Goal: Task Accomplishment & Management: Use online tool/utility

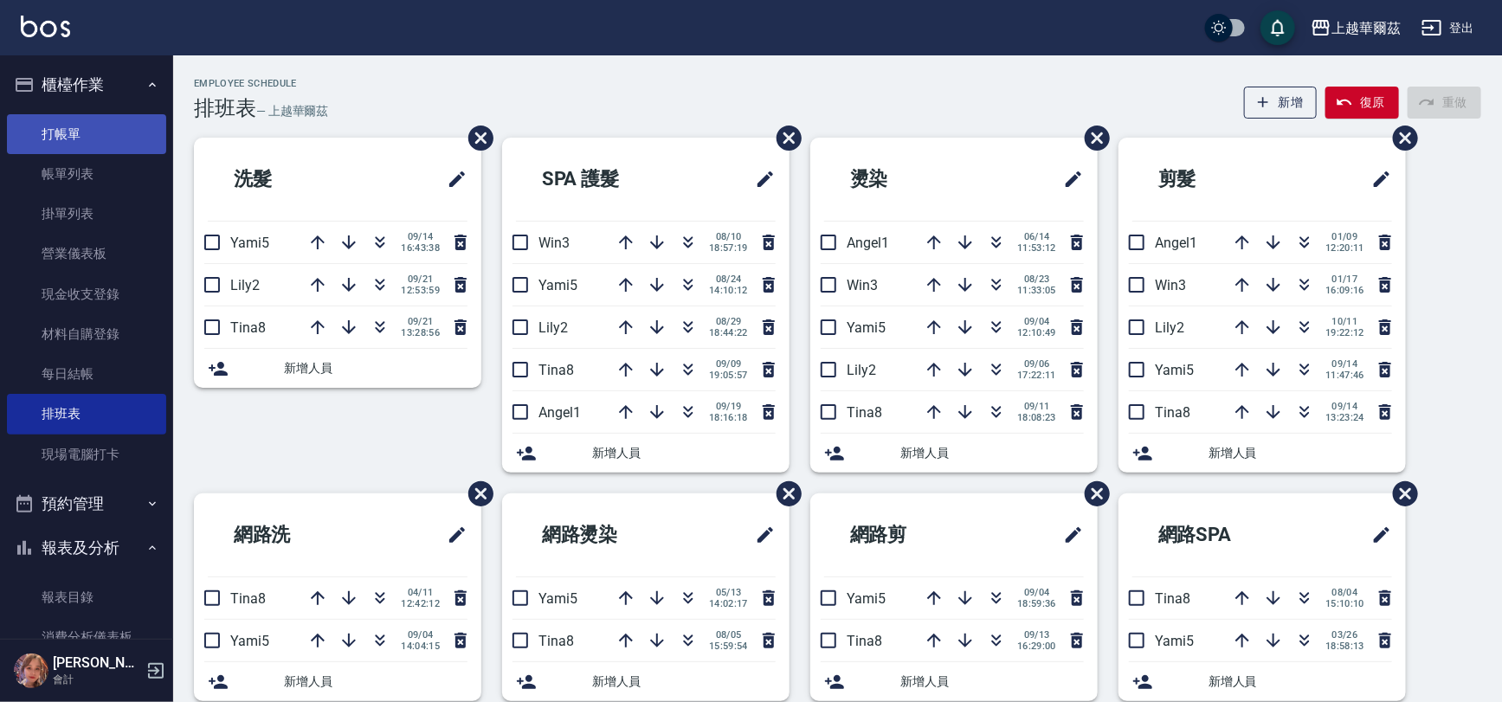
click at [75, 128] on link "打帳單" at bounding box center [86, 134] width 159 height 40
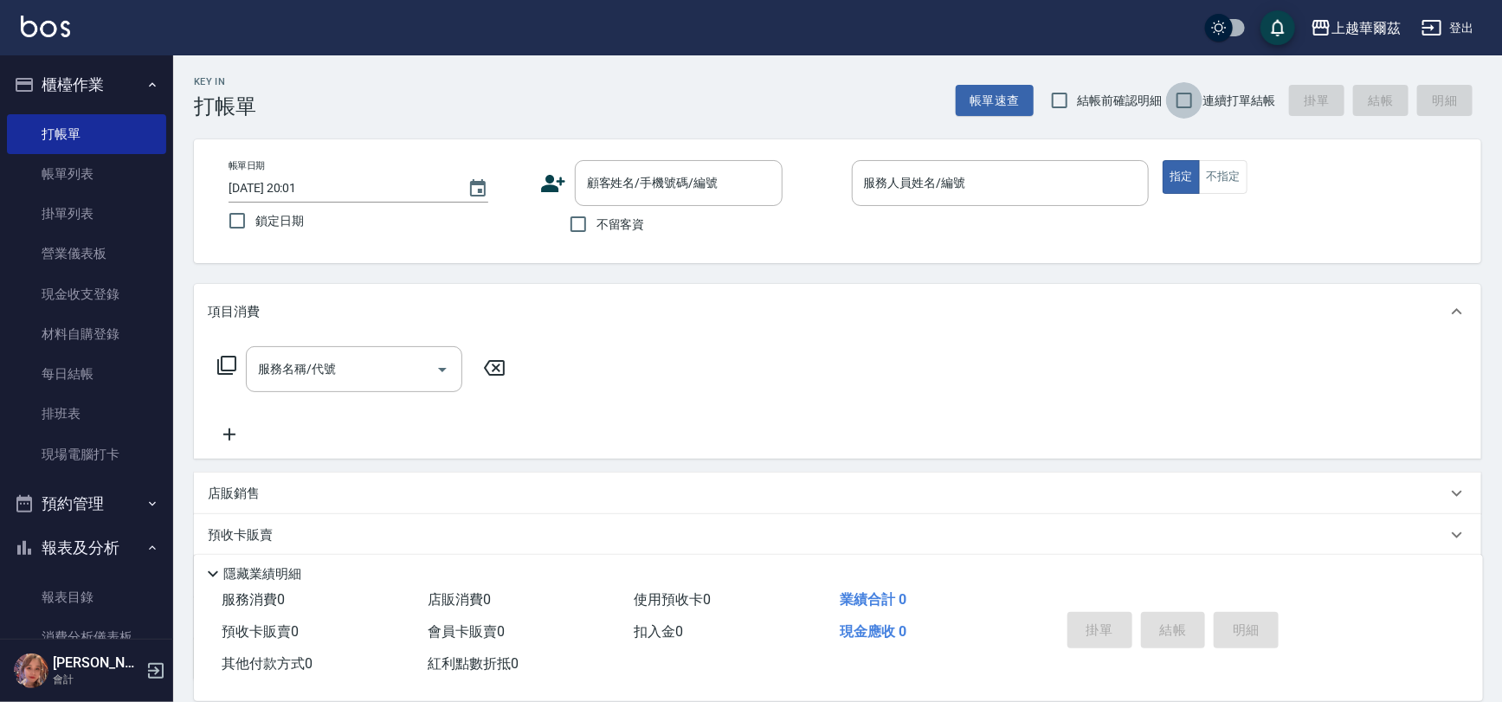
click at [1188, 101] on input "連續打單結帳" at bounding box center [1184, 100] width 36 height 36
checkbox input "true"
click at [577, 234] on input "不留客資" at bounding box center [578, 224] width 36 height 36
checkbox input "true"
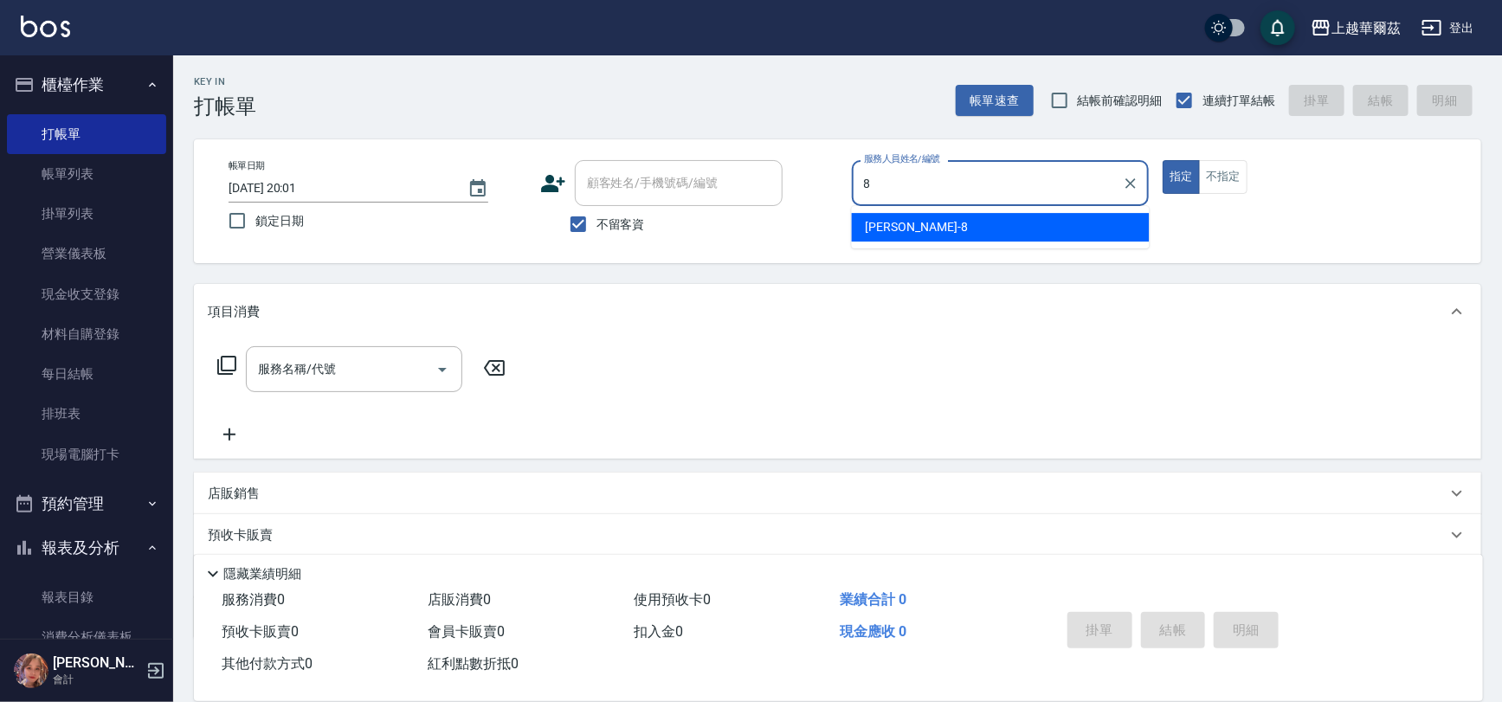
type input "[PERSON_NAME]-8"
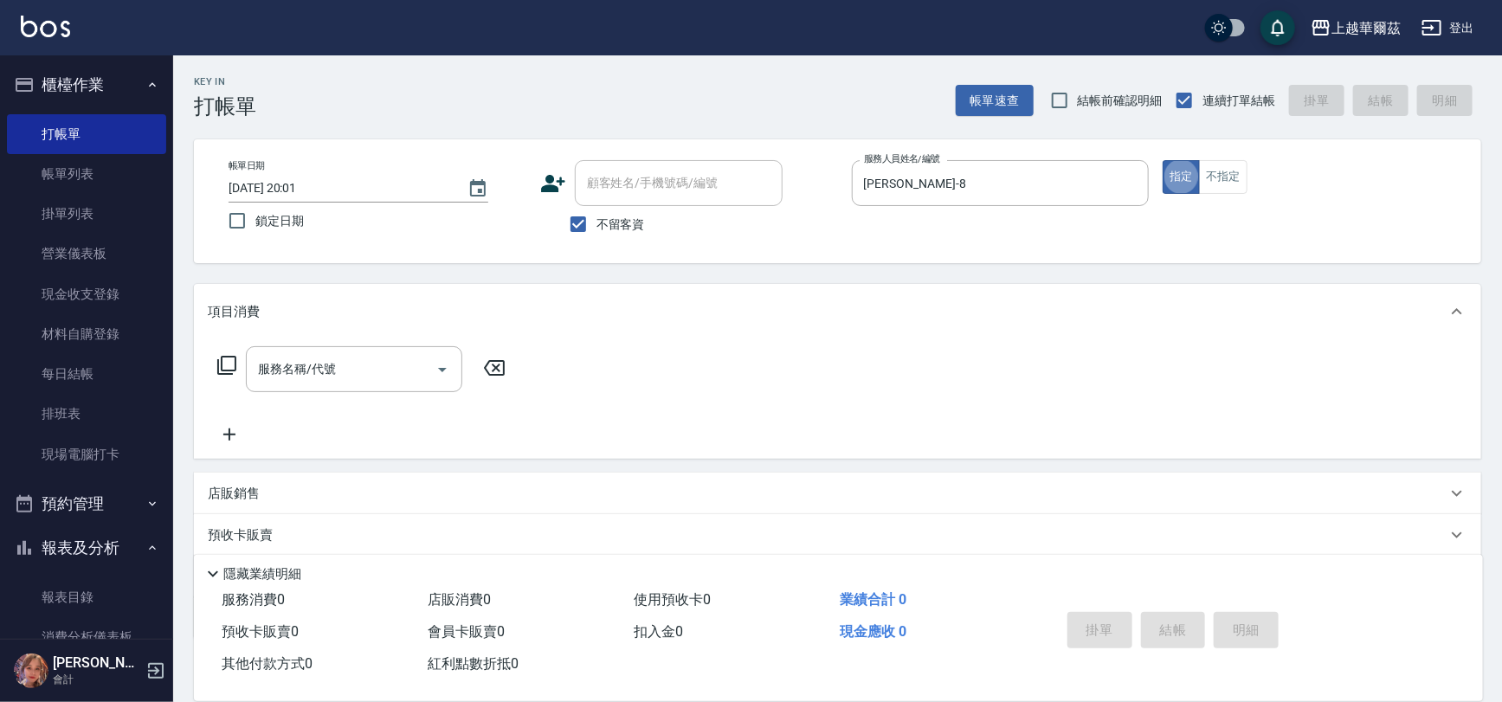
type button "true"
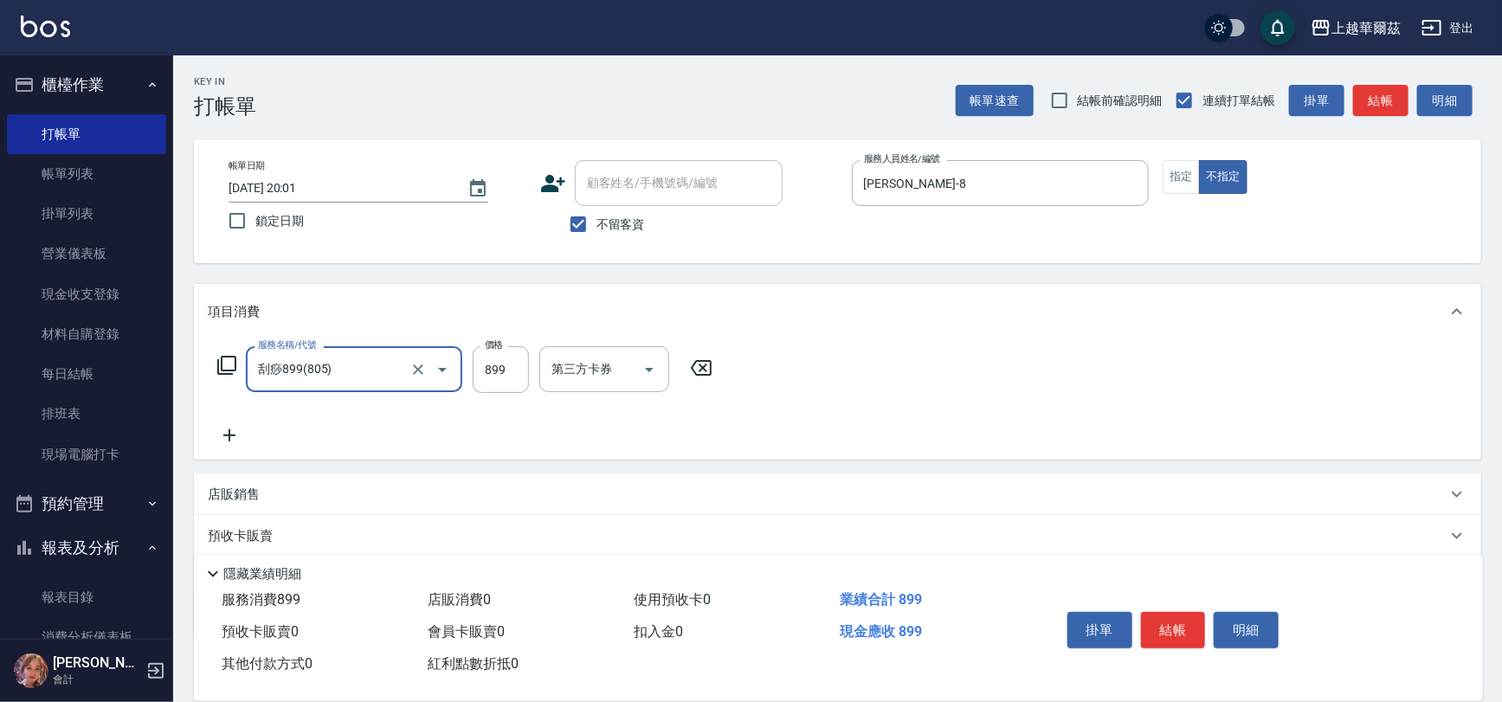
type input "刮痧899(805)"
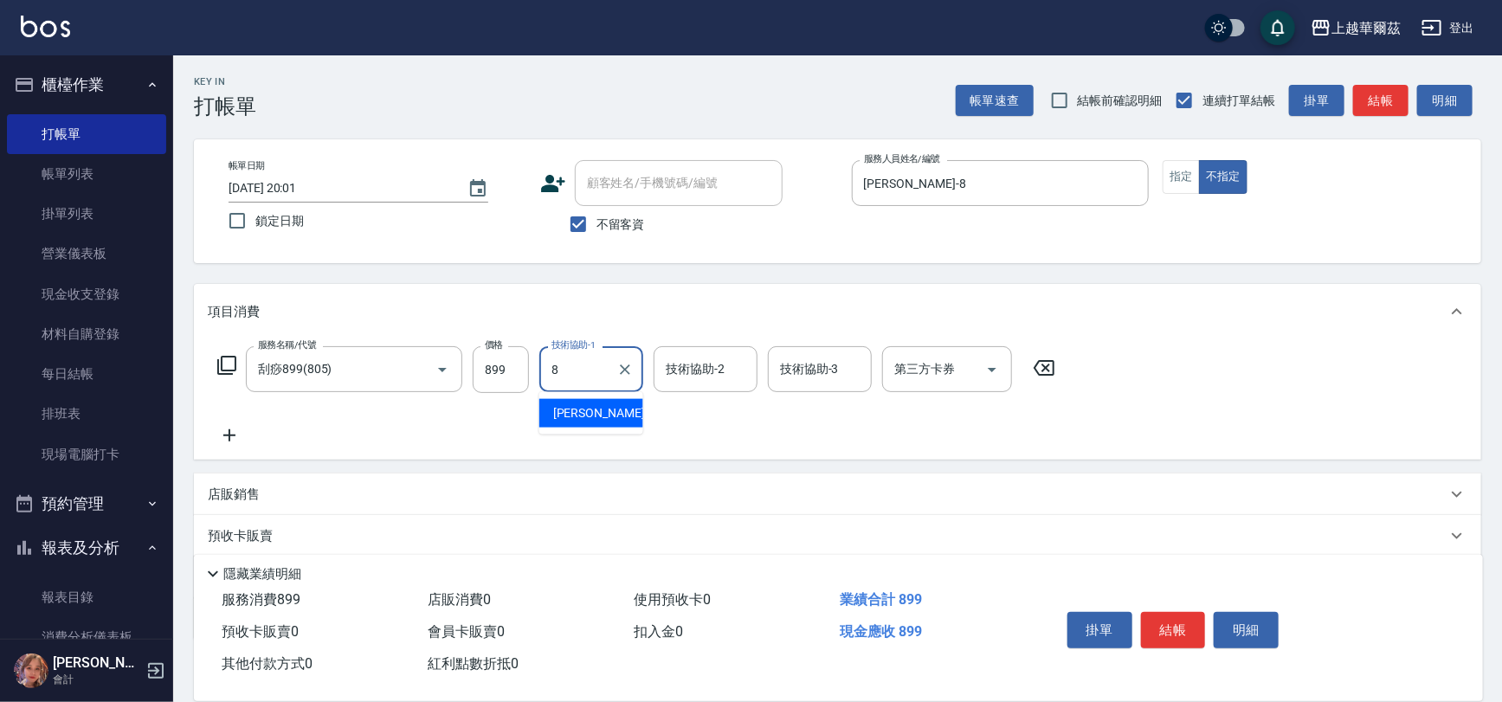
type input "[PERSON_NAME]-8"
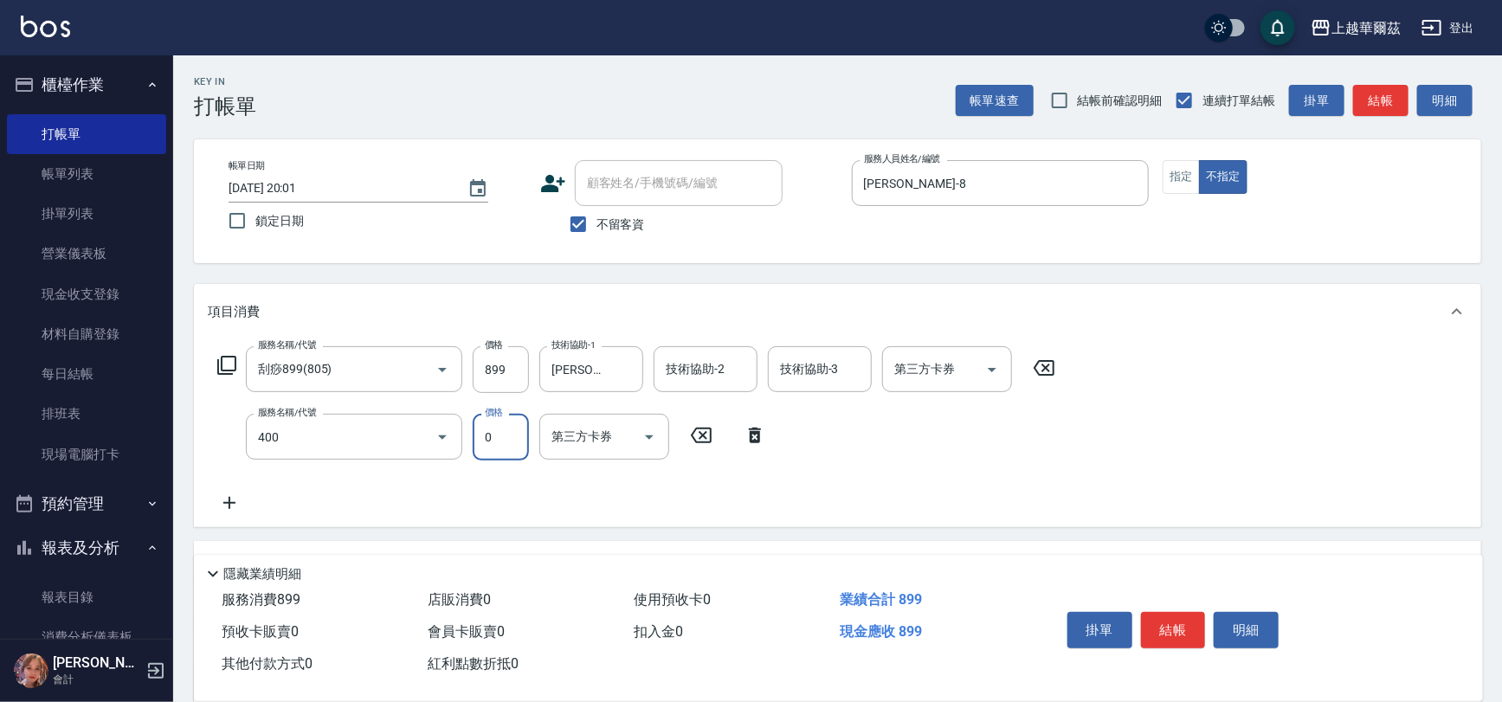
type input "染髮補差額(400)"
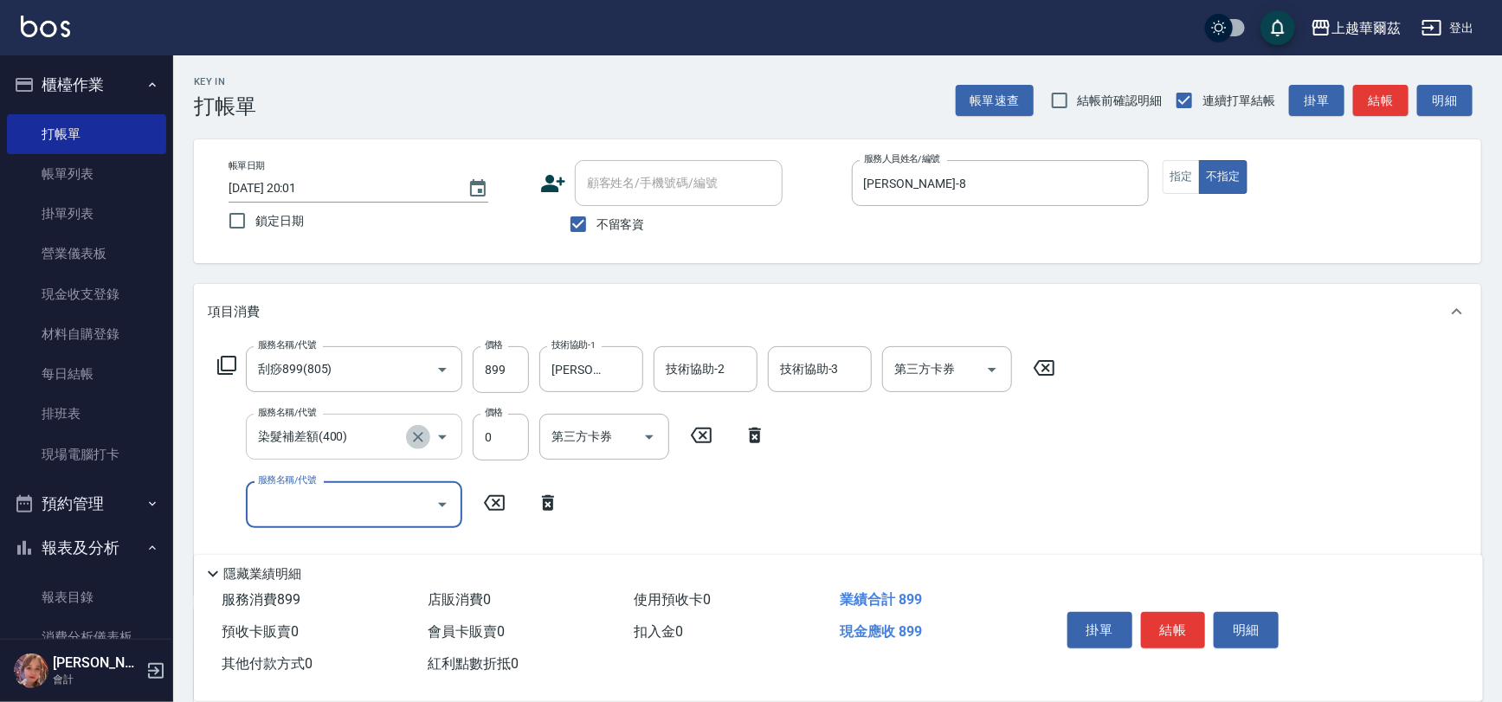
click at [418, 439] on icon "Clear" at bounding box center [417, 436] width 17 height 17
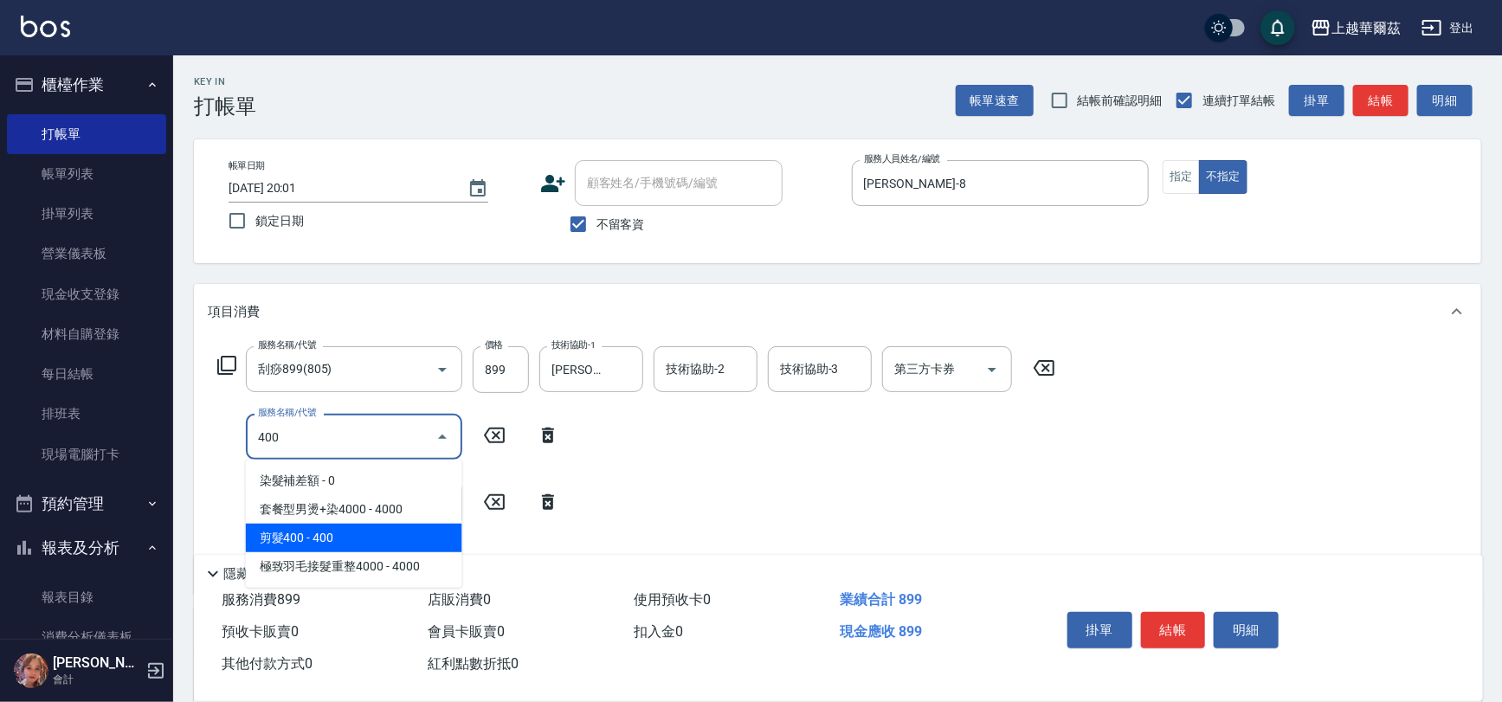
type input "剪髮400(303)"
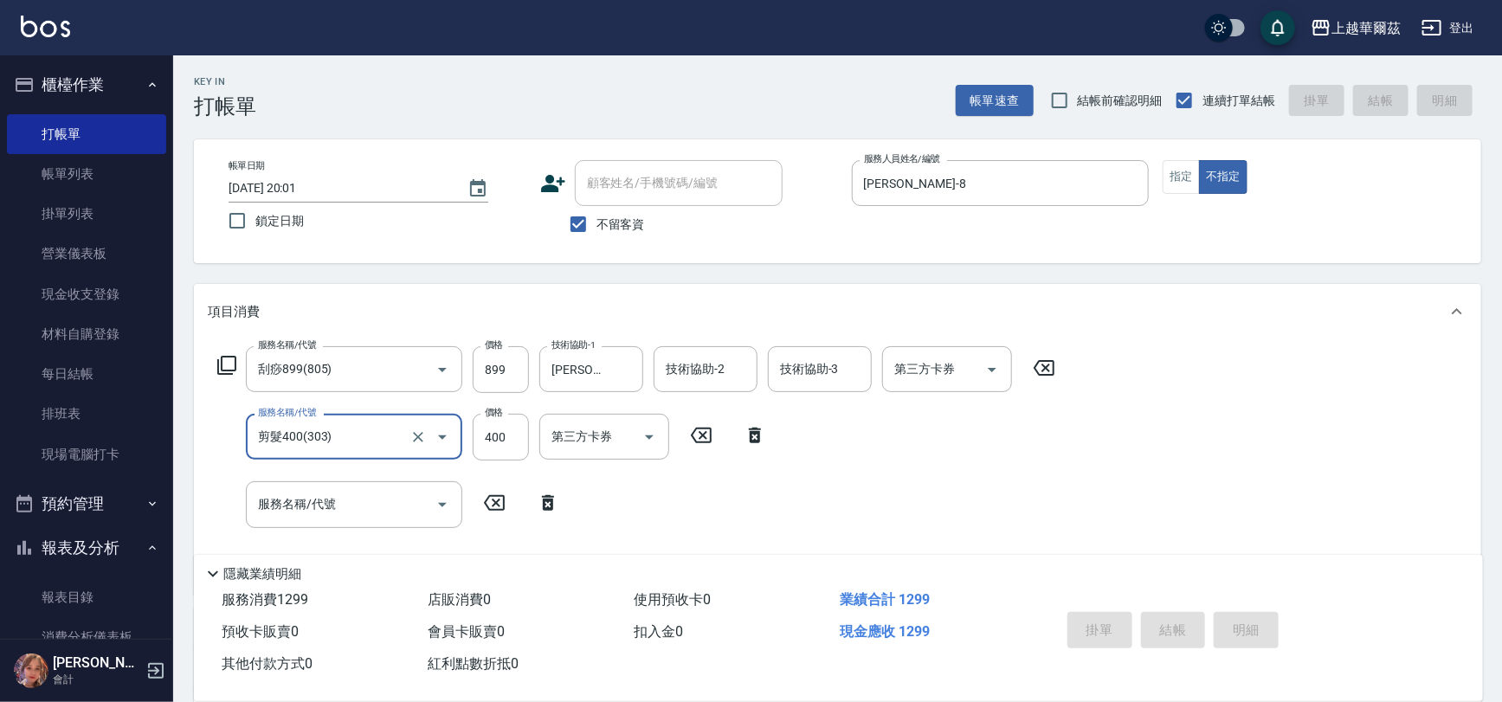
type input "[DATE] 20:02"
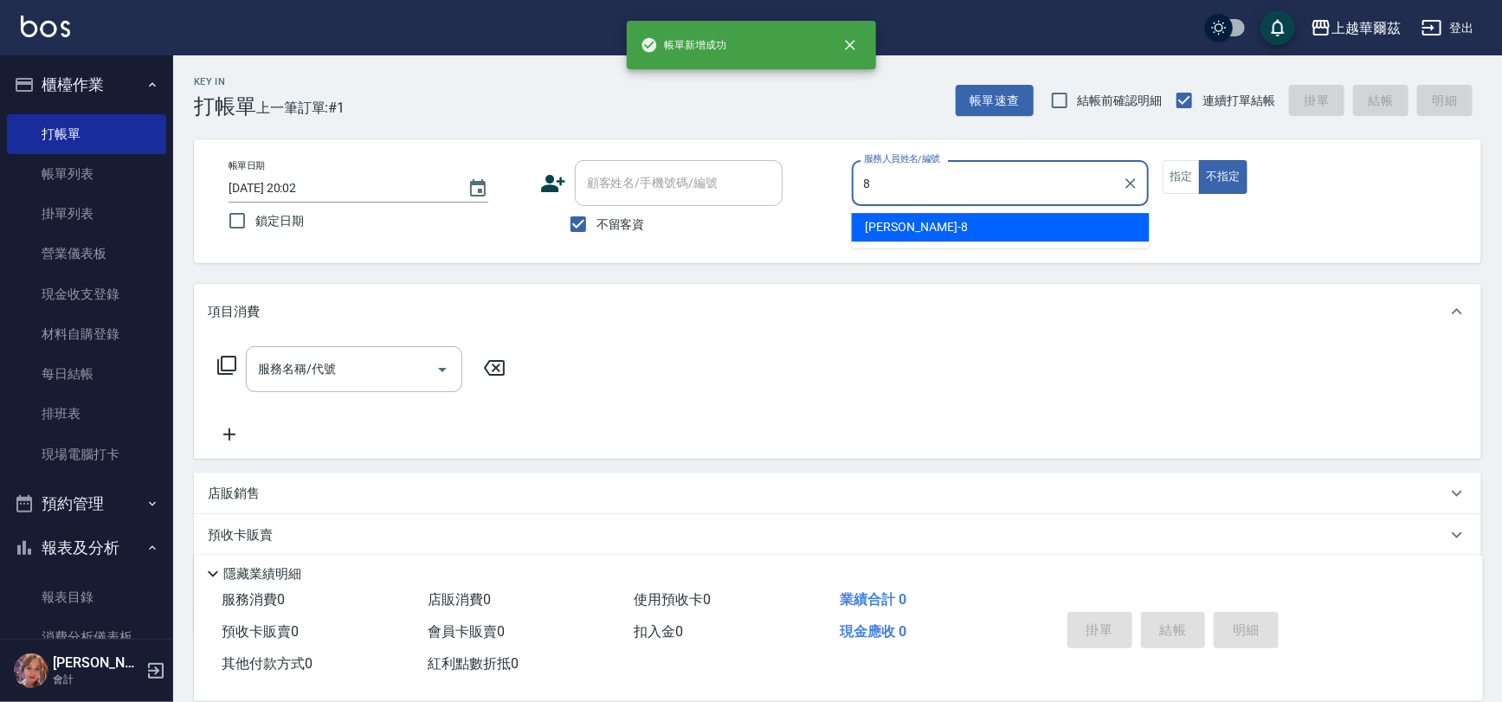
type input "[PERSON_NAME]-8"
type button "false"
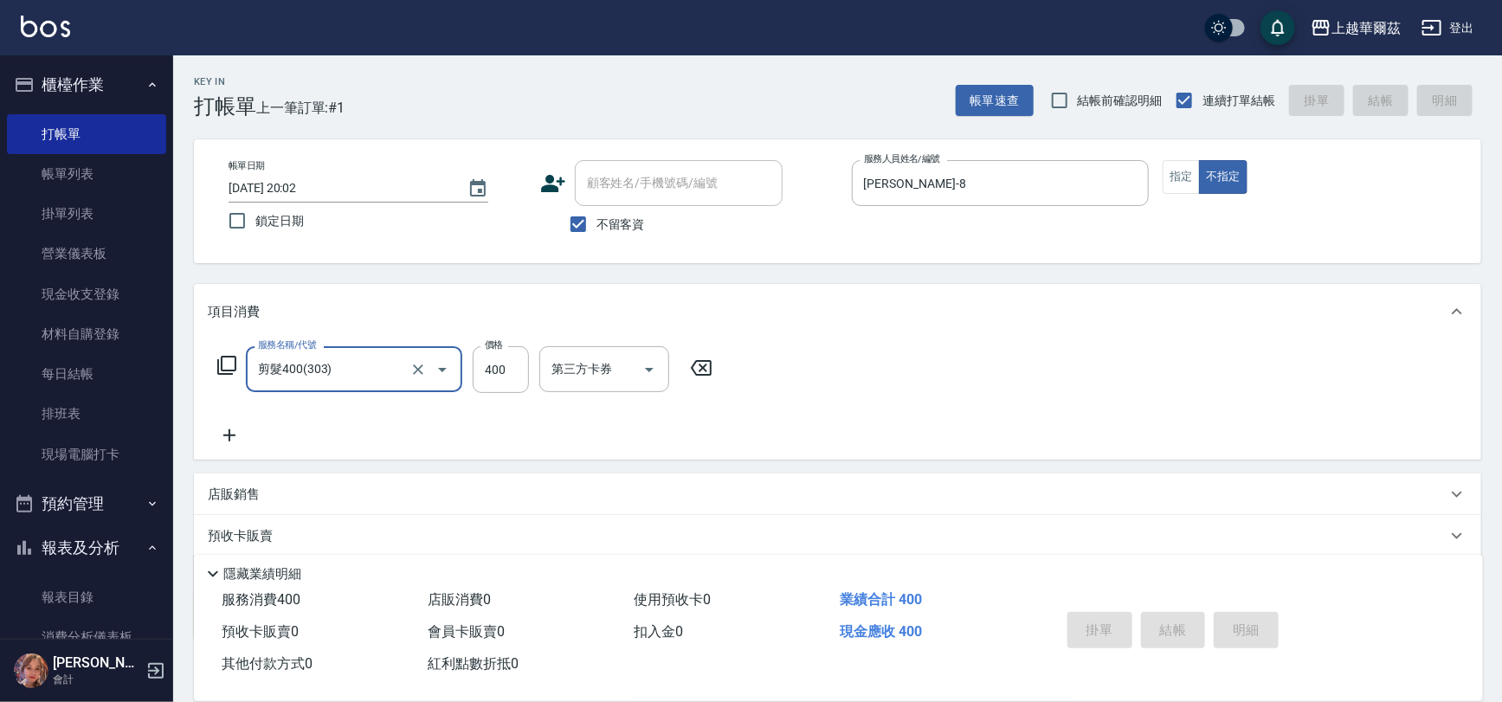
type input "剪髮400(303)"
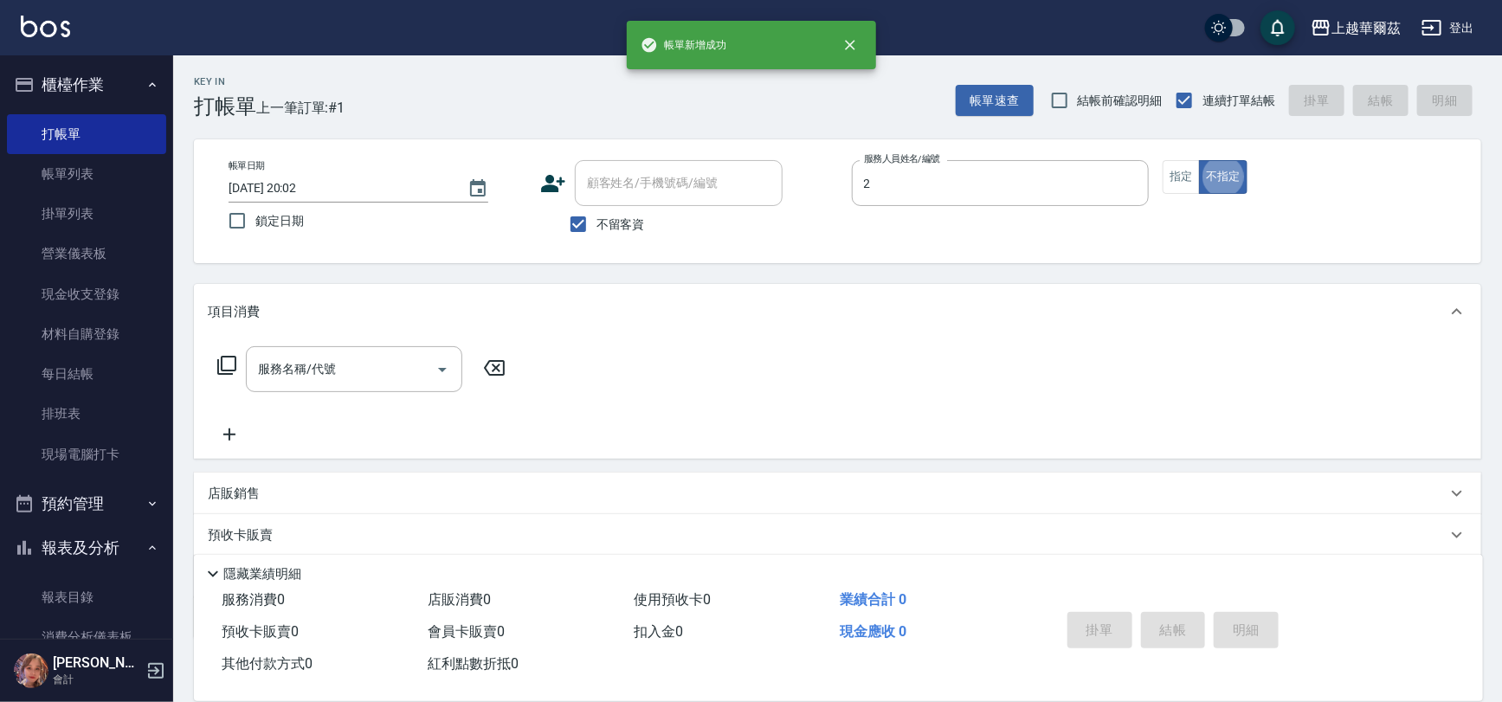
type input "Lily-2"
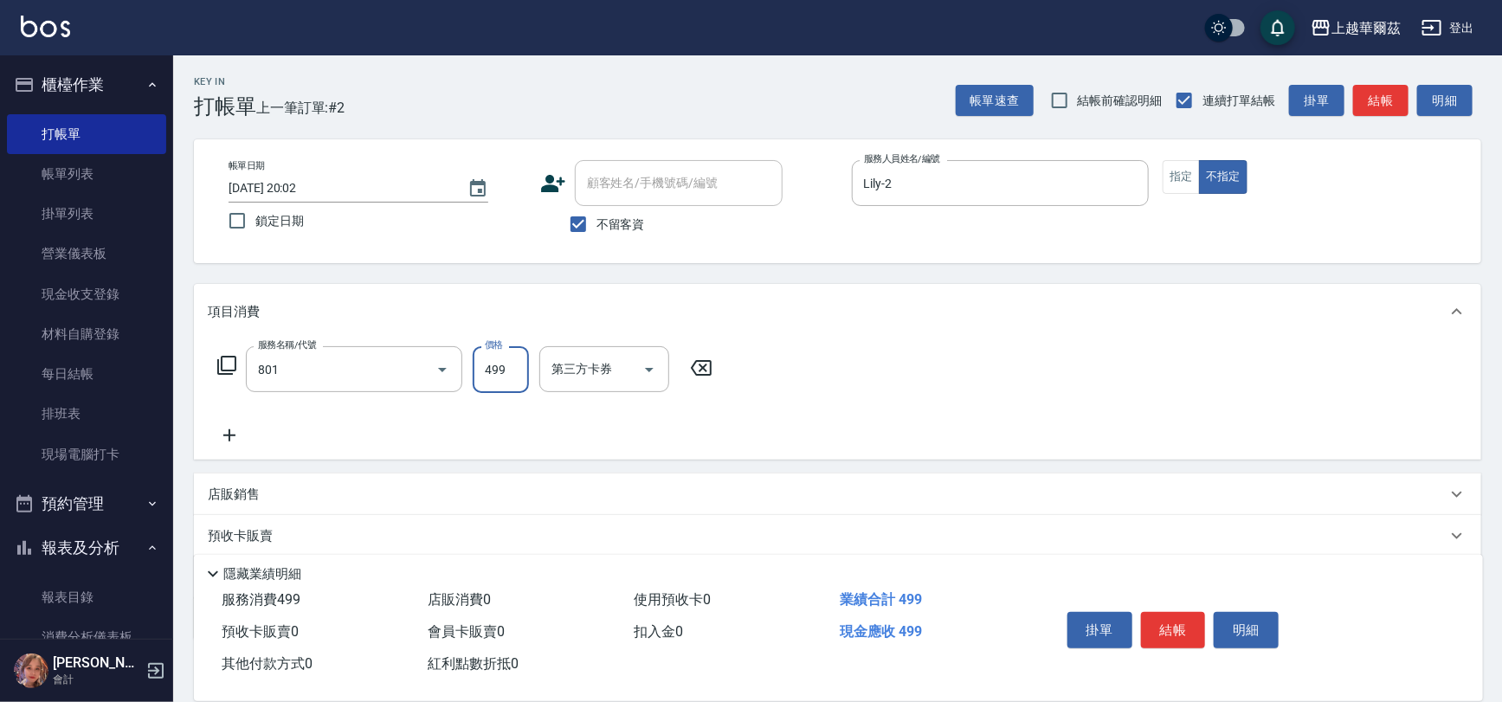
type input "舒壓洗499(801)"
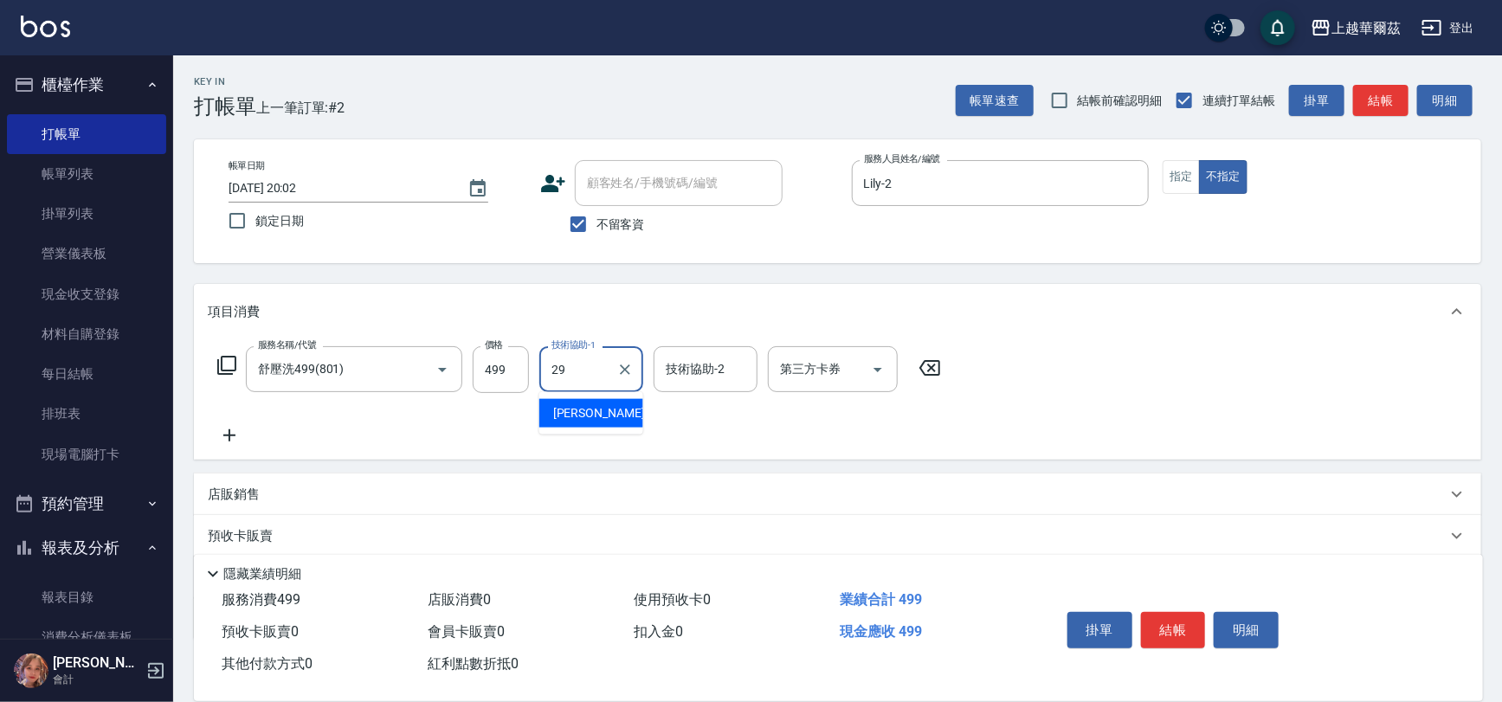
type input "[PERSON_NAME]-29"
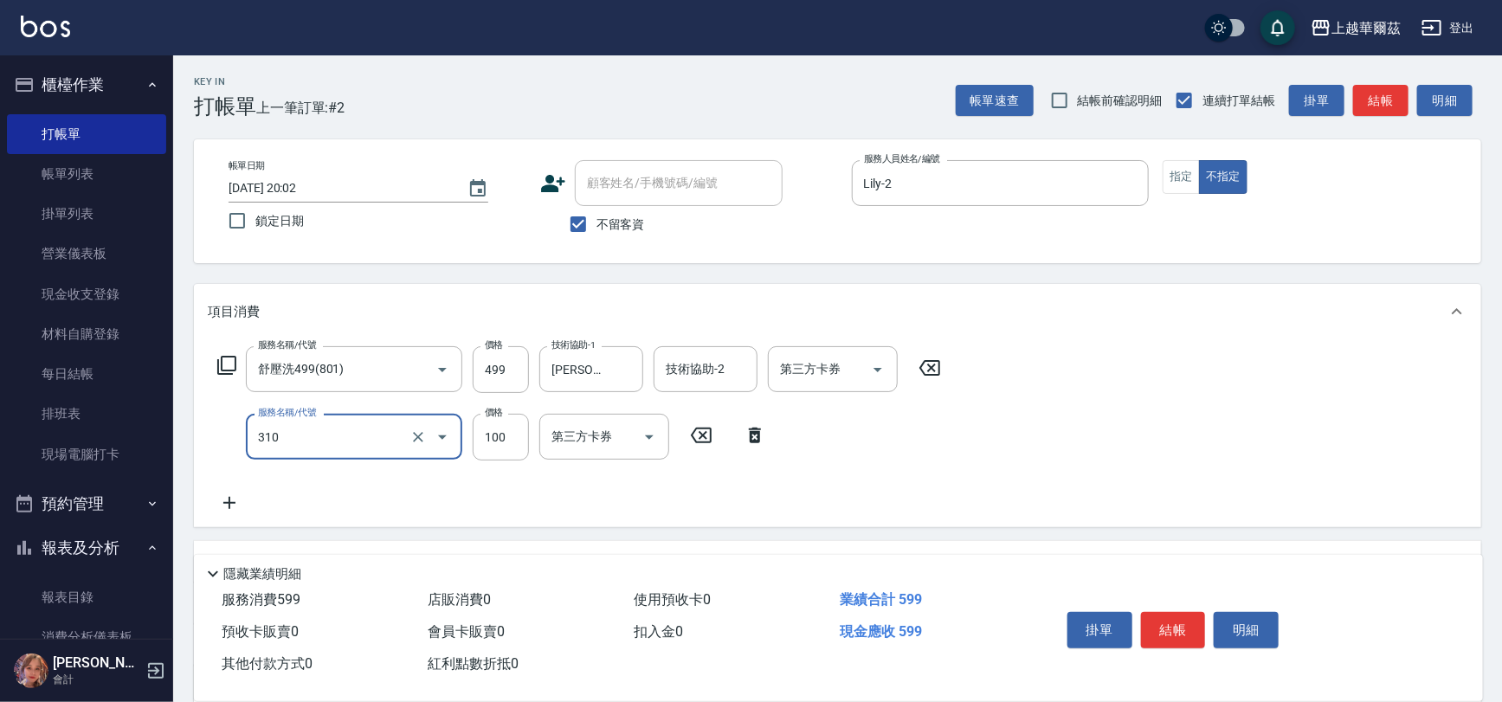
type input "瀏海100(310)"
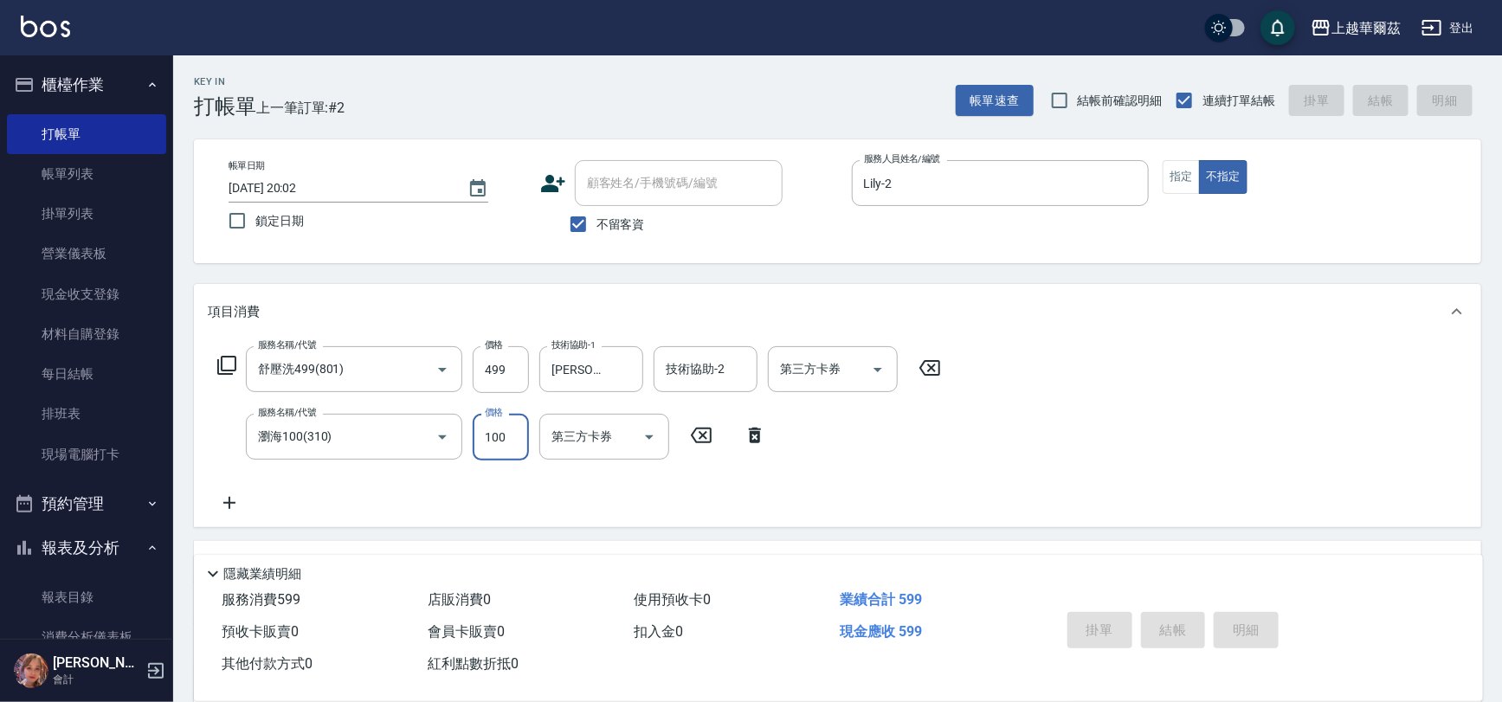
type input "[DATE] 20:03"
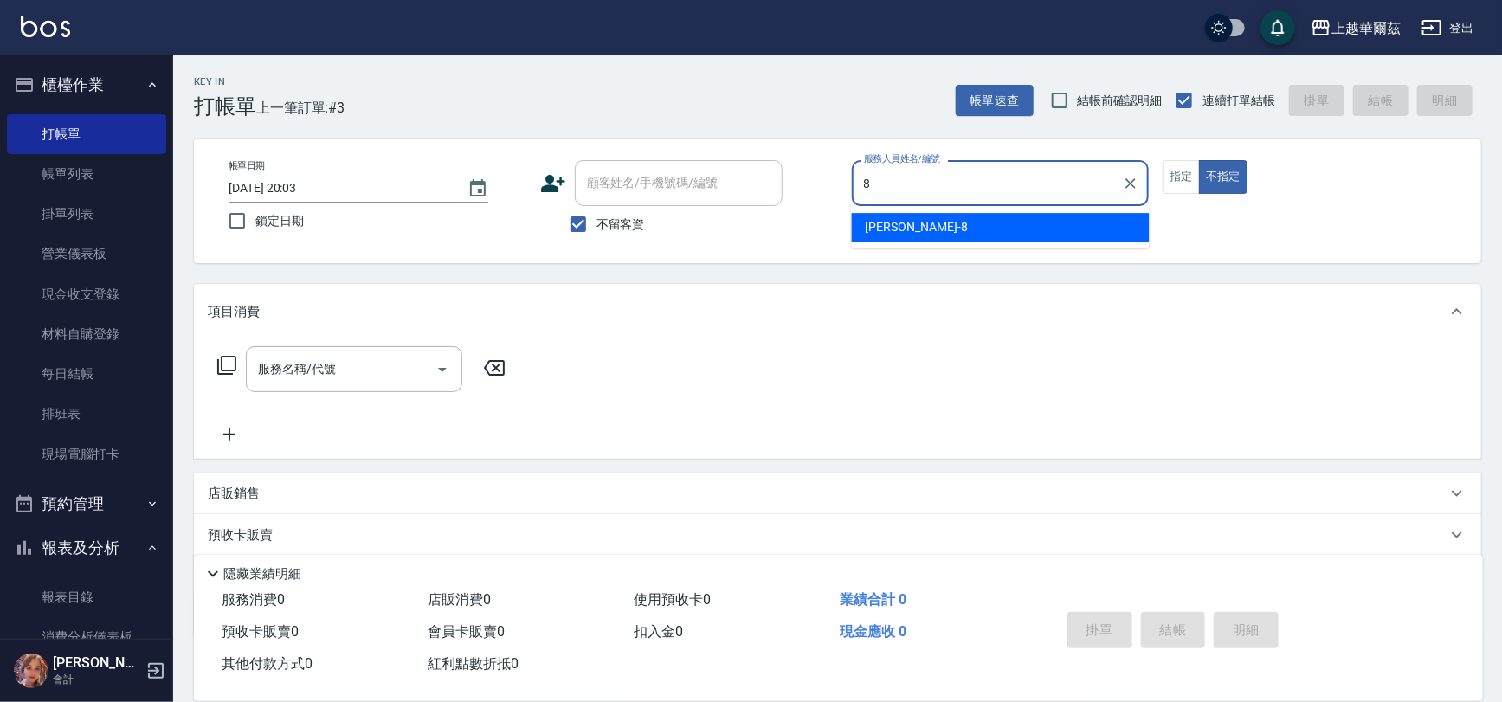
type input "[PERSON_NAME]-8"
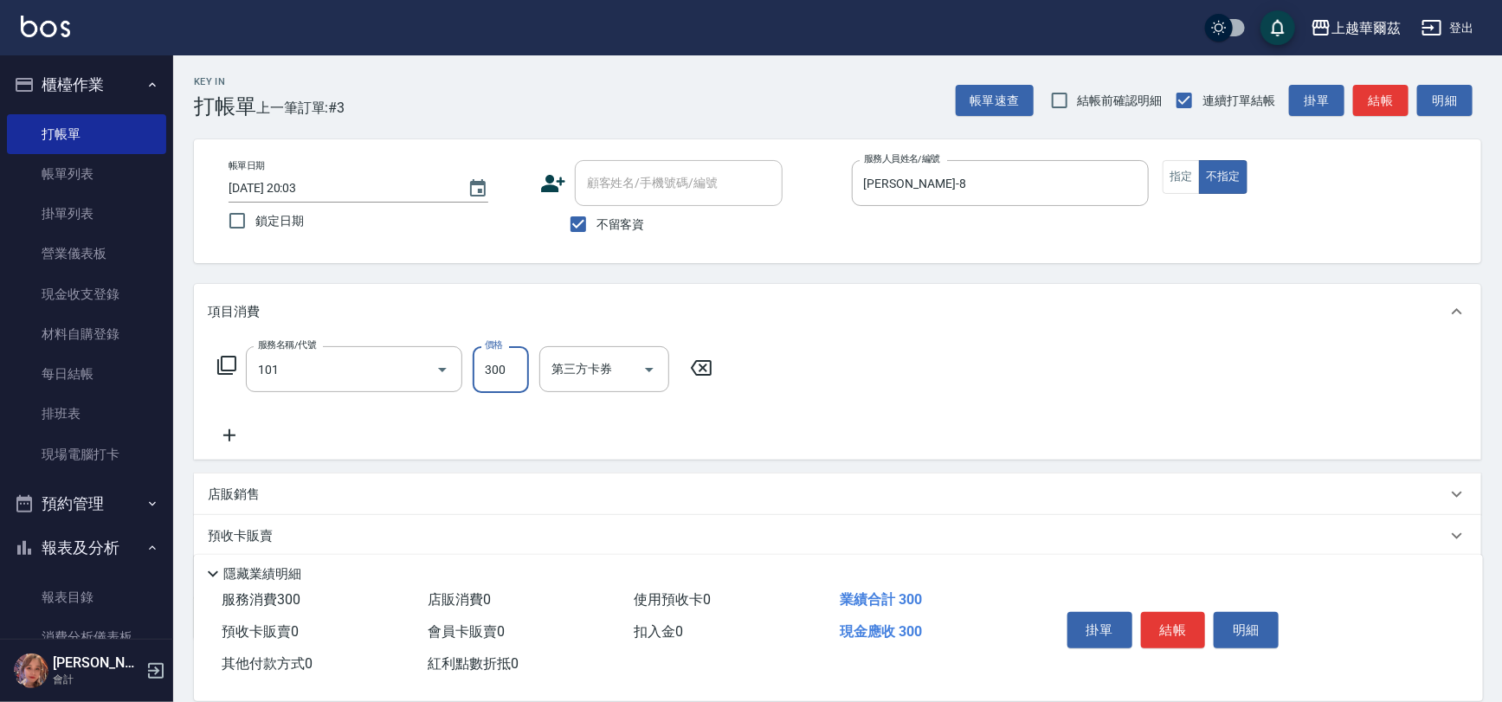
type input "洗髮300(101)"
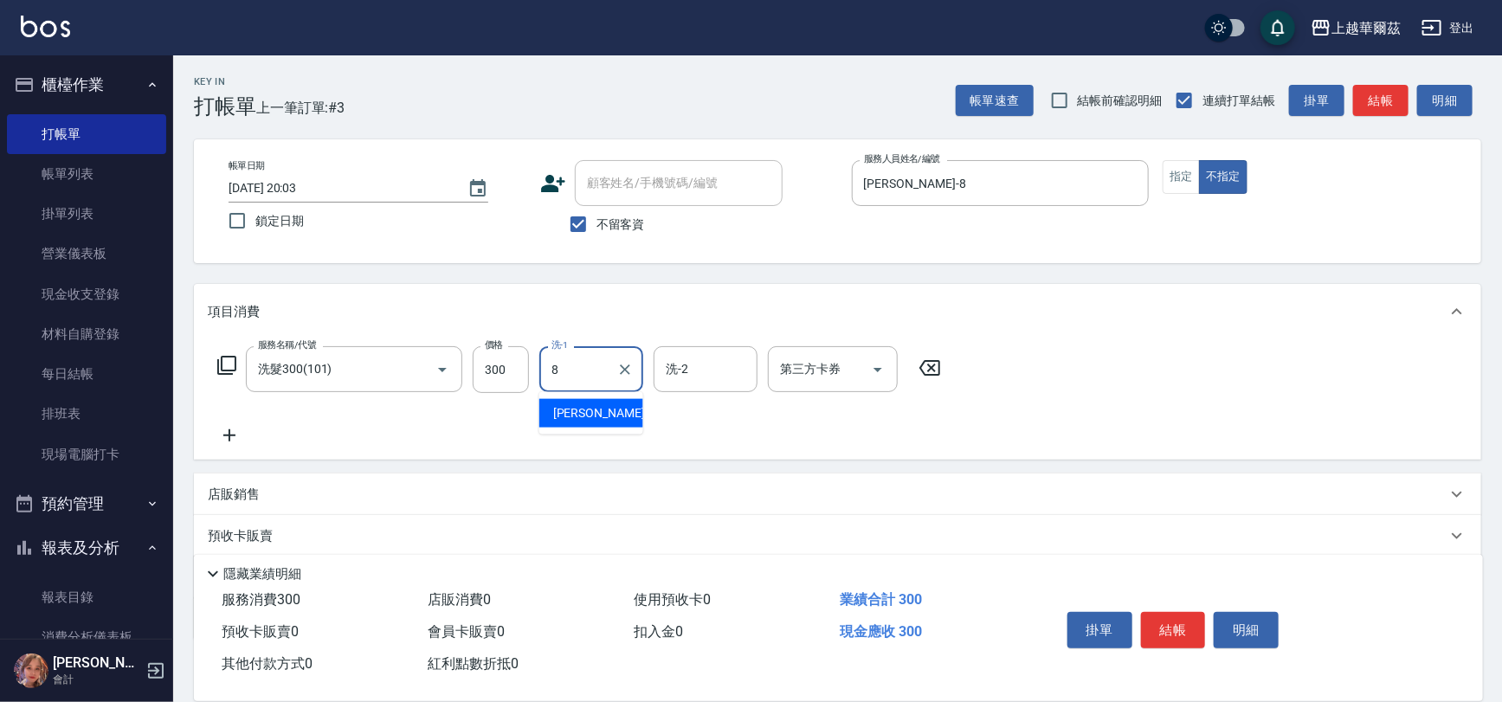
type input "[PERSON_NAME]-8"
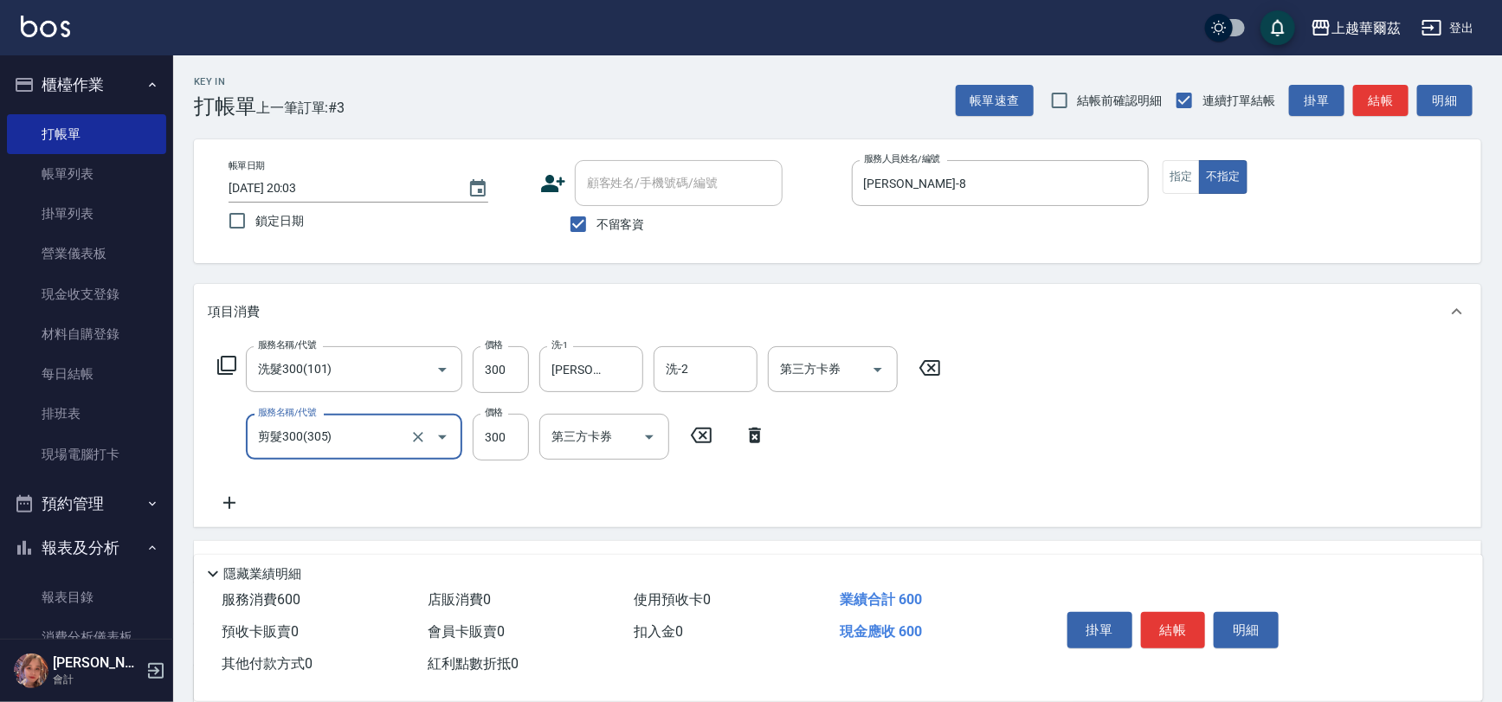
type input "剪髮300(305)"
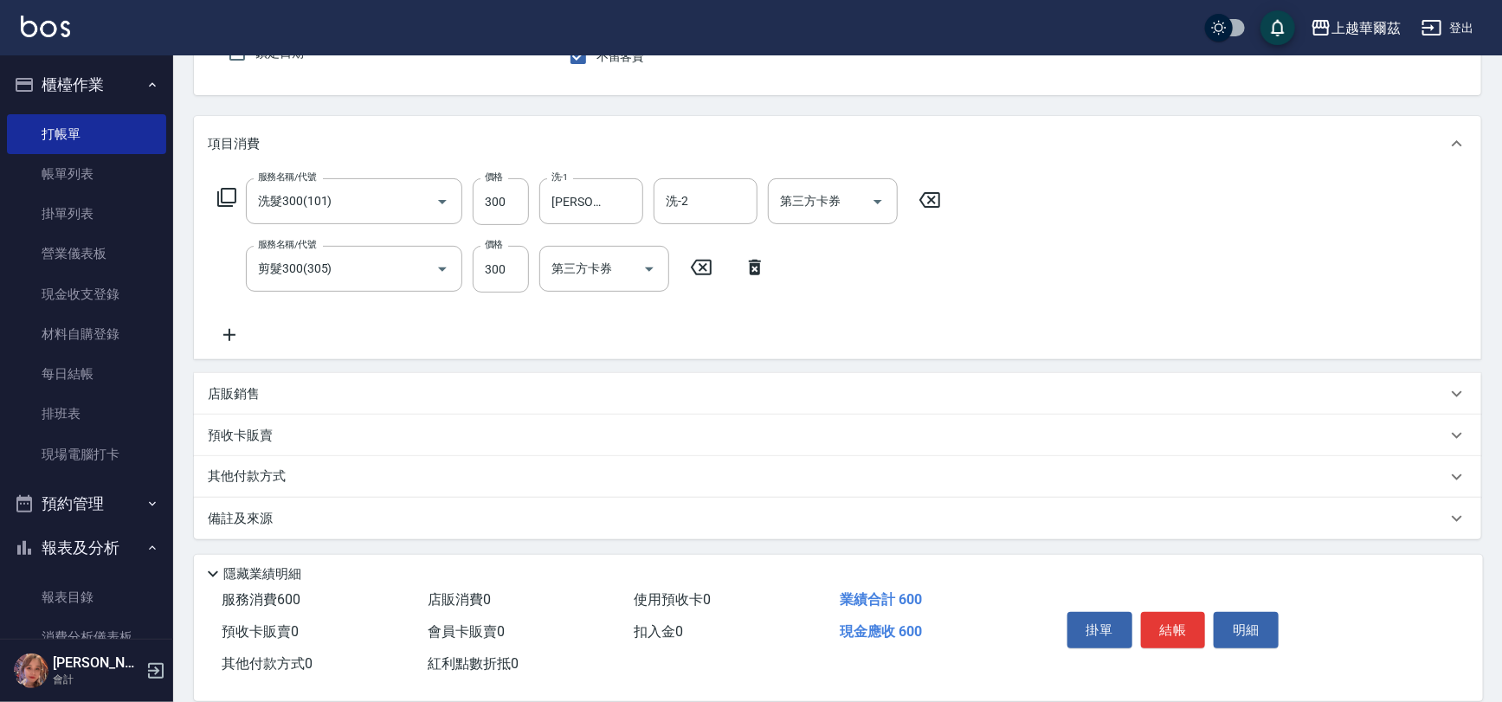
click at [689, 401] on div "店販銷售" at bounding box center [837, 394] width 1287 height 42
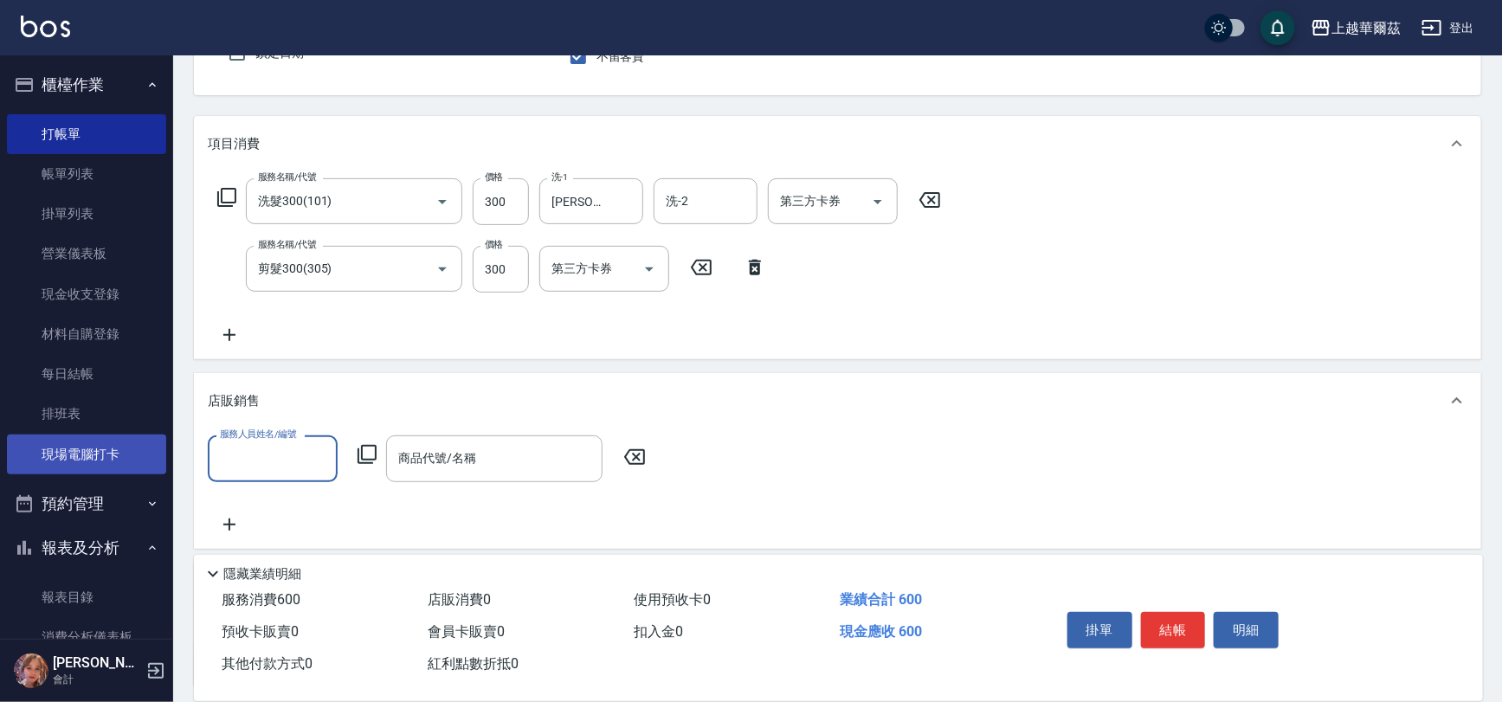
drag, startPoint x: 0, startPoint y: 429, endPoint x: 30, endPoint y: 438, distance: 31.5
click at [0, 429] on nav "櫃檯作業 打帳單 帳單列表 掛單列表 營業儀表板 現金收支登錄 材料自購登錄 每日結帳 排班表 現場電腦打卡 預約管理 預約管理 單日預約紀錄 單週預約紀錄 …" at bounding box center [86, 346] width 173 height 583
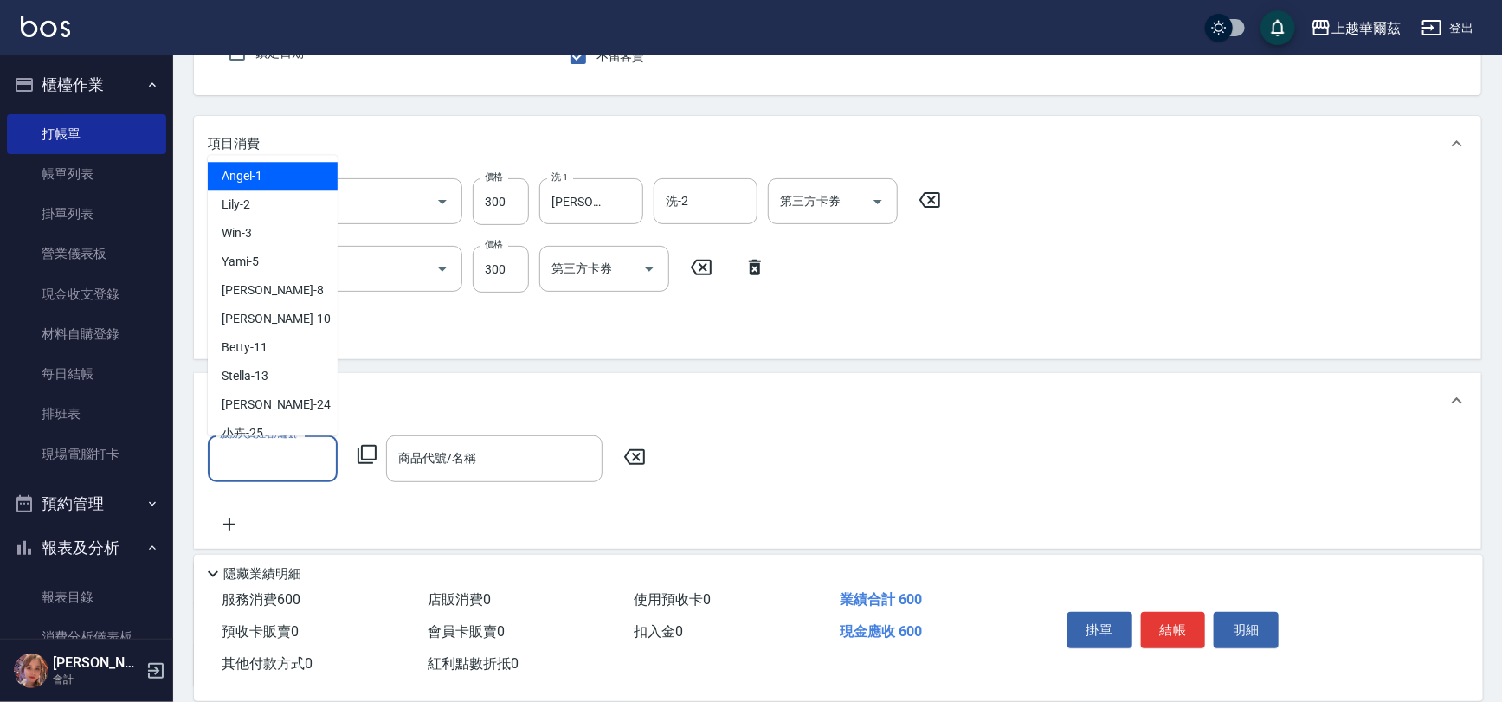
click at [289, 458] on input "服務人員姓名/編號" at bounding box center [273, 458] width 114 height 30
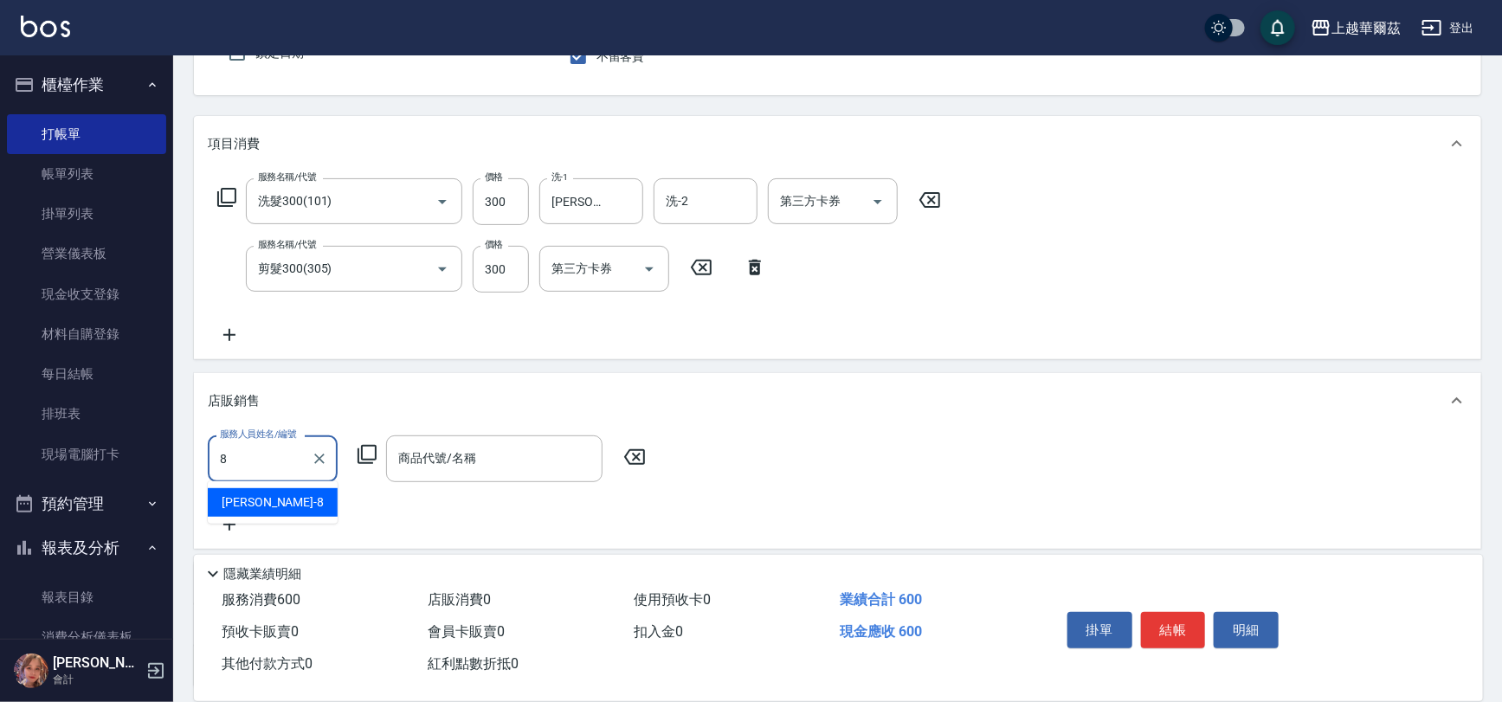
type input "[PERSON_NAME]-8"
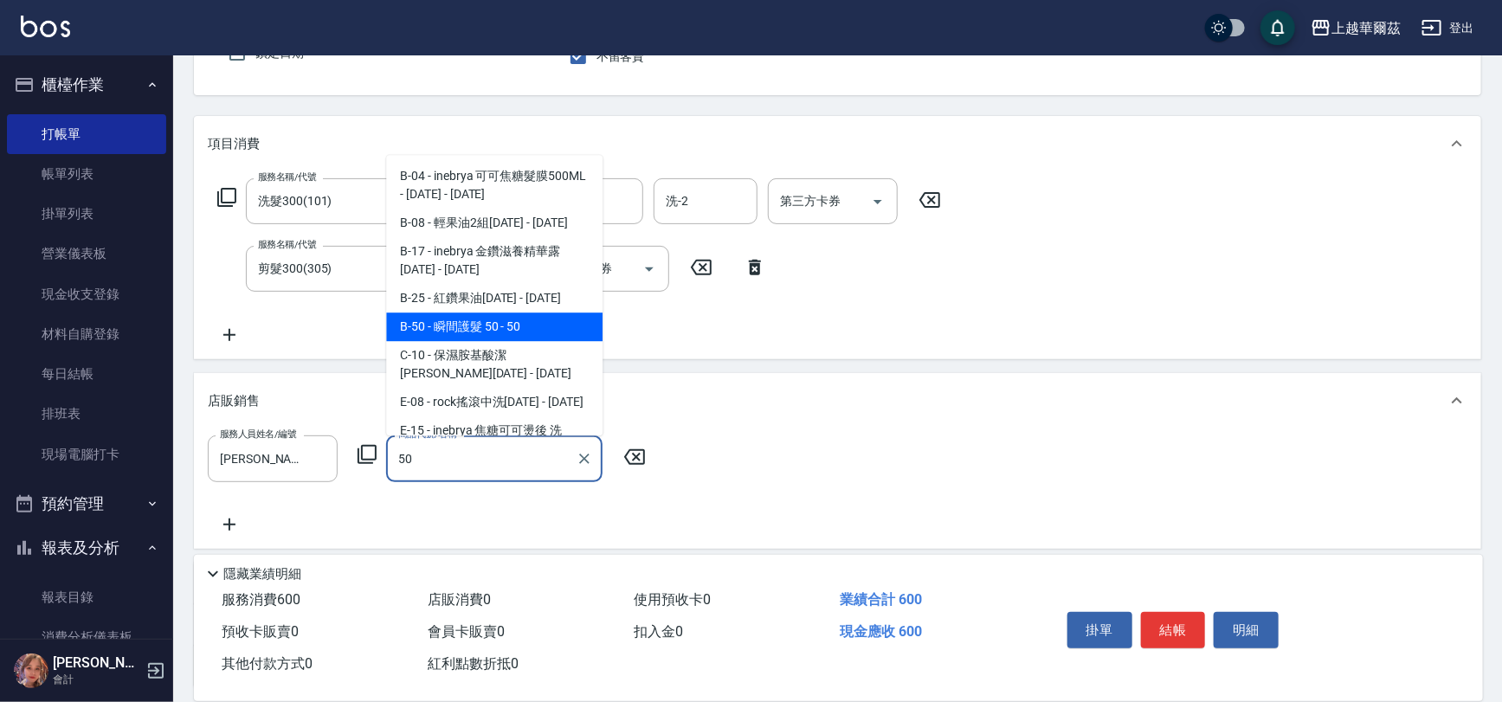
type input "瞬間護髮 50"
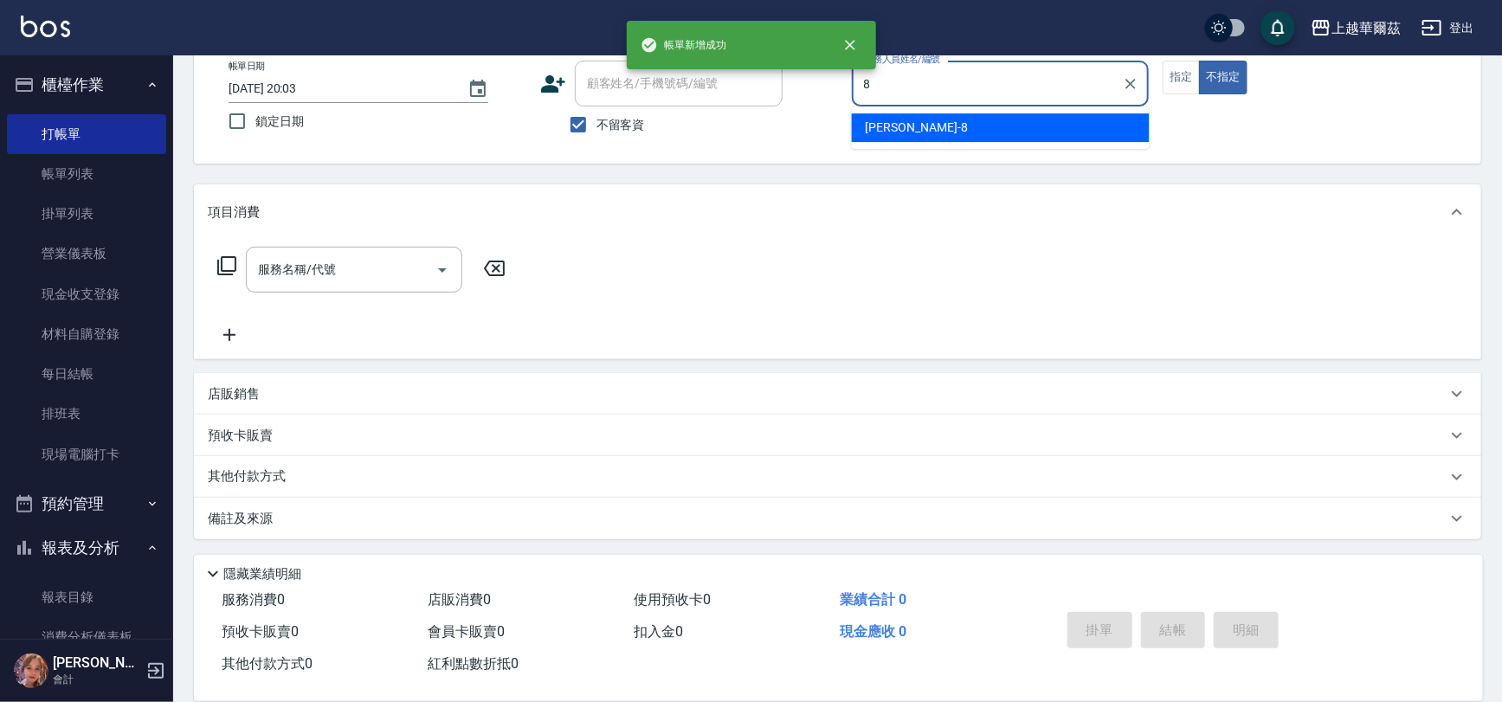
type input "[PERSON_NAME]-8"
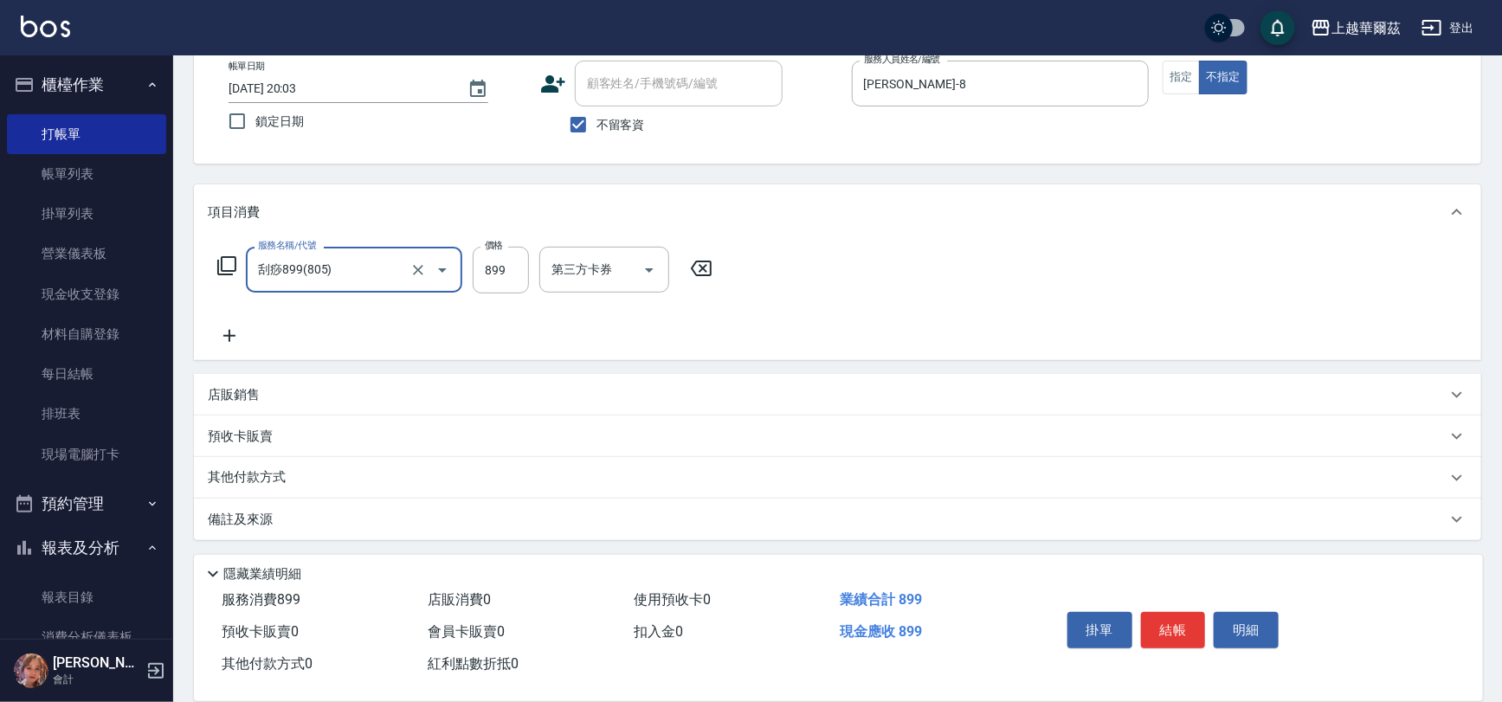
type input "刮痧899(805)"
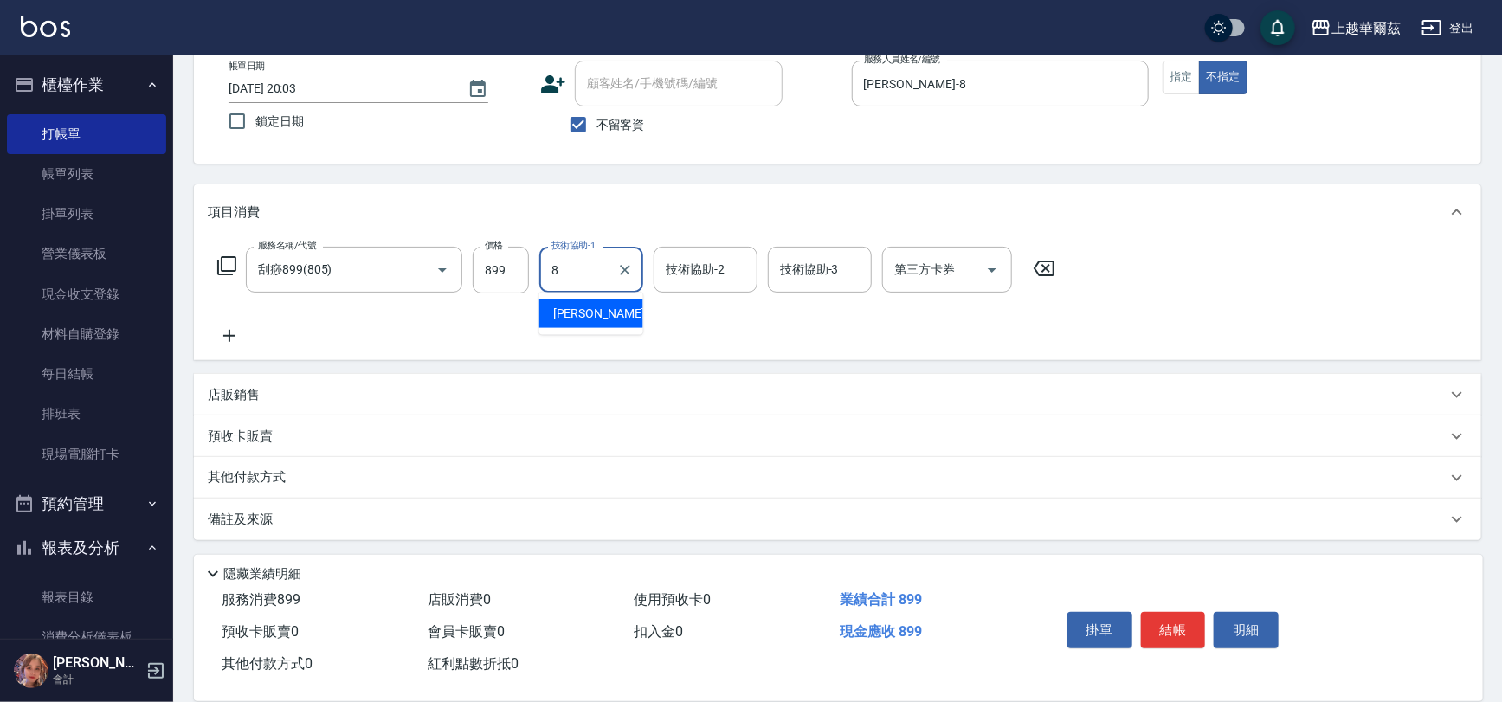
type input "[PERSON_NAME]-8"
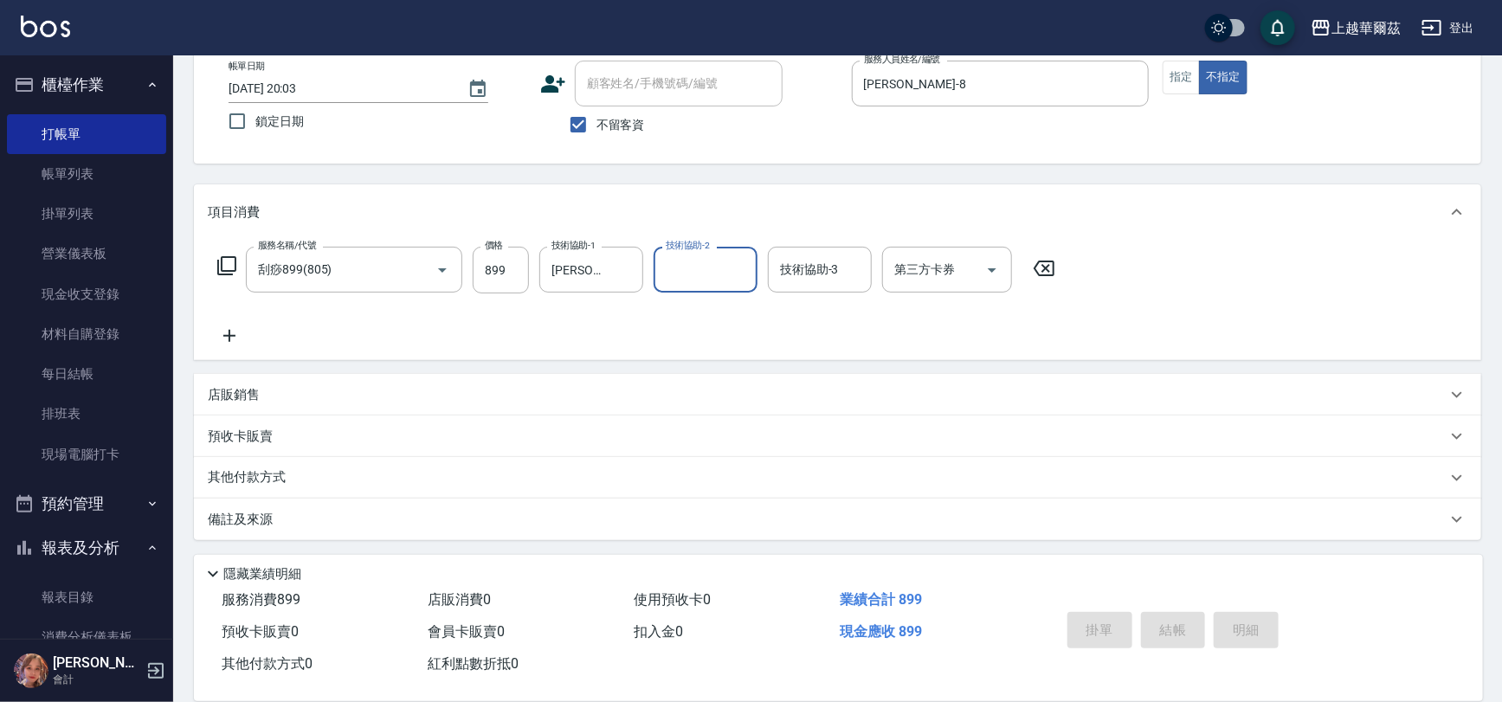
type input "[DATE] 20:04"
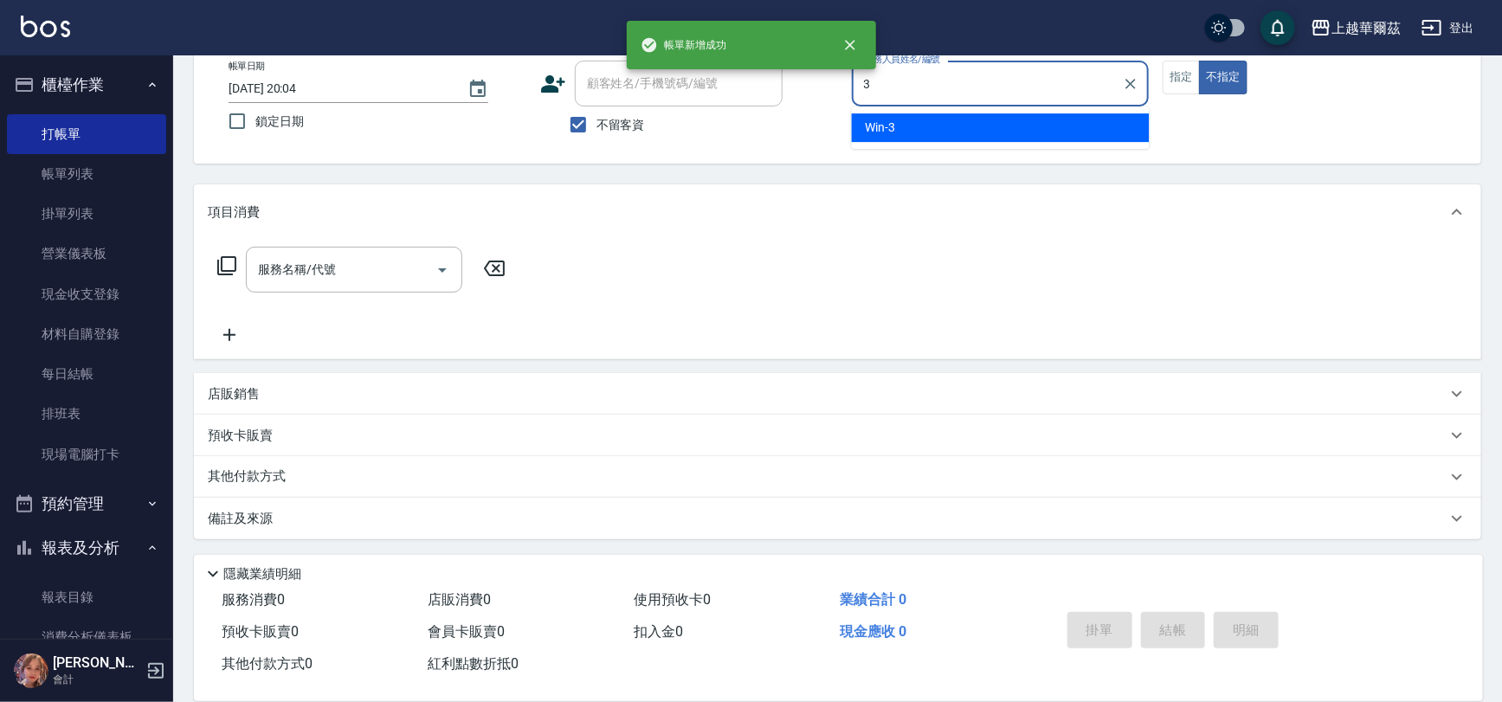
type input "Win-3"
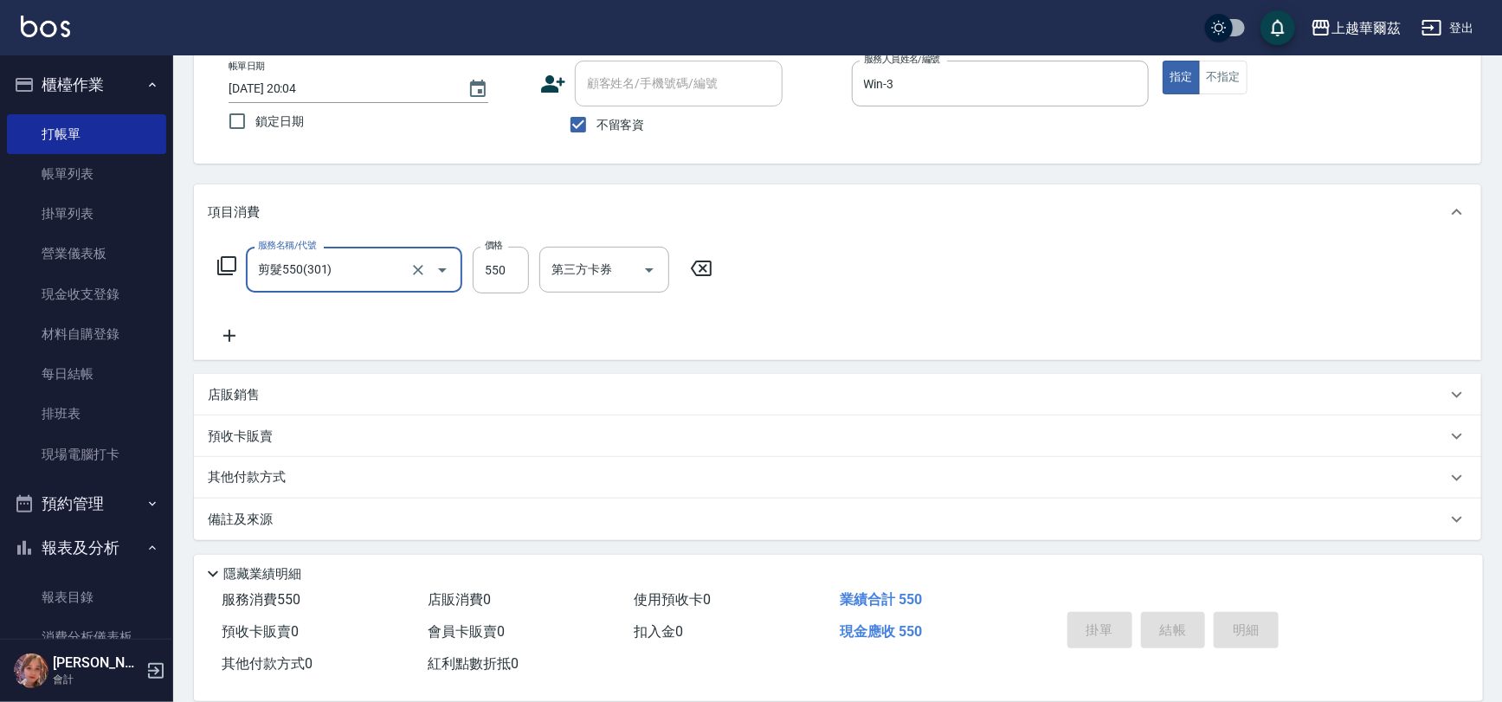
type input "剪髮550(301)"
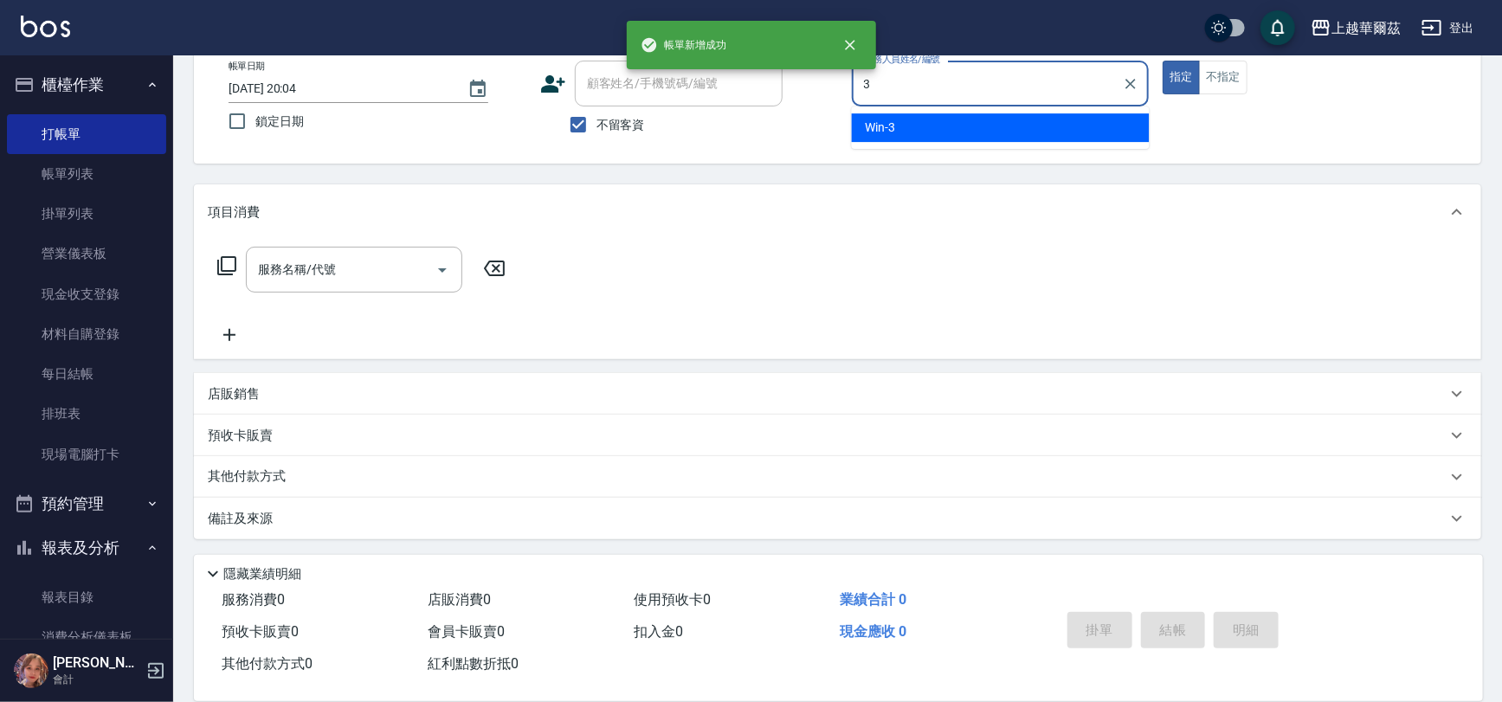
type input "Win-3"
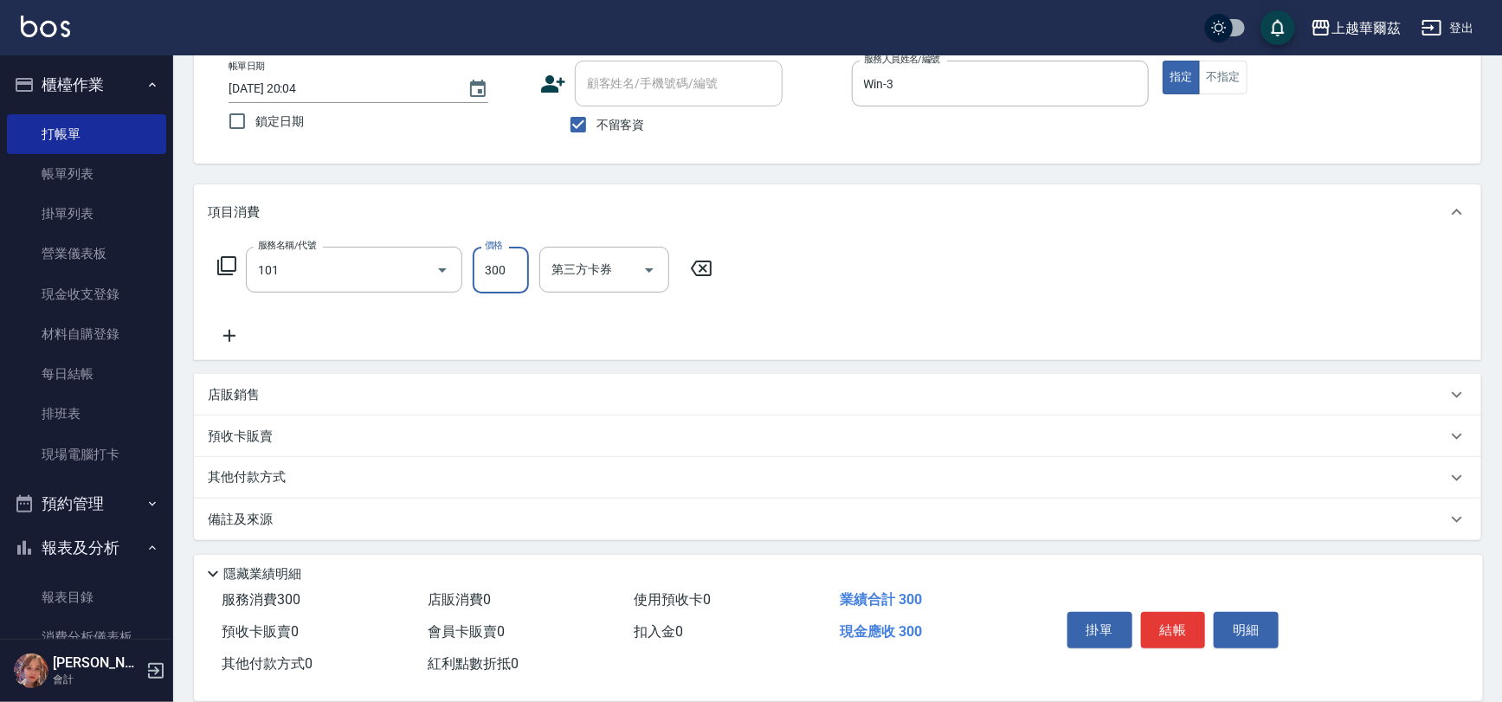
type input "洗髮300(101)"
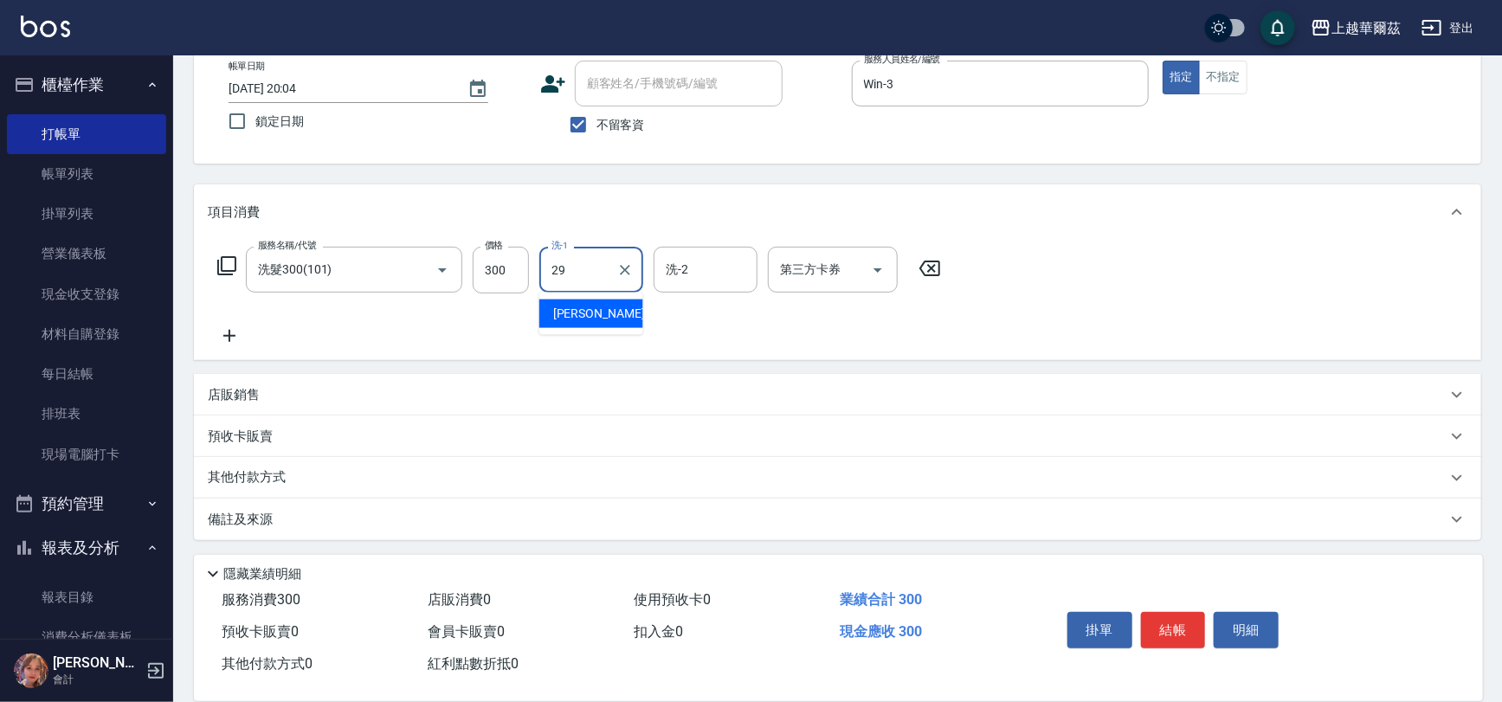
type input "[PERSON_NAME]-29"
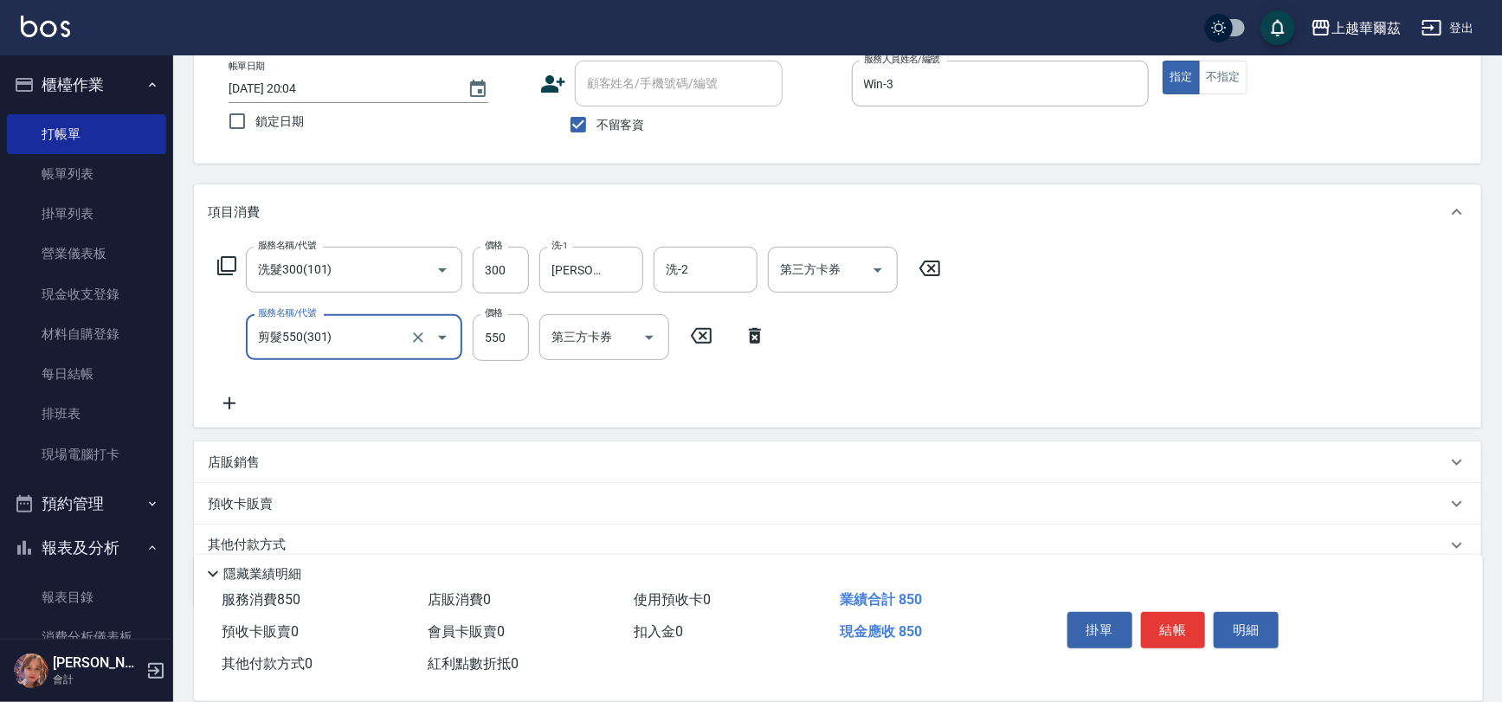
type input "剪髮550(301)"
drag, startPoint x: 428, startPoint y: 441, endPoint x: 435, endPoint y: 459, distance: 18.3
click at [434, 459] on div "店販銷售" at bounding box center [837, 462] width 1287 height 42
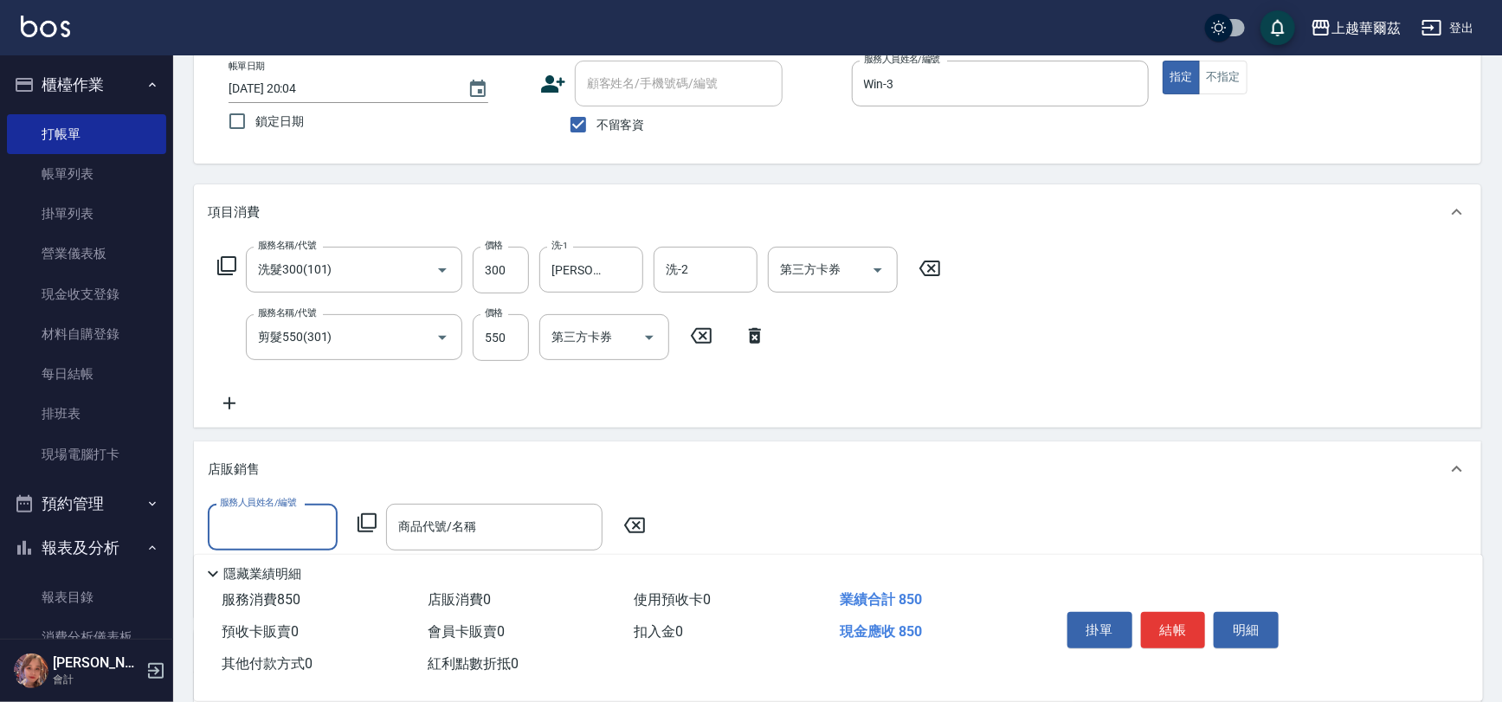
type input "8"
type input "[PERSON_NAME]-29"
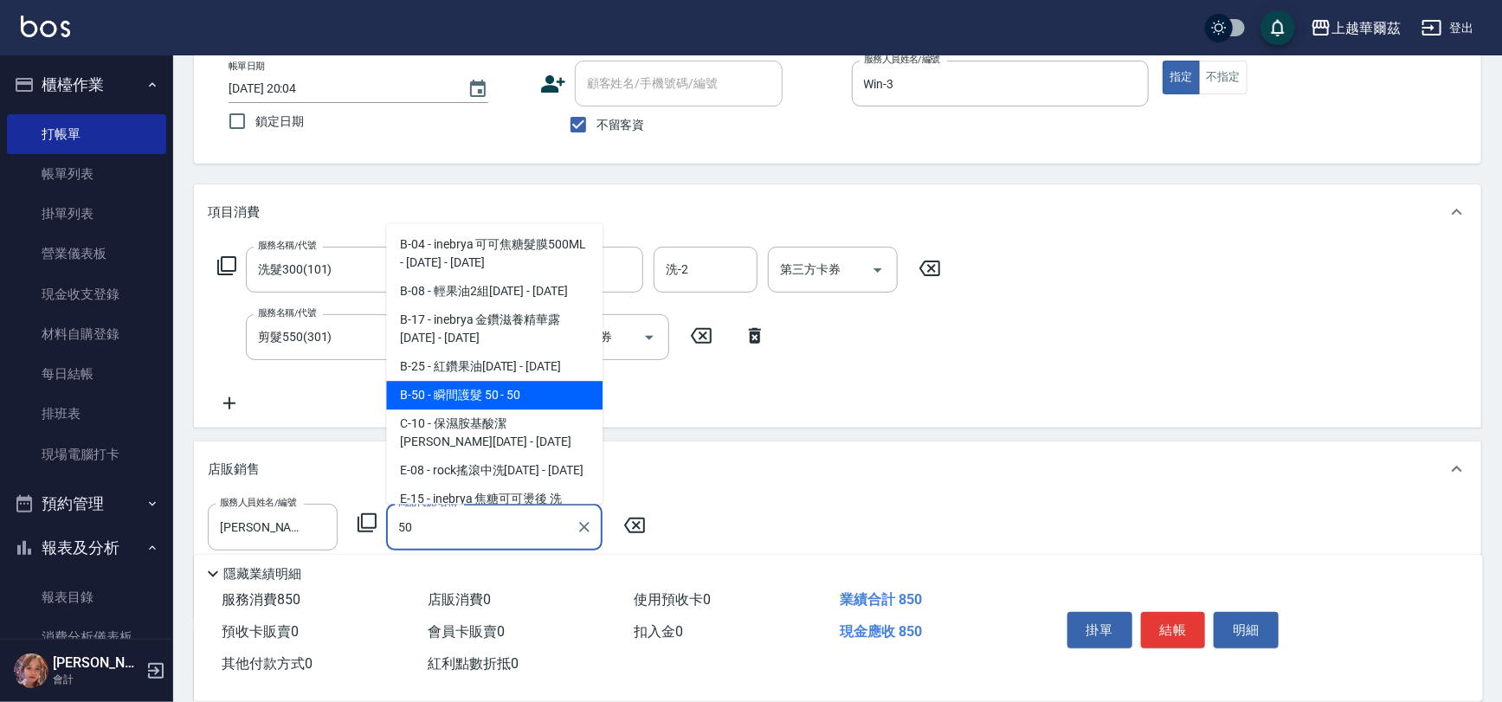
type input "瞬間護髮 50"
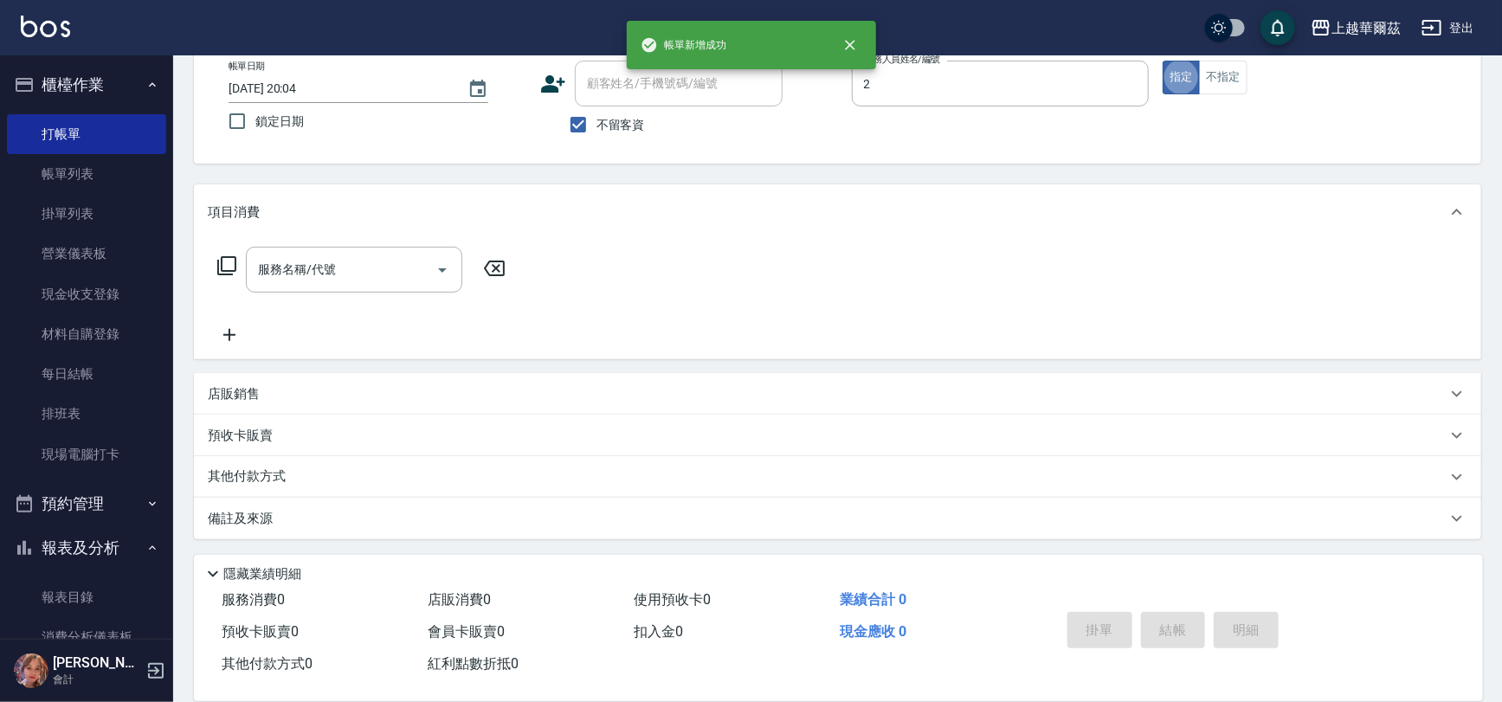
type input "Lily-2"
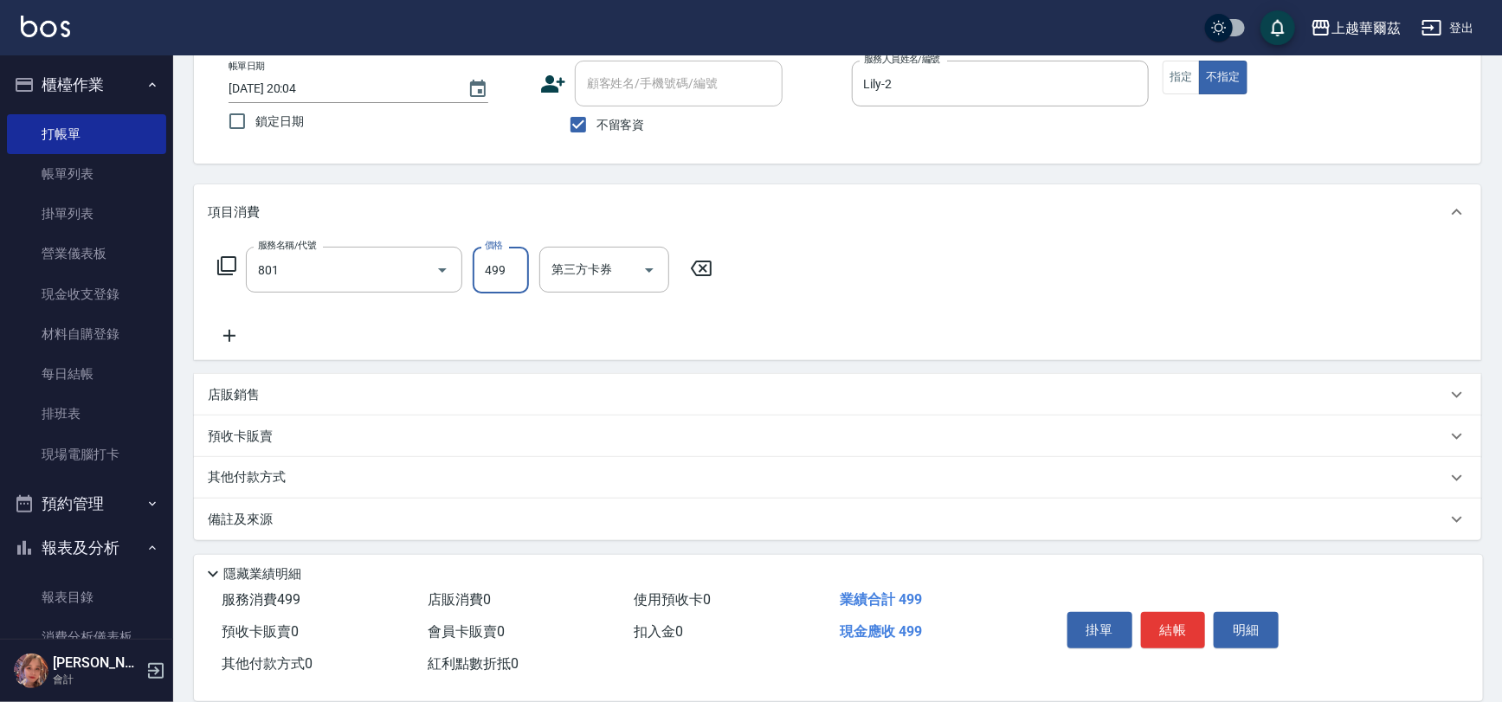
type input "舒壓洗499(801)"
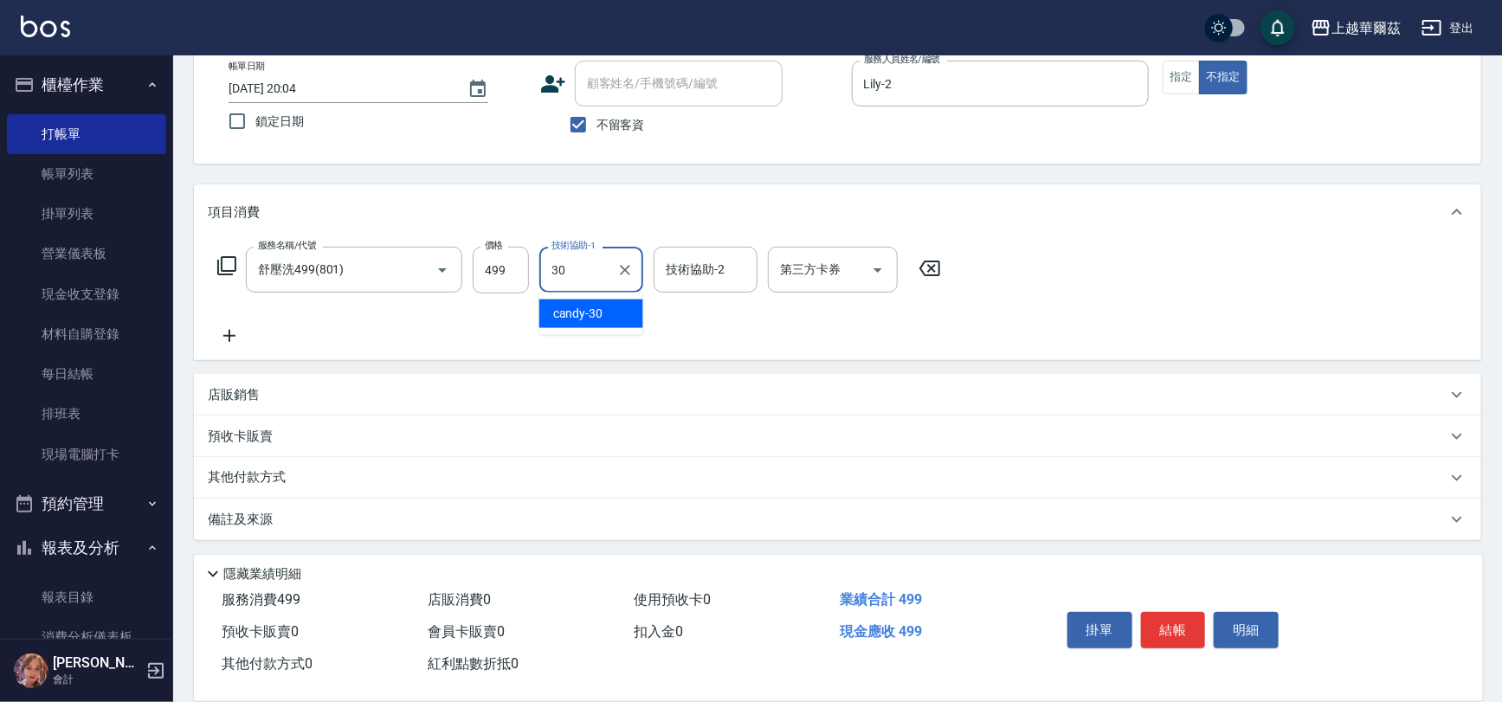
type input "candy-30"
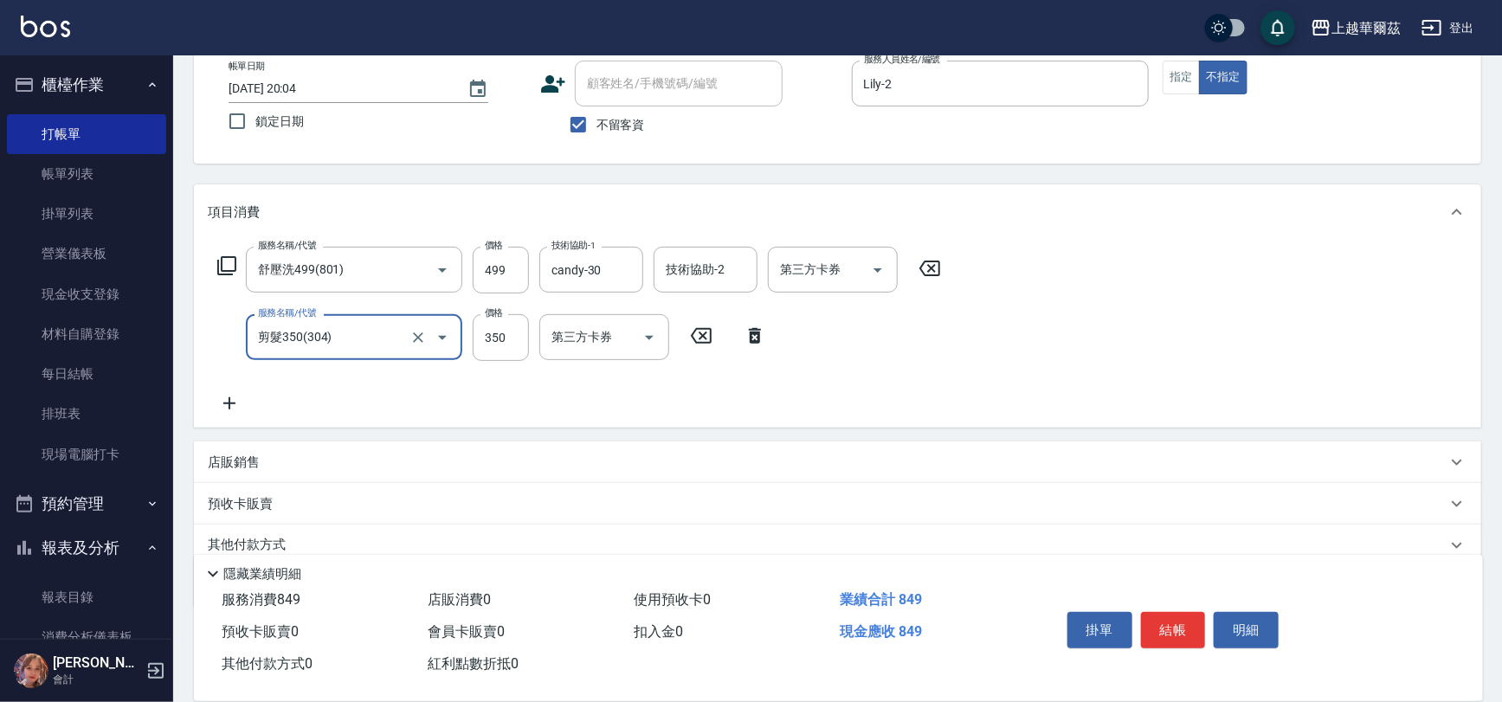
type input "剪髮350(304)"
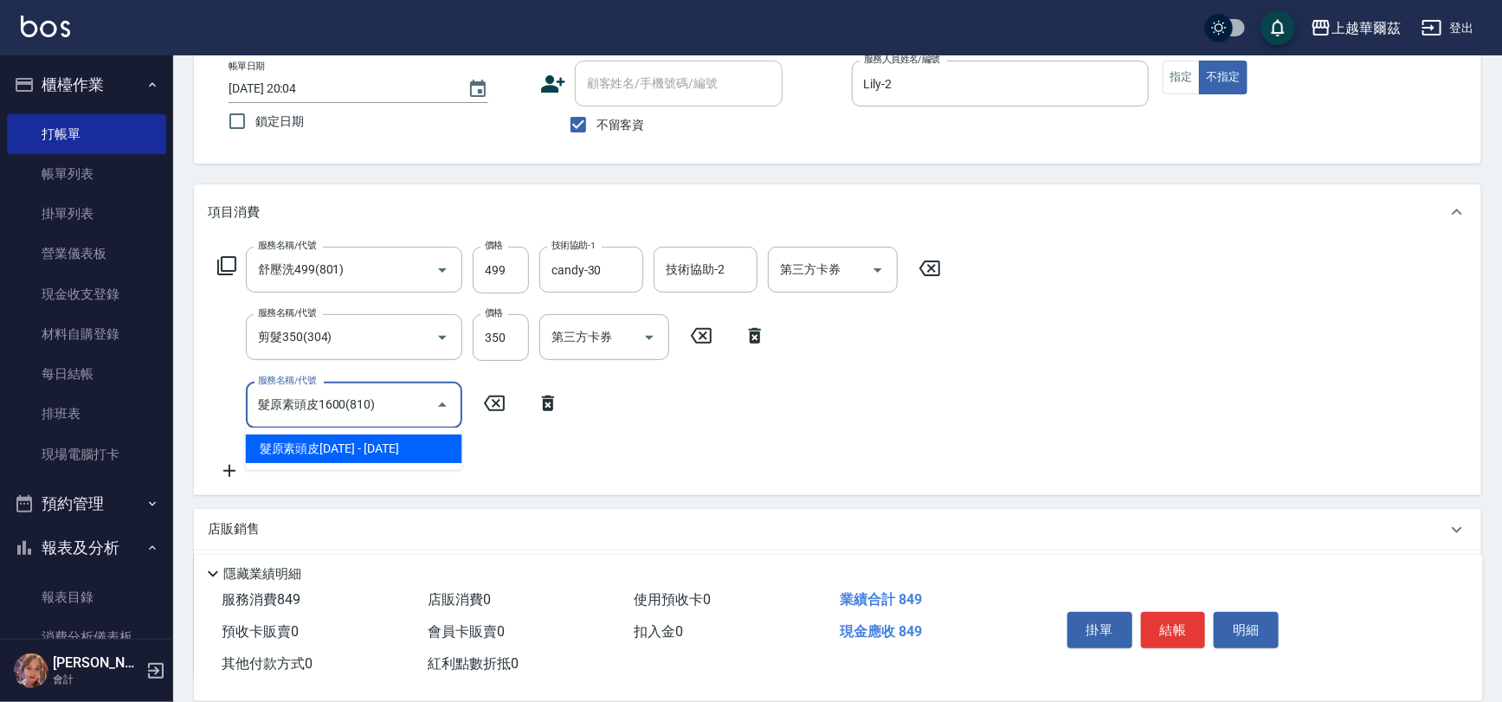
type input "髮原素頭皮1600(810)"
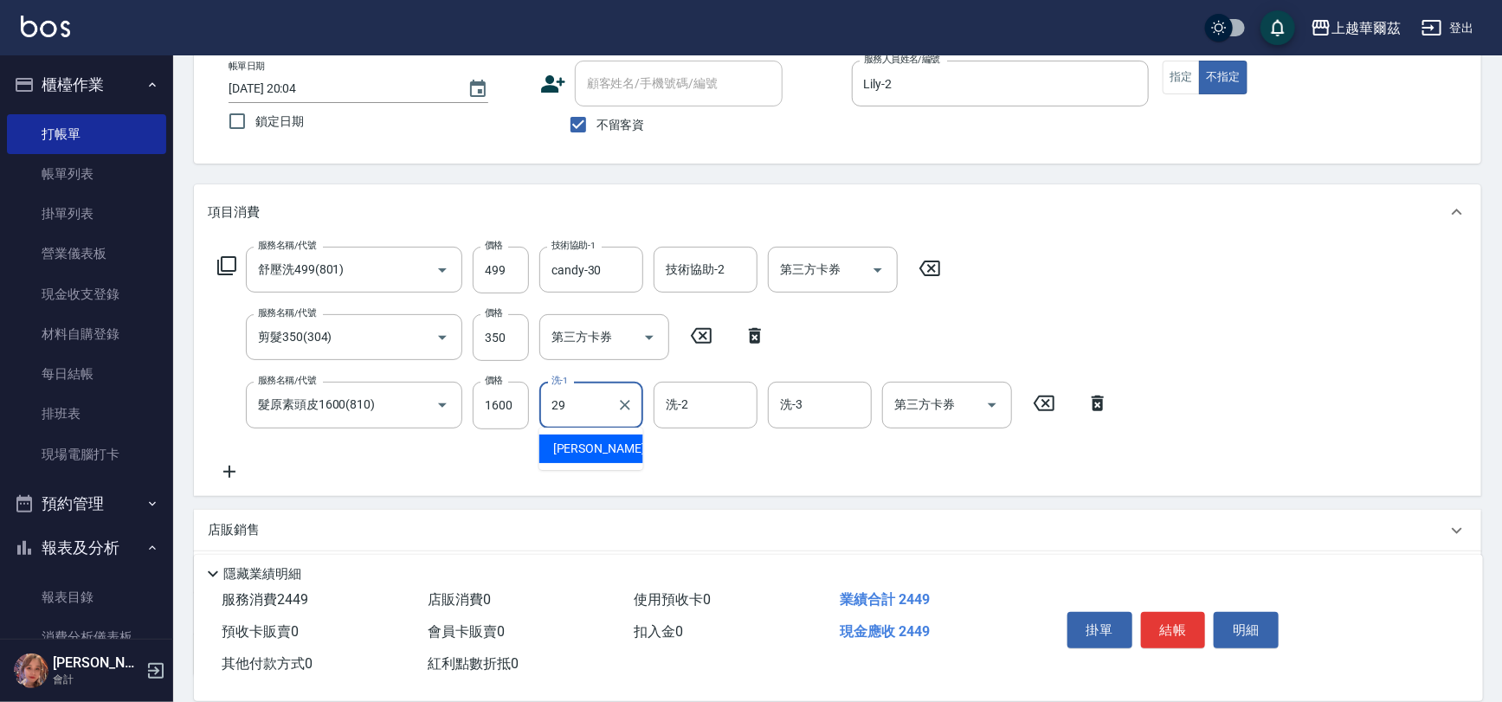
type input "[PERSON_NAME]-29"
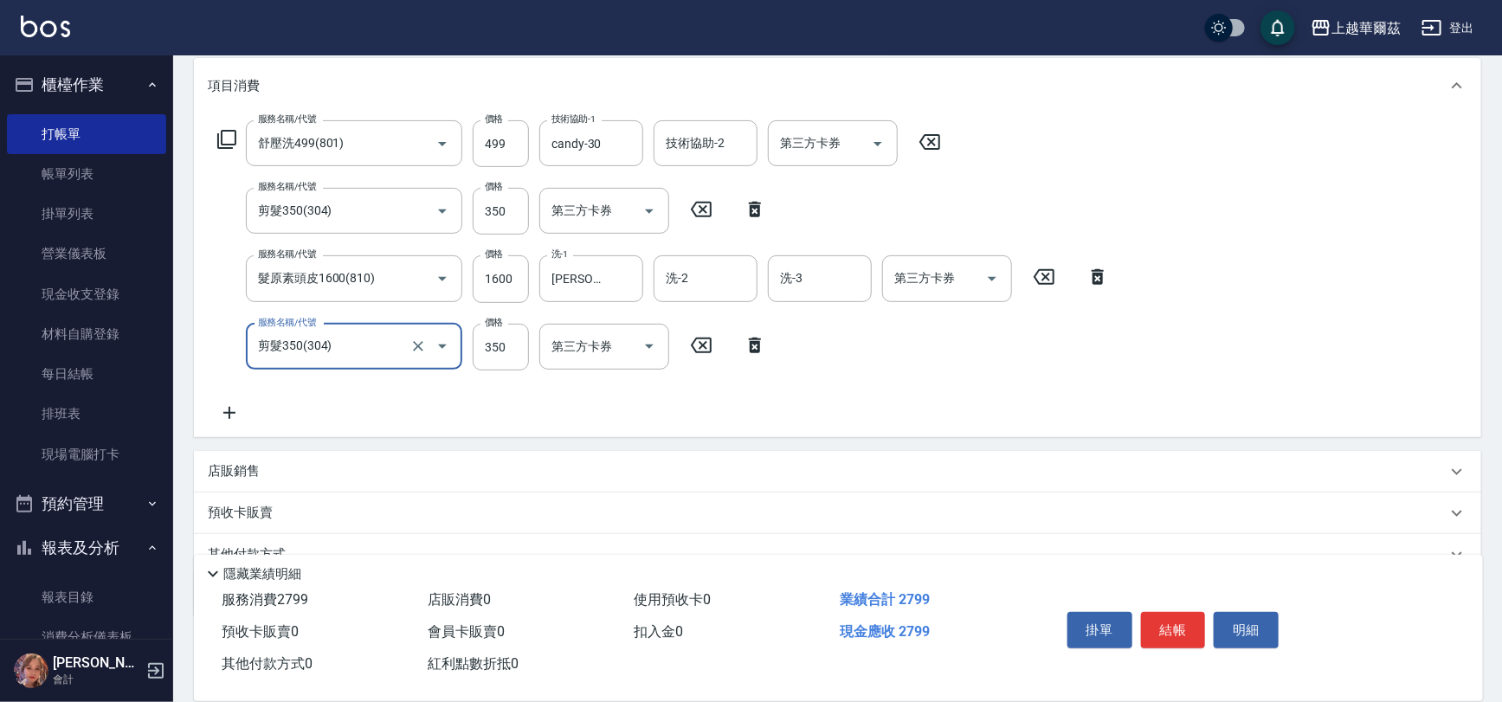
scroll to position [303, 0]
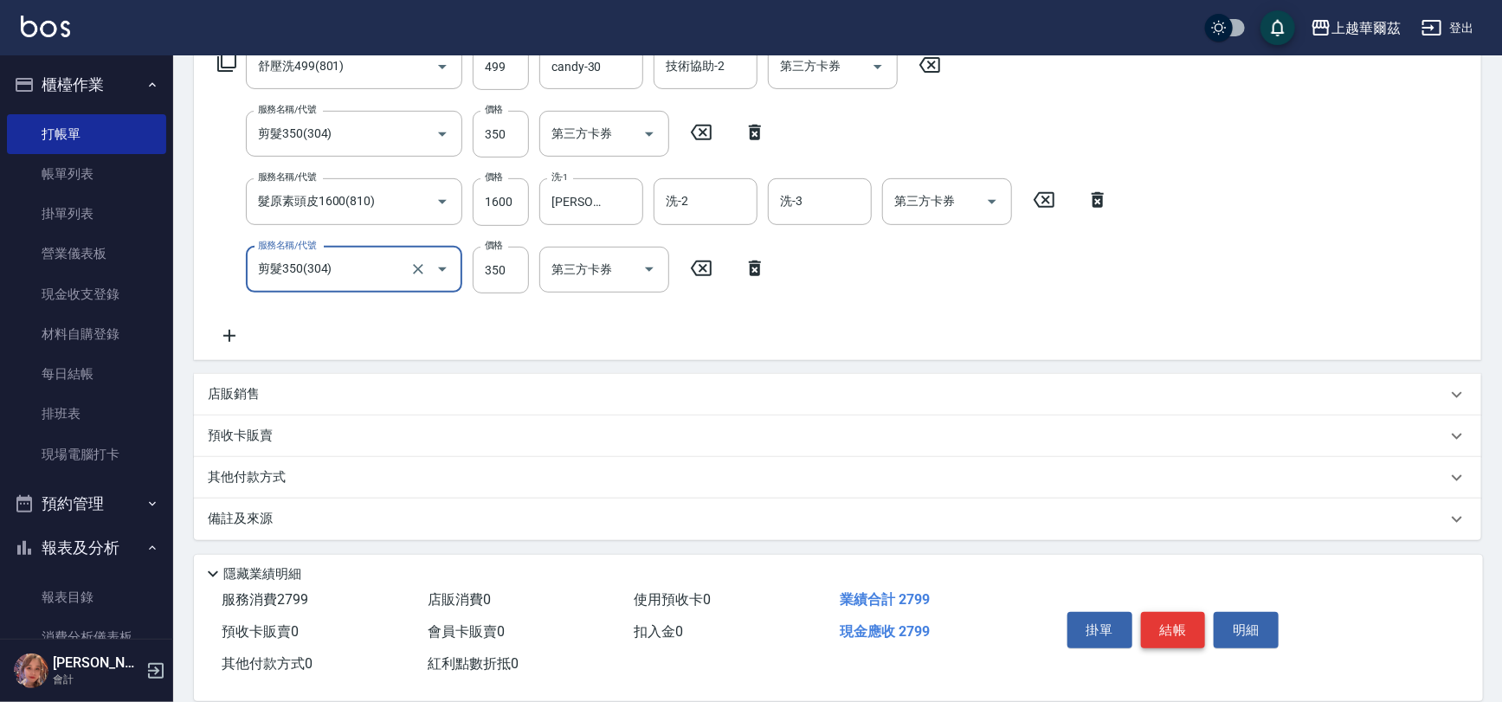
type input "剪髮350(304)"
click at [1182, 635] on button "結帳" at bounding box center [1173, 630] width 65 height 36
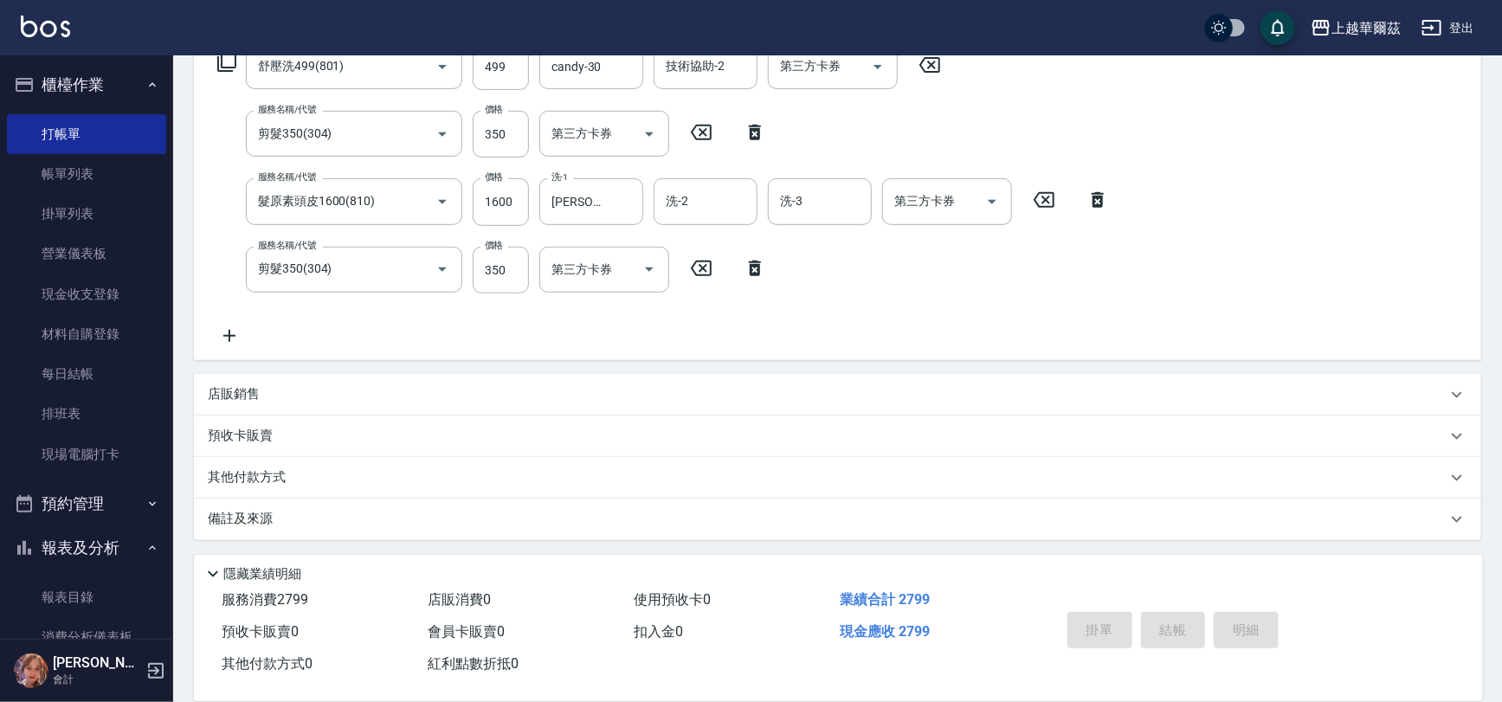
type input "[DATE] 20:05"
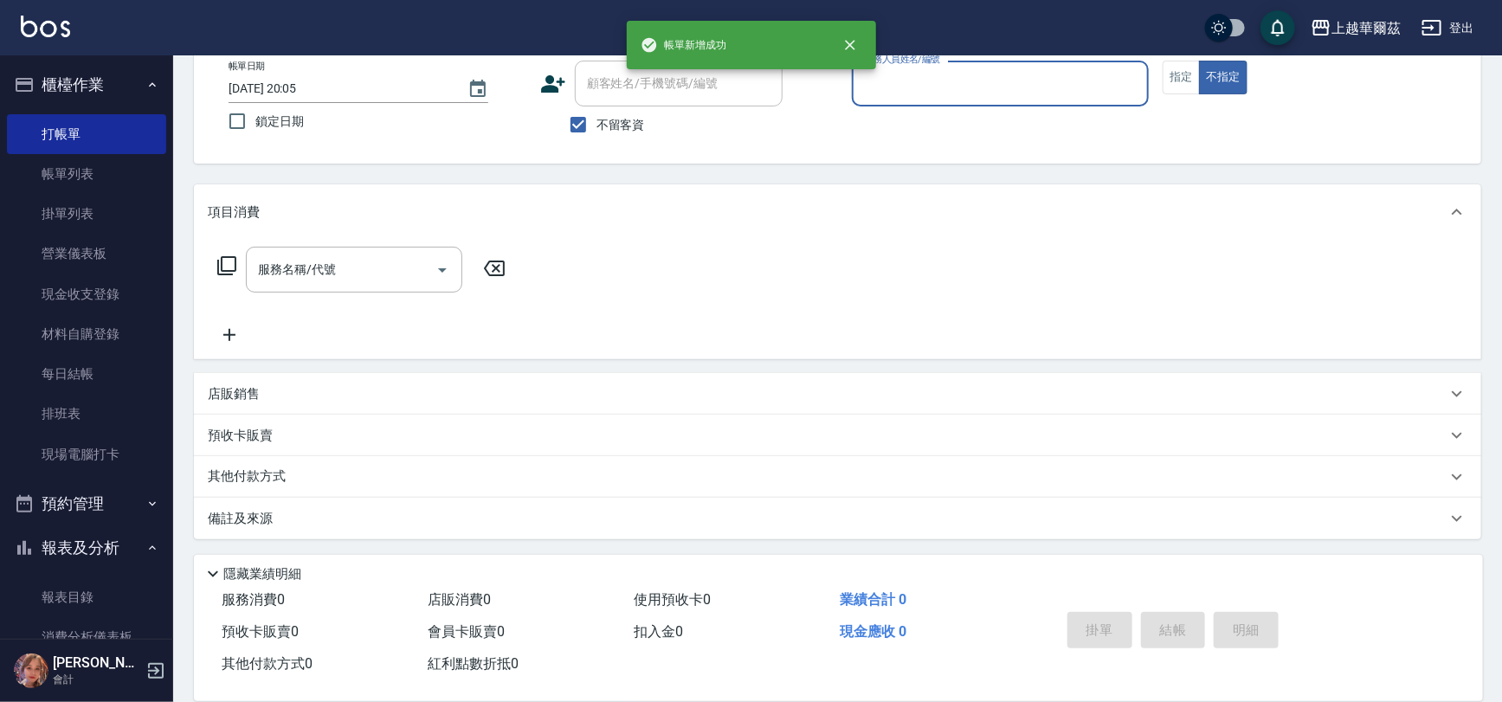
scroll to position [100, 0]
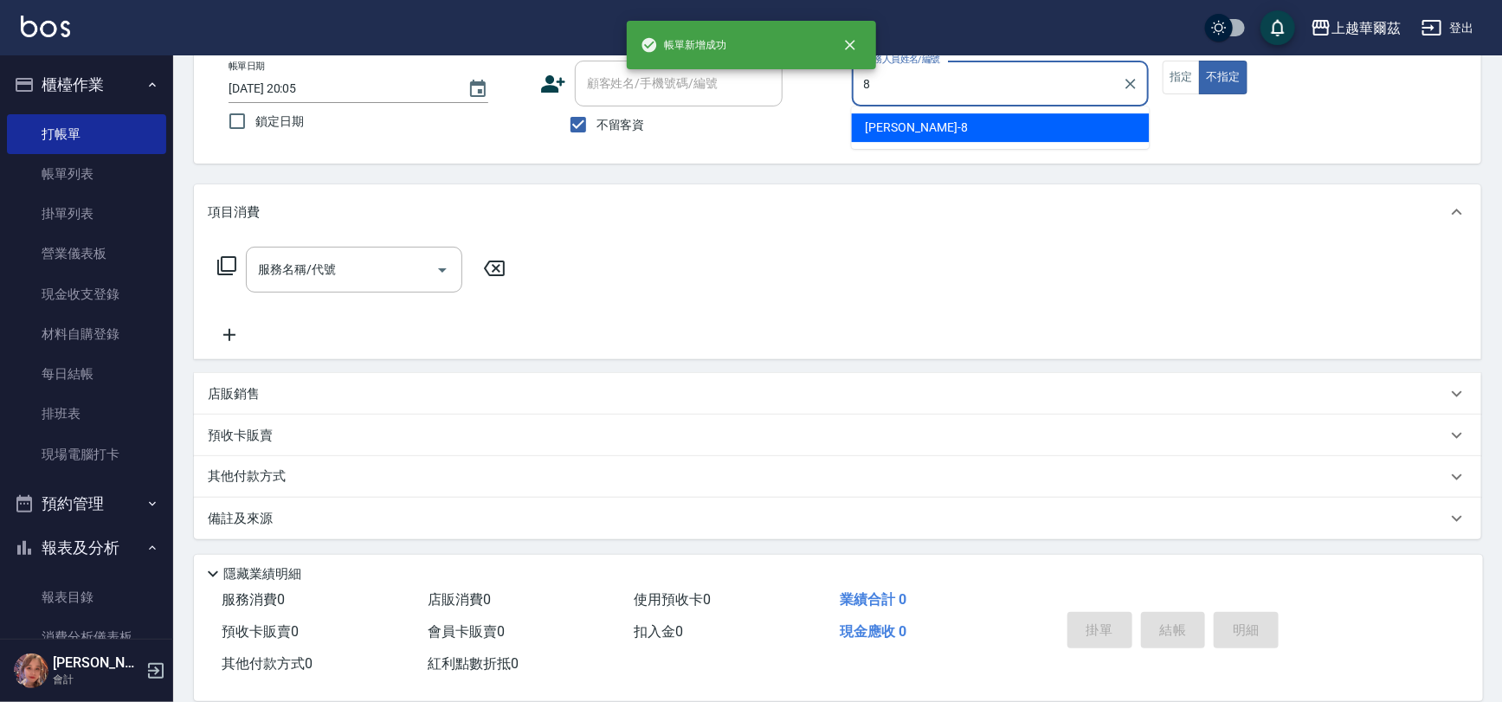
type input "[PERSON_NAME]-8"
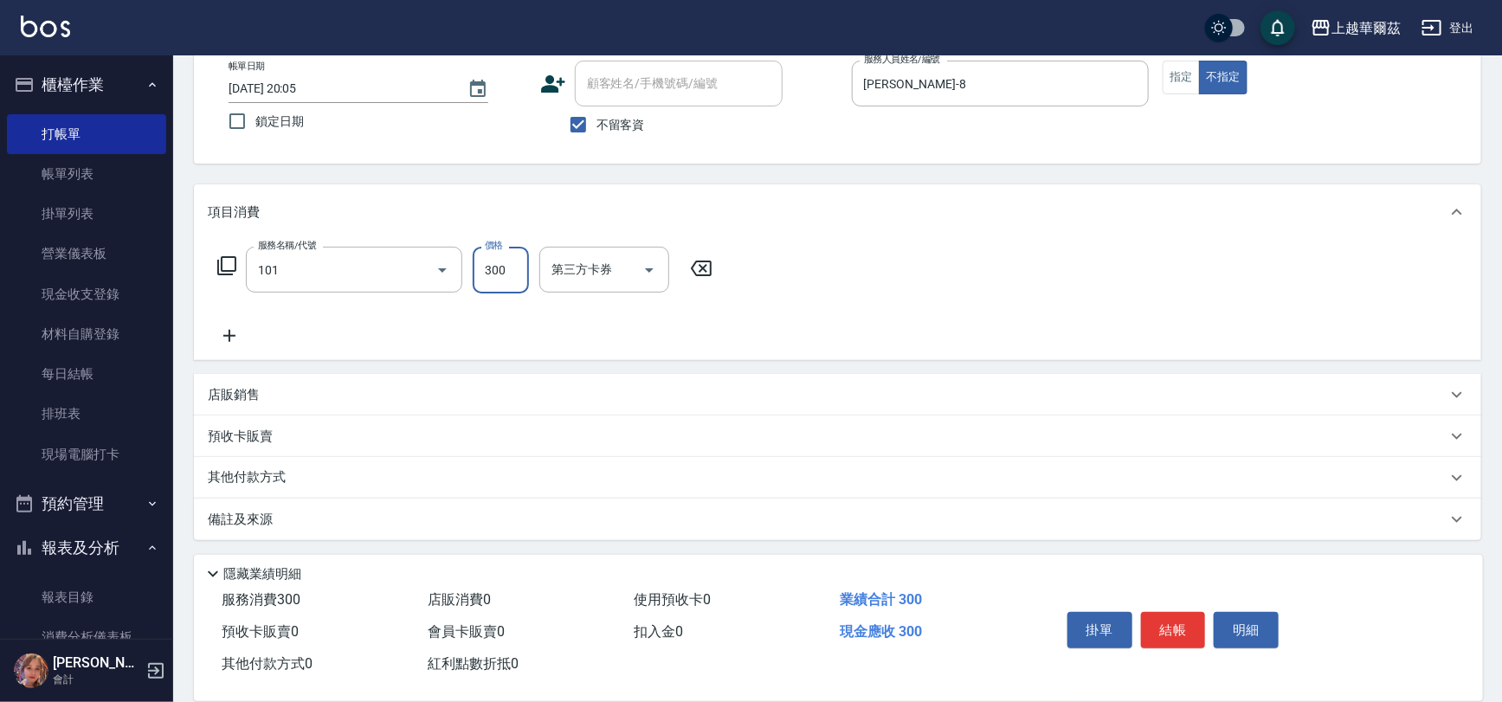
type input "洗髮300(101)"
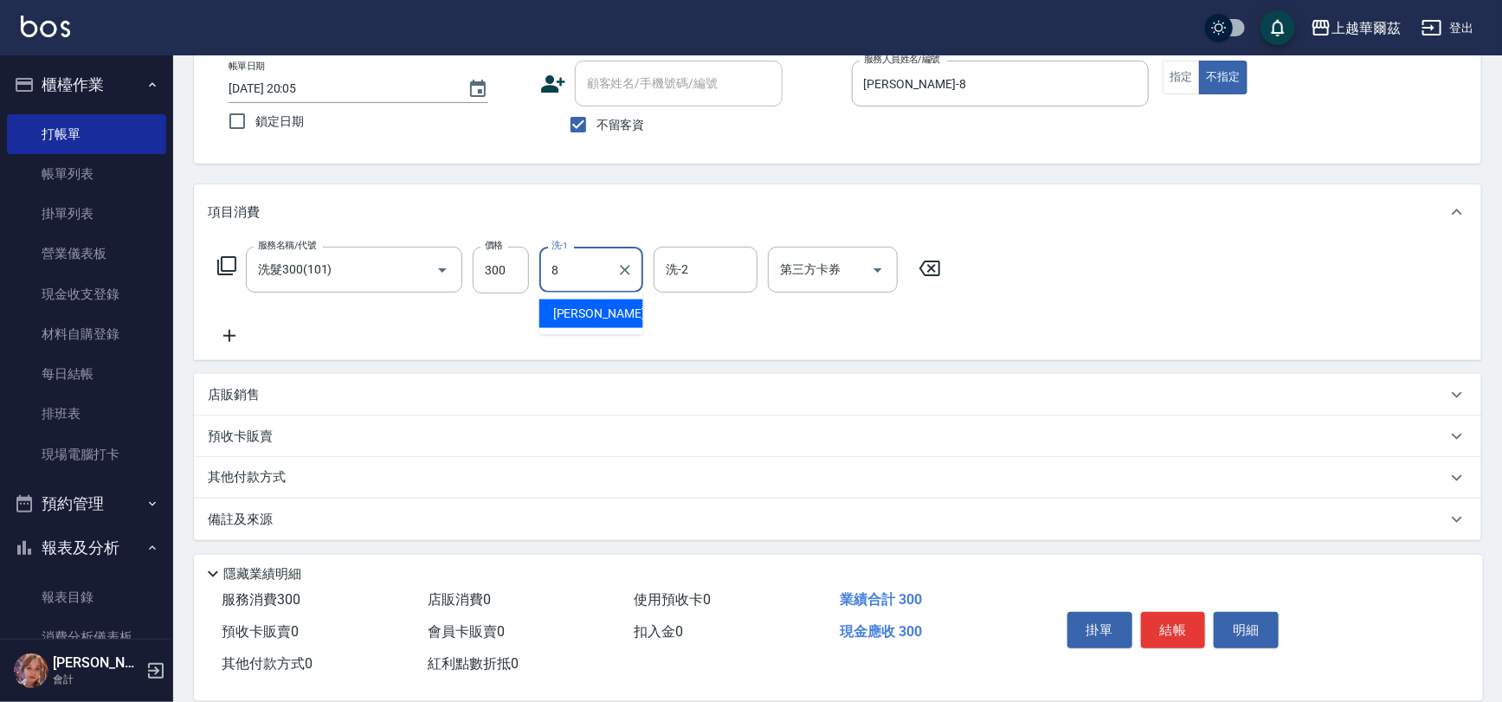
type input "[PERSON_NAME]-8"
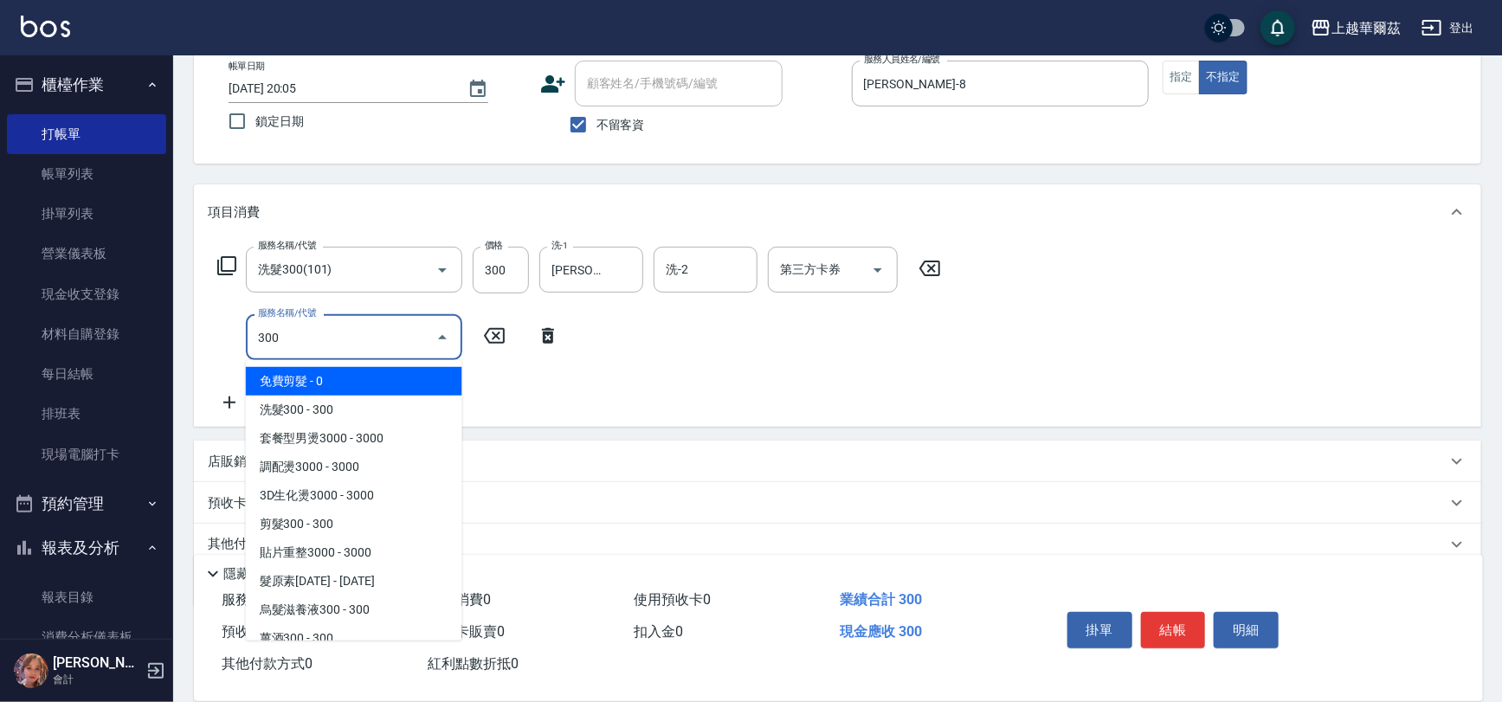
scroll to position [11, 0]
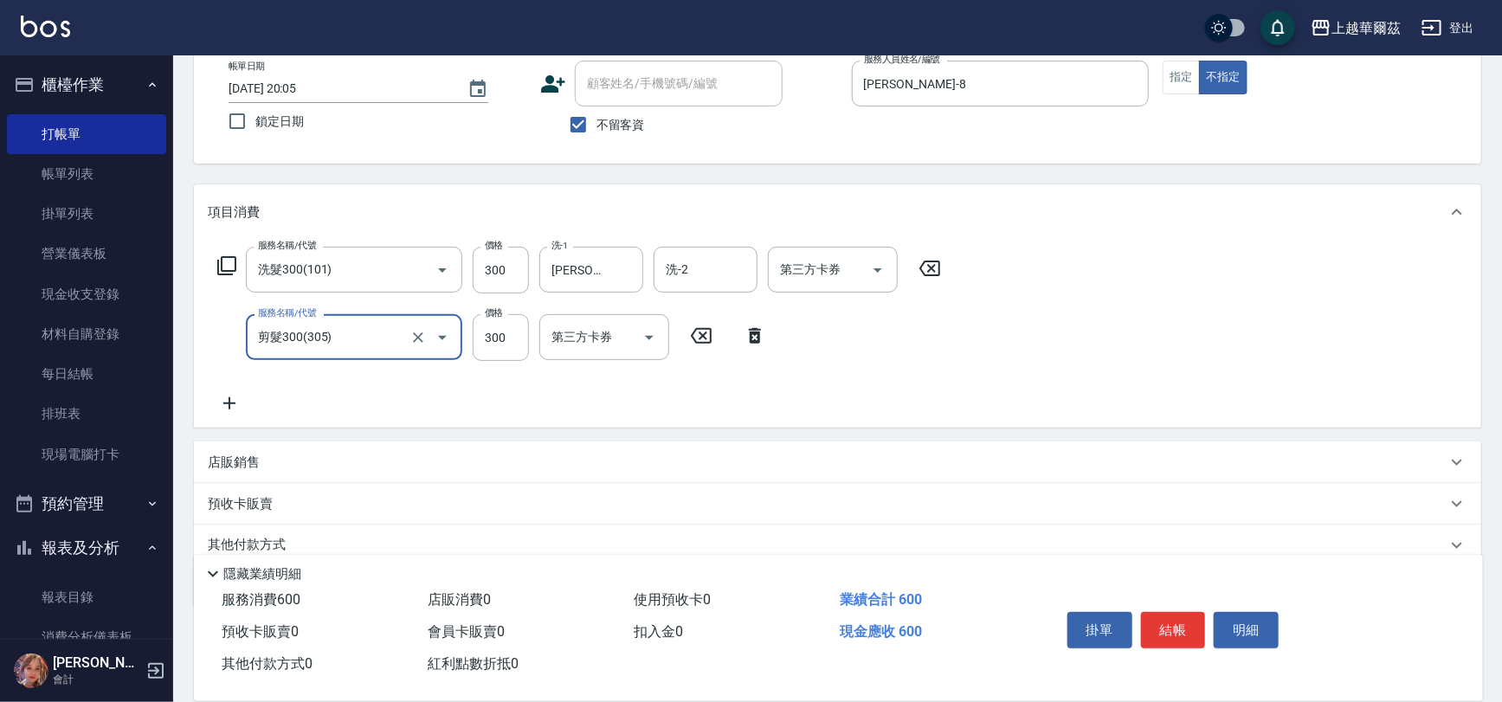
type input "剪髮300(305)"
click at [601, 460] on div "店販銷售" at bounding box center [827, 463] width 1239 height 18
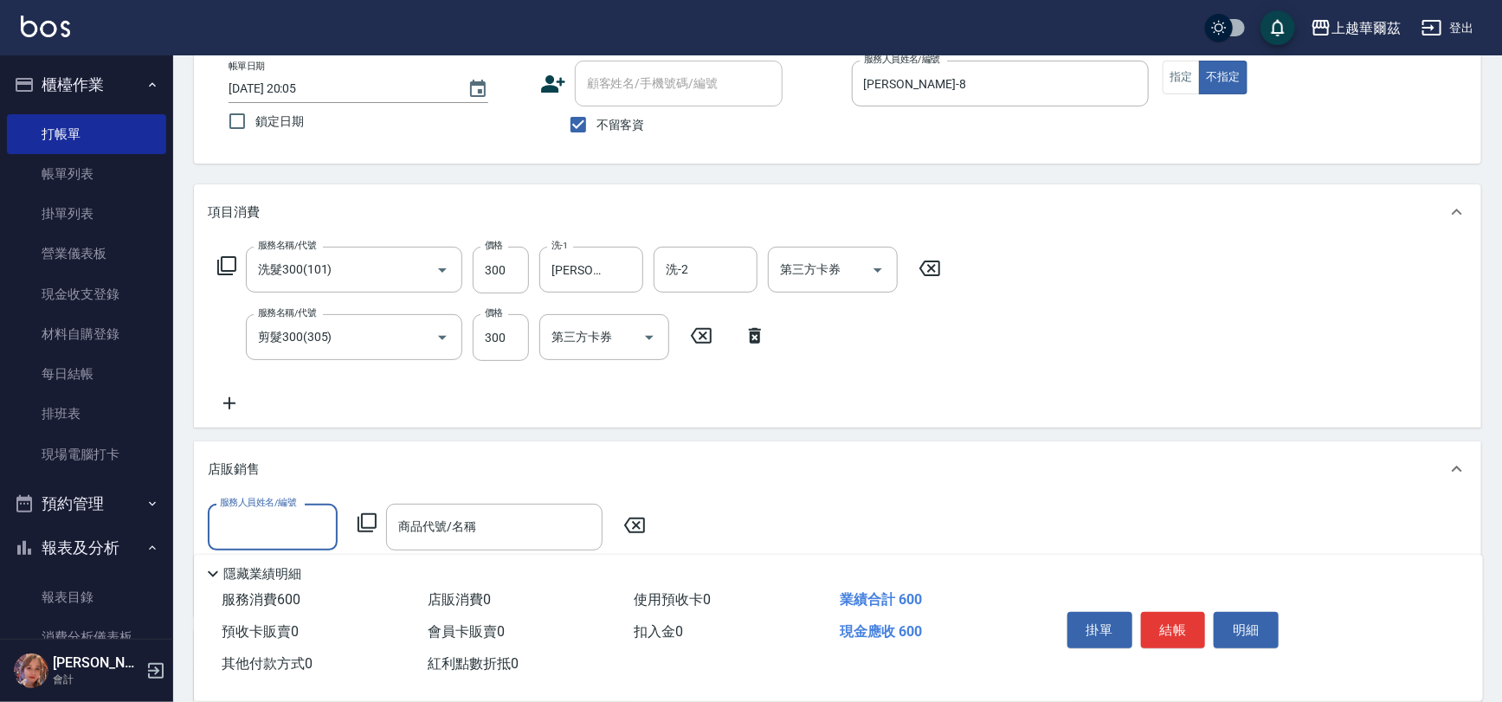
scroll to position [0, 0]
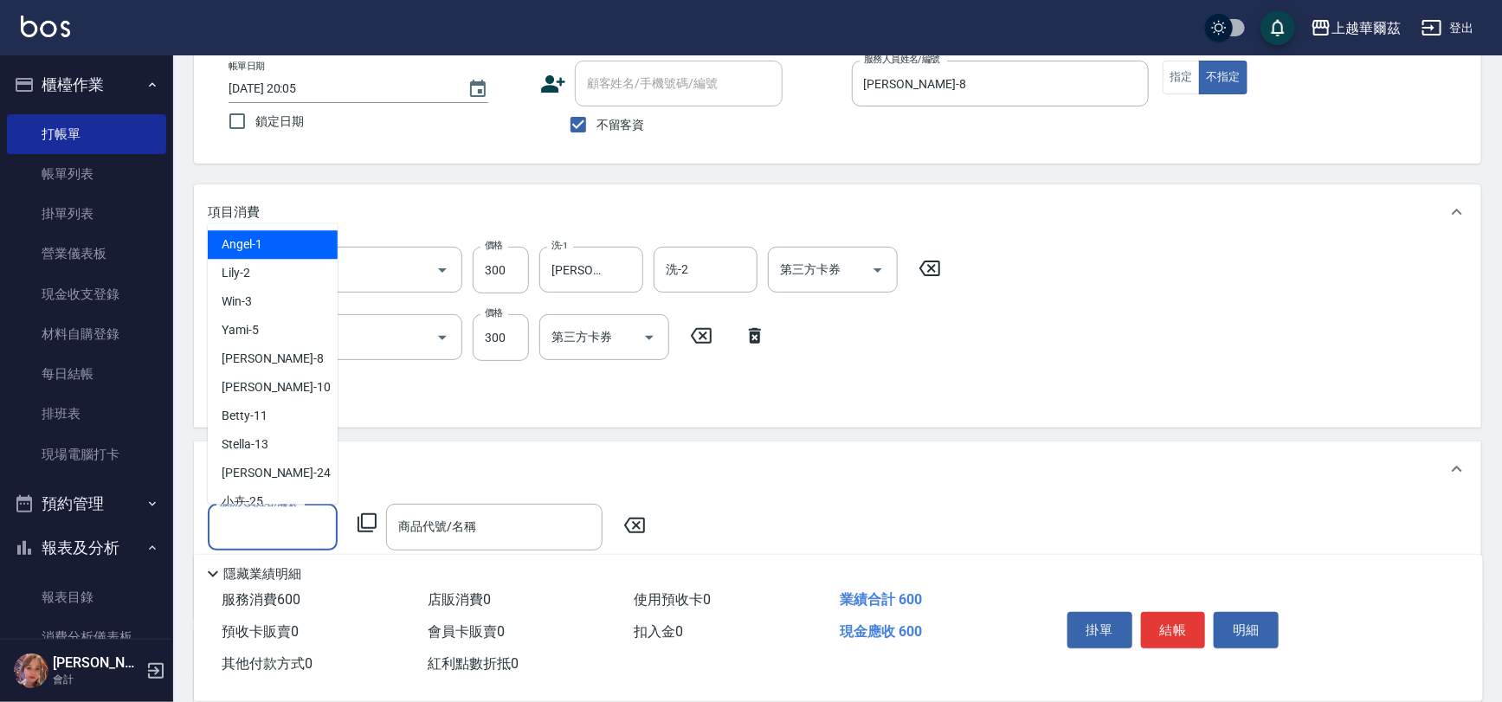
click at [267, 520] on input "服務人員姓名/編號" at bounding box center [273, 527] width 114 height 30
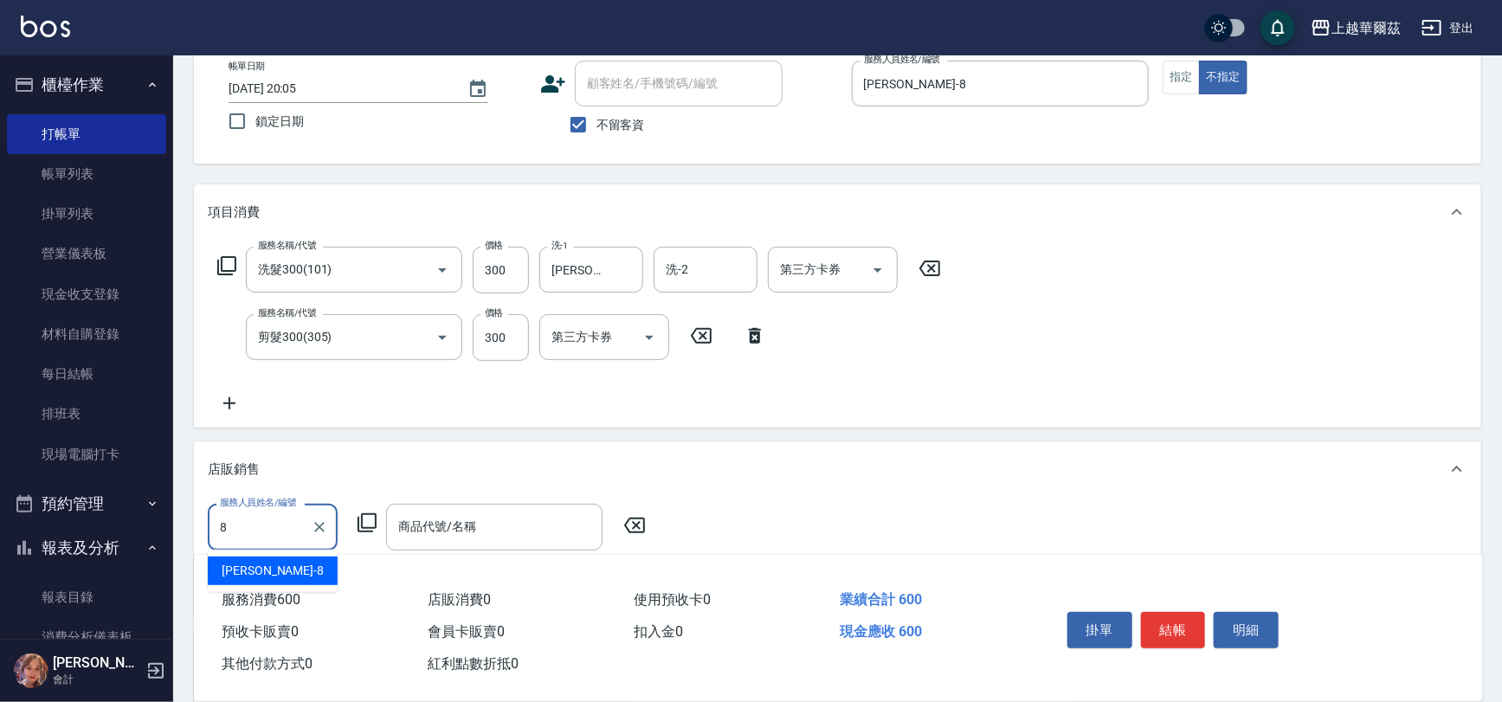
type input "[PERSON_NAME]-8"
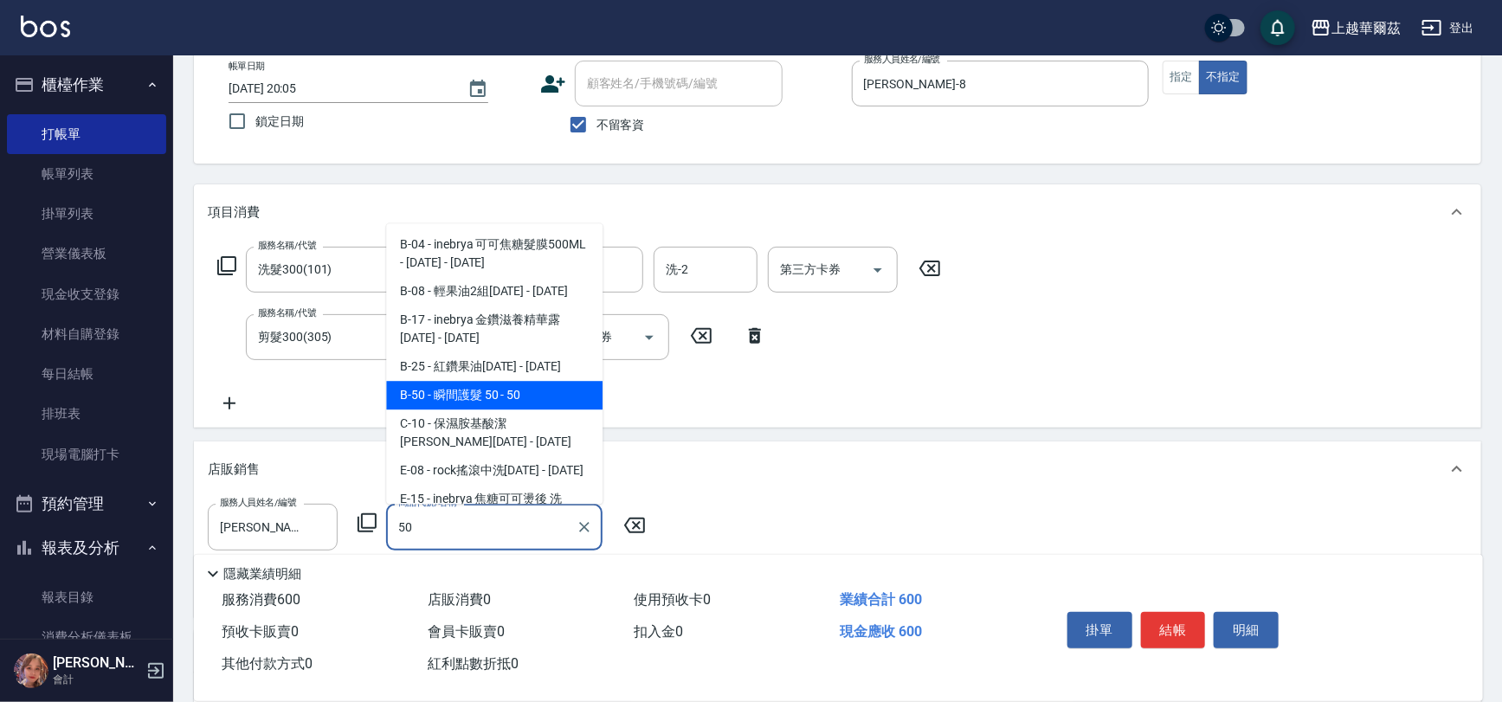
type input "瞬間護髮 50"
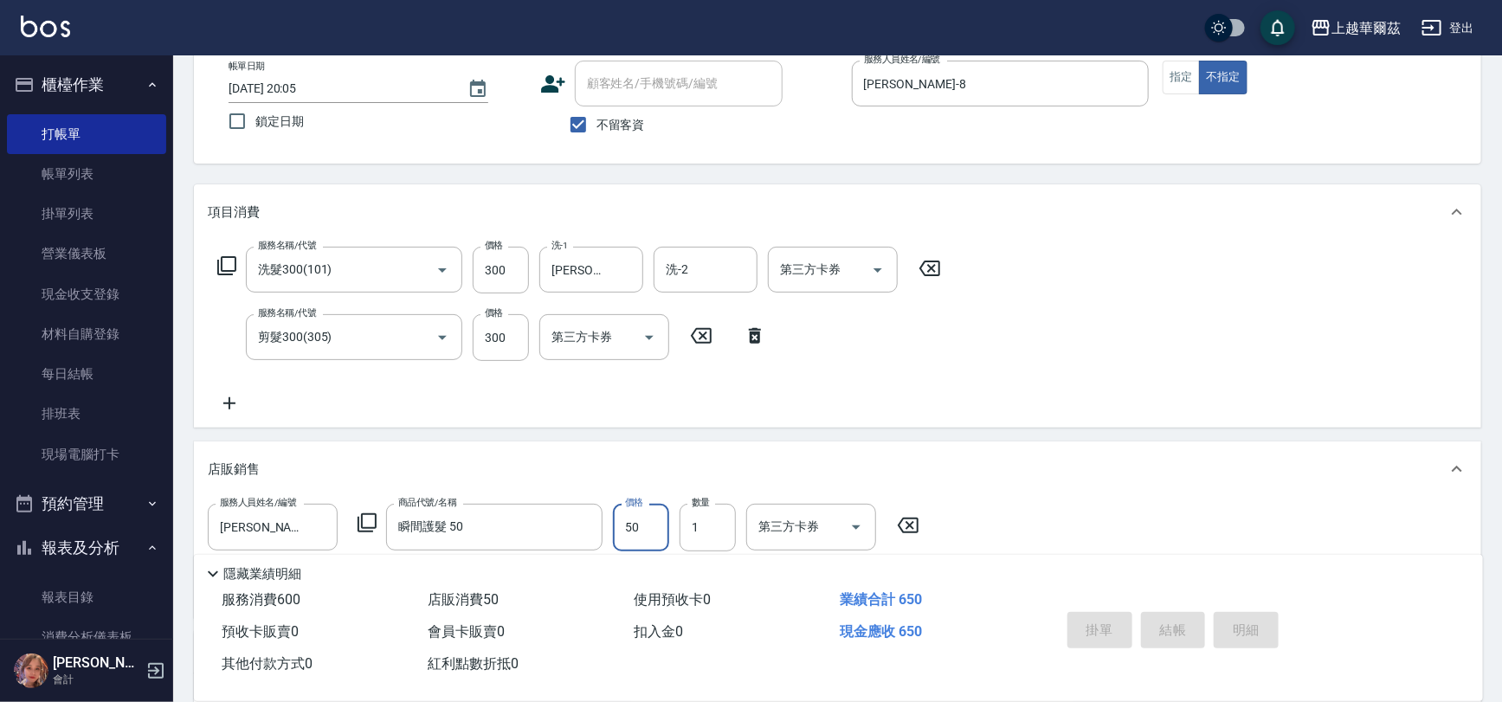
type input "[DATE] 20:06"
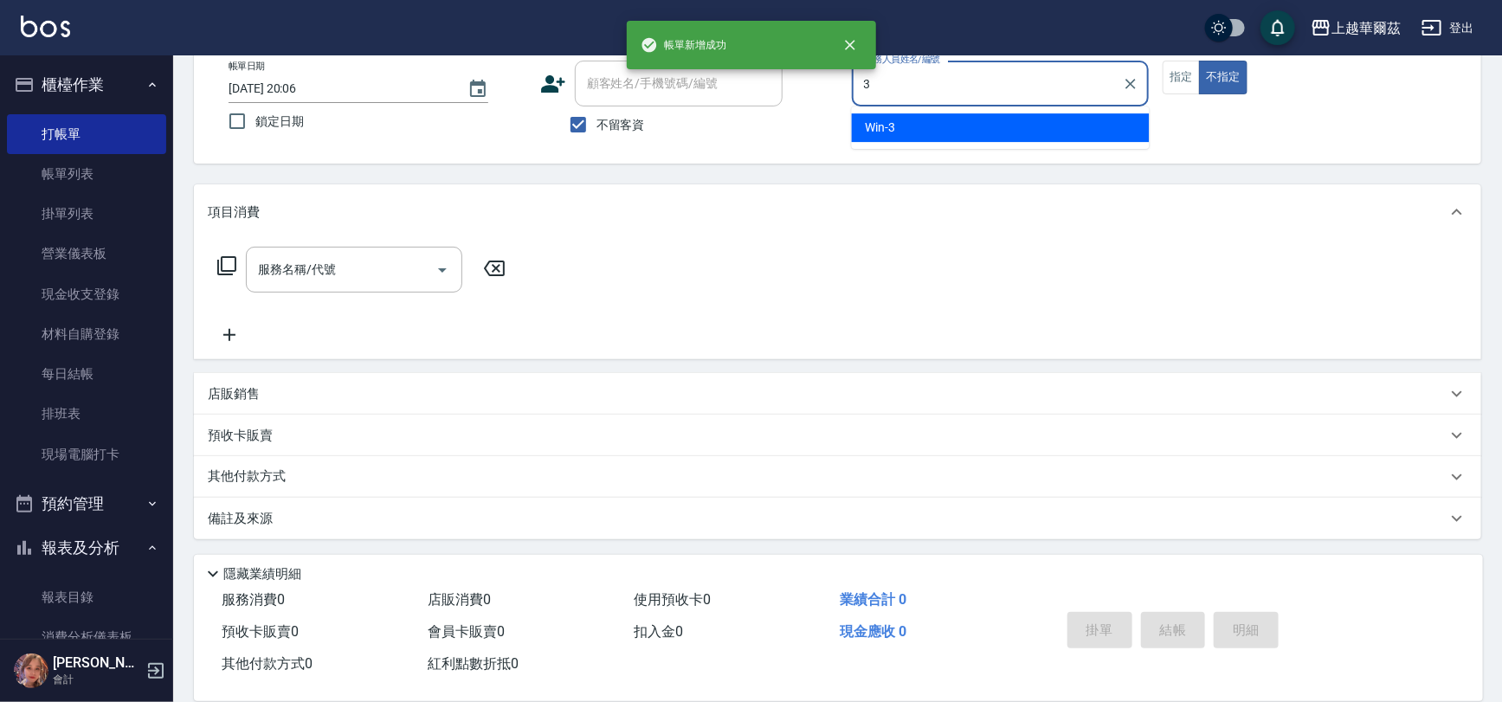
type input "Win-3"
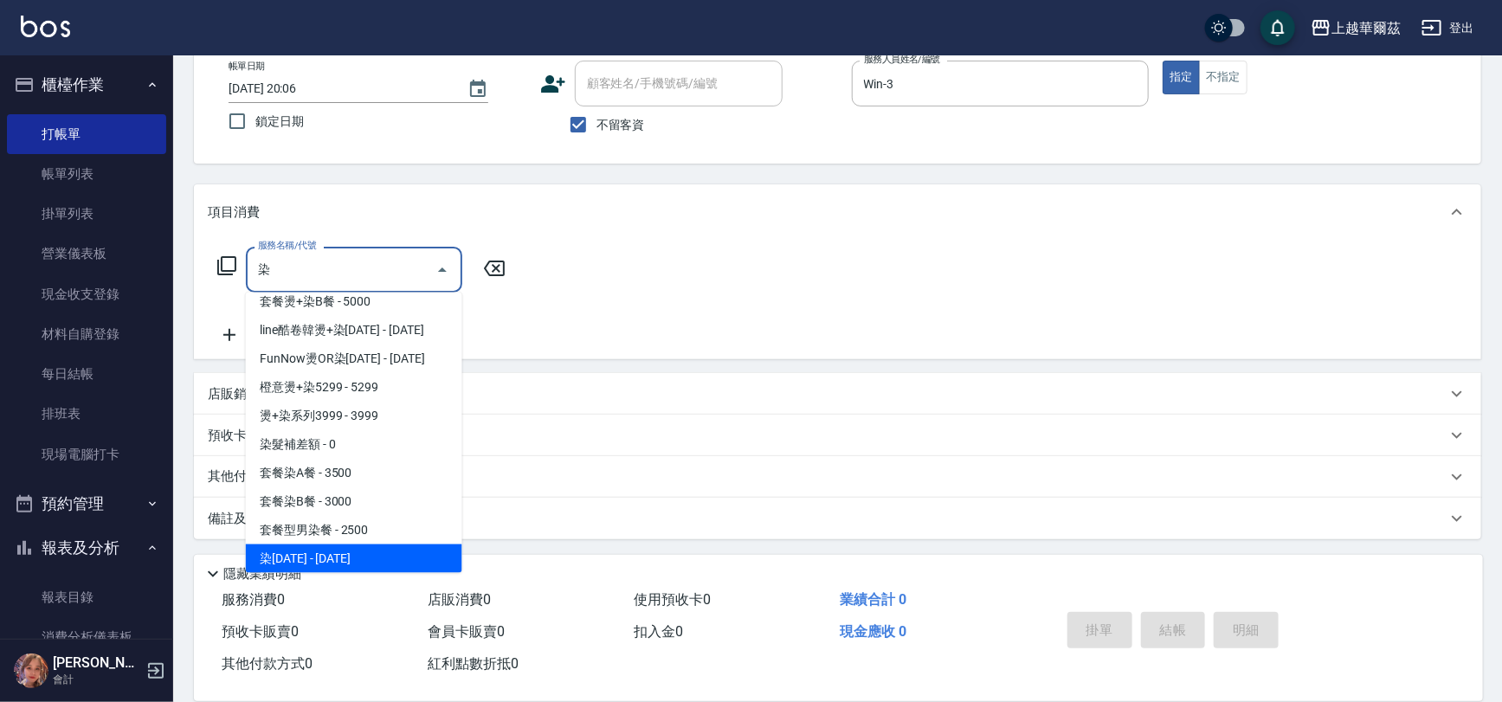
scroll to position [97, 0]
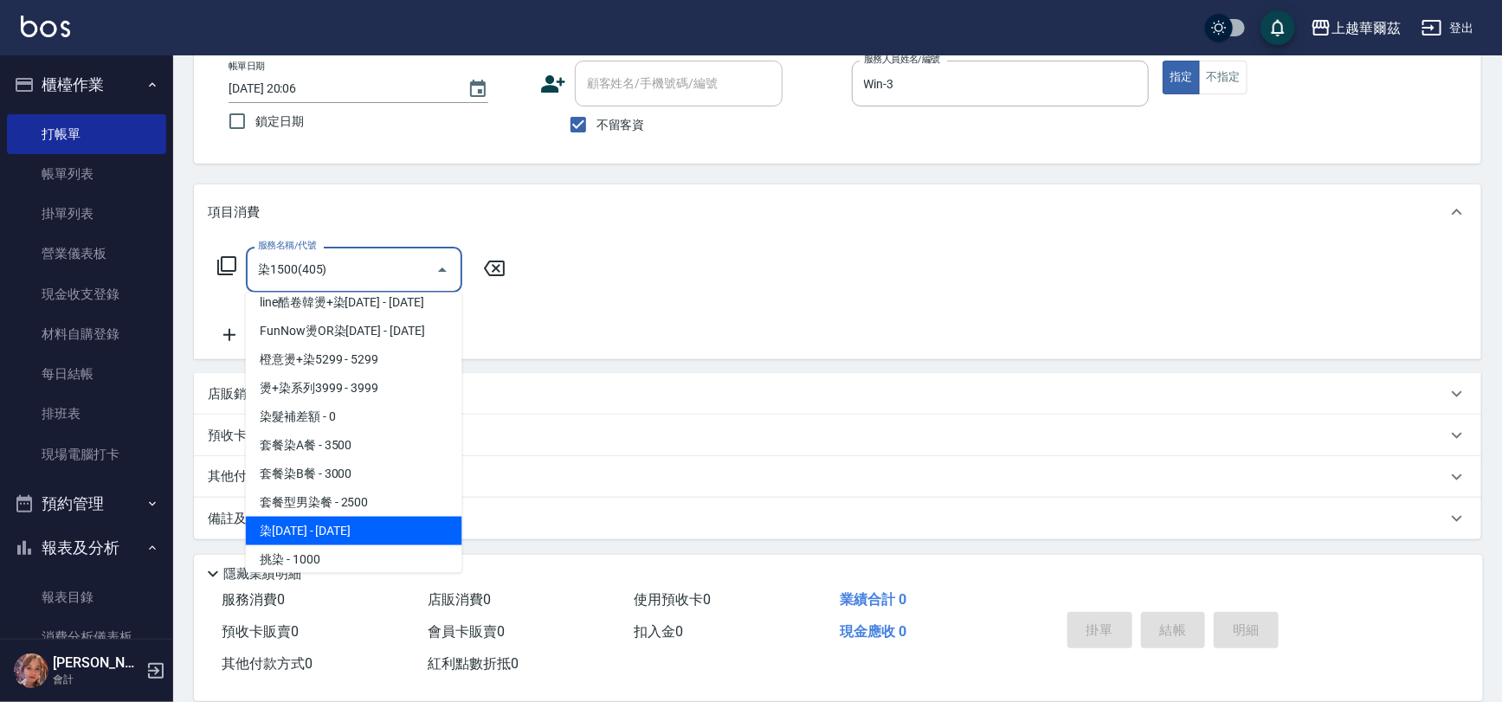
type input "染1500(405)"
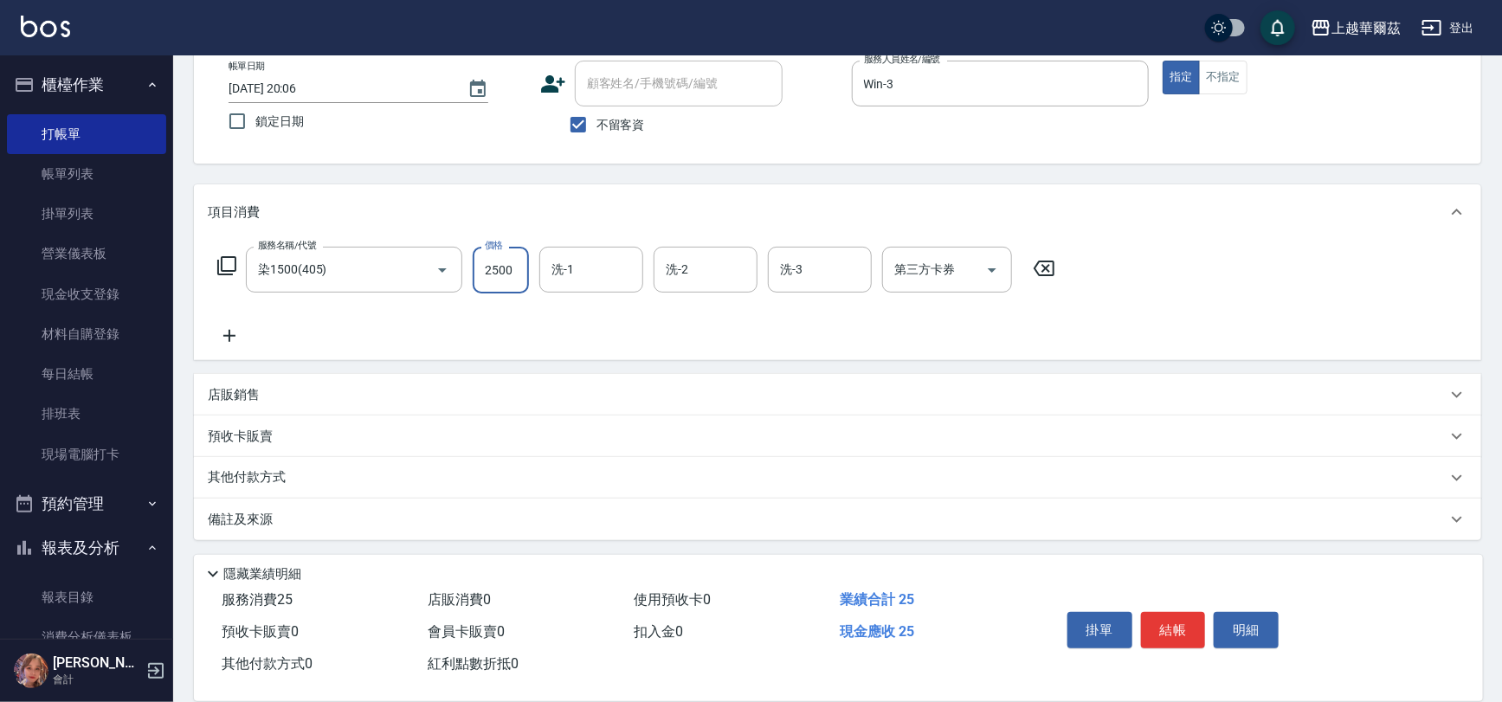
type input "2500"
type input "Win-3"
type input "candy-30"
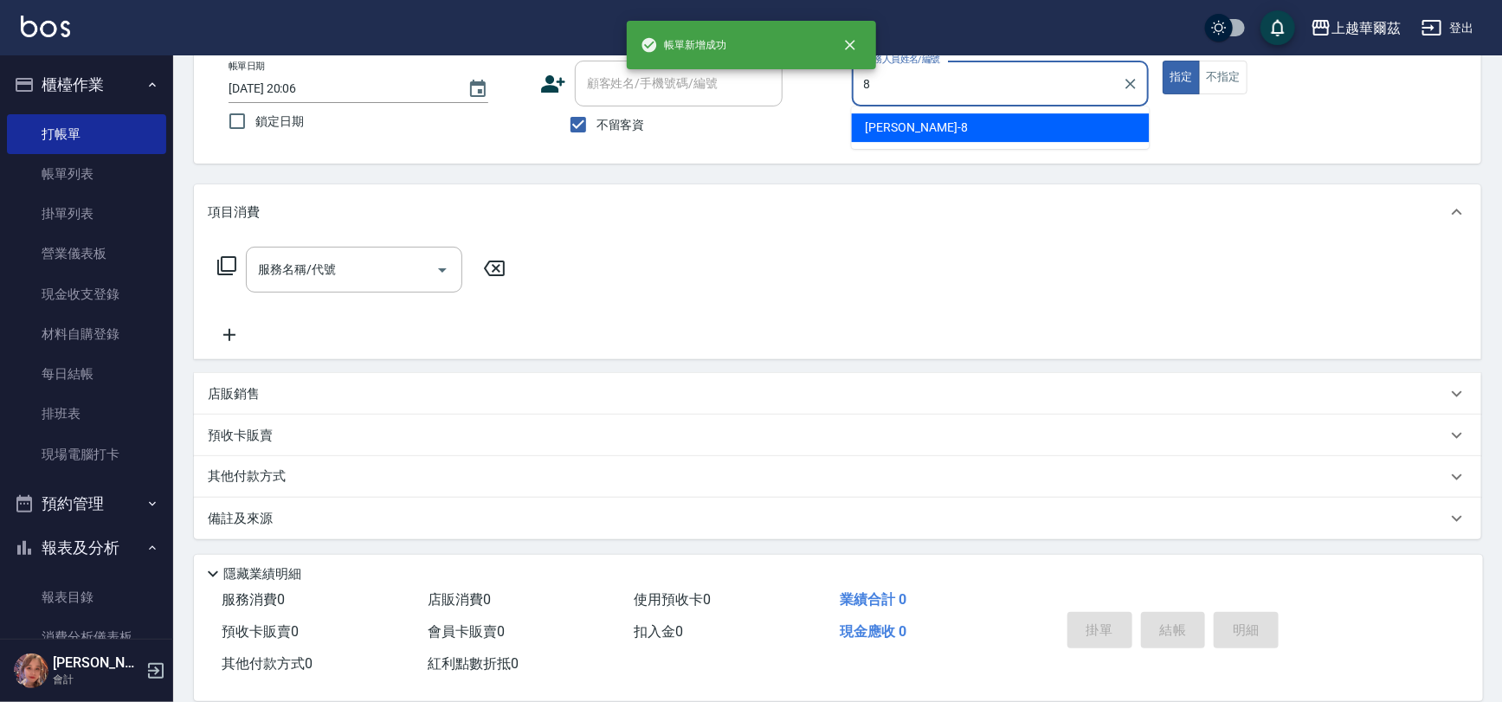
type input "[PERSON_NAME]-8"
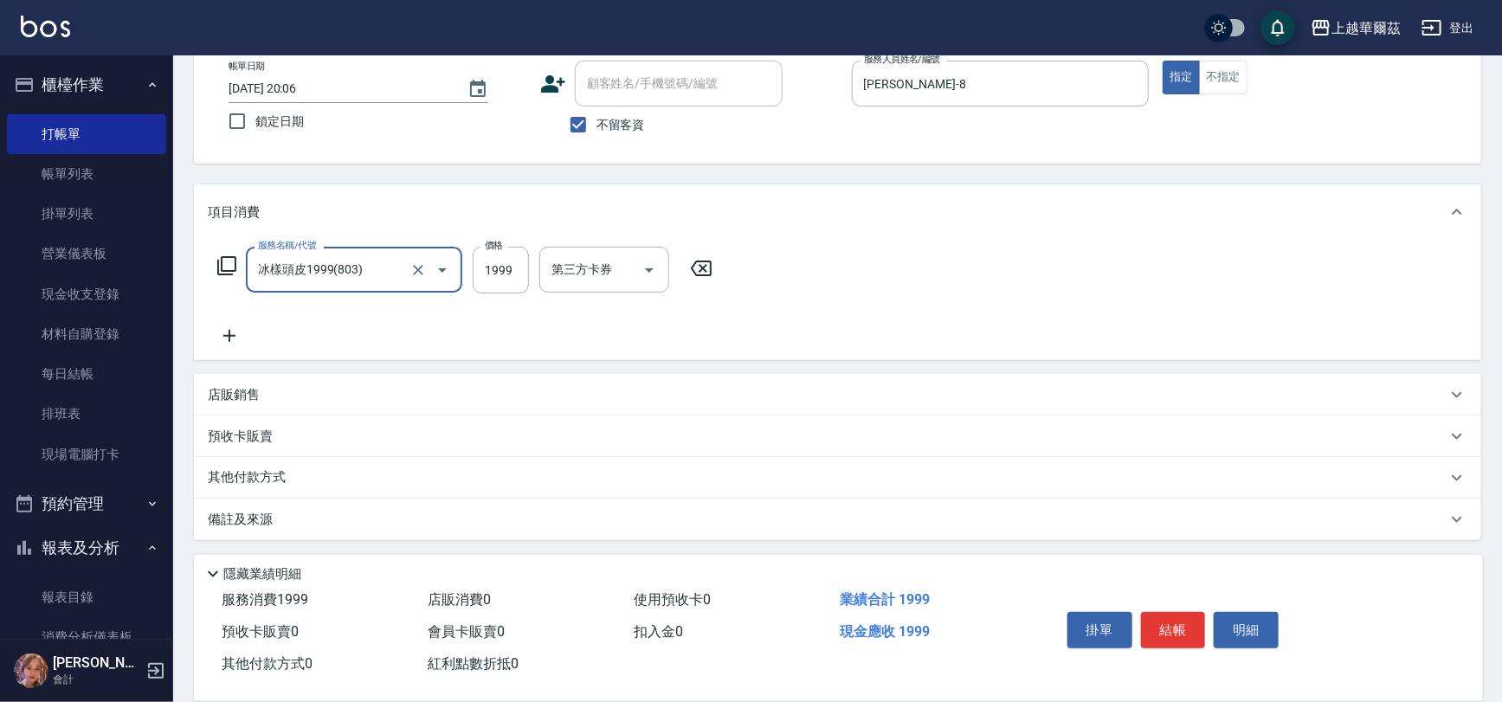
type input "冰樣頭皮1999(803)"
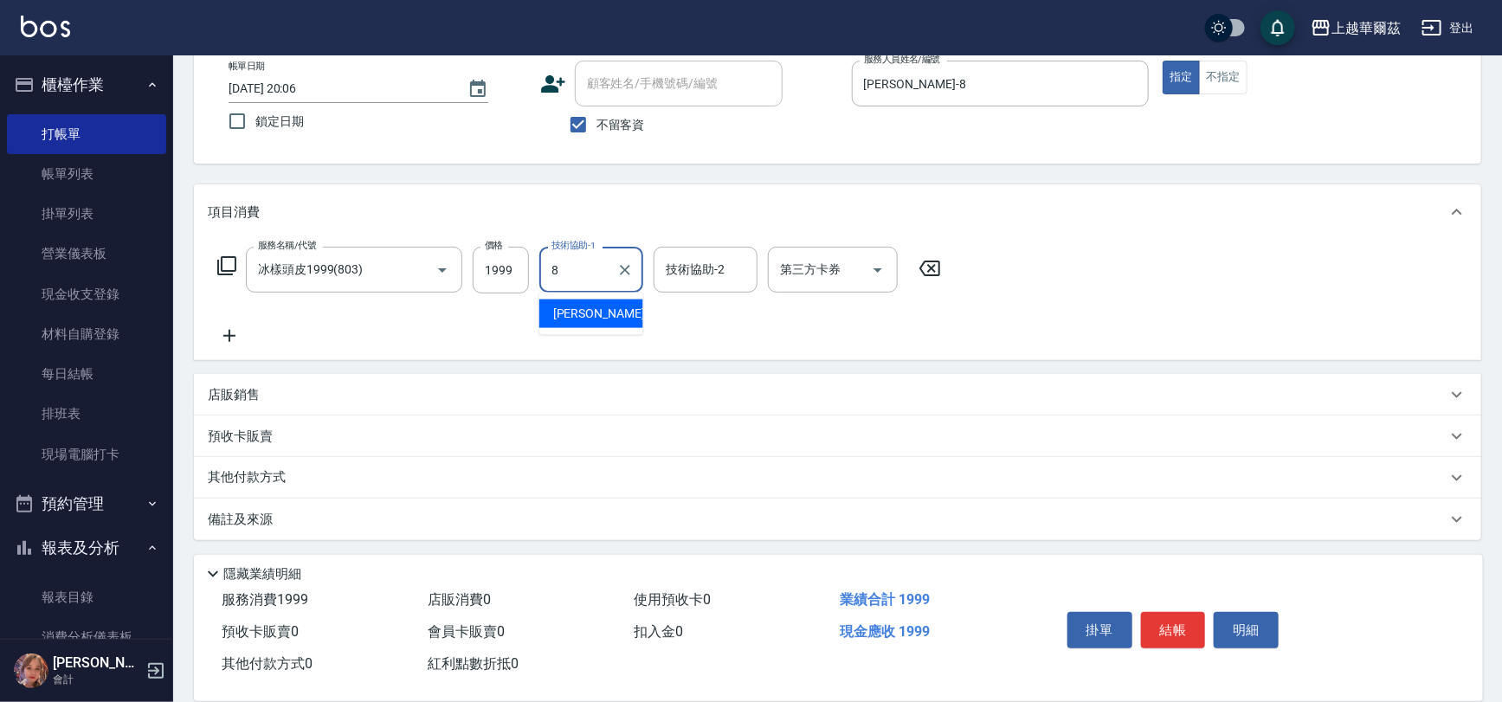
type input "[PERSON_NAME]-8"
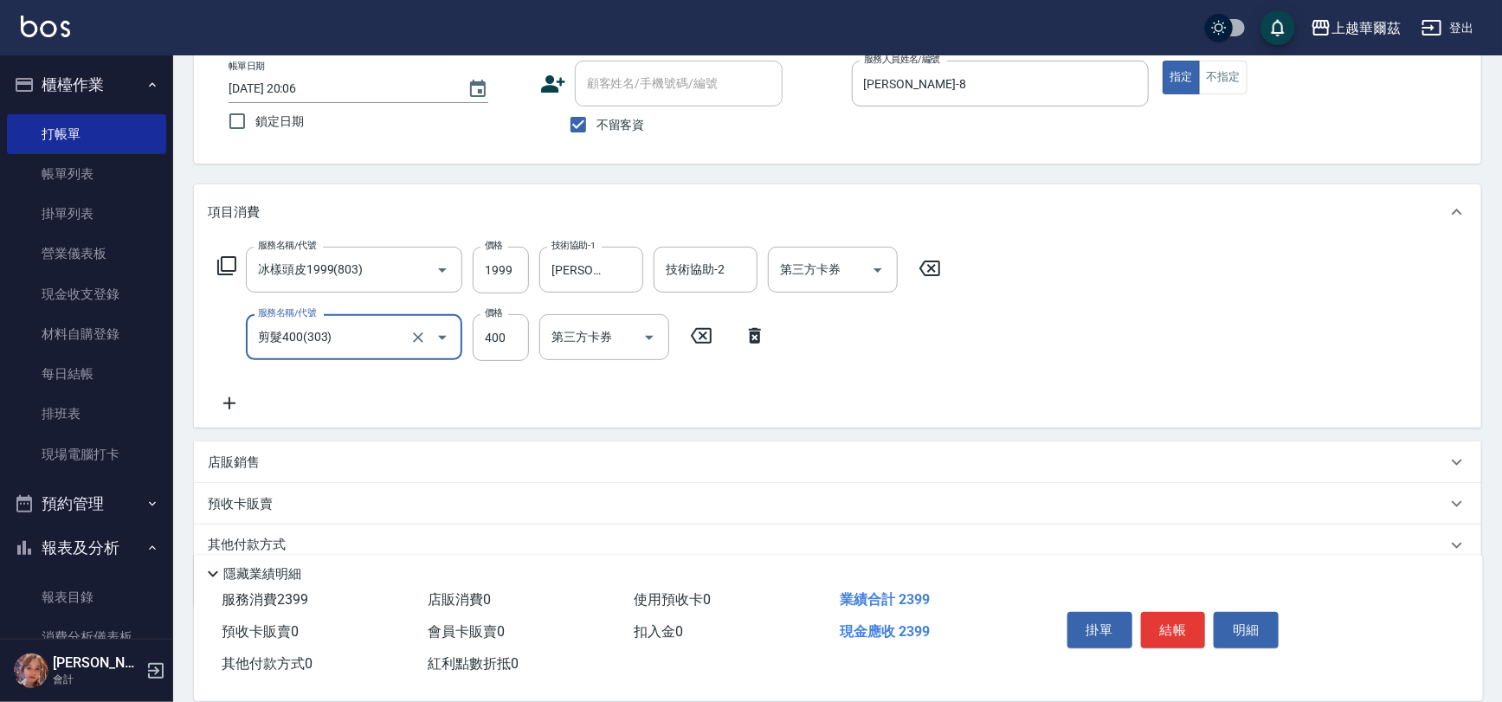
type input "剪髮400(303)"
type input "450"
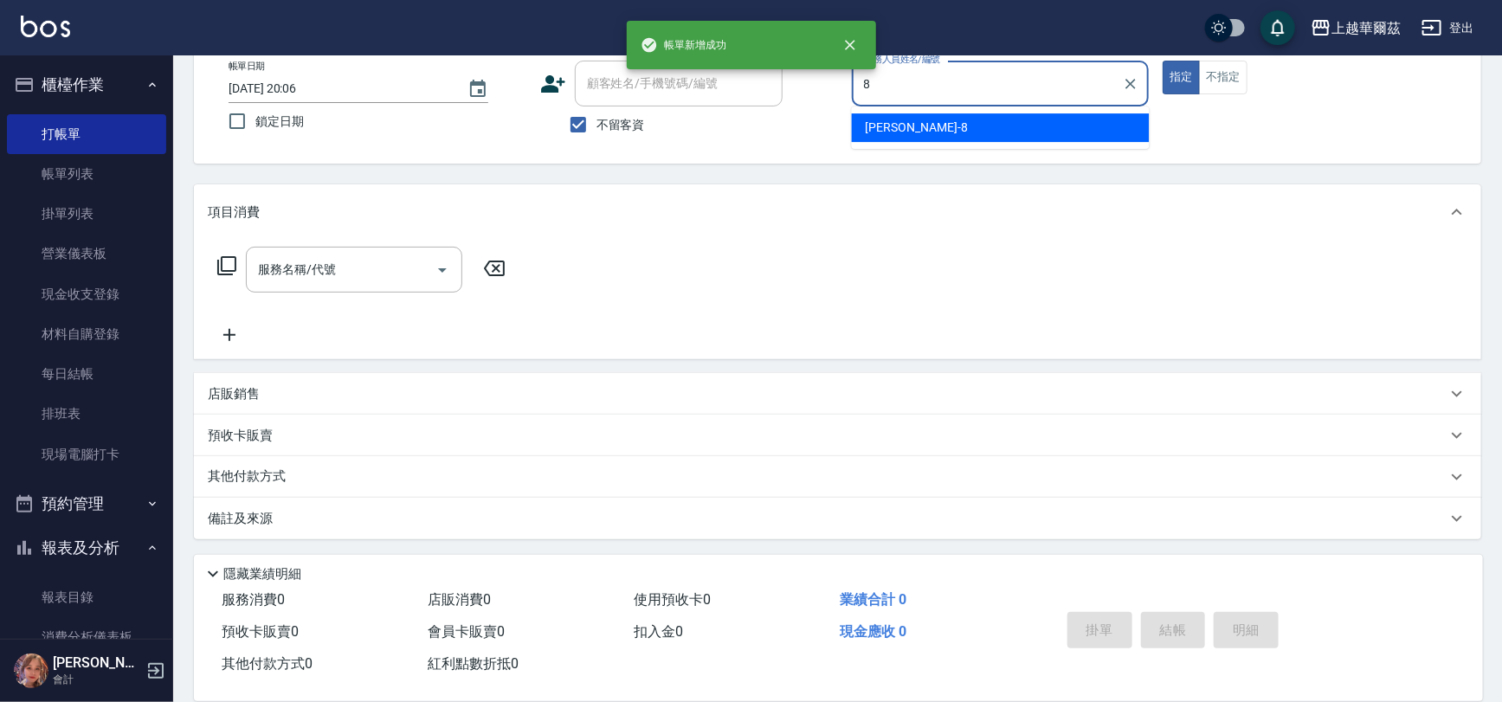
type input "[PERSON_NAME]-8"
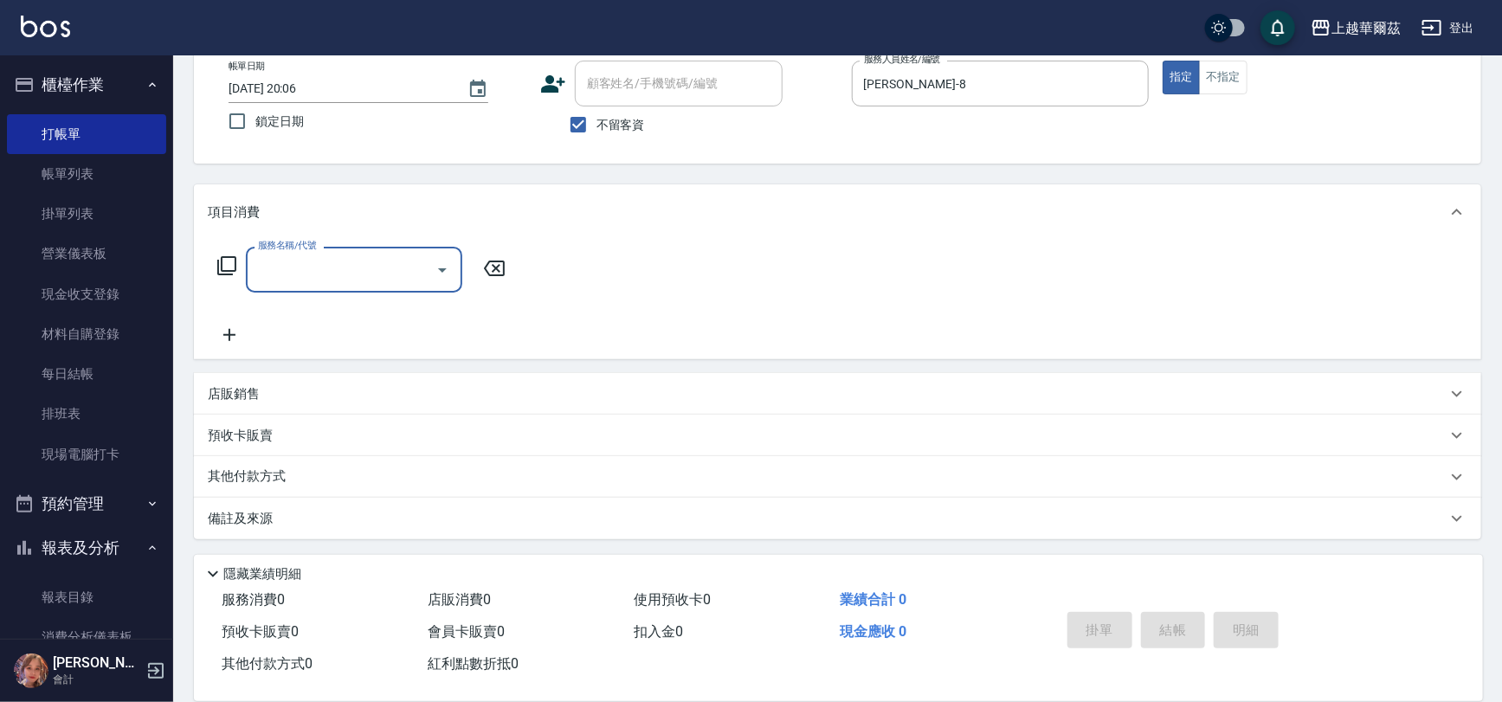
drag, startPoint x: 1210, startPoint y: 70, endPoint x: 1510, endPoint y: 0, distance: 307.6
click at [1210, 69] on button "不指定" at bounding box center [1223, 78] width 48 height 34
type input "剪髮400(303)"
type input "[DATE] 20:07"
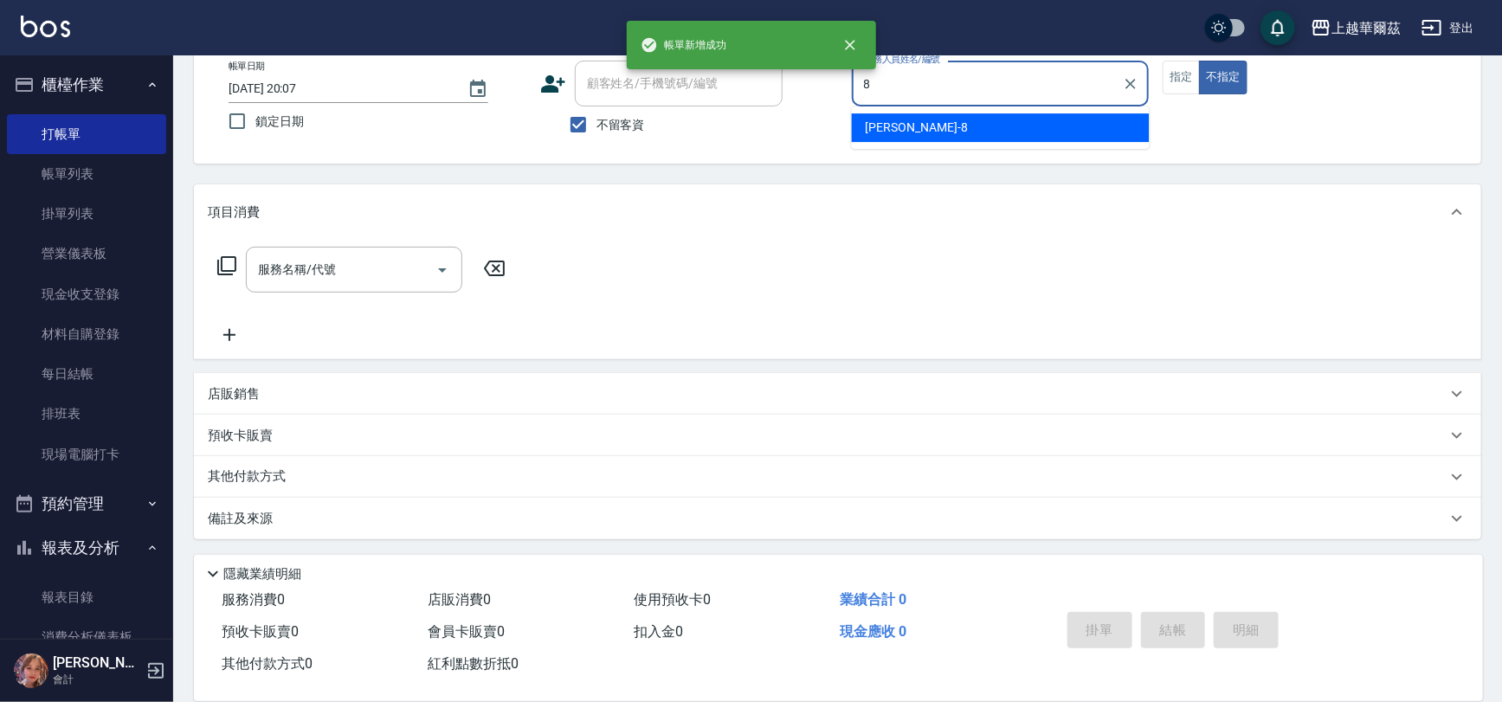
type input "[PERSON_NAME]-8"
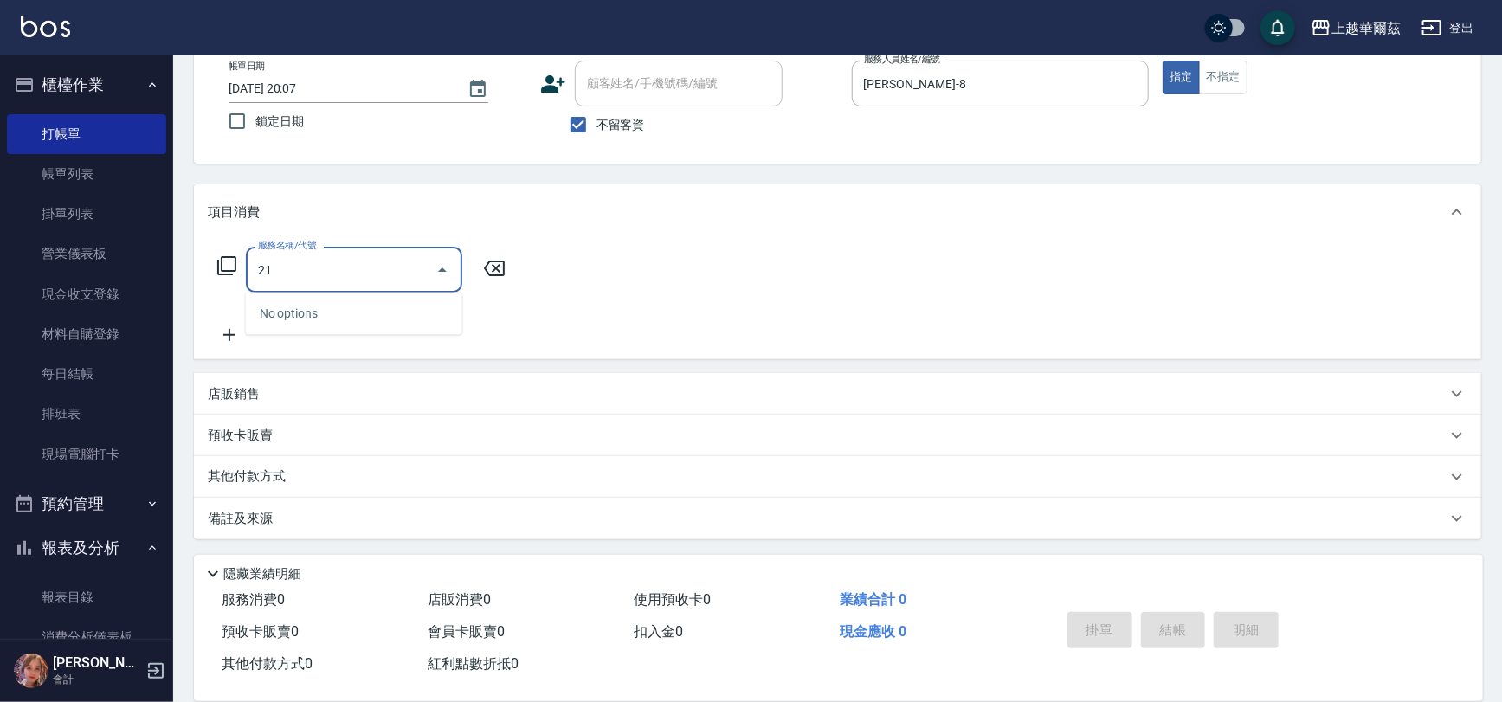
type input "2"
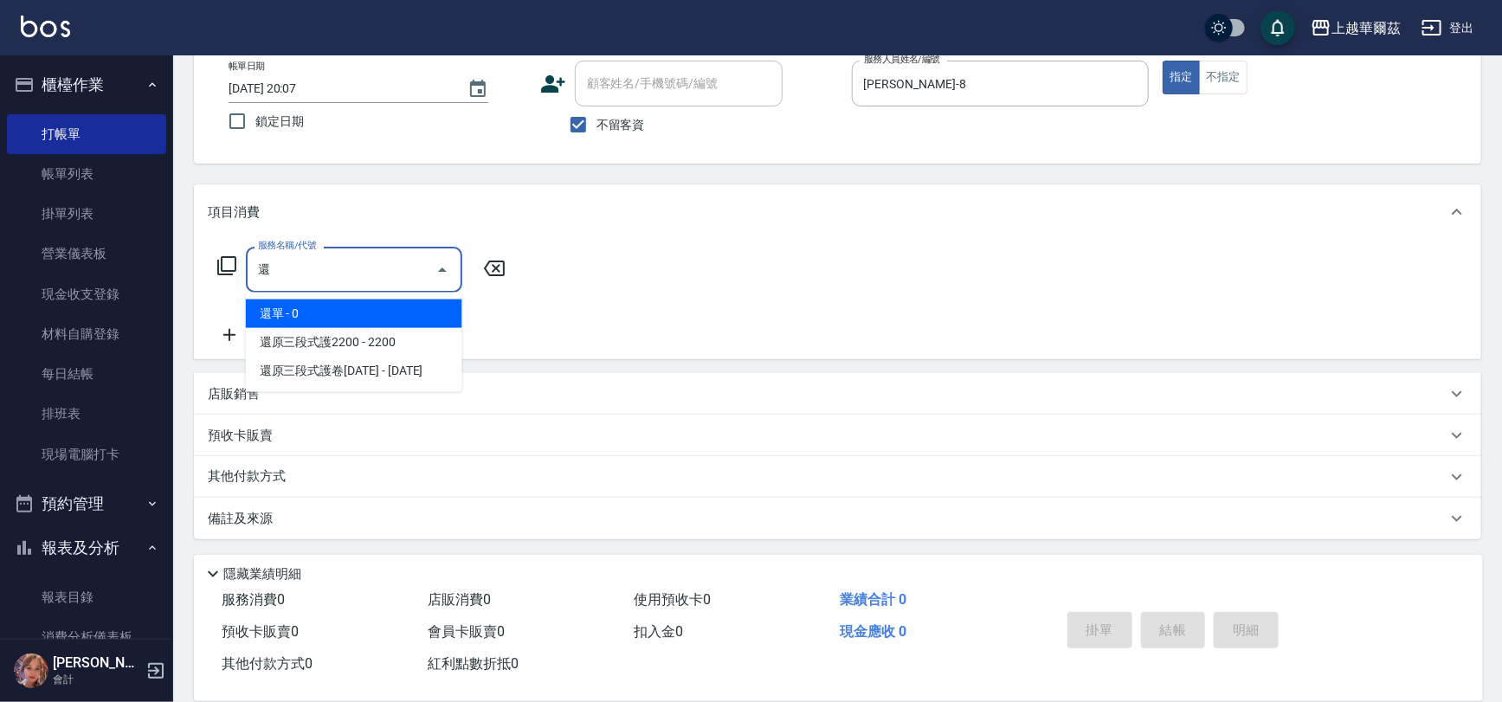
type input "還單(511)"
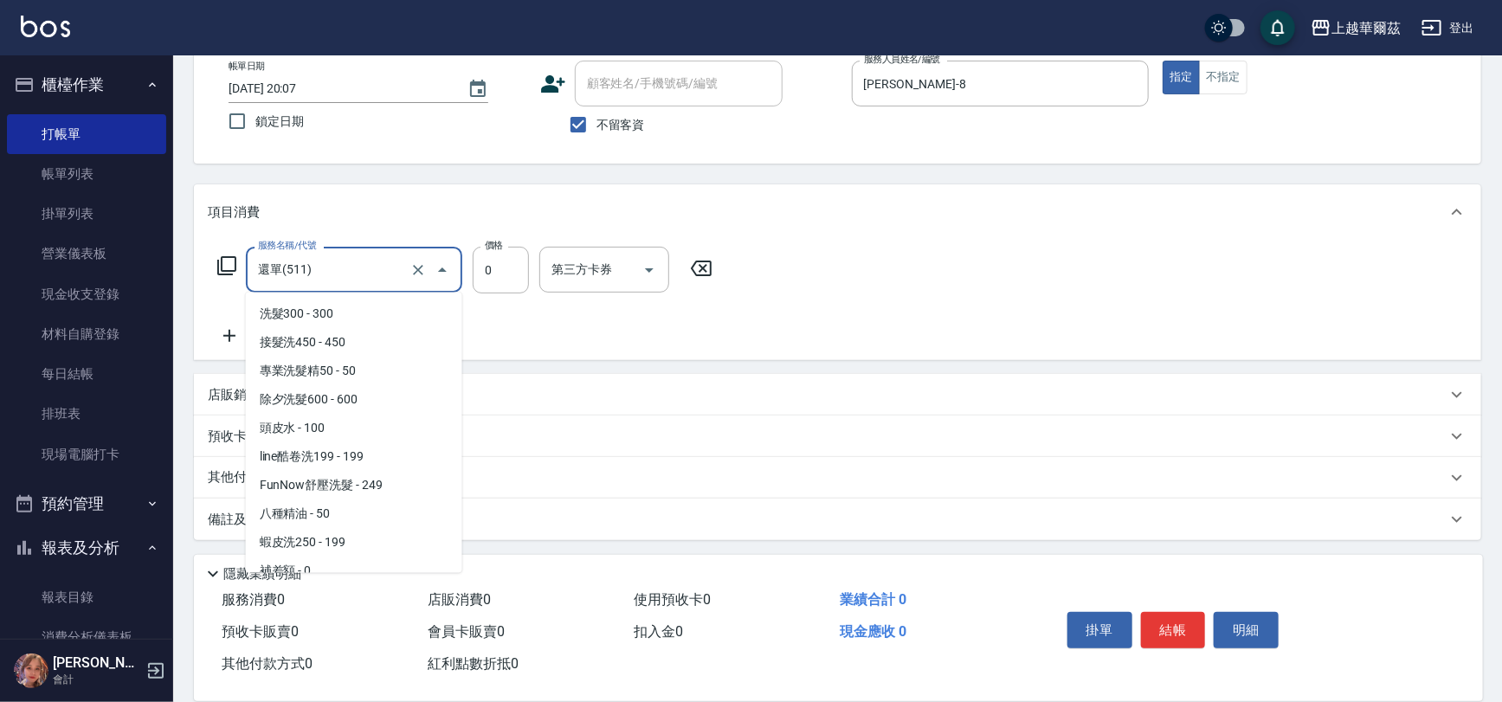
scroll to position [2181, 0]
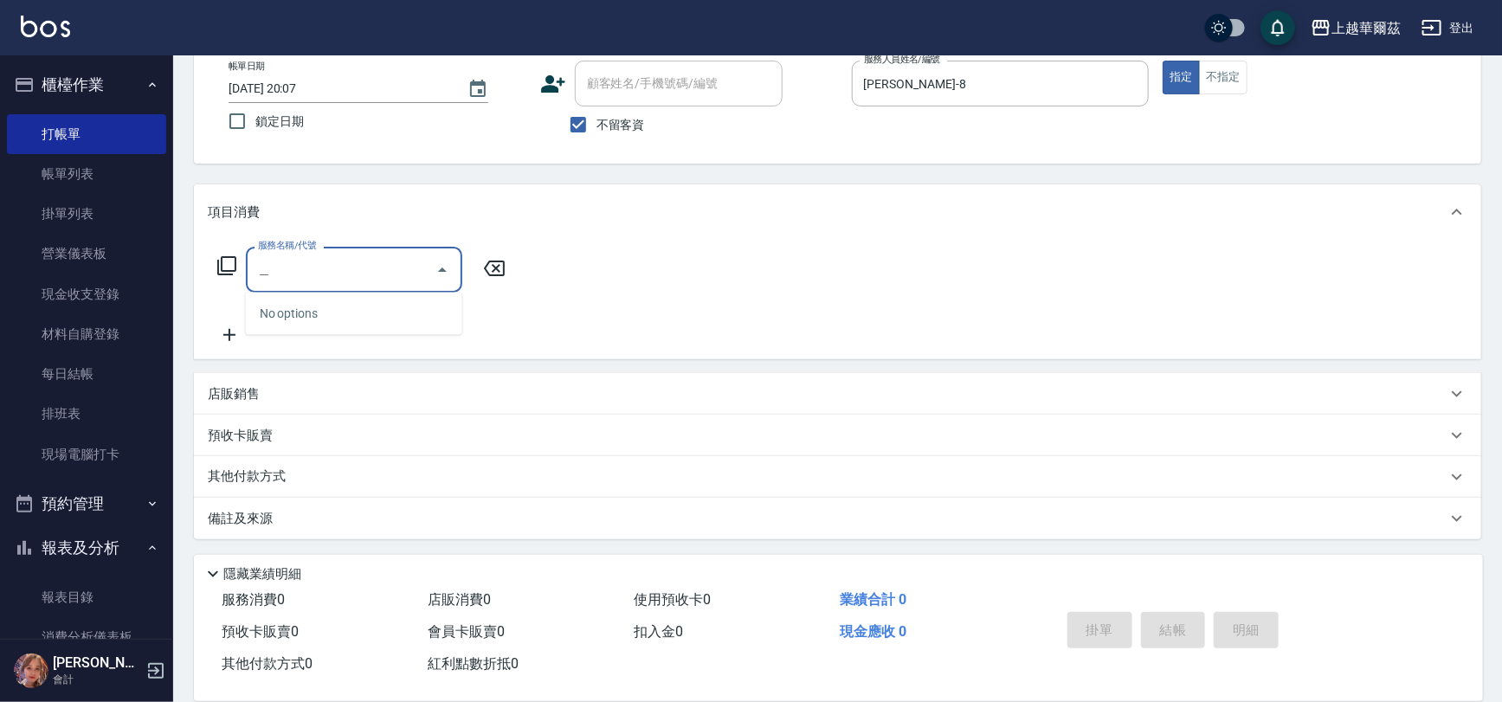
type input "緩"
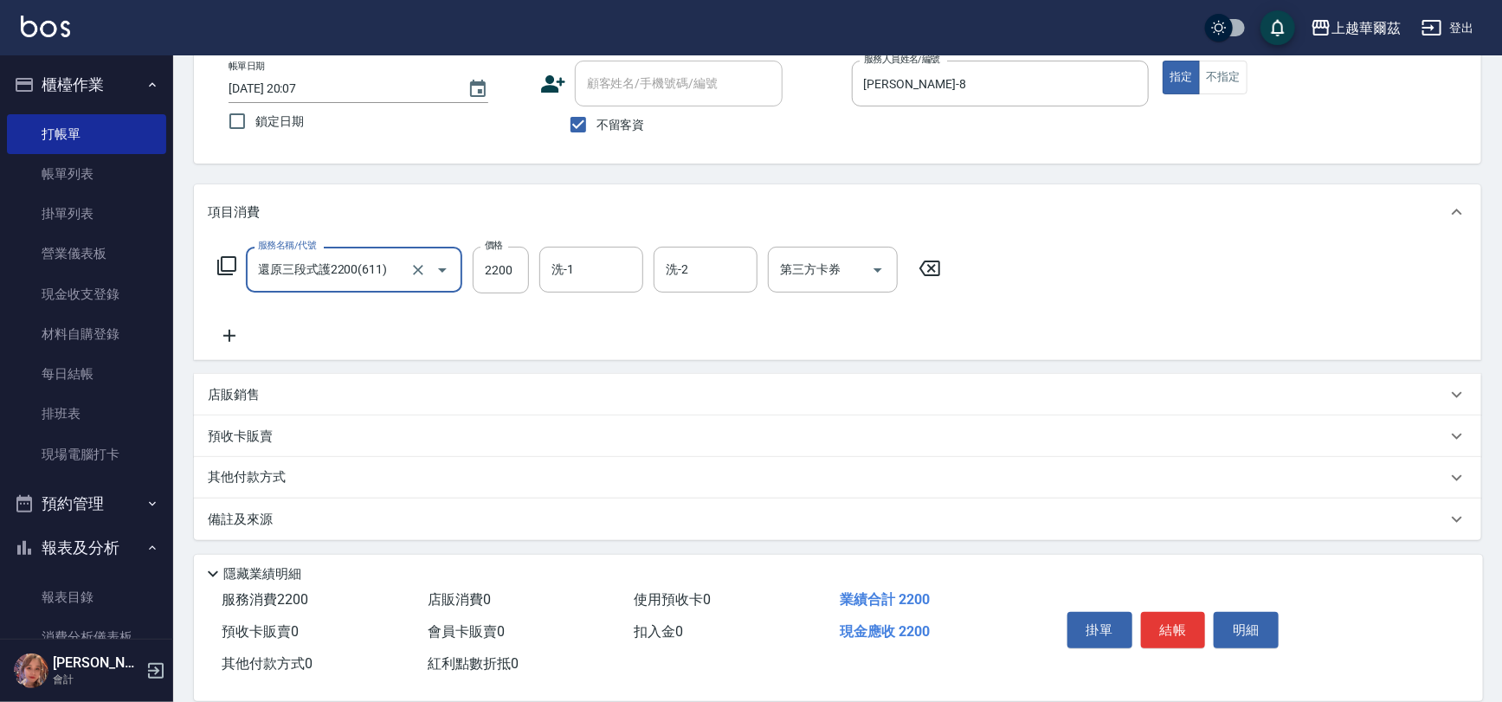
type input "還原三段式護2200(611)"
click at [492, 267] on input "2200" at bounding box center [501, 270] width 56 height 47
type input "2100"
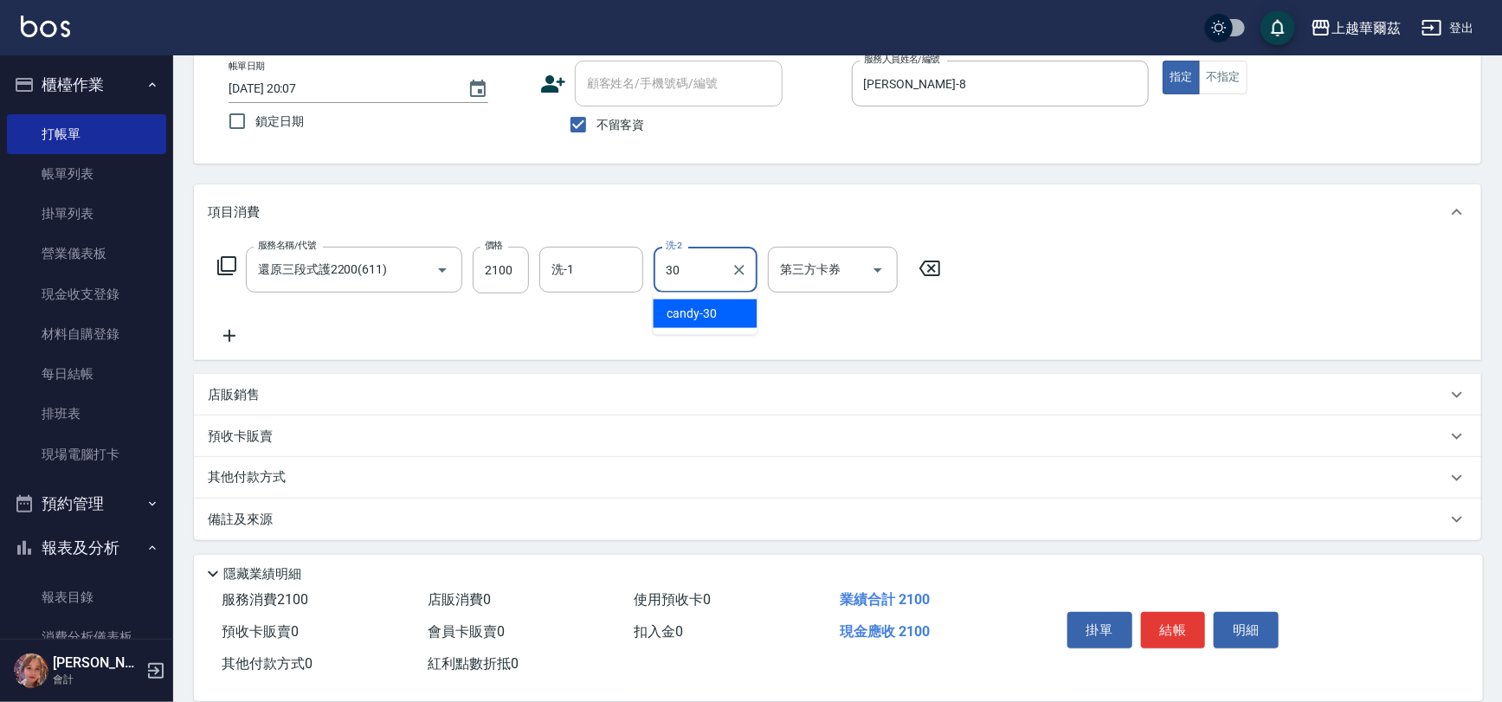
type input "candy-30"
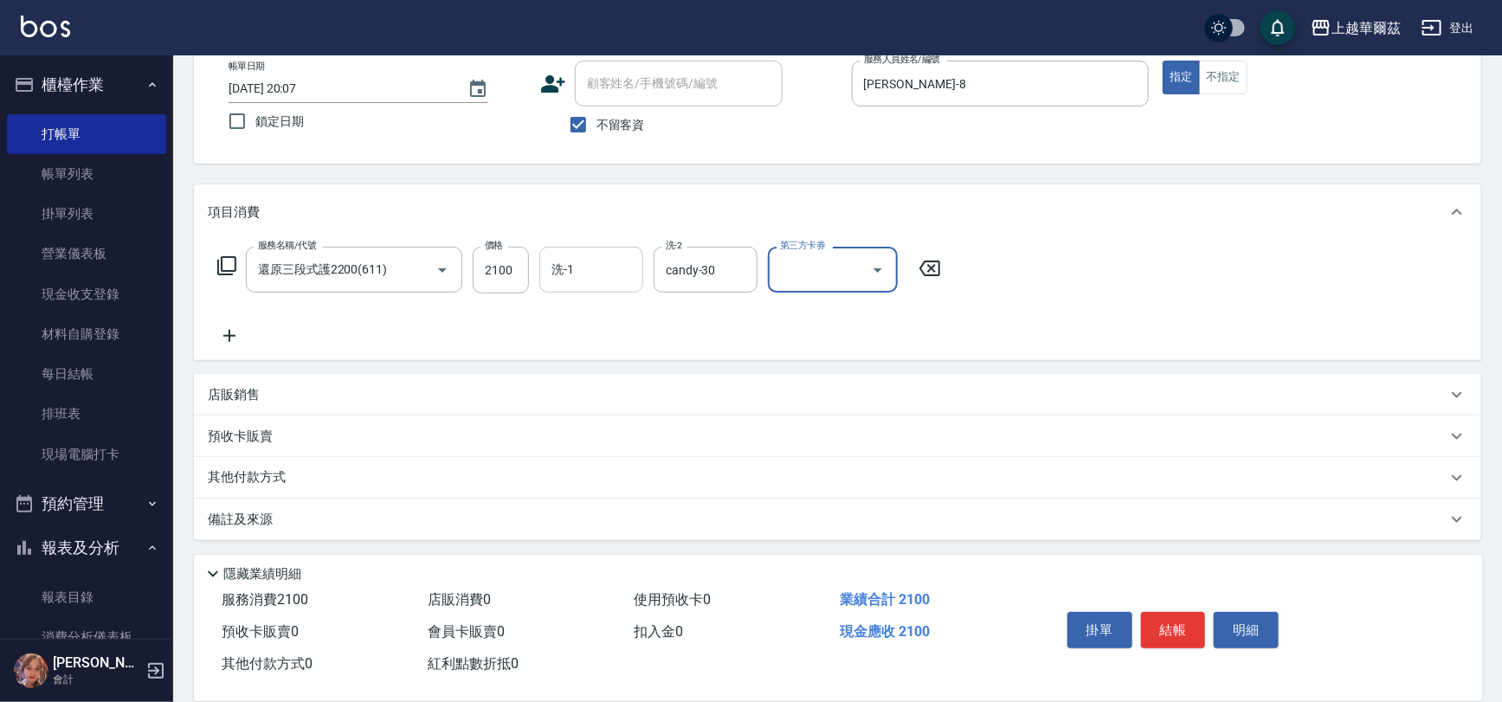
click at [606, 270] on input "洗-1" at bounding box center [591, 270] width 88 height 30
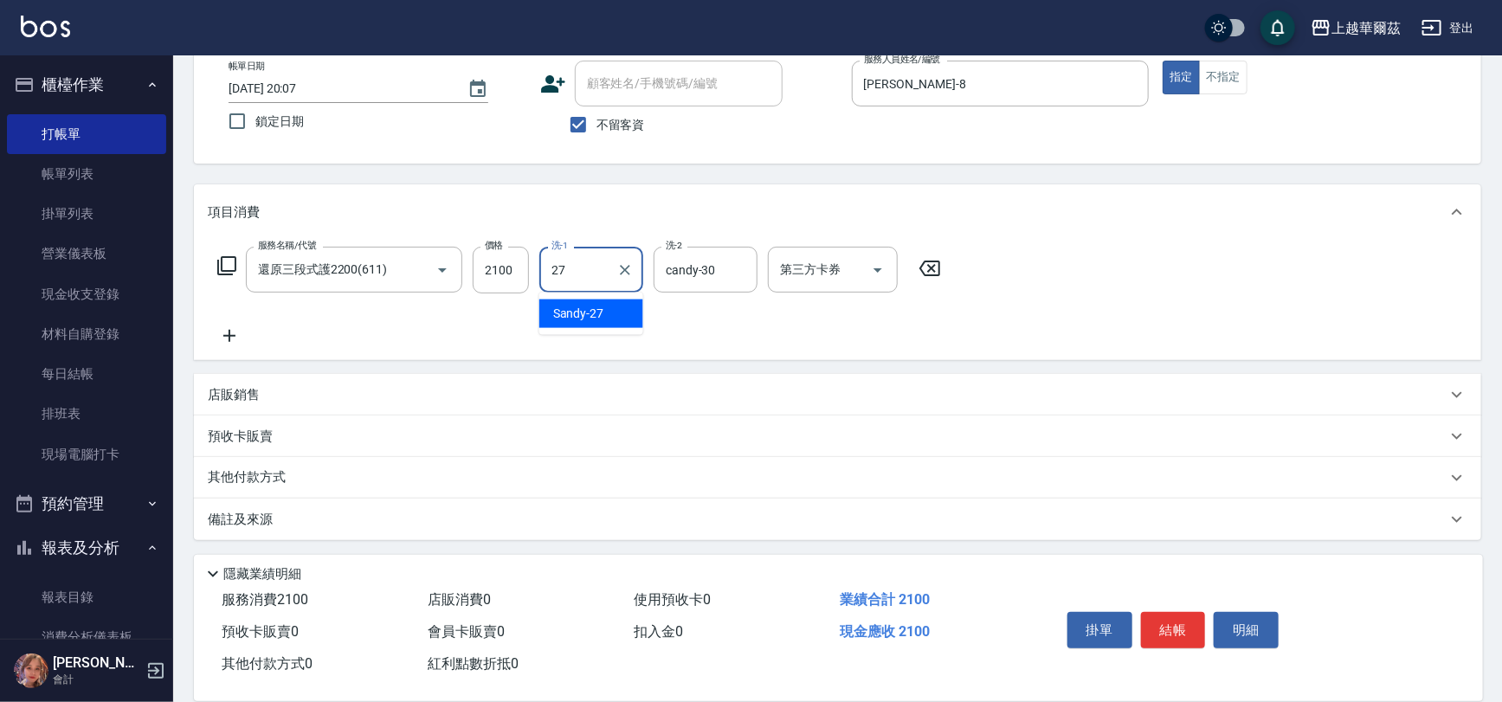
type input "27"
type input "candy-303"
type input "Sandy-27"
type input "candy-30"
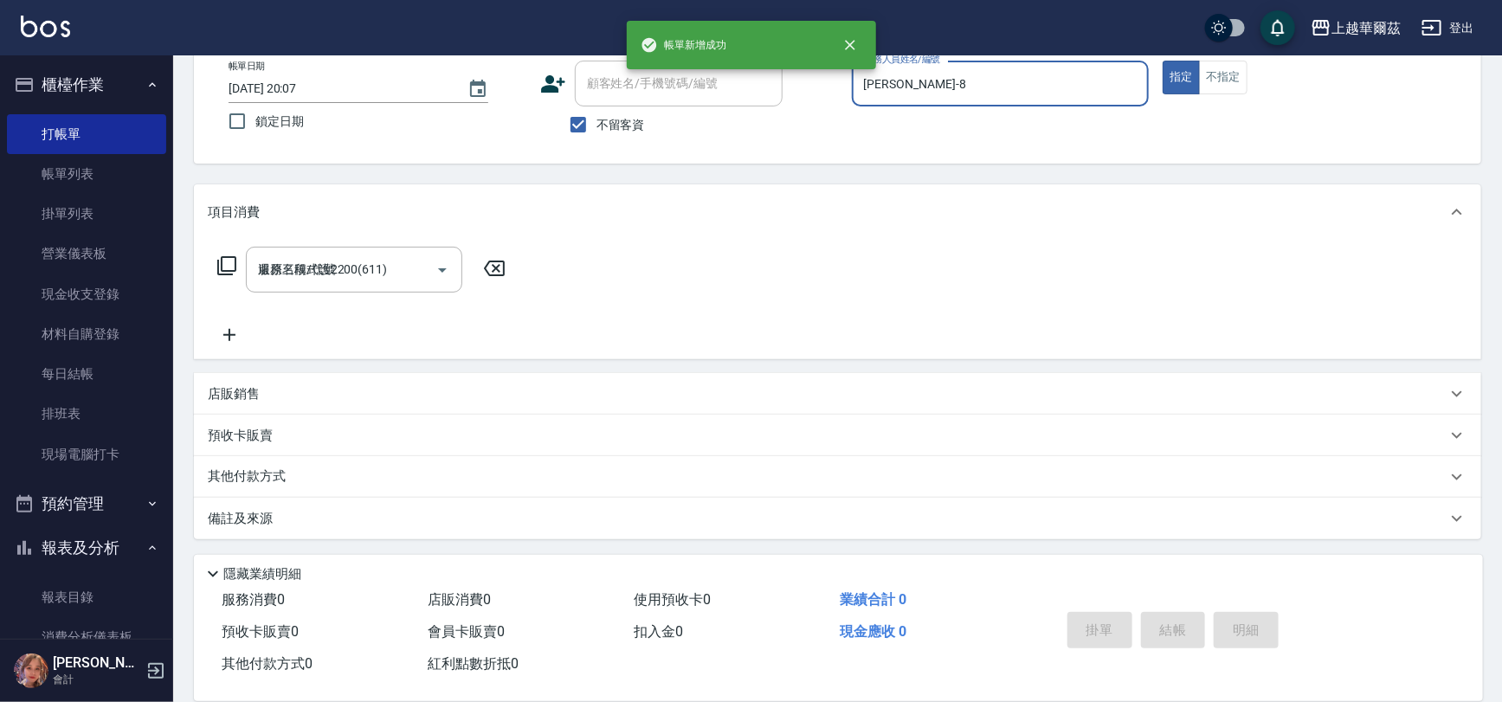
type input "[DATE] 20:08"
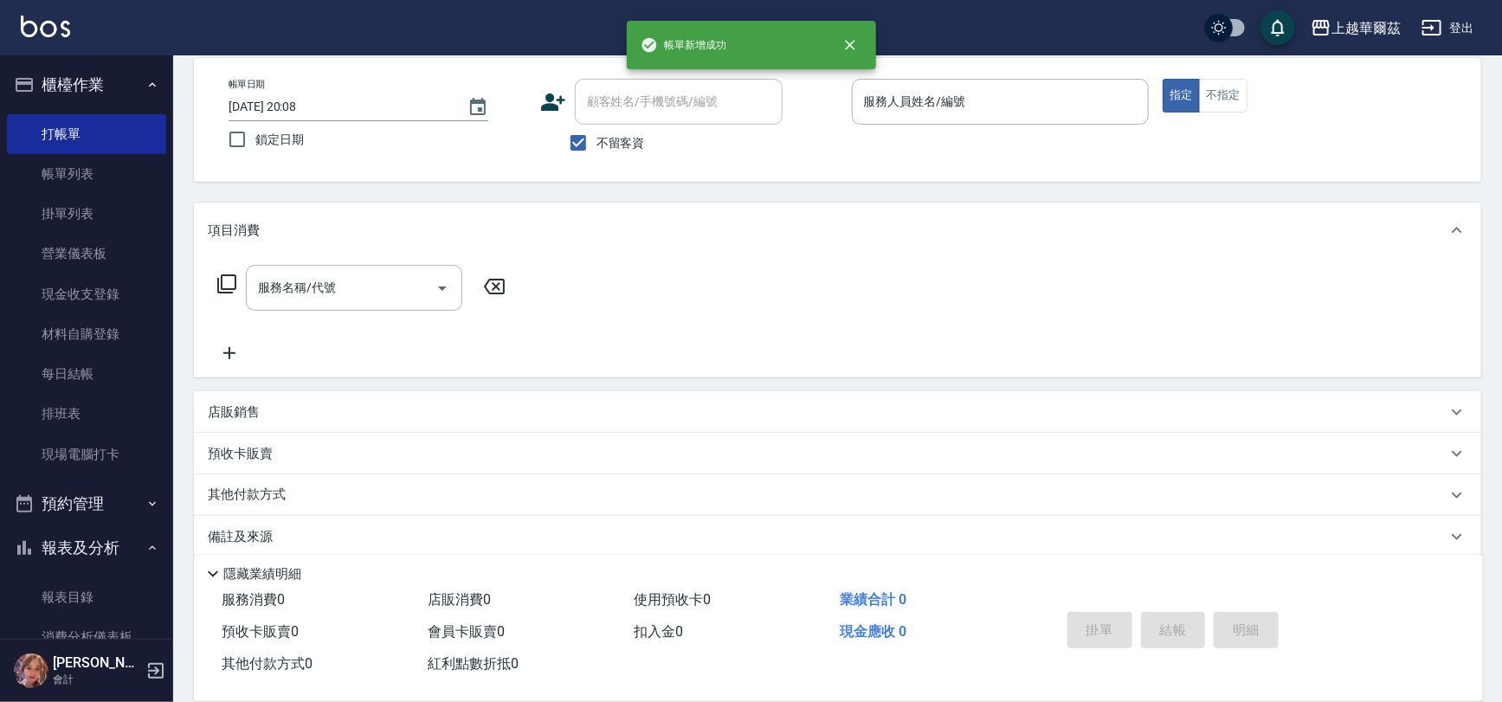
scroll to position [0, 0]
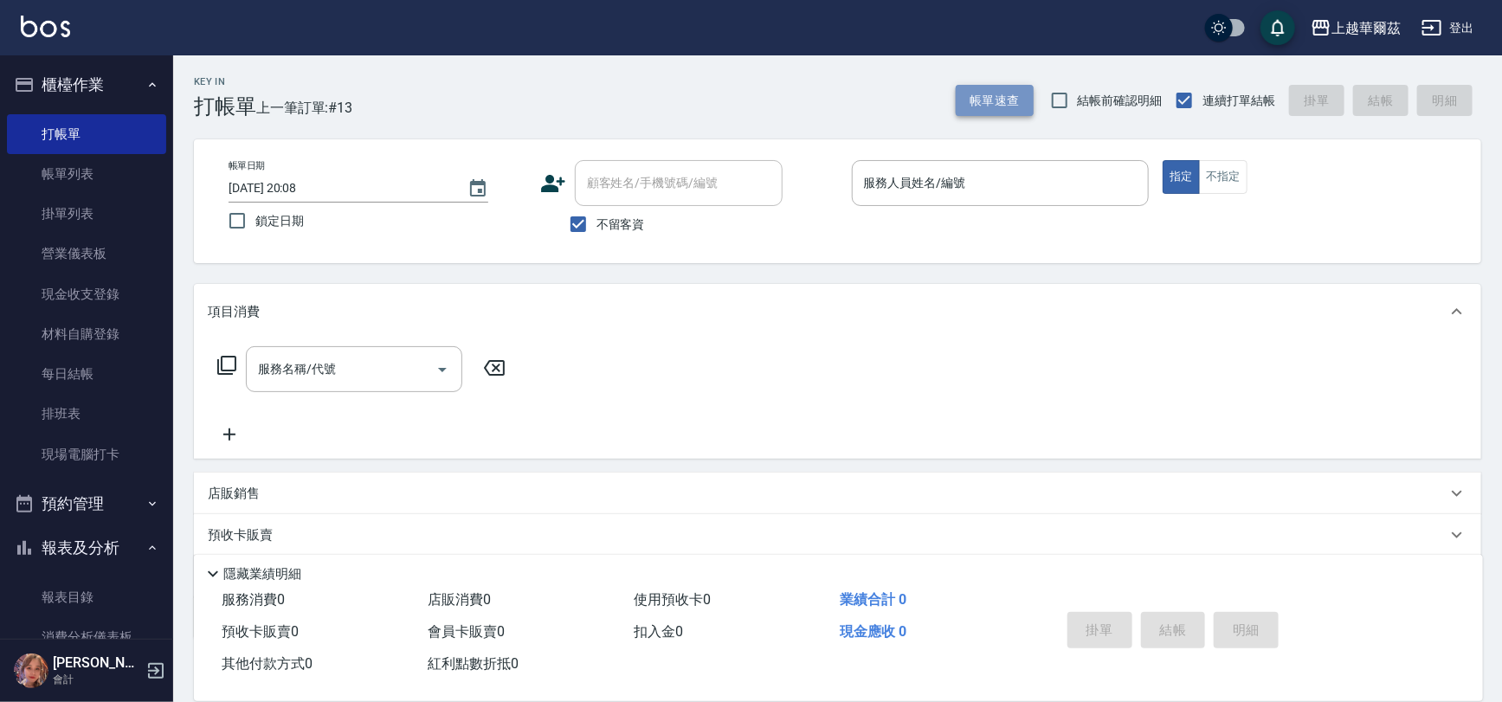
click at [987, 100] on button "帳單速查" at bounding box center [995, 101] width 78 height 32
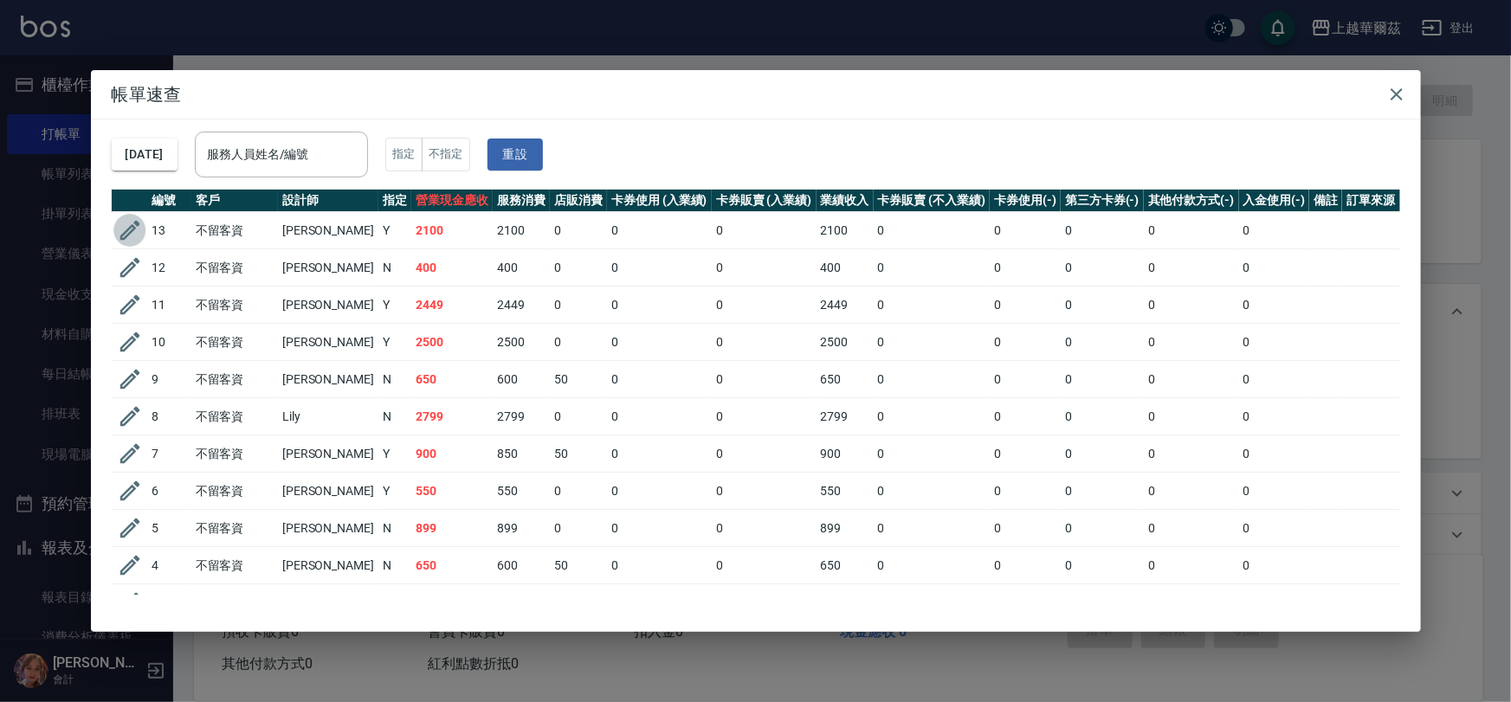
click at [135, 233] on icon "button" at bounding box center [130, 230] width 26 height 26
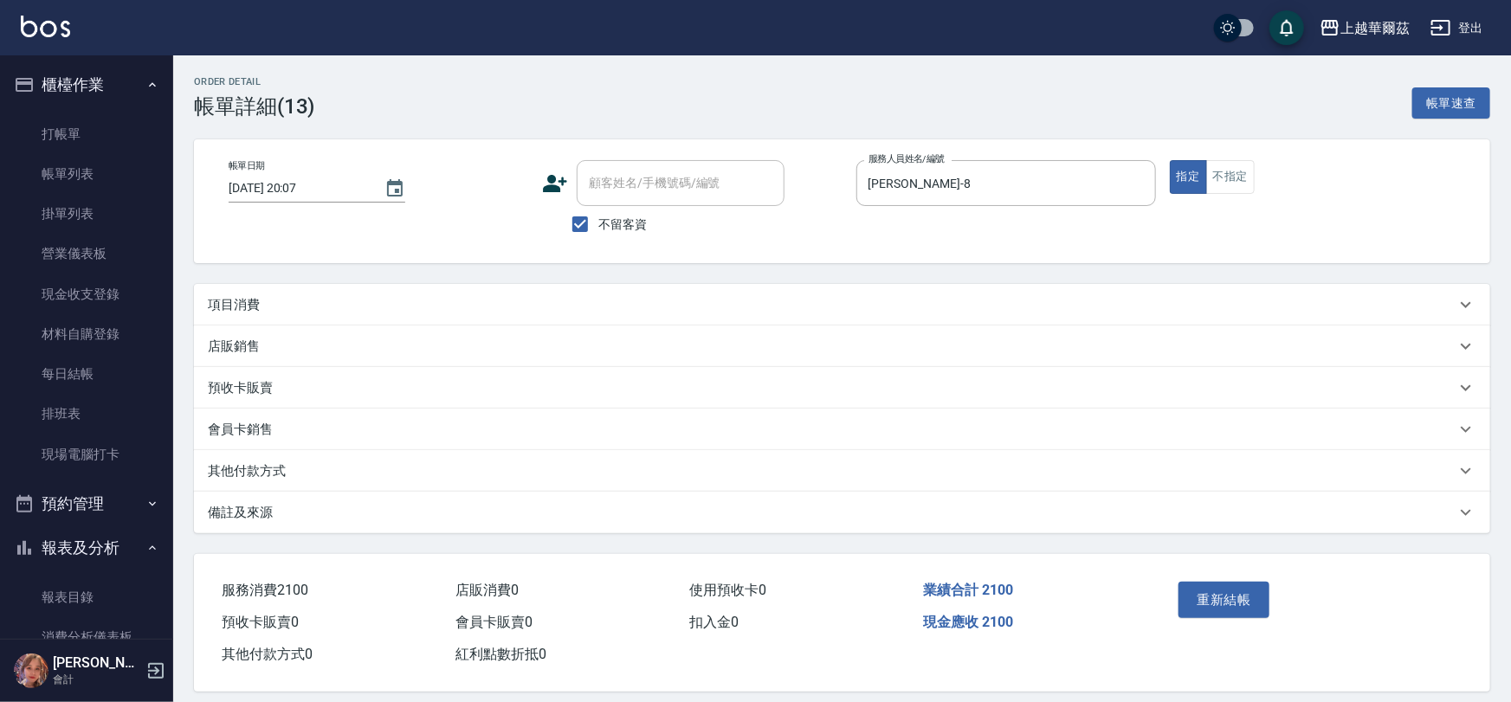
type input "[DATE] 20:07"
checkbox input "true"
type input "[PERSON_NAME]-8"
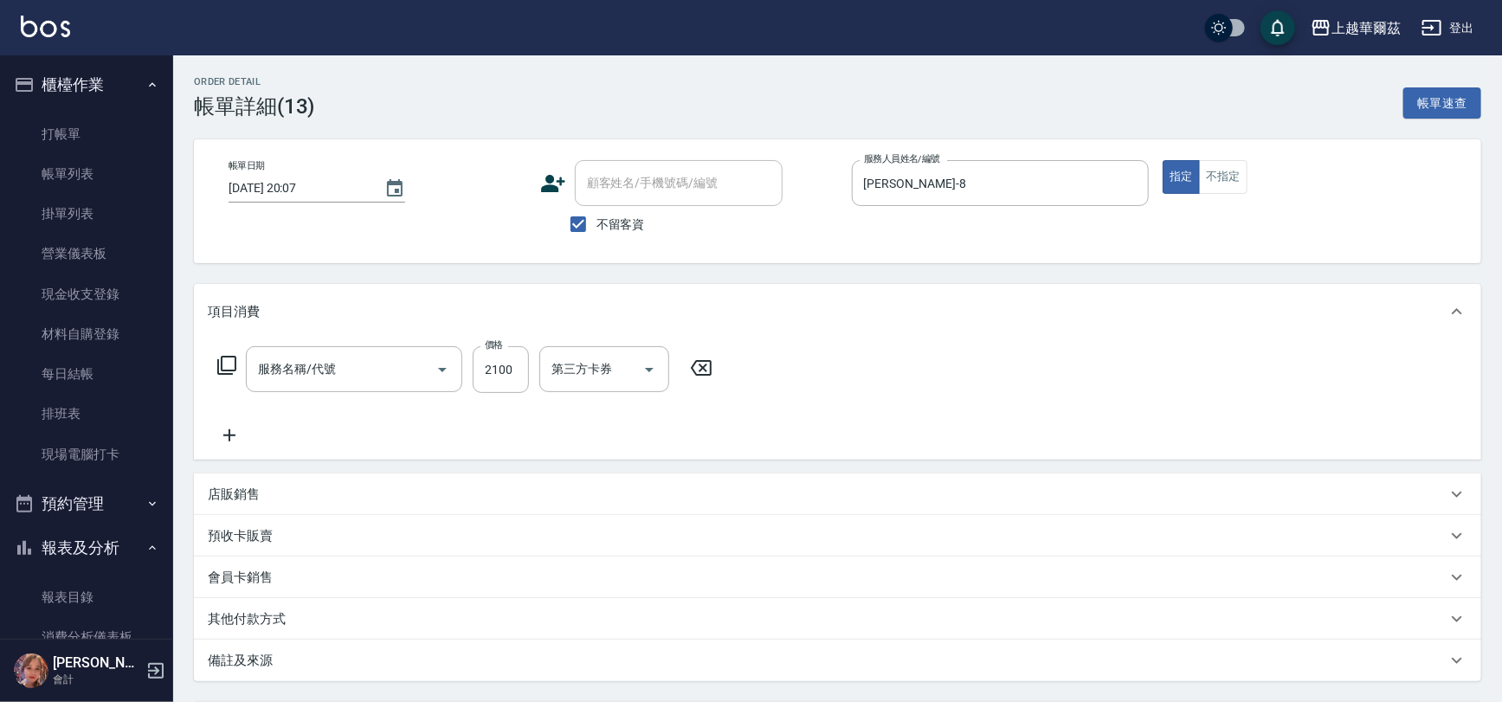
type input "還原三段式護2200(611)"
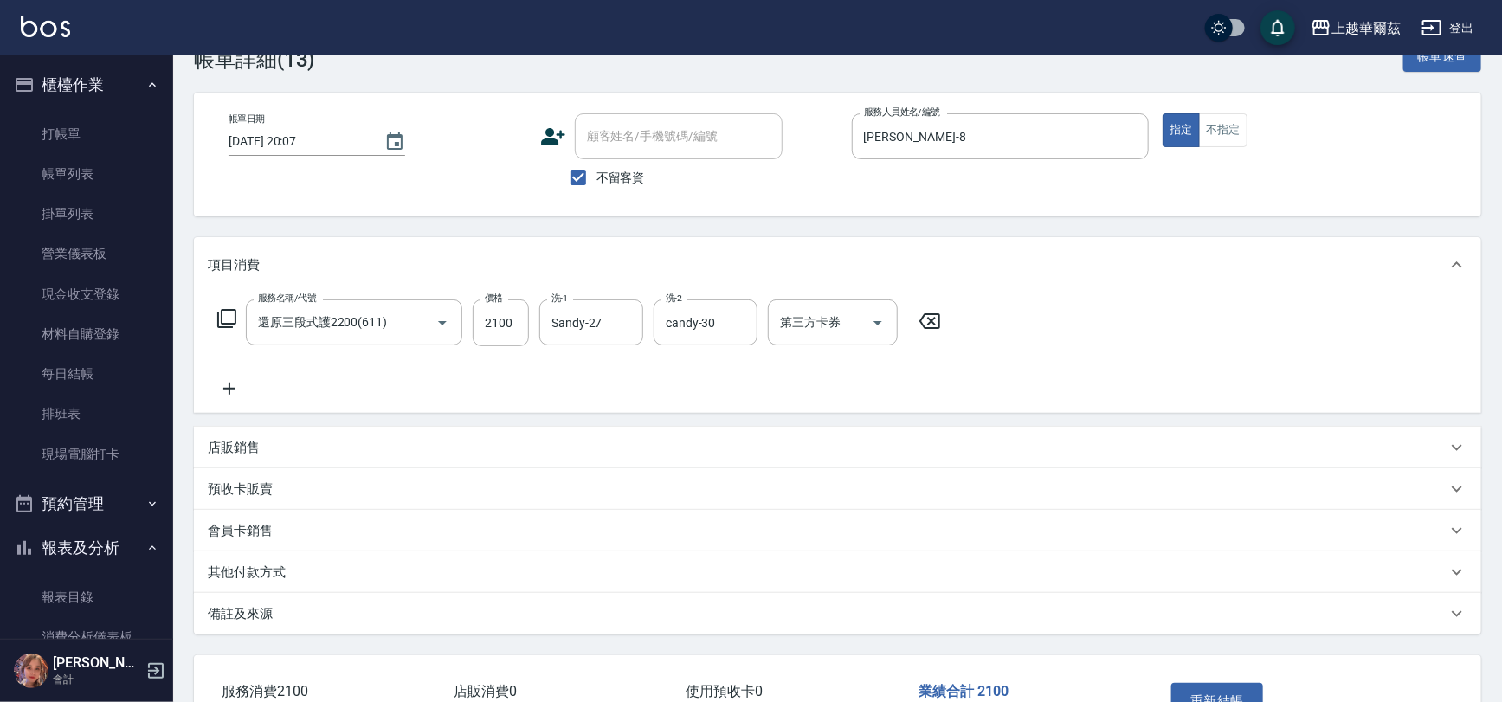
scroll to position [163, 0]
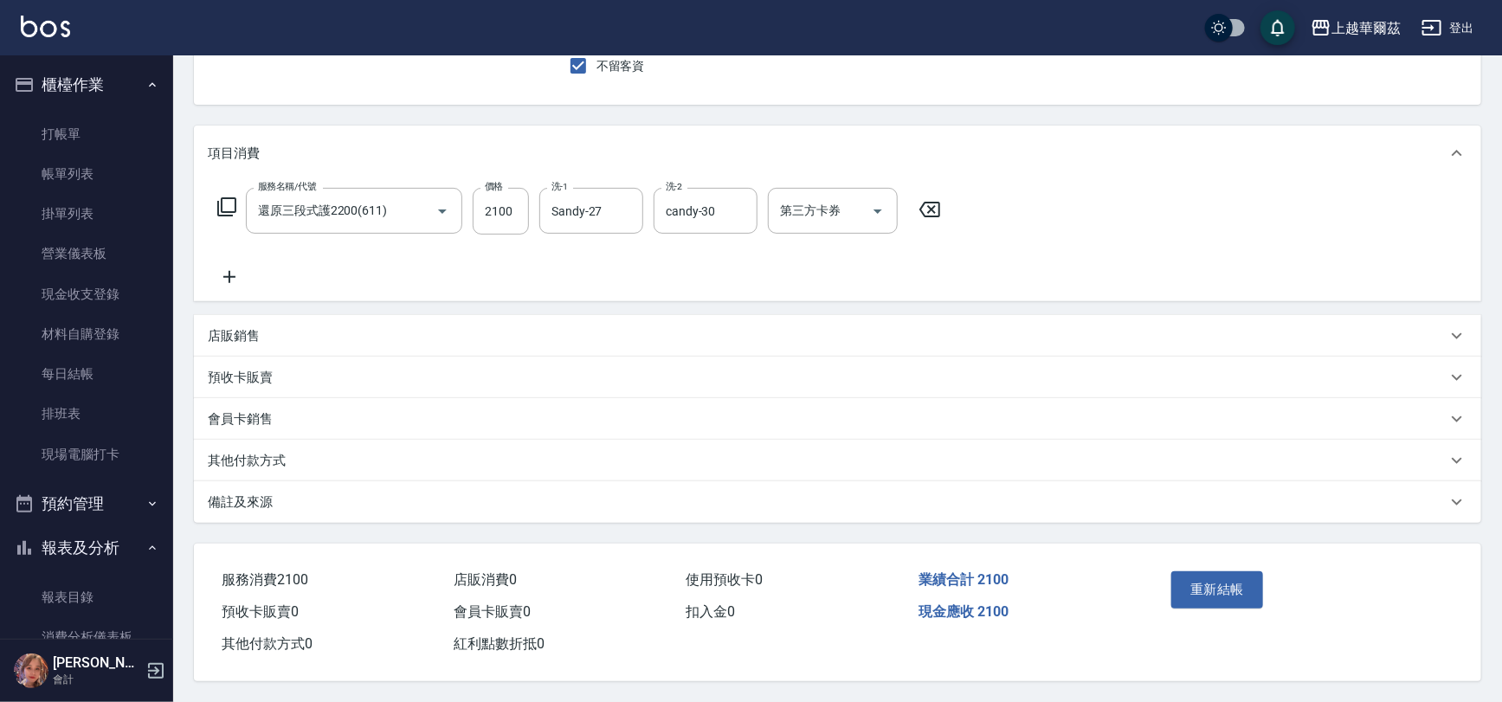
click at [314, 463] on div "其他付款方式" at bounding box center [827, 461] width 1239 height 18
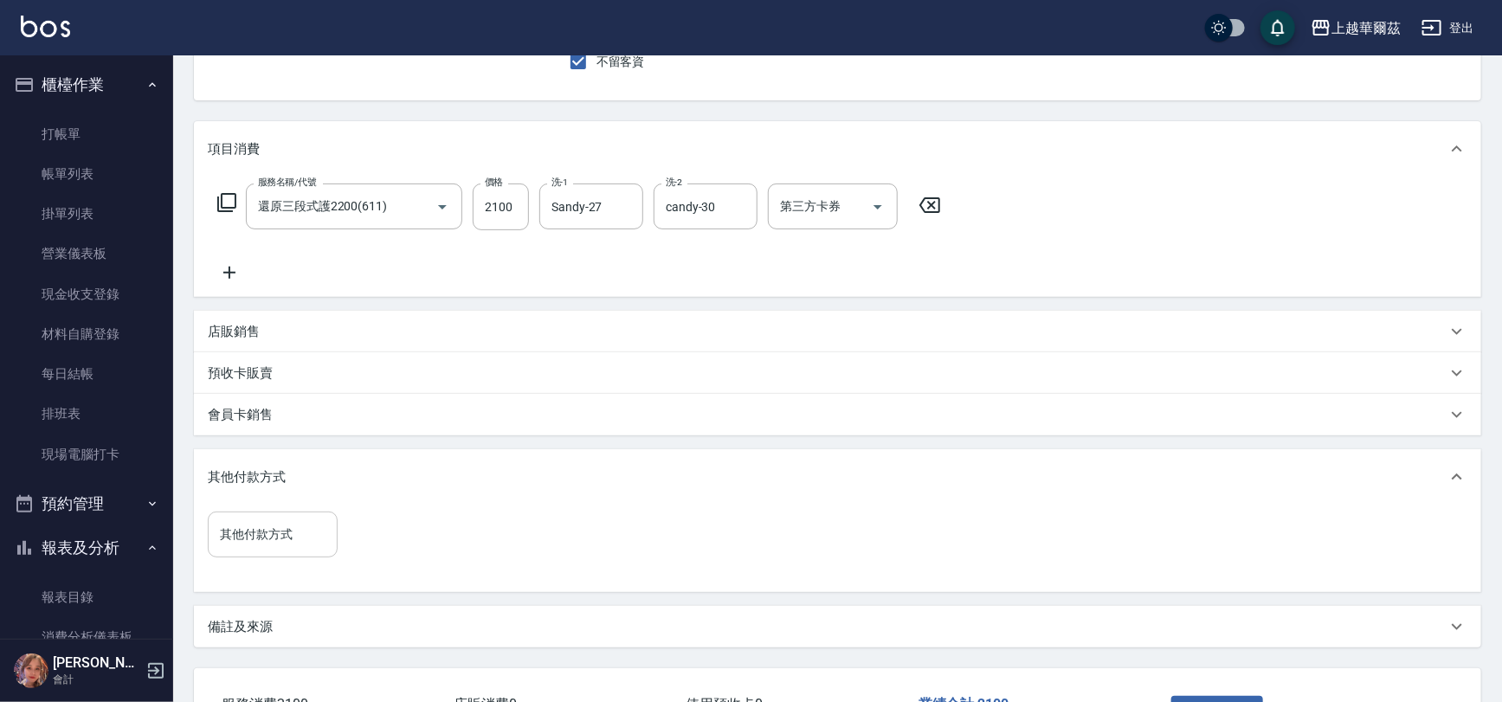
click at [274, 540] on input "其他付款方式" at bounding box center [273, 534] width 114 height 30
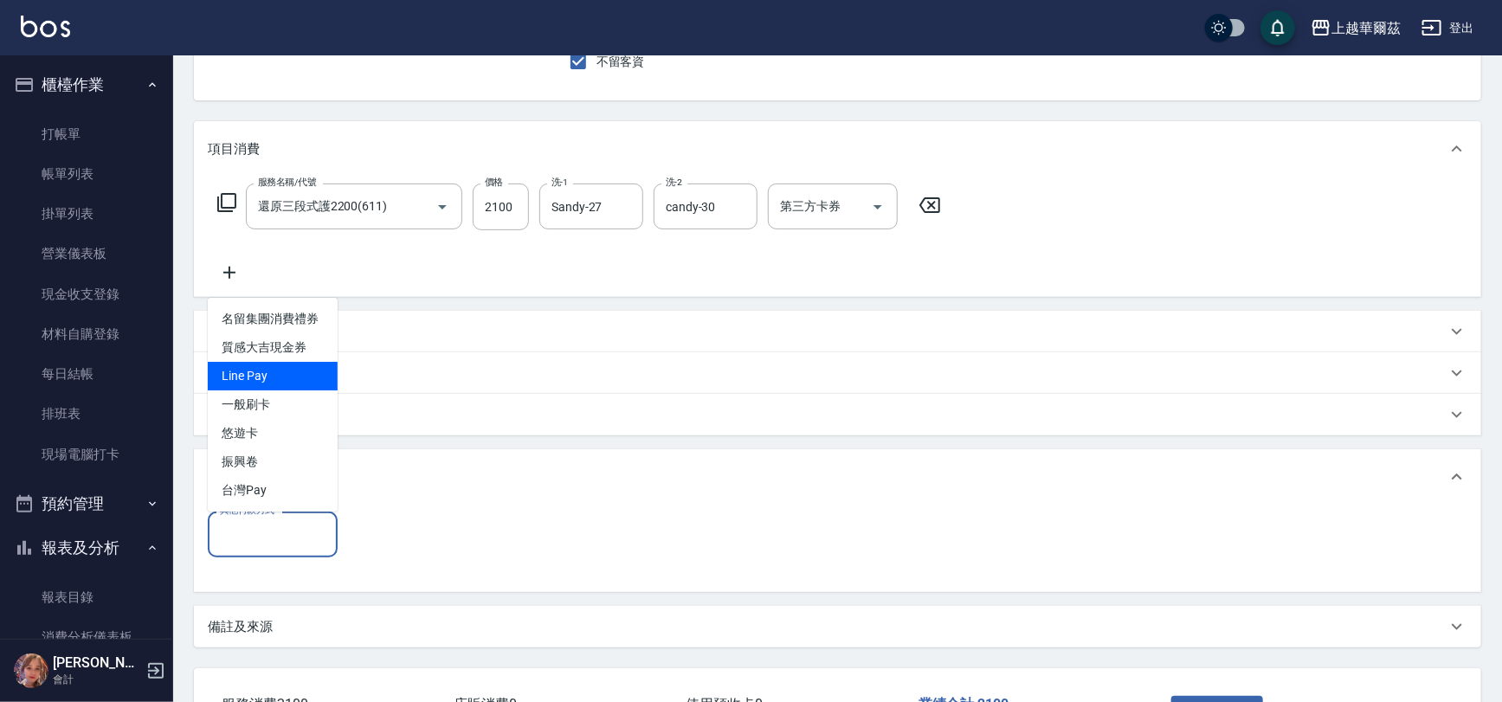
click at [293, 374] on span "Line Pay" at bounding box center [273, 376] width 130 height 29
type input "Line Pay"
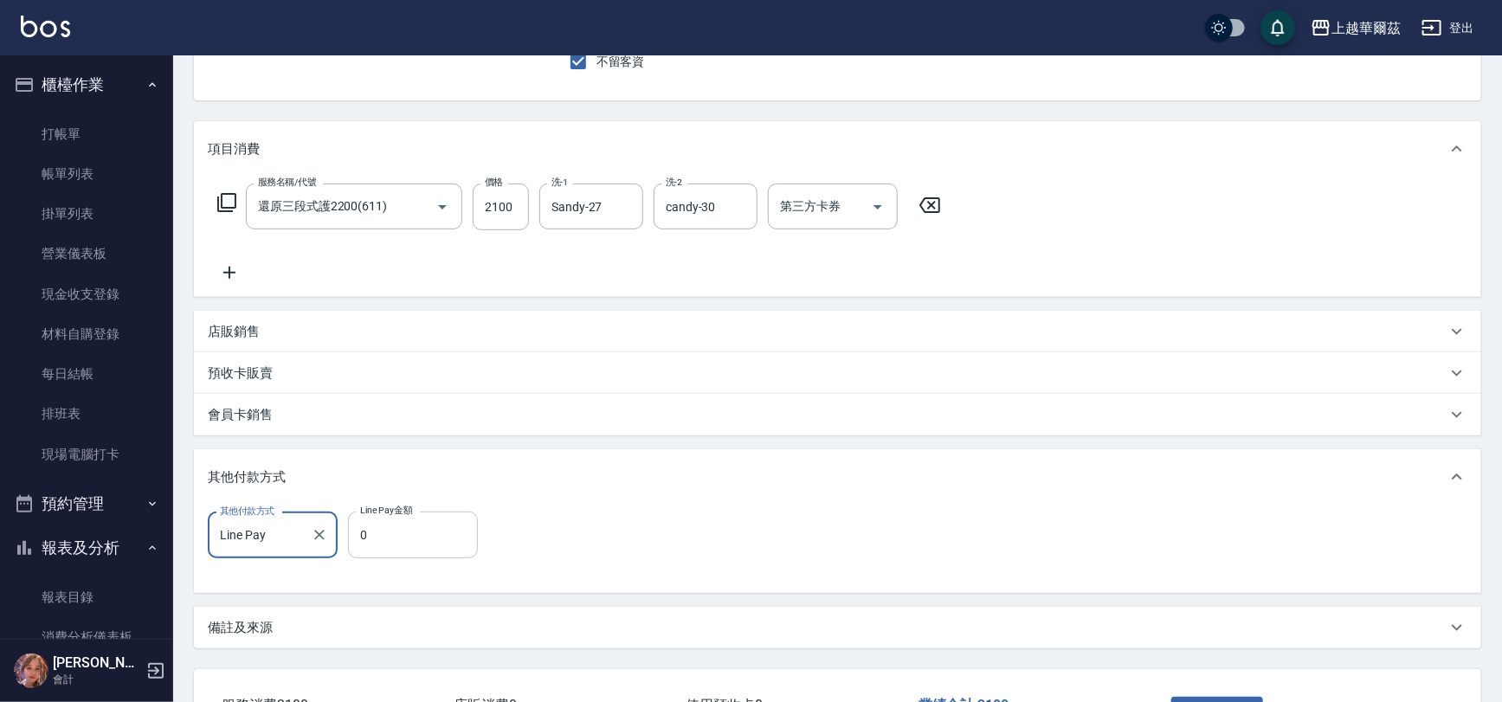
click at [401, 546] on input "0" at bounding box center [413, 535] width 130 height 47
type input "2100"
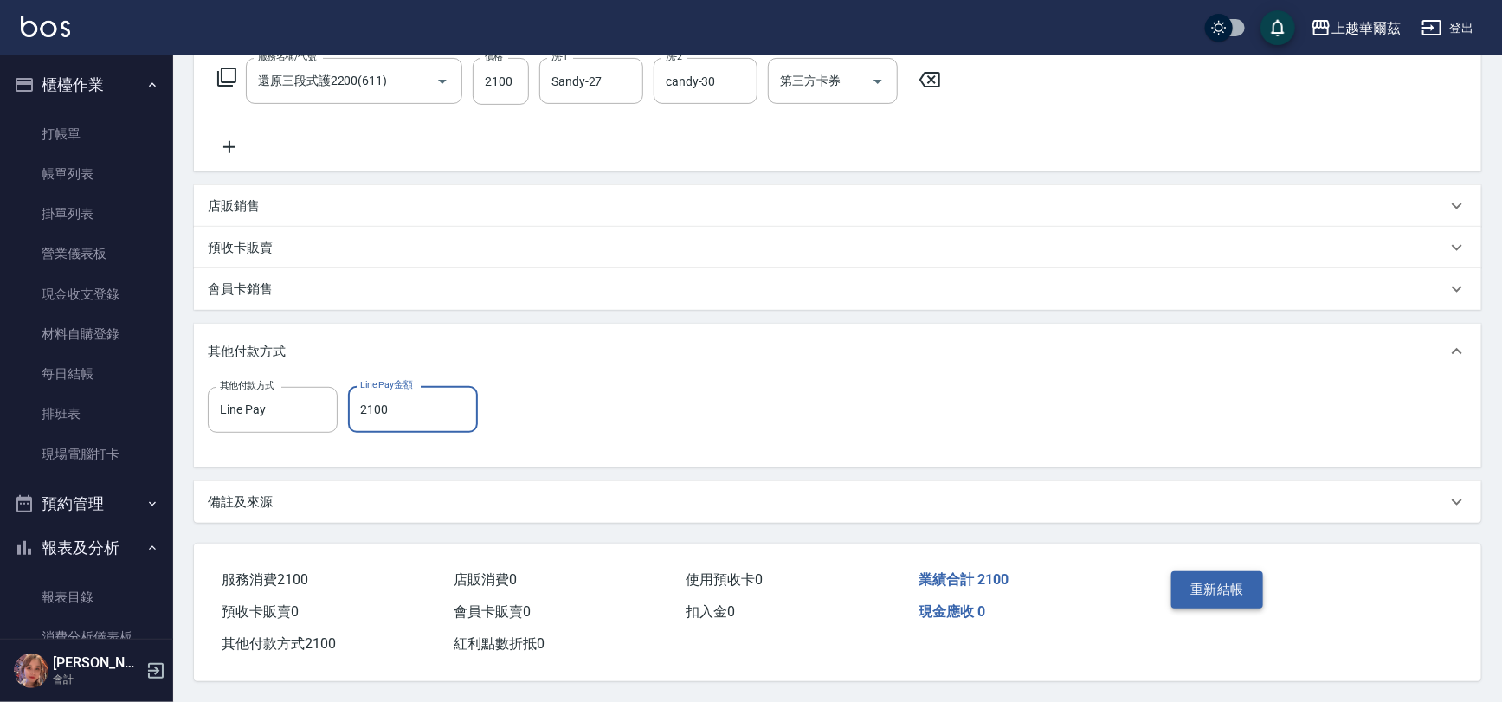
click at [1230, 580] on button "重新結帳" at bounding box center [1217, 589] width 92 height 36
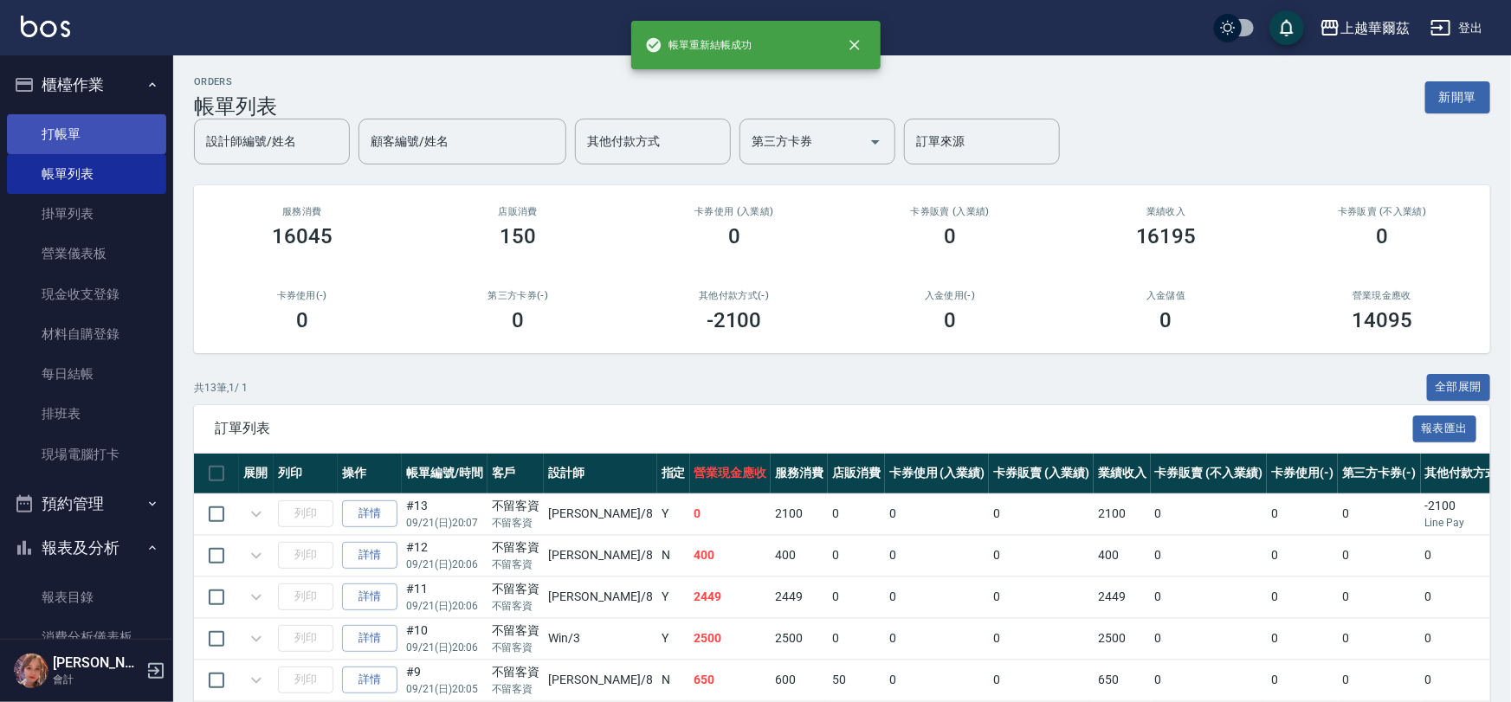
click at [112, 132] on link "打帳單" at bounding box center [86, 134] width 159 height 40
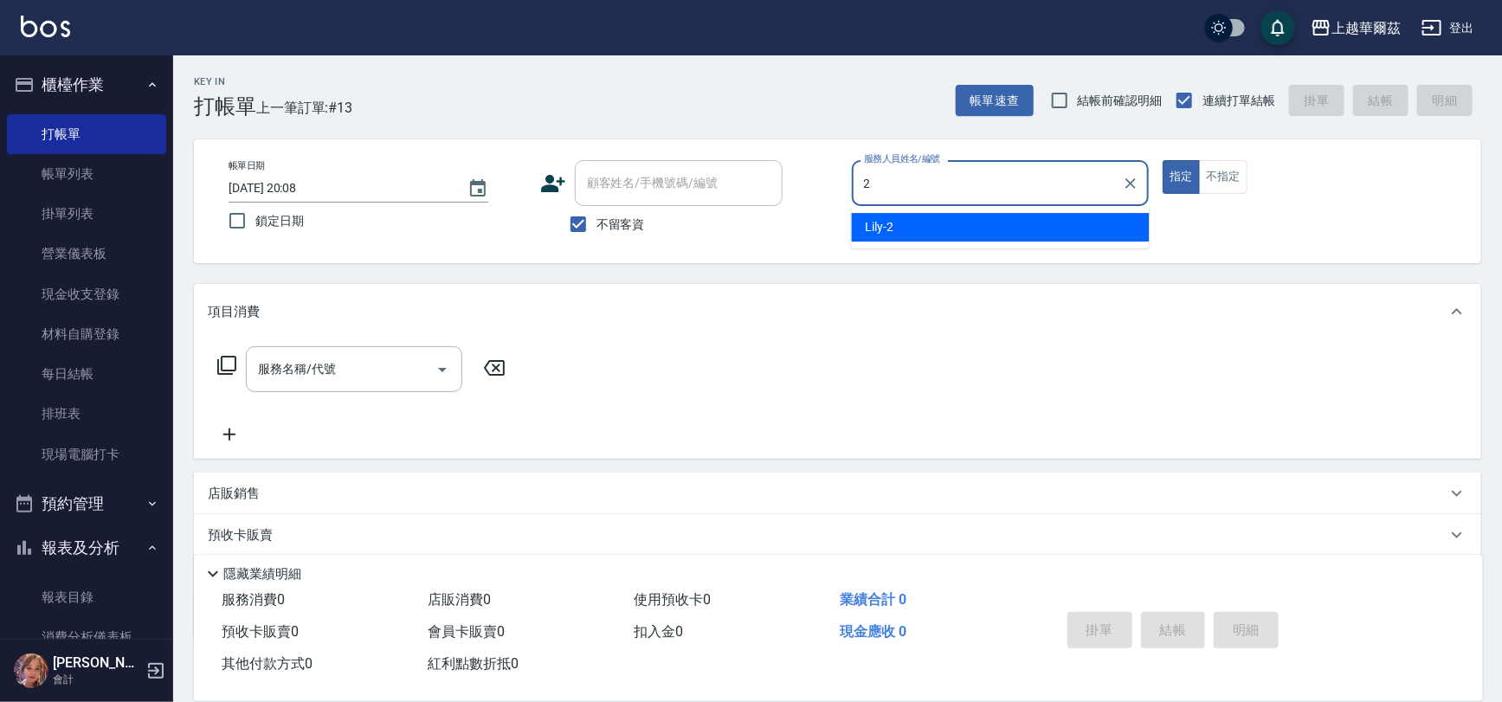
type input "2"
type button "true"
type input "Lily-2"
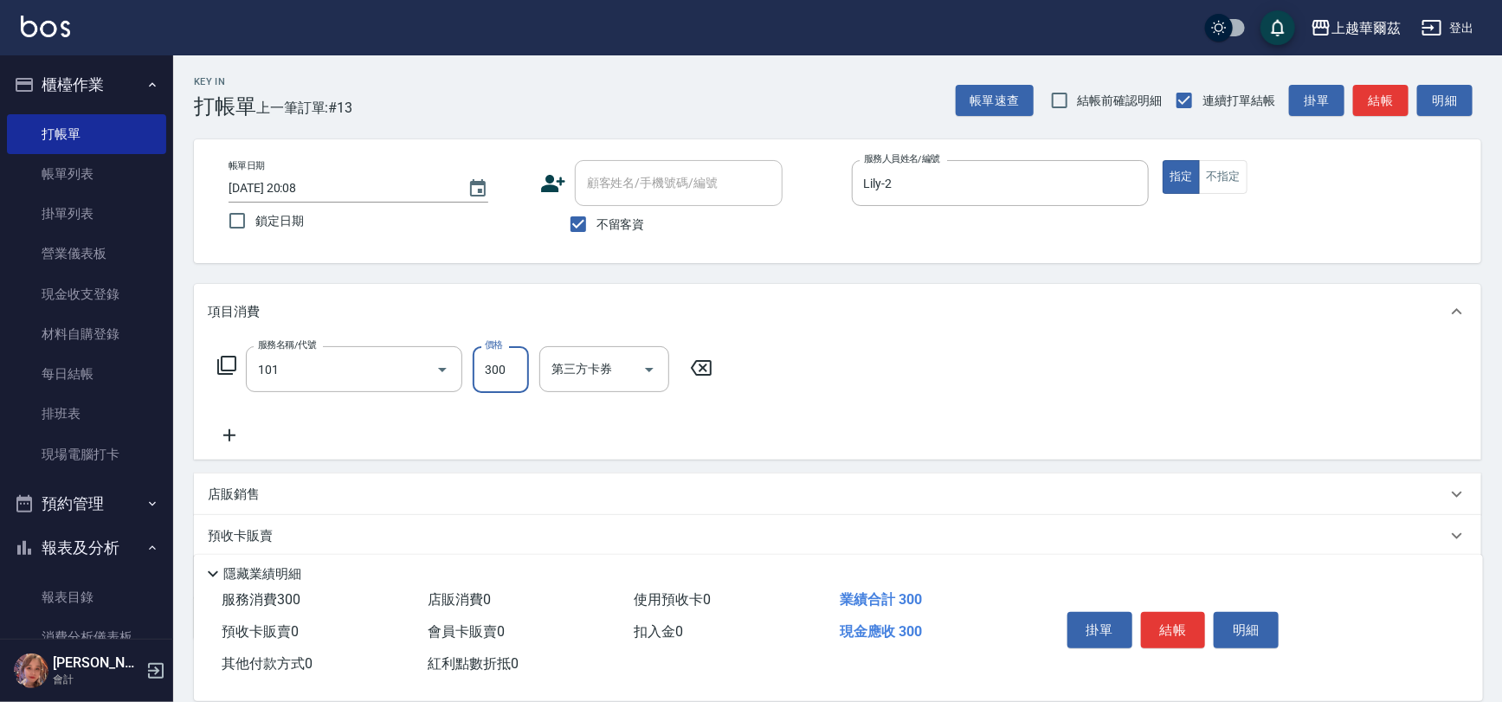
type input "洗髮300(101)"
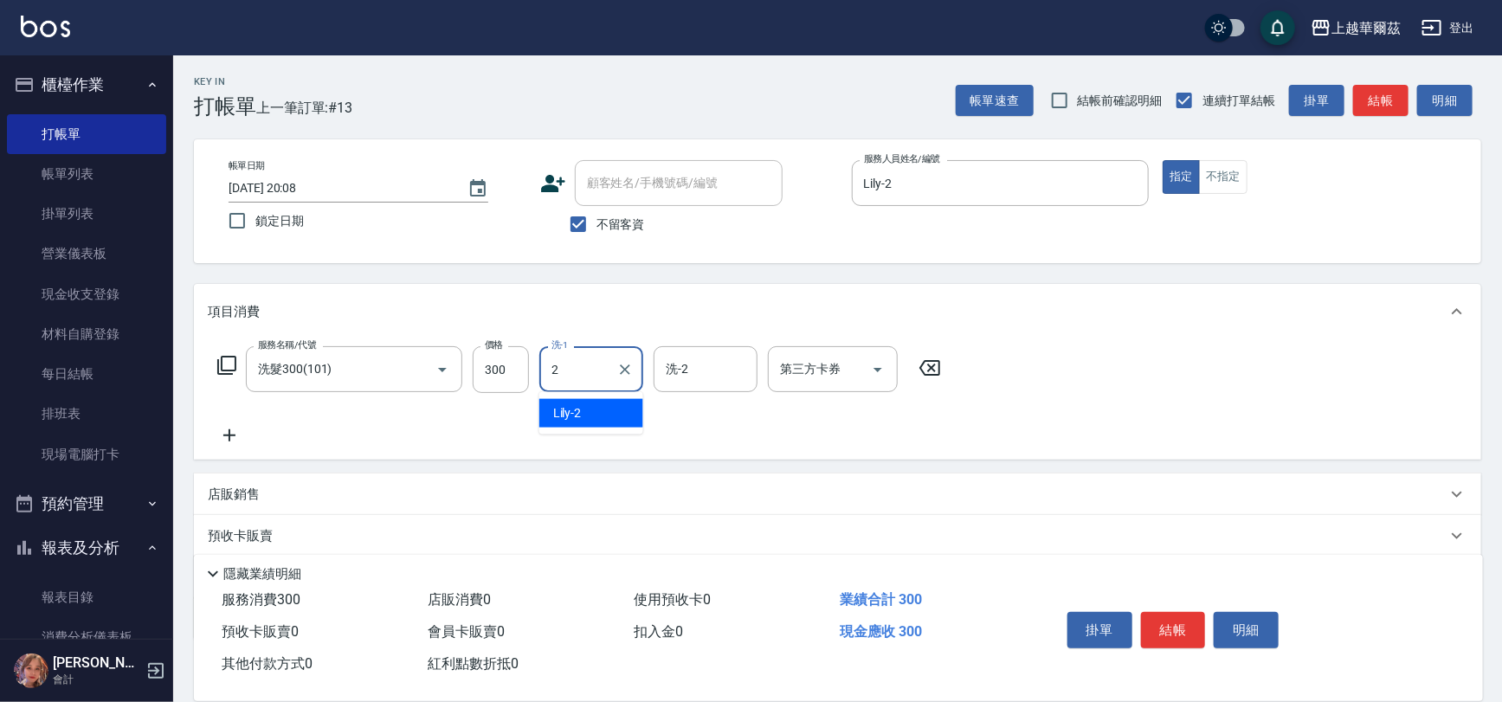
type input "Lily-2"
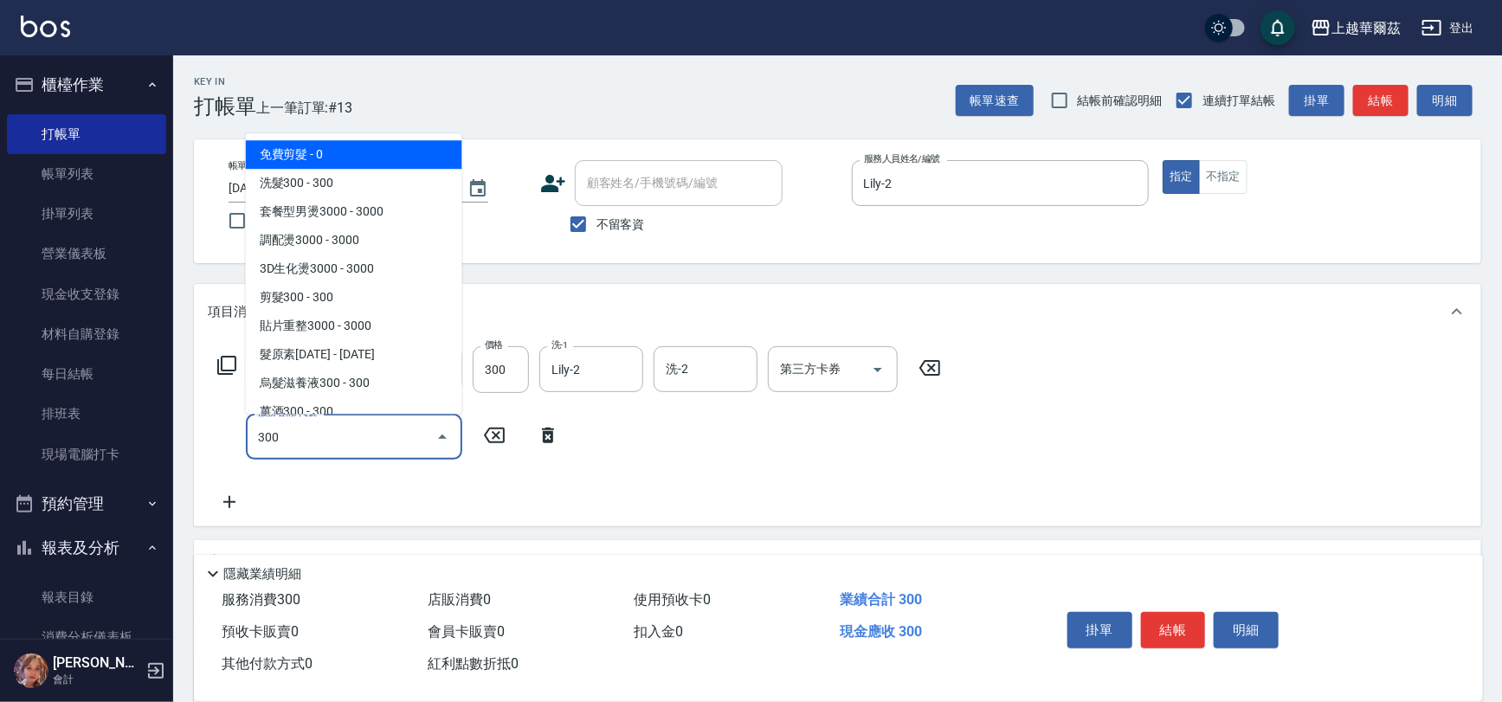
scroll to position [11, 0]
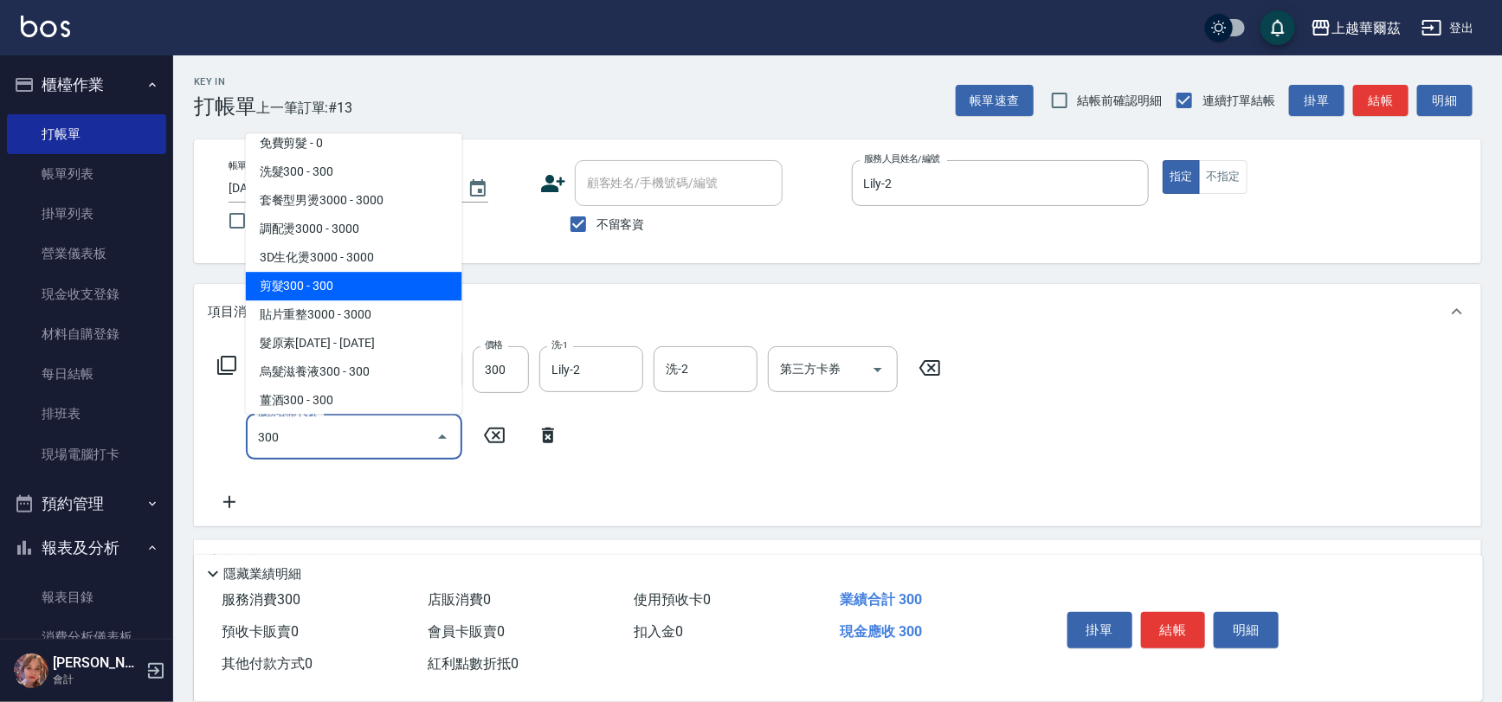
type input "剪髮300(305)"
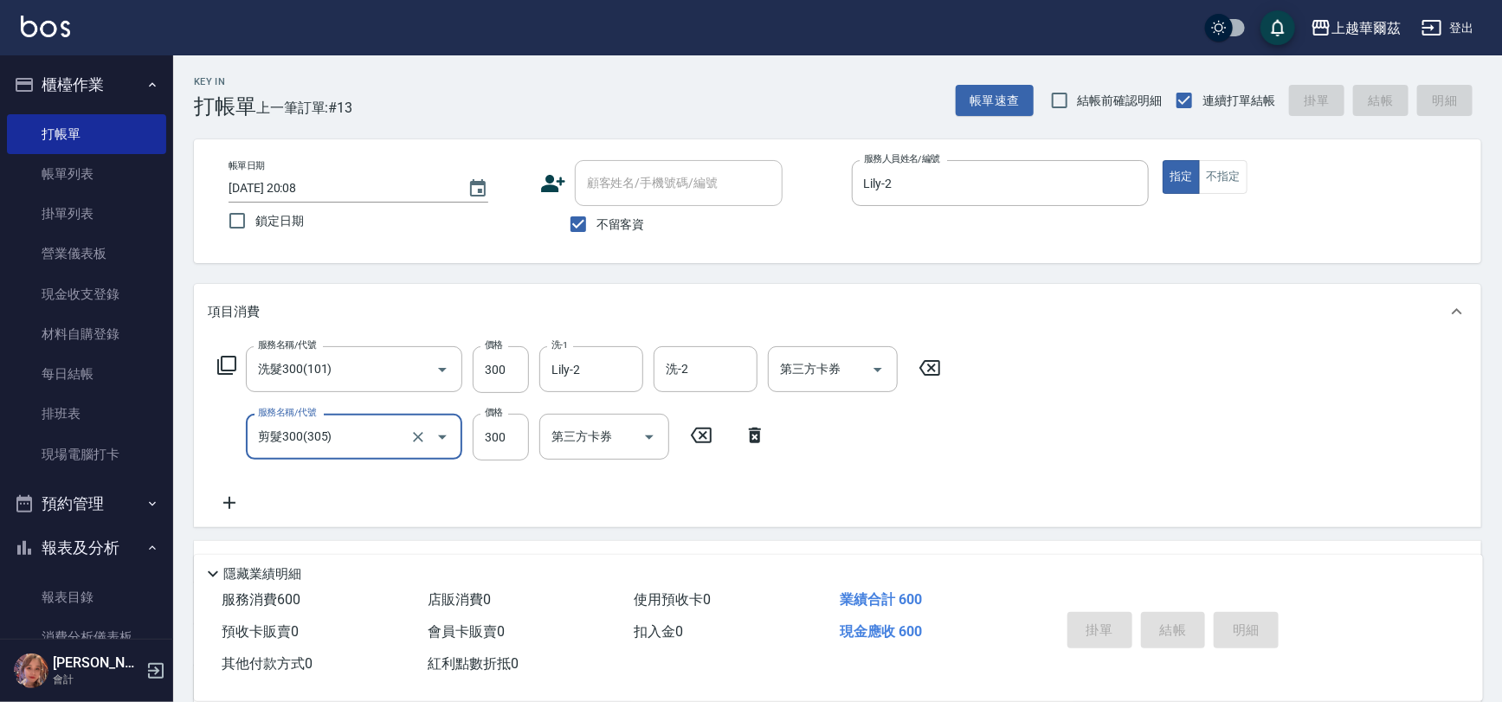
type input "[DATE] 20:09"
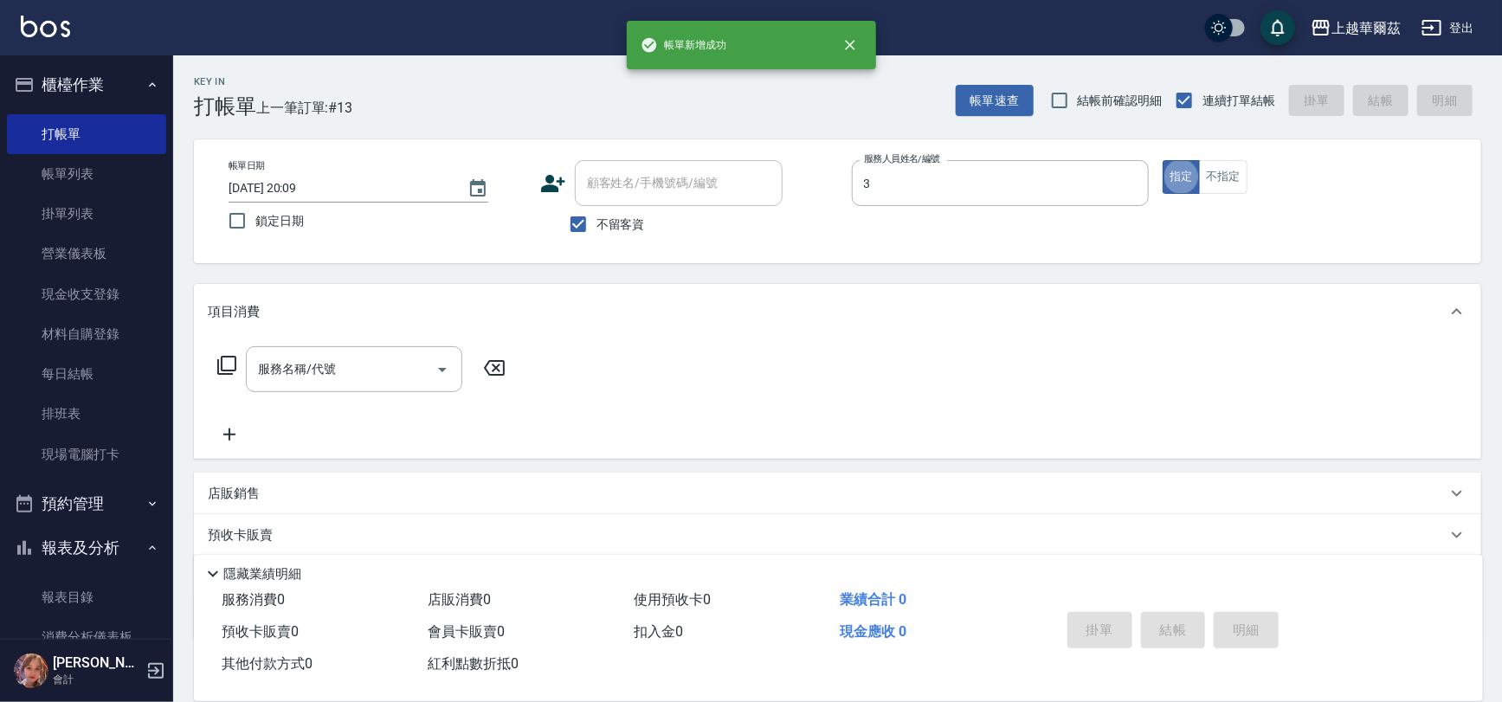
type input "Win-3"
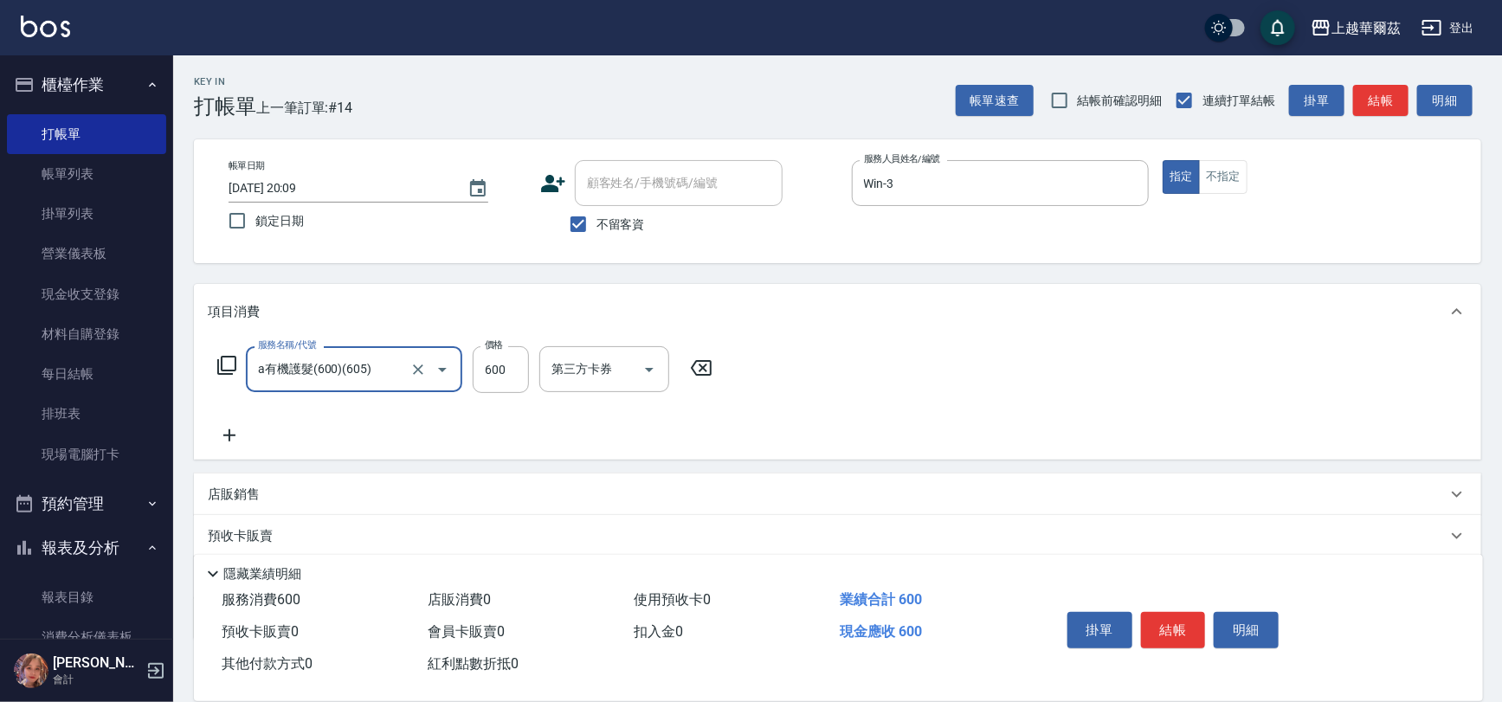
type input "a有機護髮(600)(605)"
type input "800"
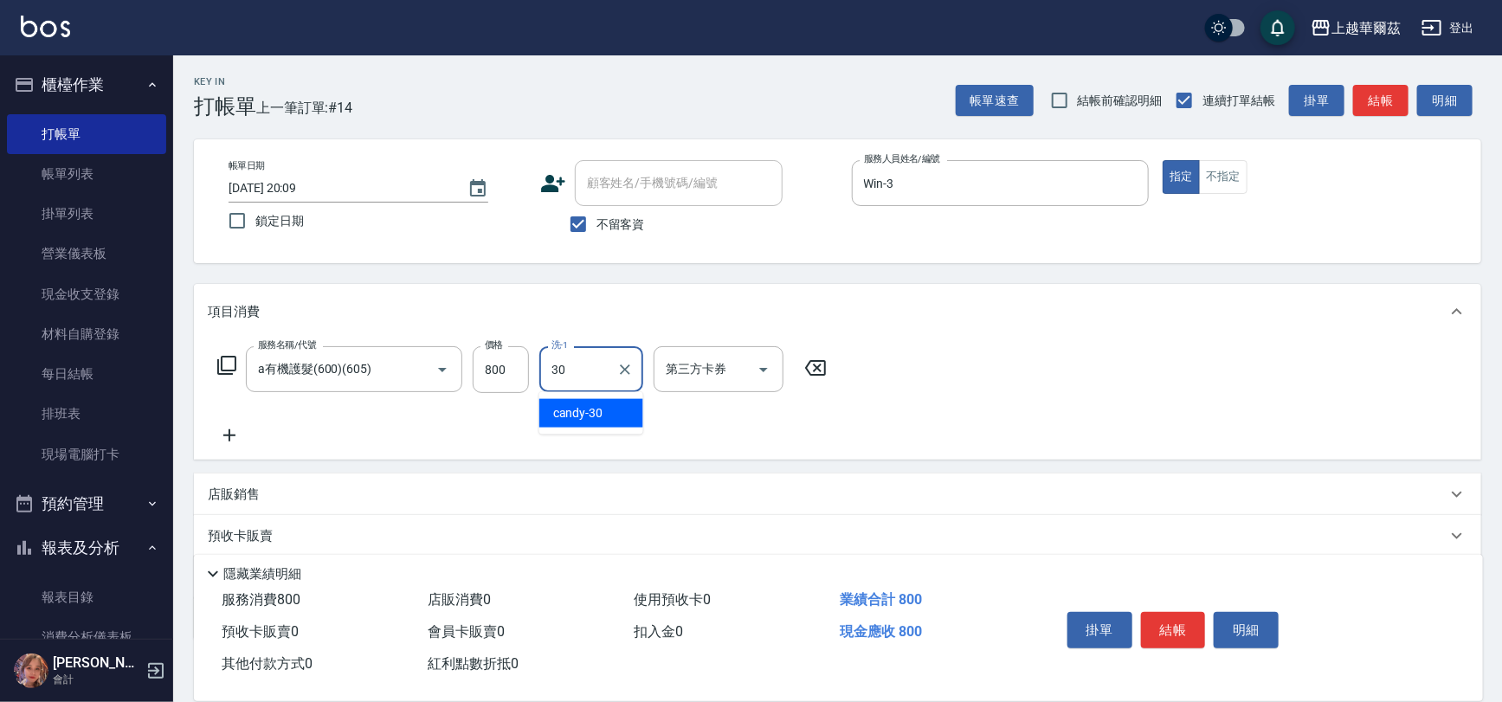
type input "candy-30"
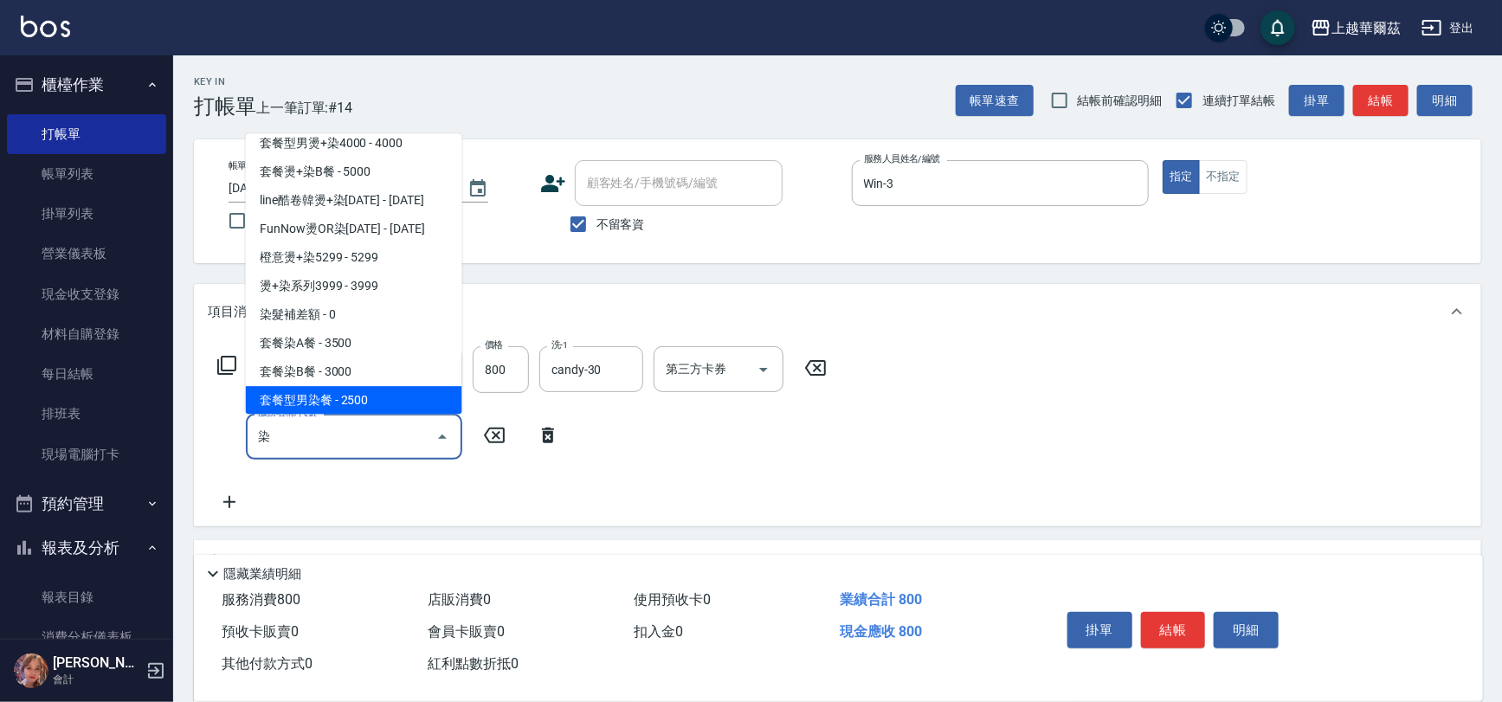
scroll to position [69, 0]
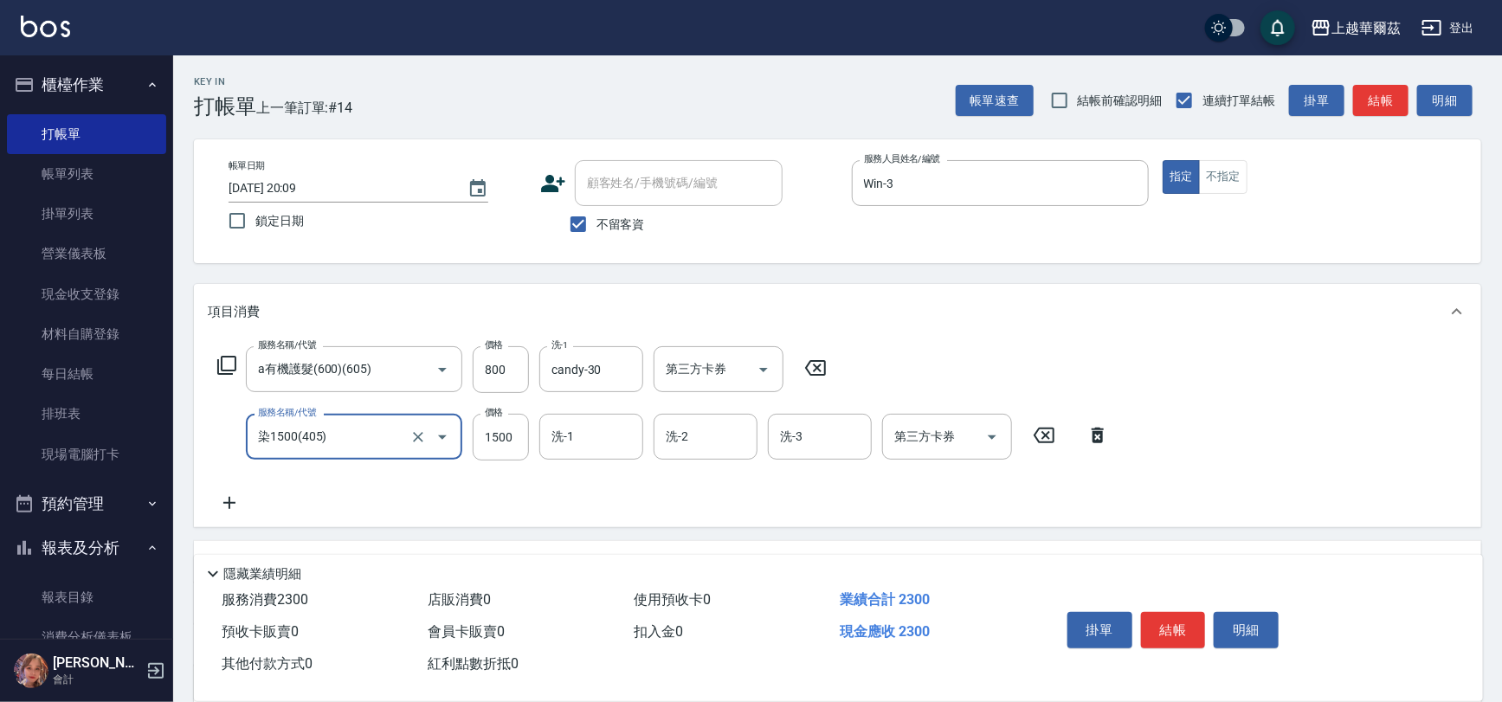
type input "染1500(405)"
type input "1699"
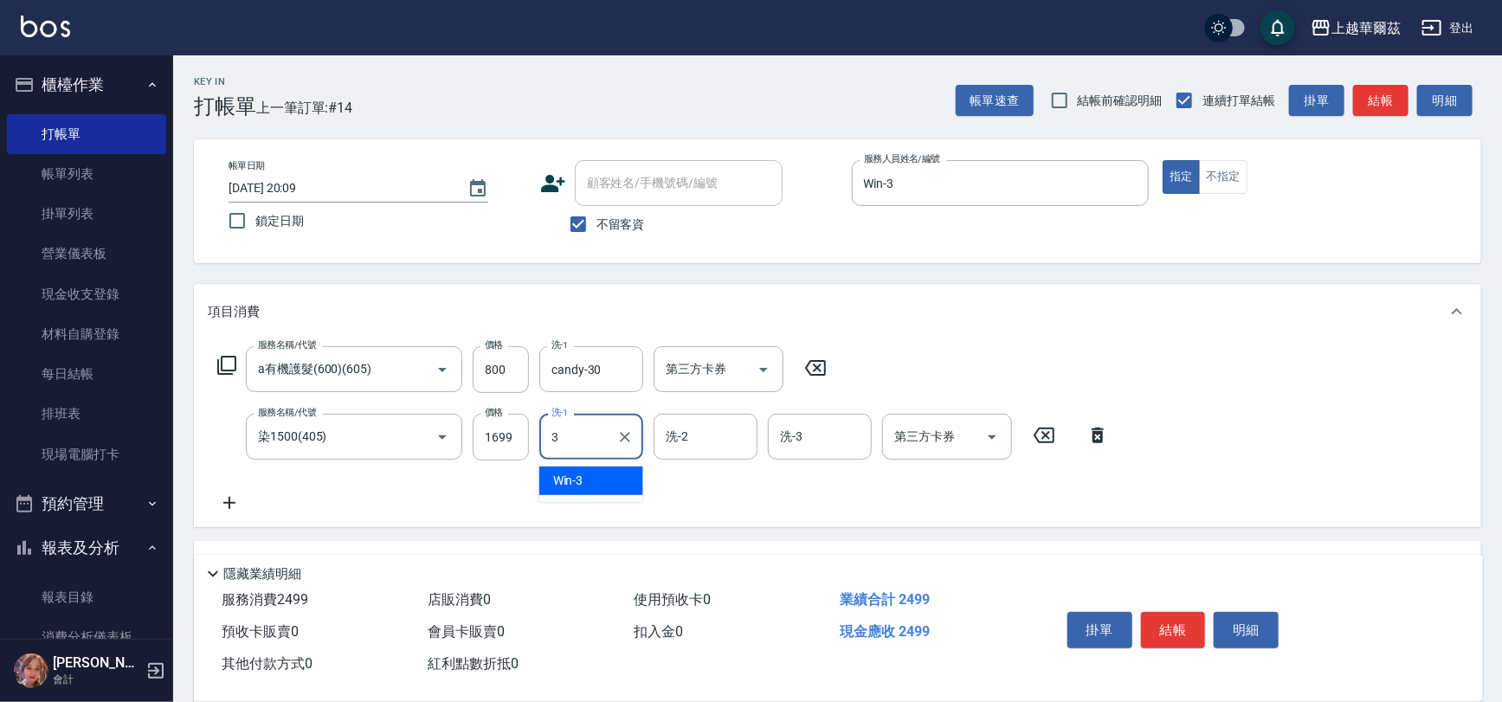
type input "Win-3"
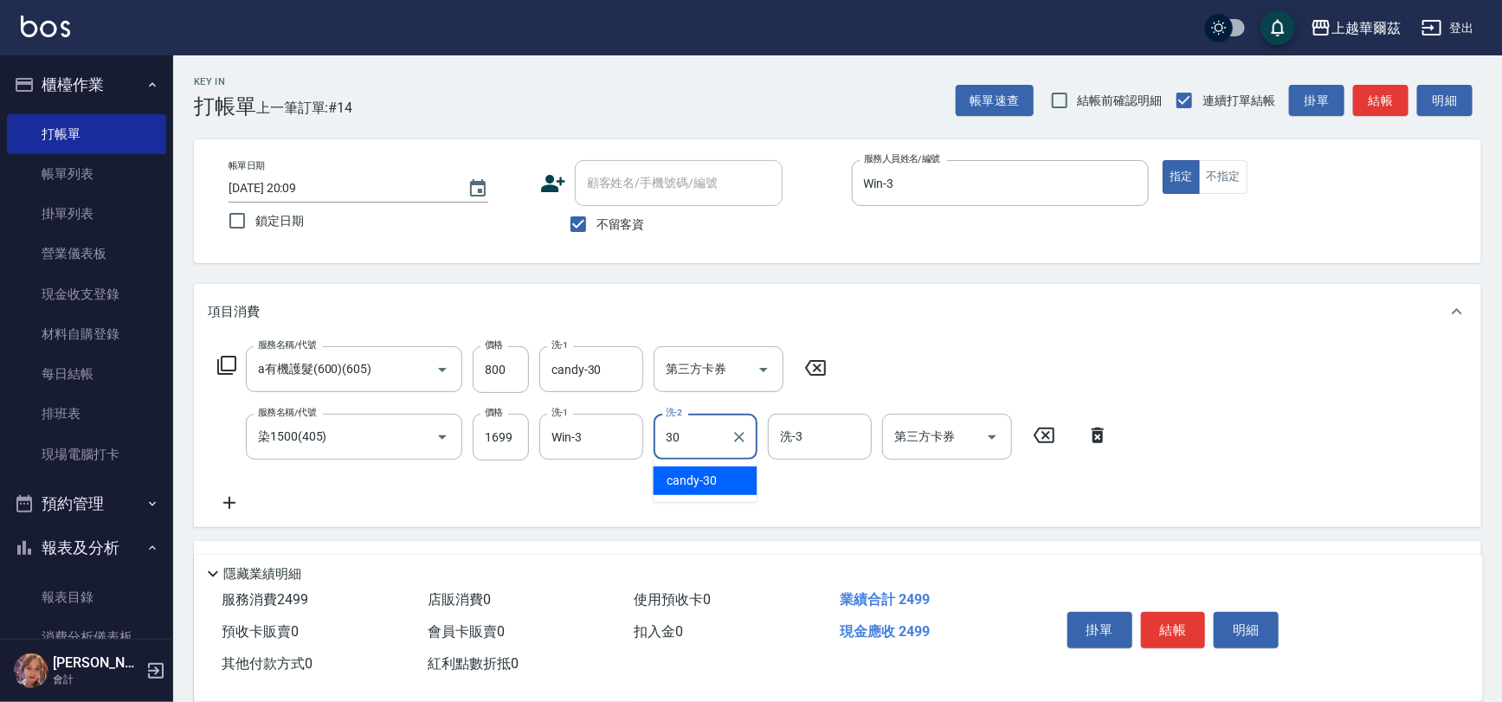
type input "candy-30"
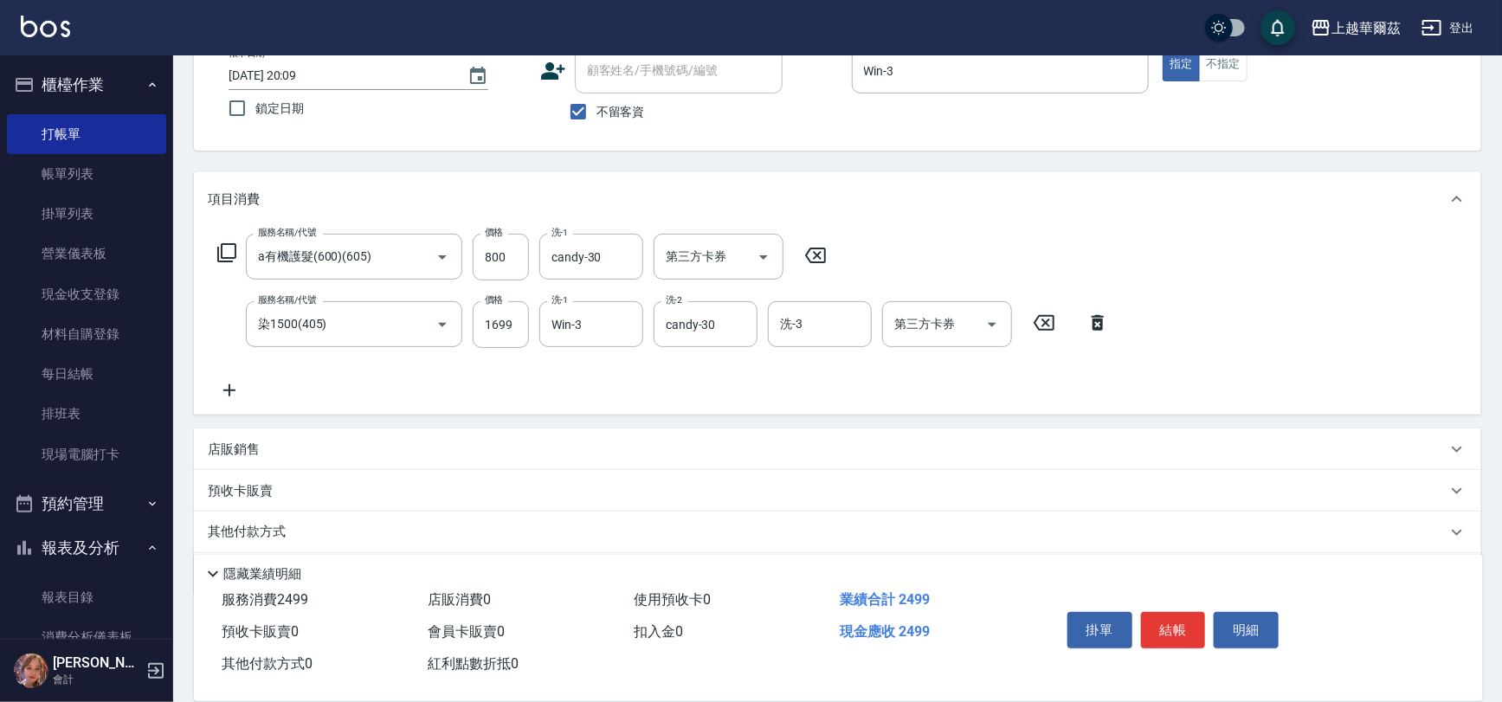
scroll to position [168, 0]
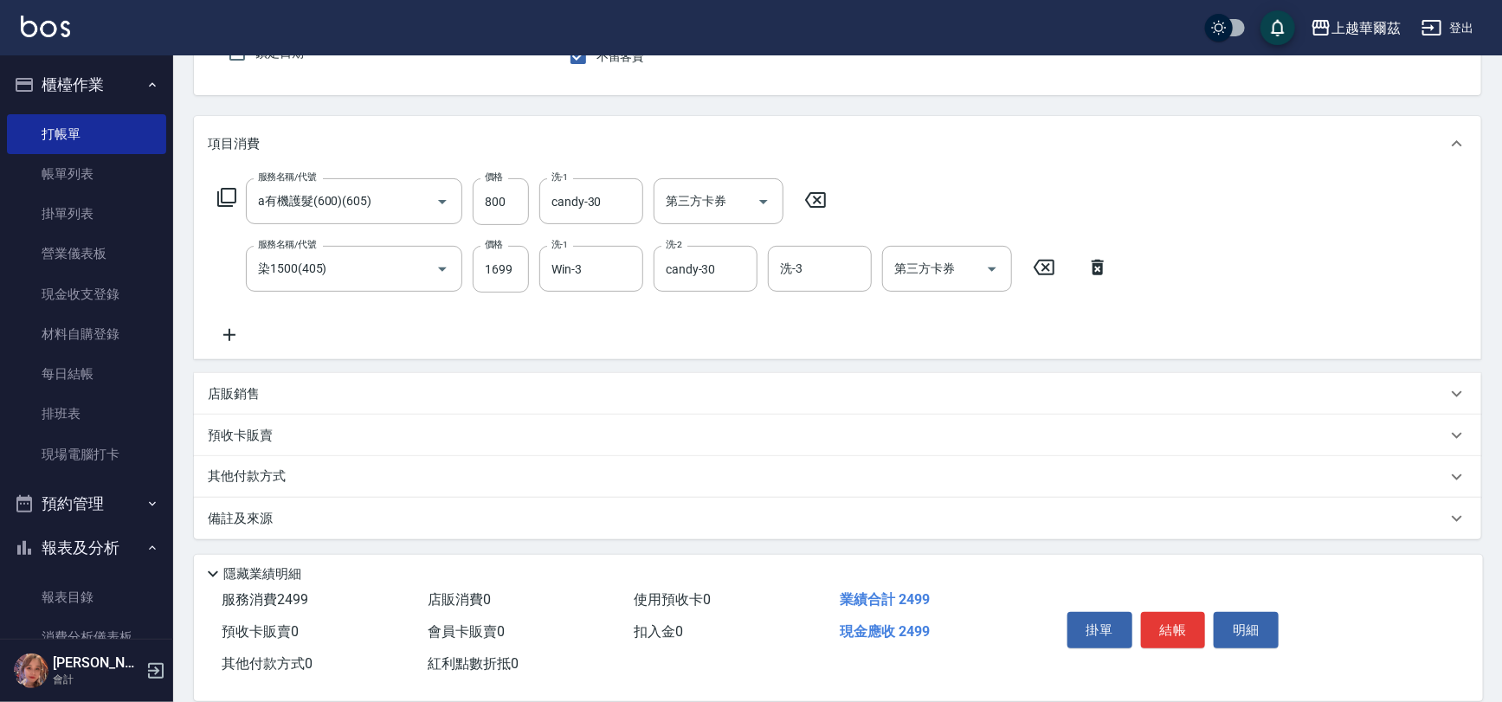
click at [561, 381] on div "店販銷售" at bounding box center [837, 394] width 1287 height 42
click at [255, 467] on input "服務人員姓名/編號" at bounding box center [273, 458] width 114 height 30
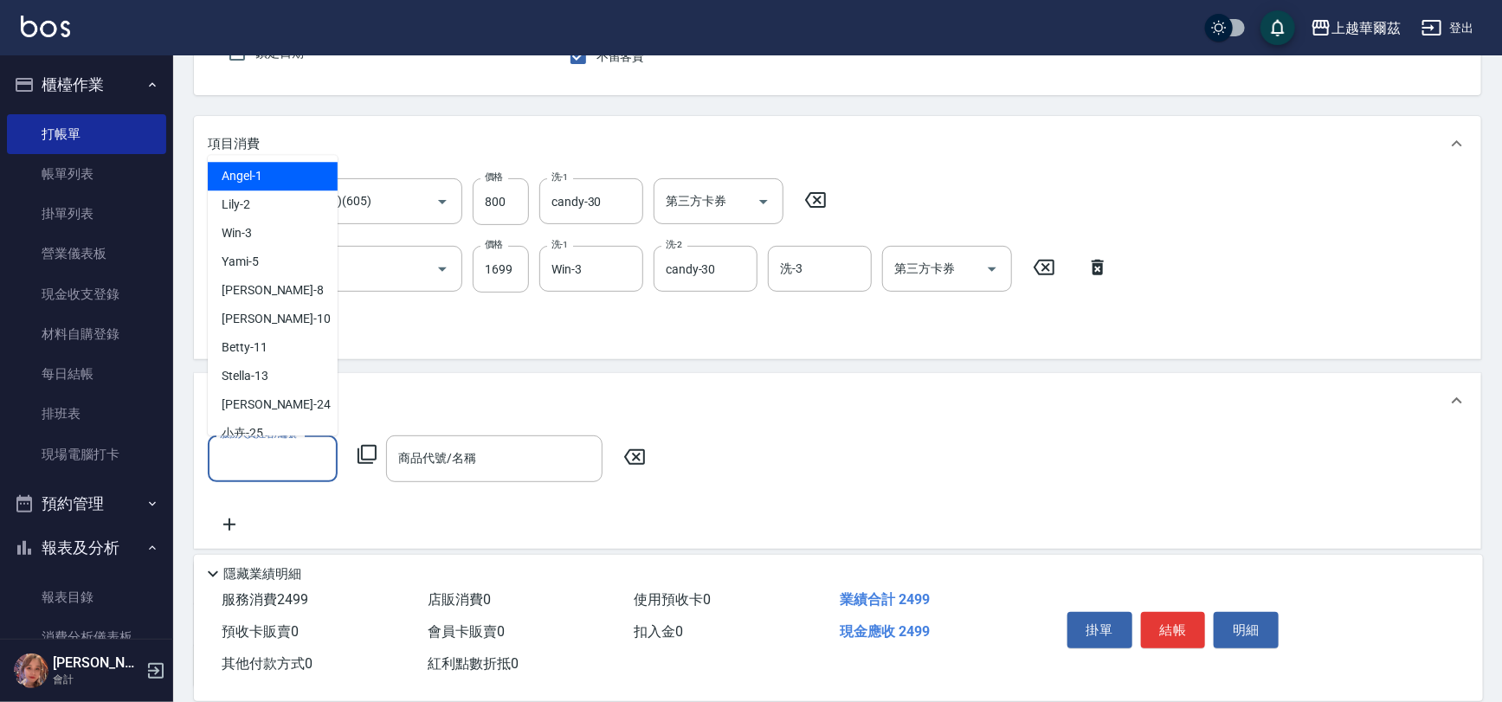
drag, startPoint x: 537, startPoint y: 387, endPoint x: 570, endPoint y: 358, distance: 44.2
click at [537, 386] on div "店販銷售" at bounding box center [837, 400] width 1287 height 55
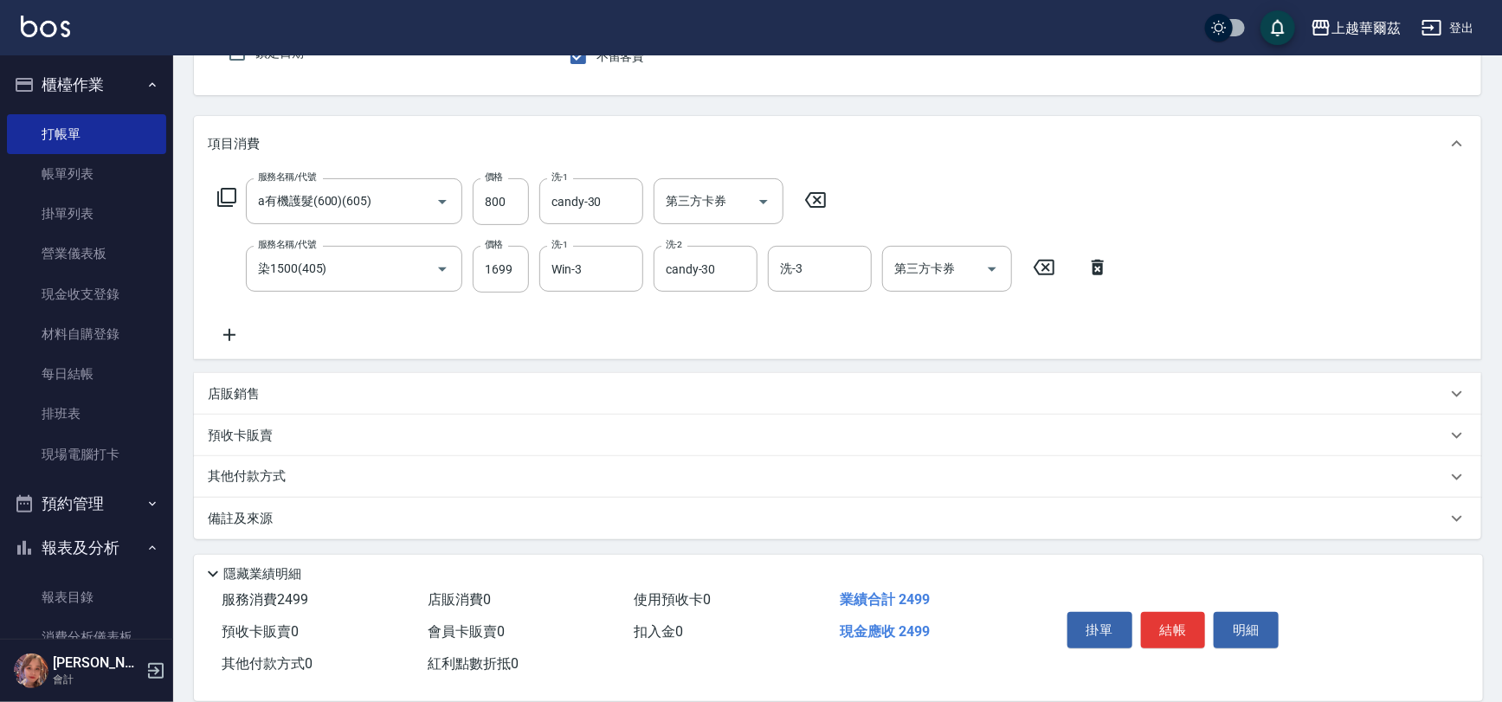
click at [505, 464] on div "其他付款方式" at bounding box center [837, 477] width 1287 height 42
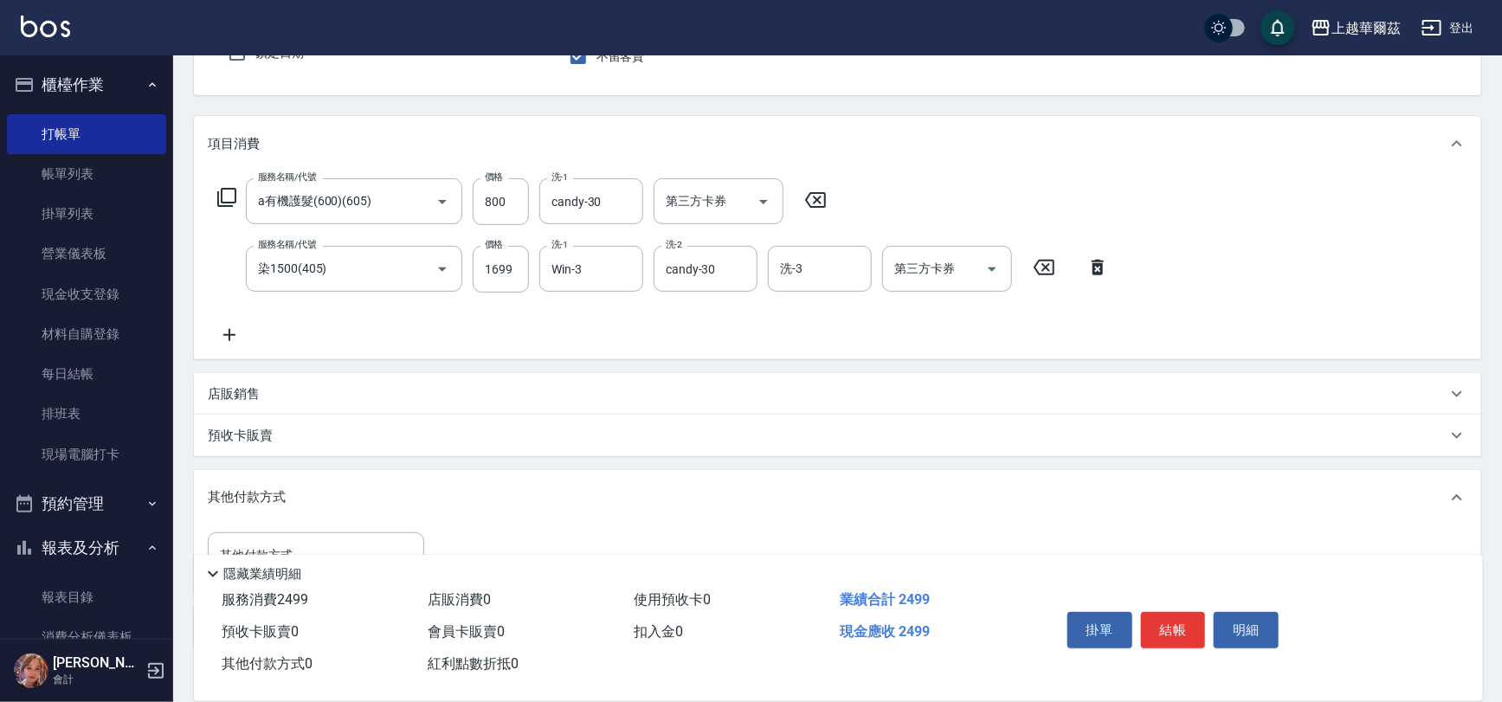
scroll to position [276, 0]
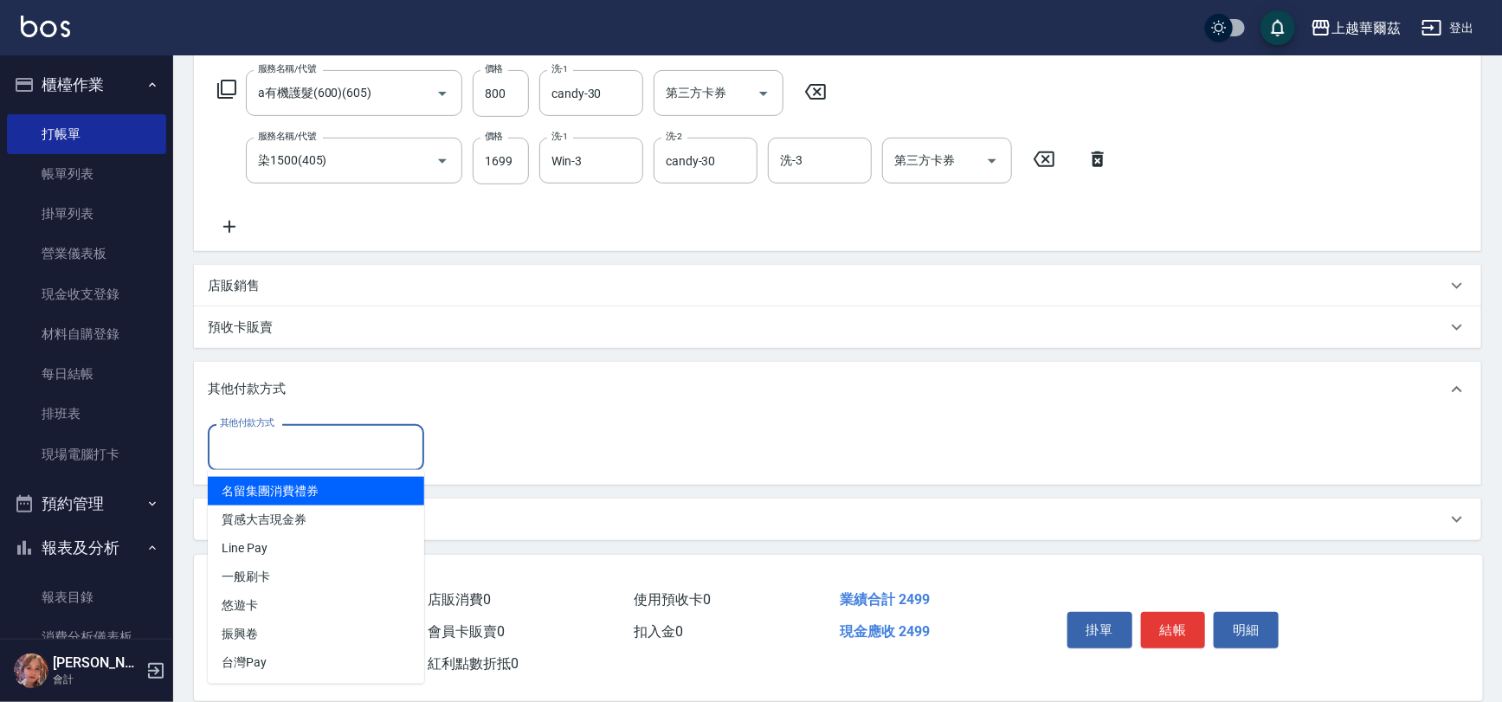
drag, startPoint x: 296, startPoint y: 439, endPoint x: 300, endPoint y: 419, distance: 20.2
click at [294, 435] on input "其他付款方式" at bounding box center [316, 447] width 201 height 30
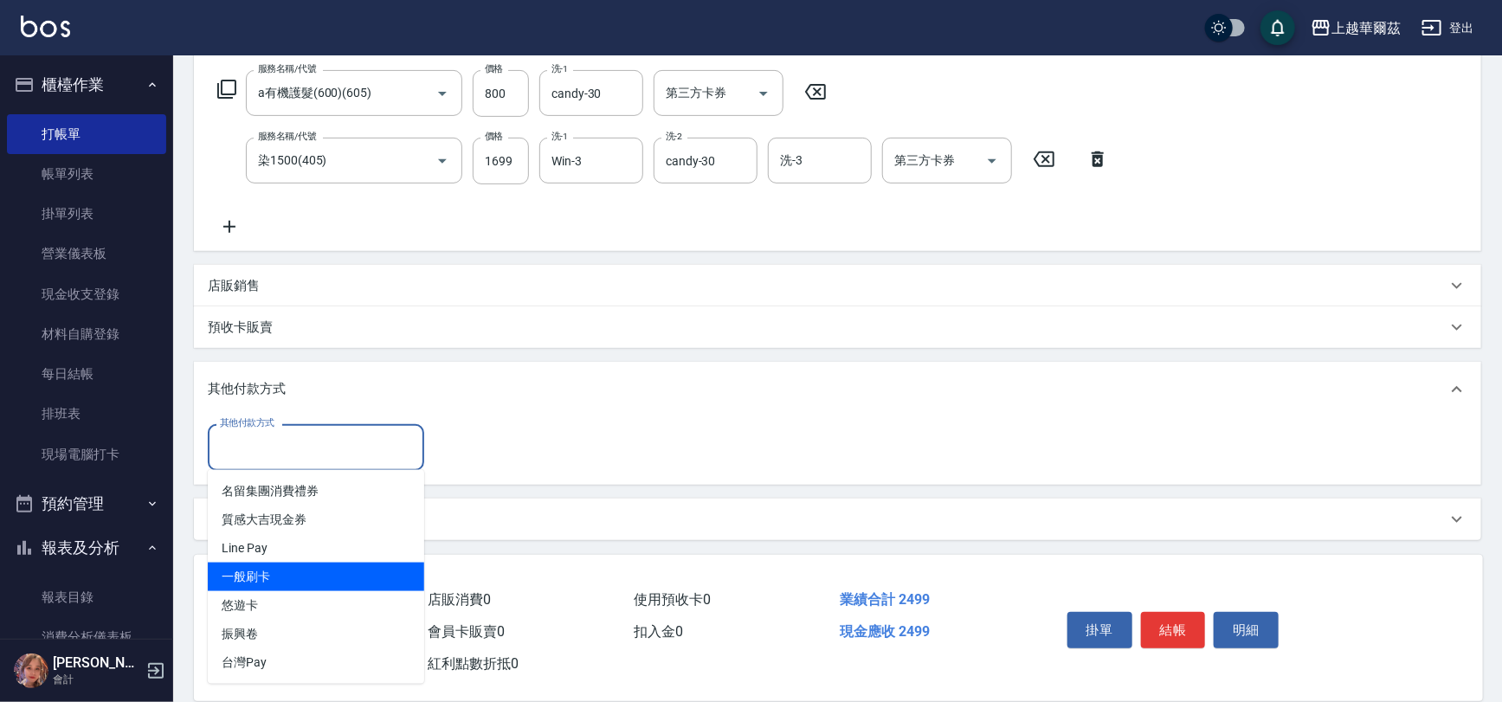
drag, startPoint x: 287, startPoint y: 564, endPoint x: 422, endPoint y: 450, distance: 176.3
click at [287, 563] on span "一般刷卡" at bounding box center [316, 577] width 216 height 29
type input "一般刷卡"
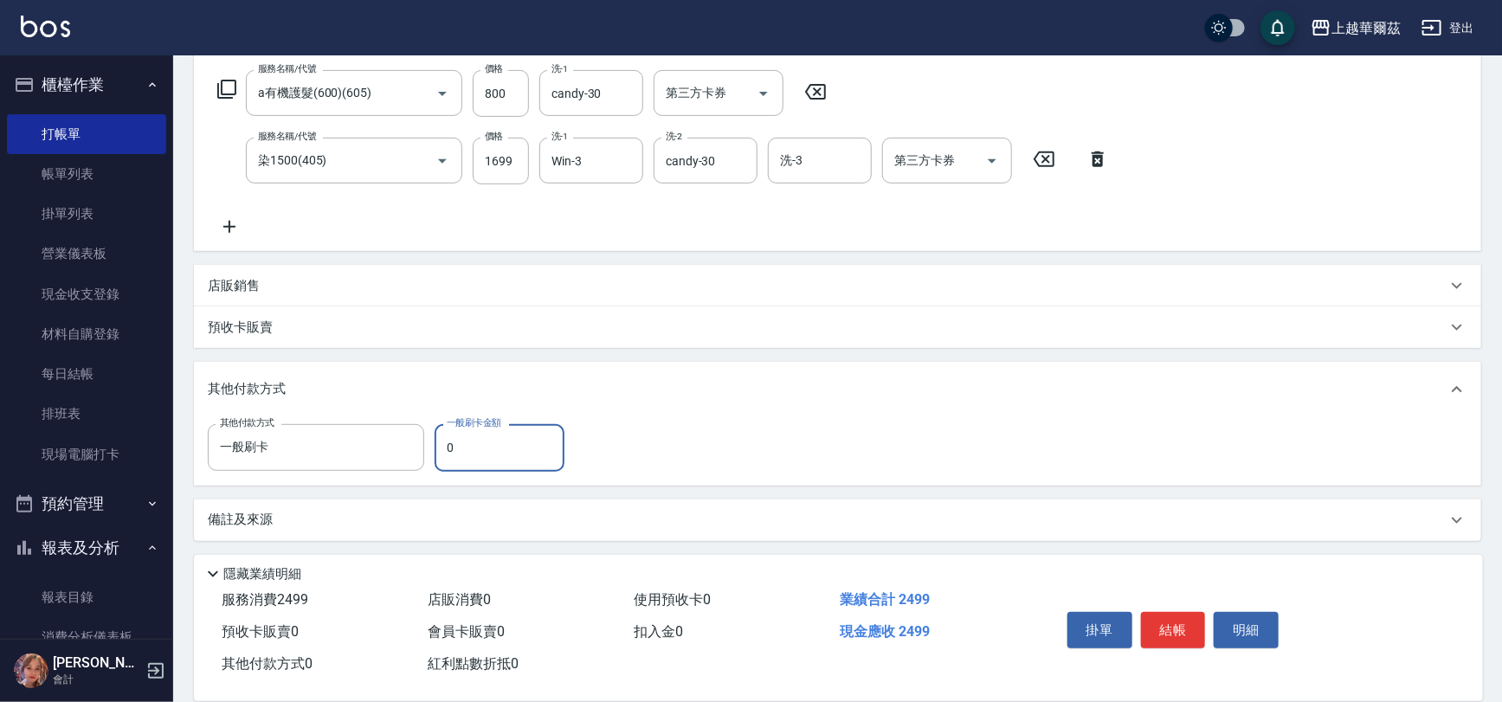
click at [460, 445] on input "0" at bounding box center [500, 447] width 130 height 47
type input "2499"
type input "[DATE] 20:10"
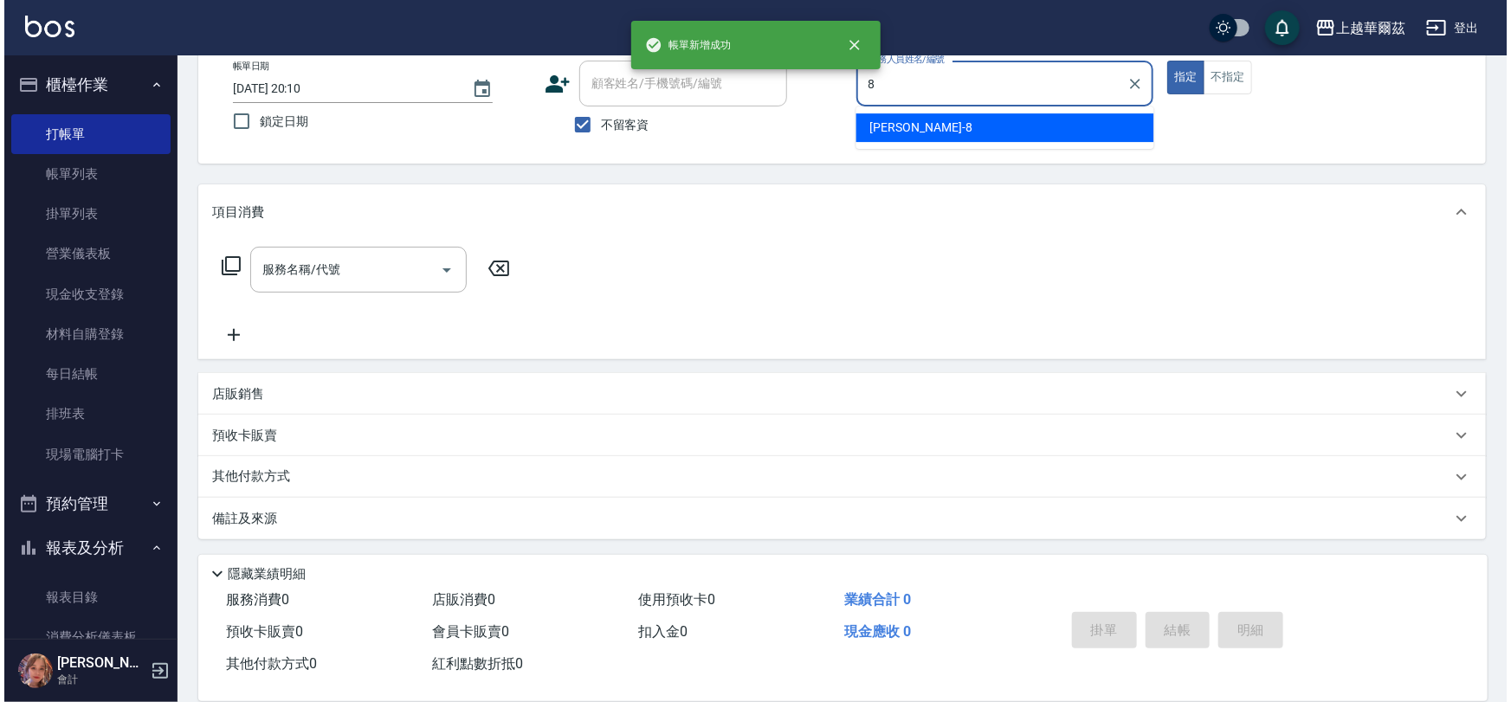
scroll to position [0, 0]
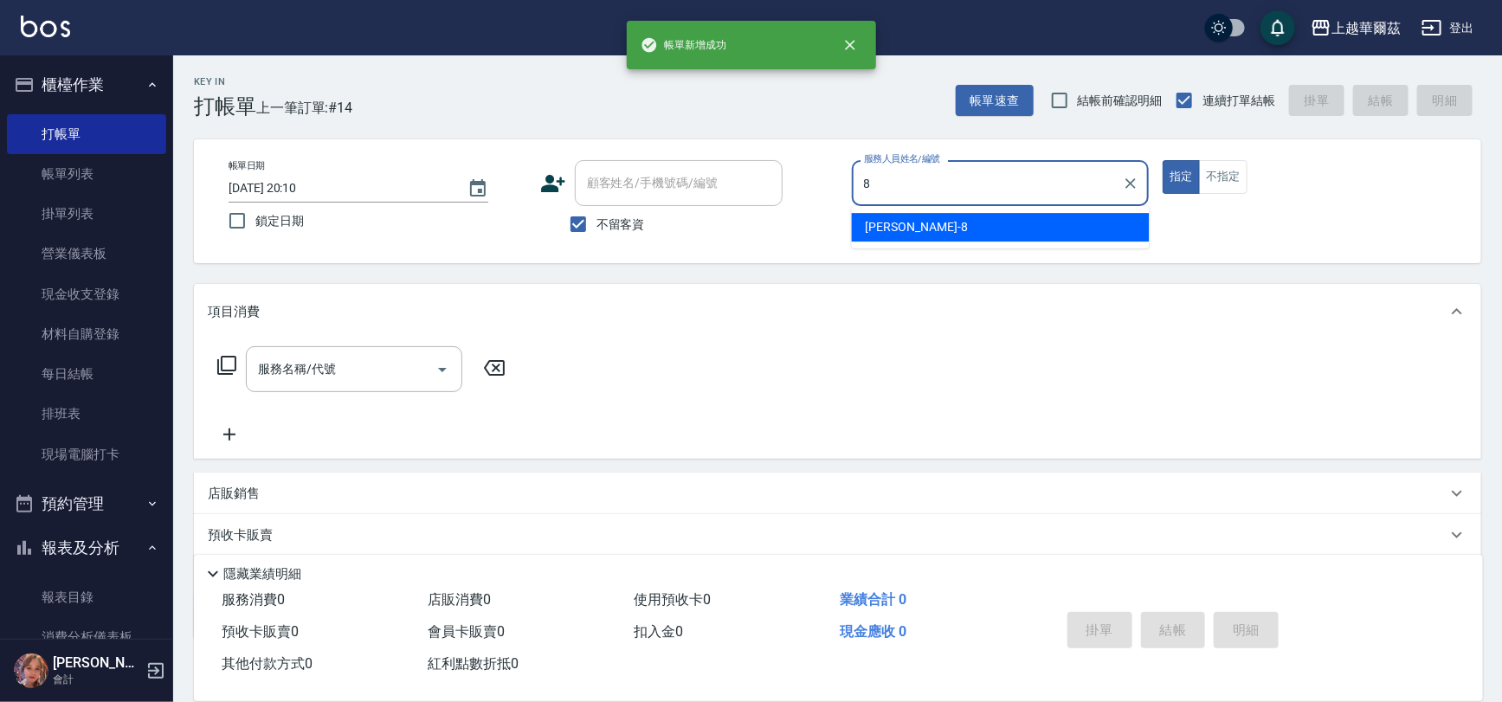
type input "[PERSON_NAME]-8"
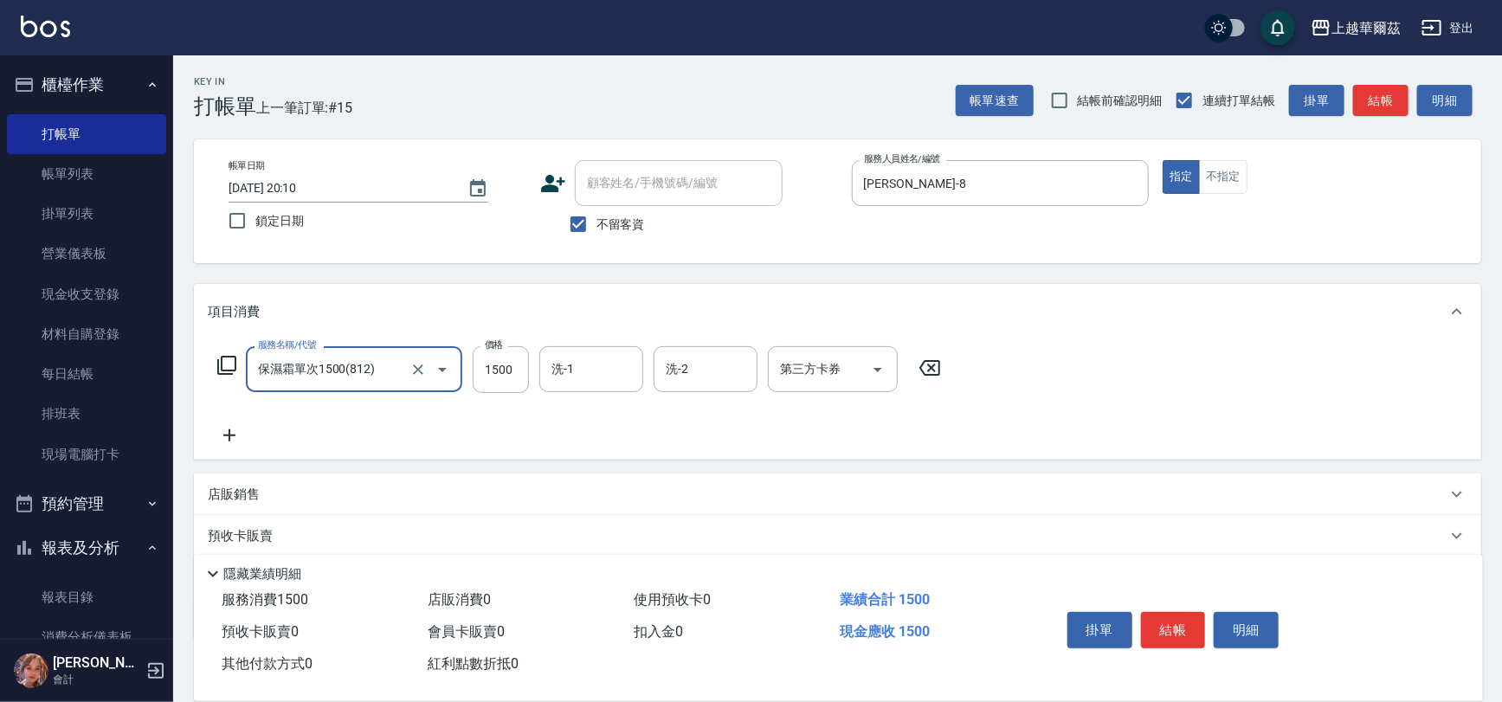
type input "保濕霜單次1500(812)"
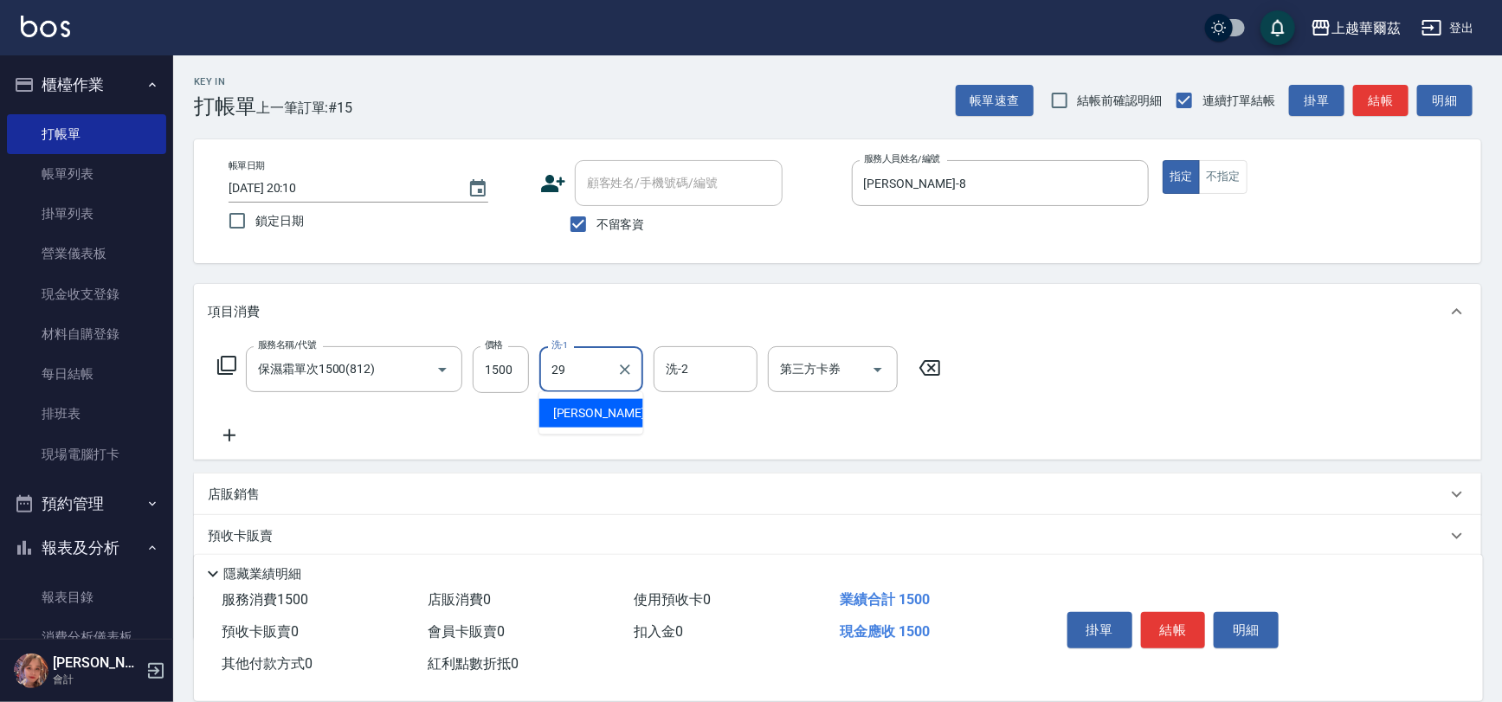
type input "[PERSON_NAME]-29"
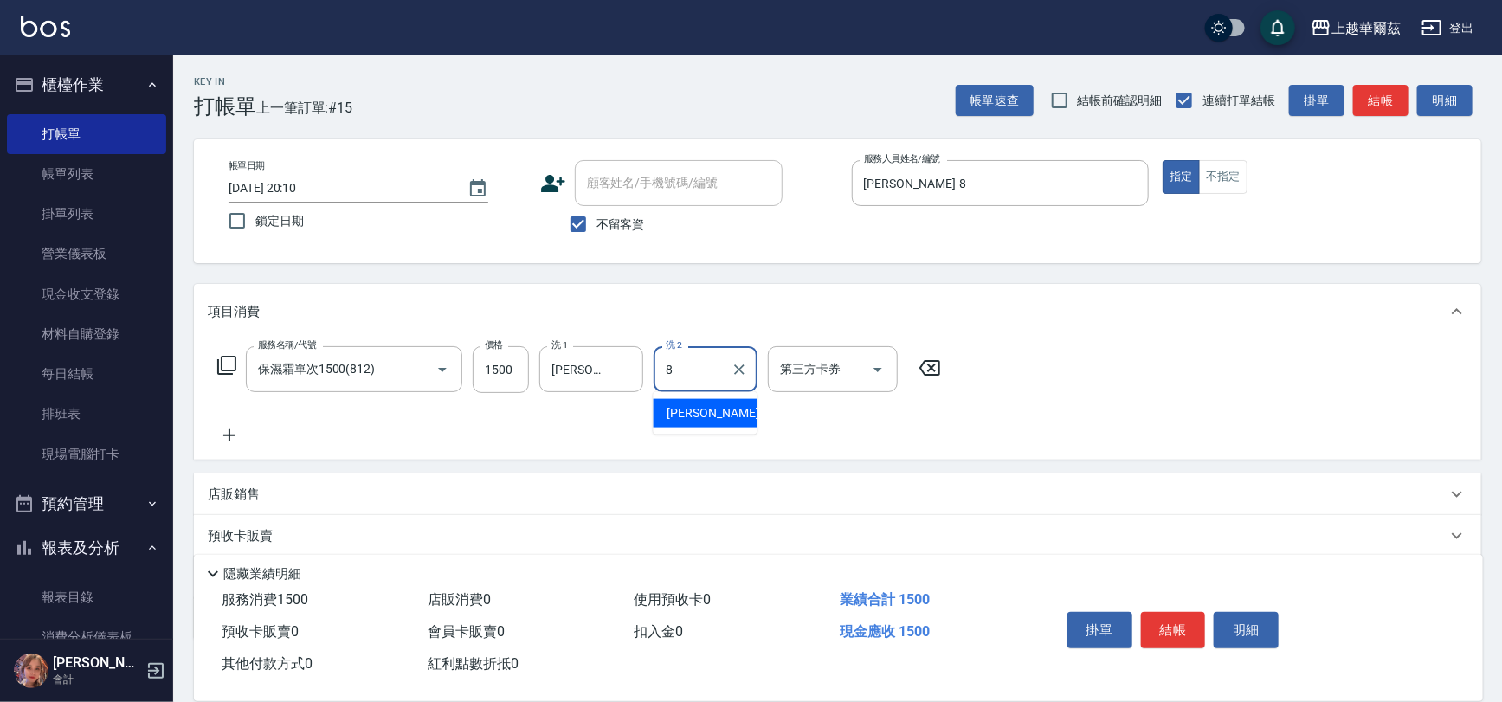
type input "[PERSON_NAME]-8"
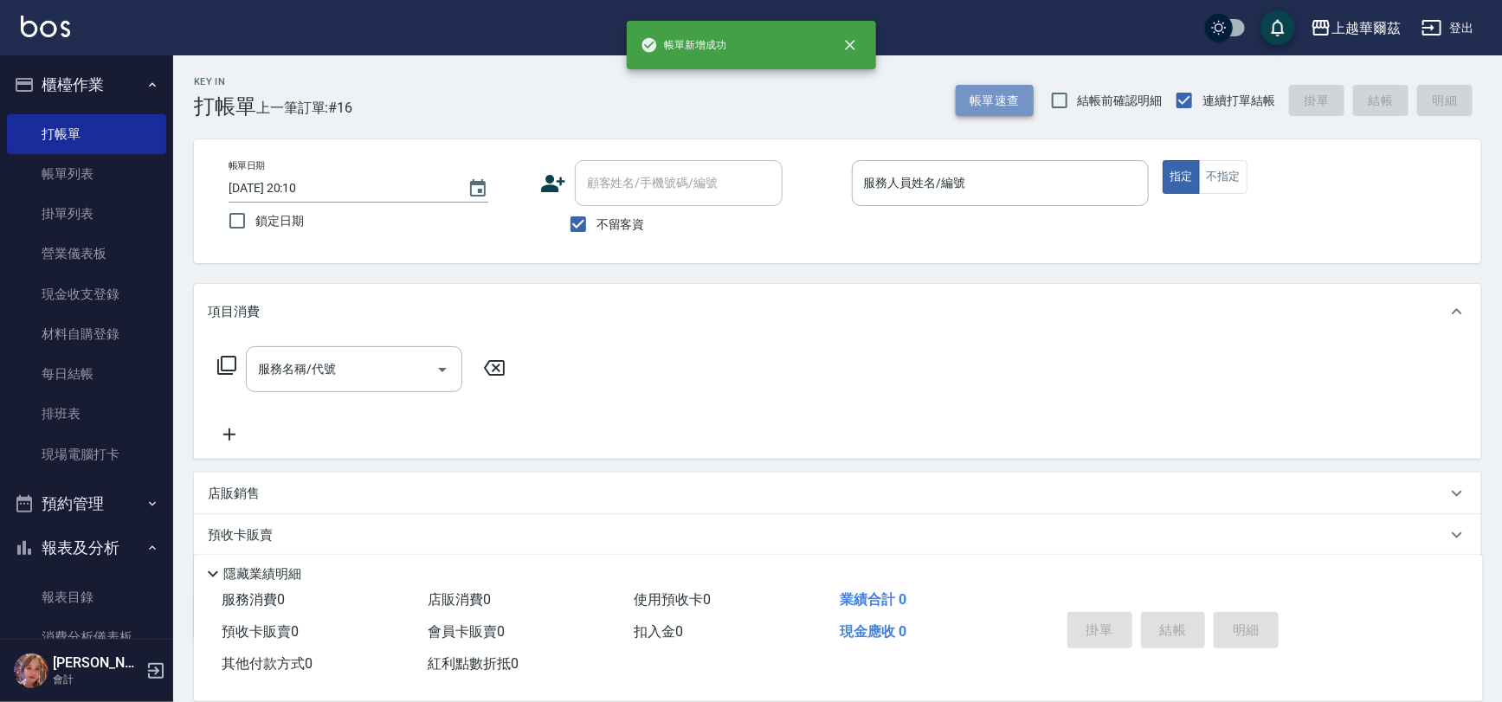
click at [989, 101] on button "帳單速查" at bounding box center [995, 101] width 78 height 32
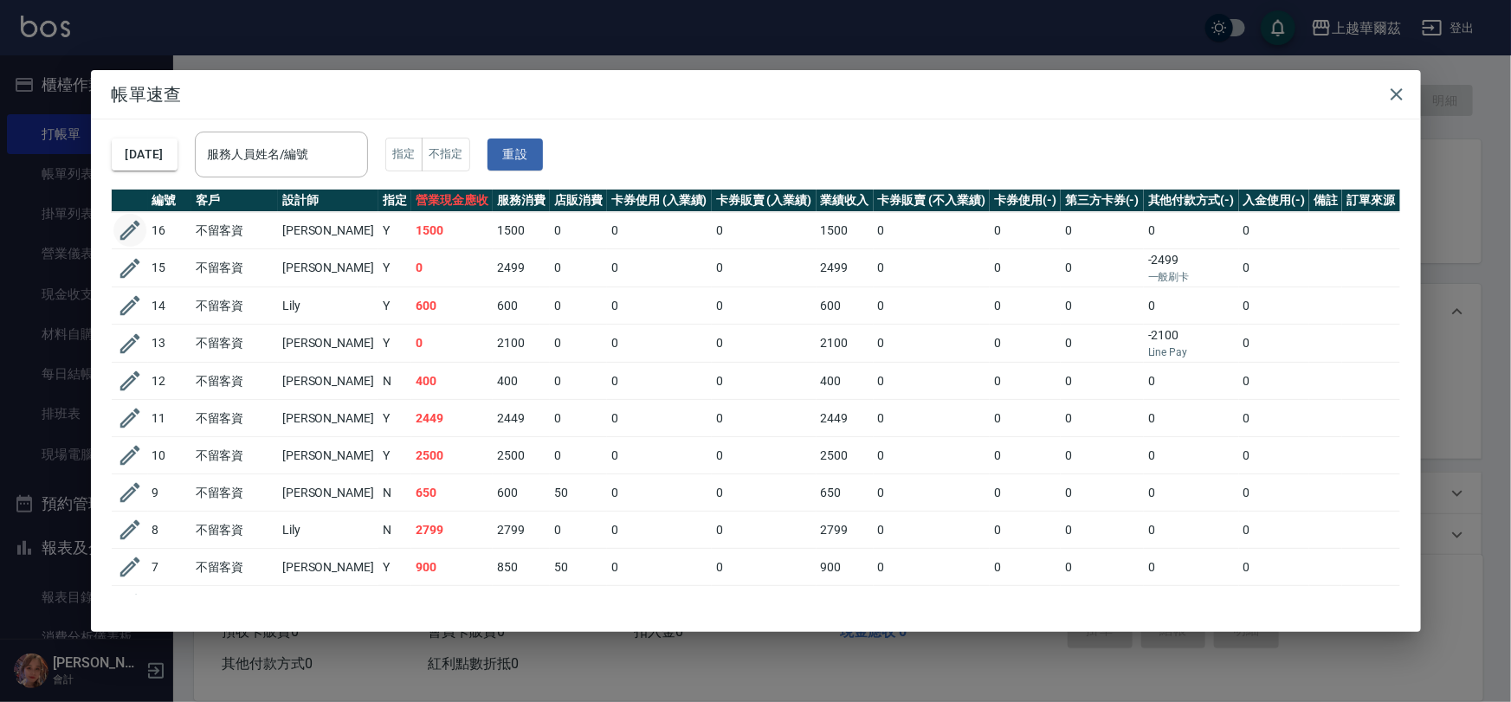
click at [133, 234] on icon "button" at bounding box center [130, 230] width 26 height 26
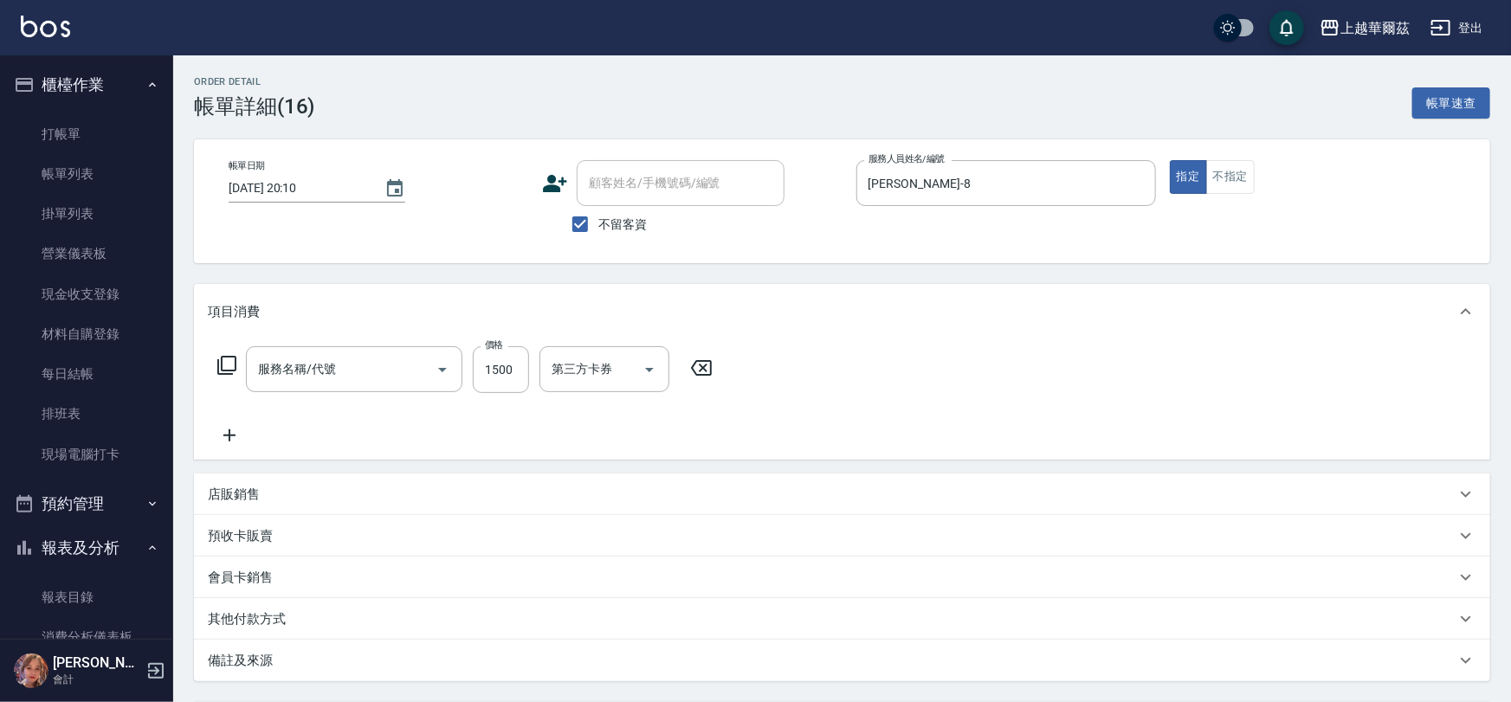
checkbox input "true"
type input "[PERSON_NAME]-8"
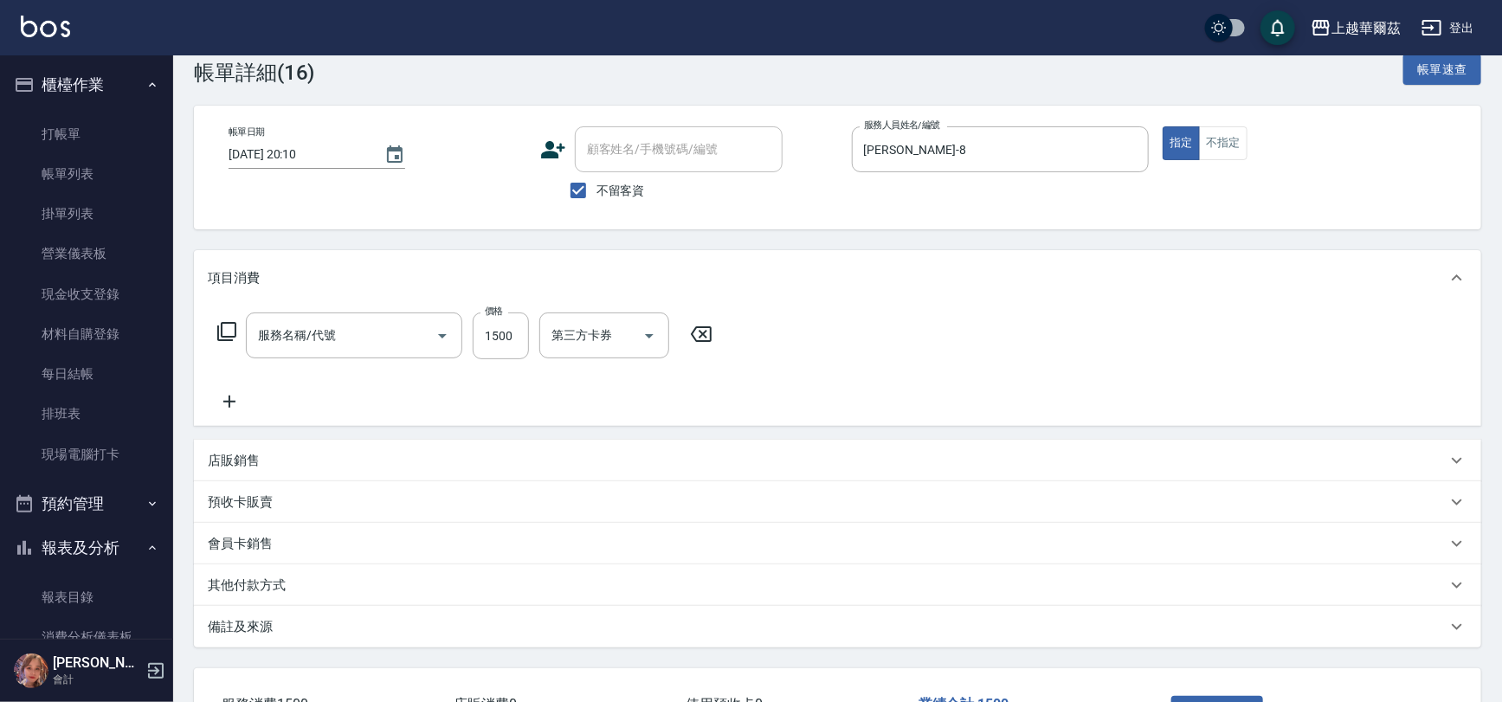
type input "保濕霜單次1500(812)"
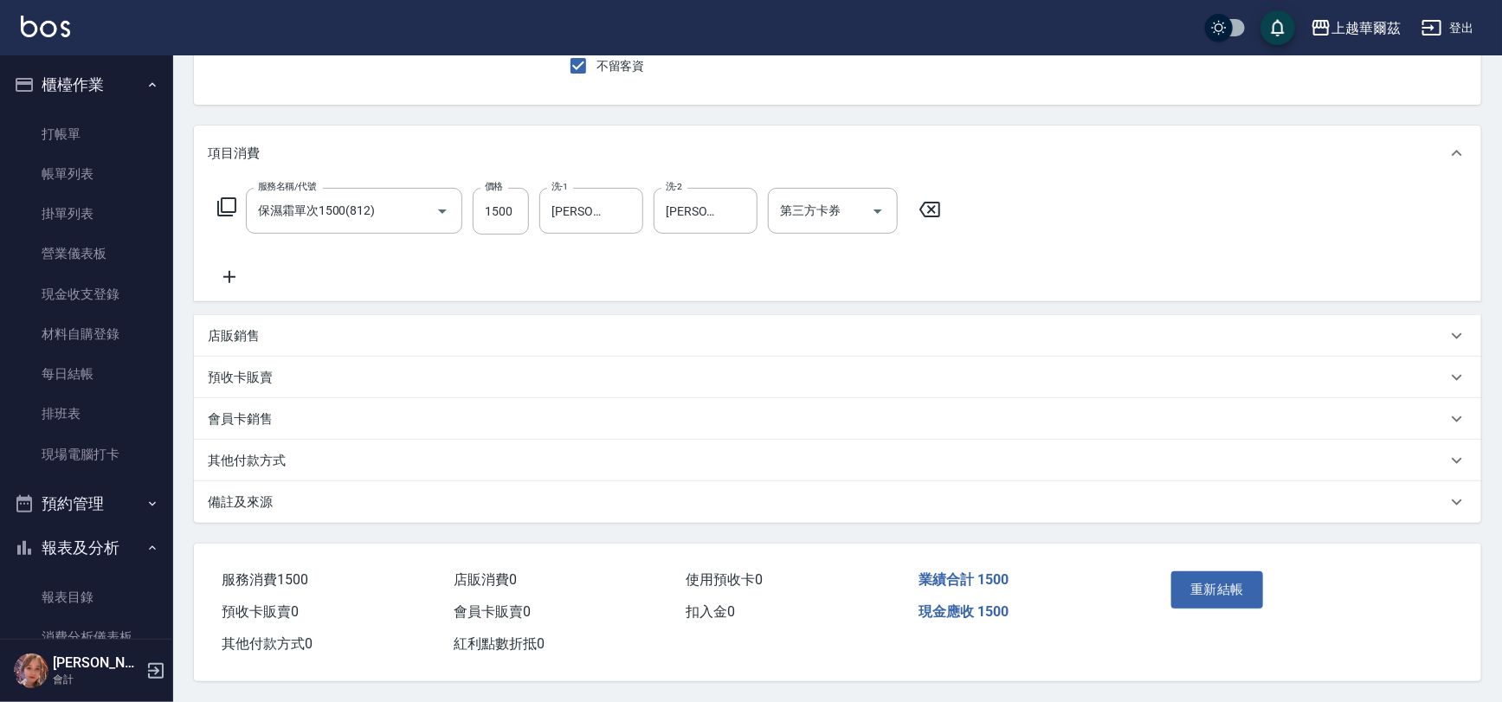
drag, startPoint x: 370, startPoint y: 451, endPoint x: 438, endPoint y: 423, distance: 73.8
click at [370, 452] on div "其他付款方式" at bounding box center [827, 461] width 1239 height 18
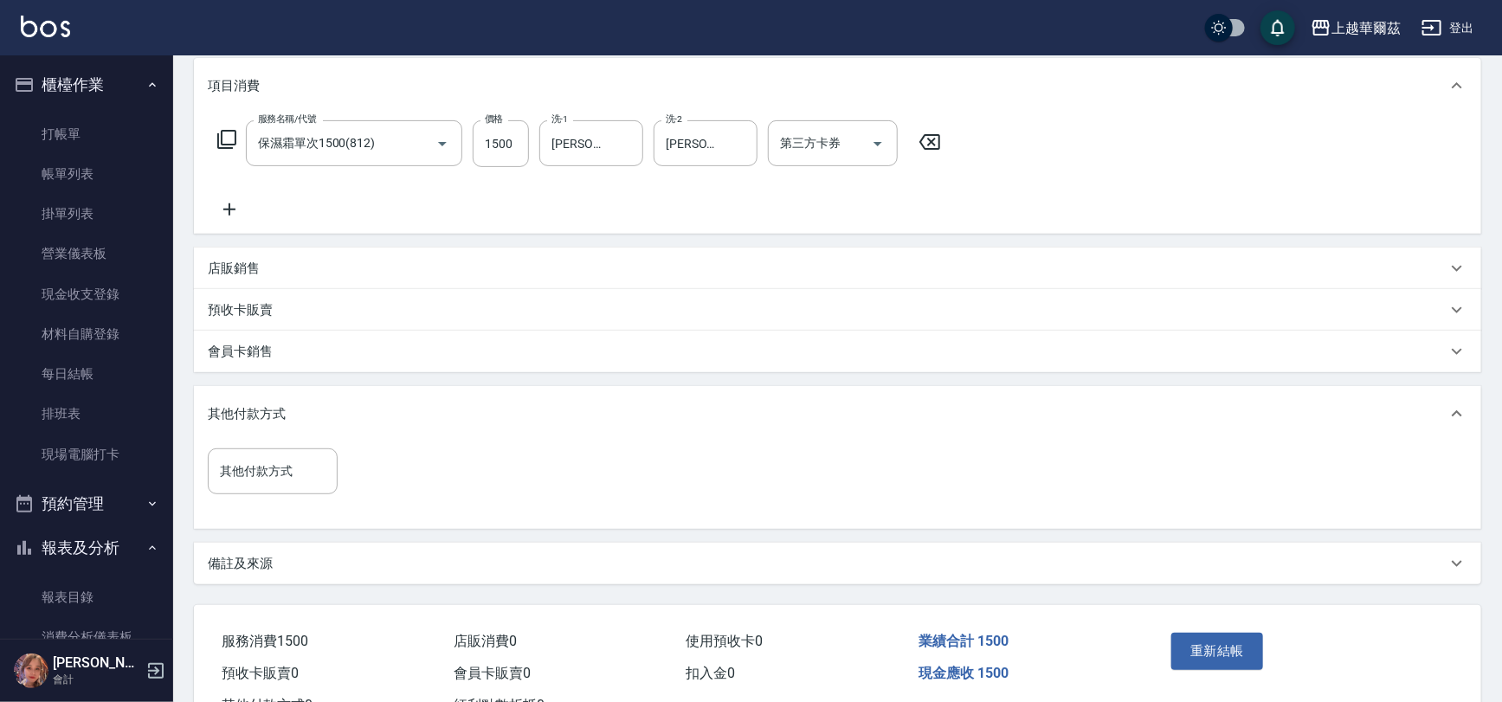
scroll to position [292, 0]
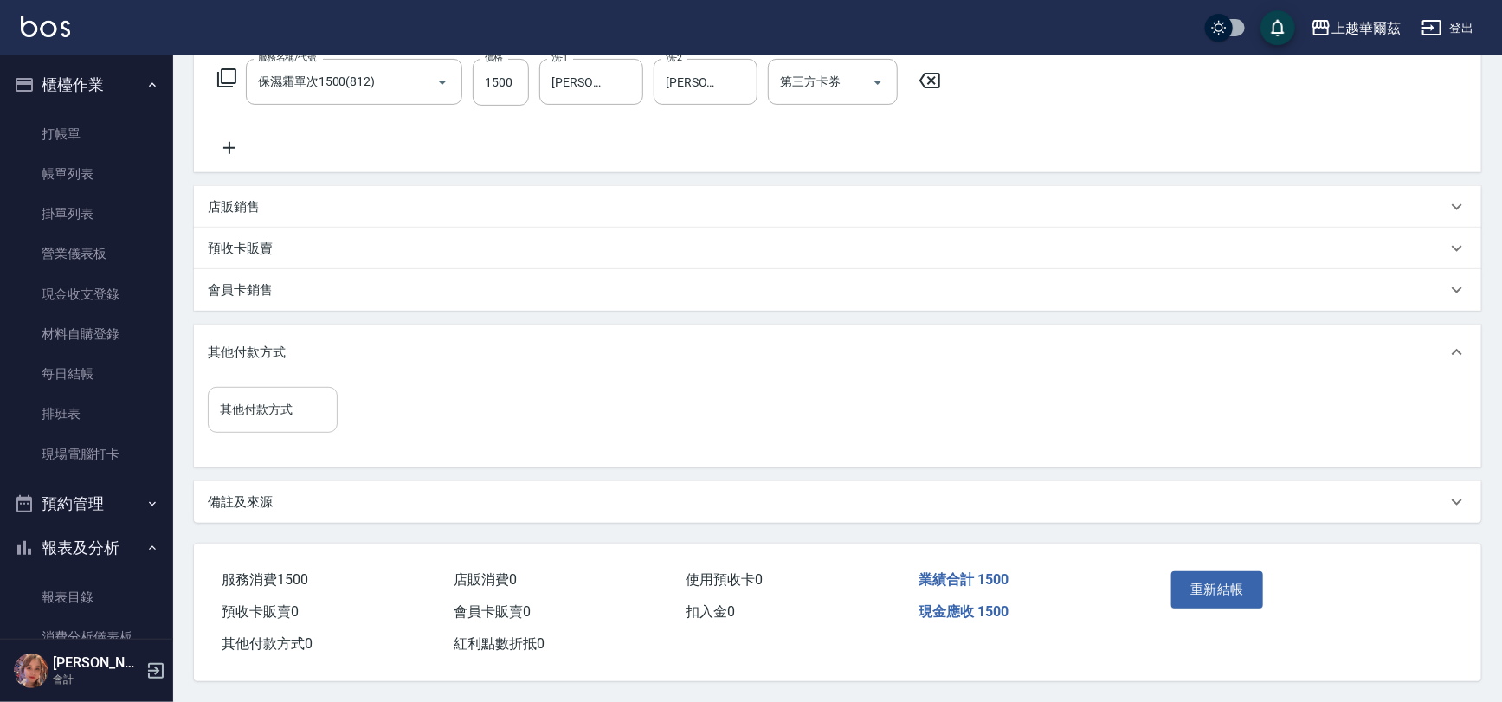
click at [273, 416] on input "其他付款方式" at bounding box center [273, 410] width 114 height 30
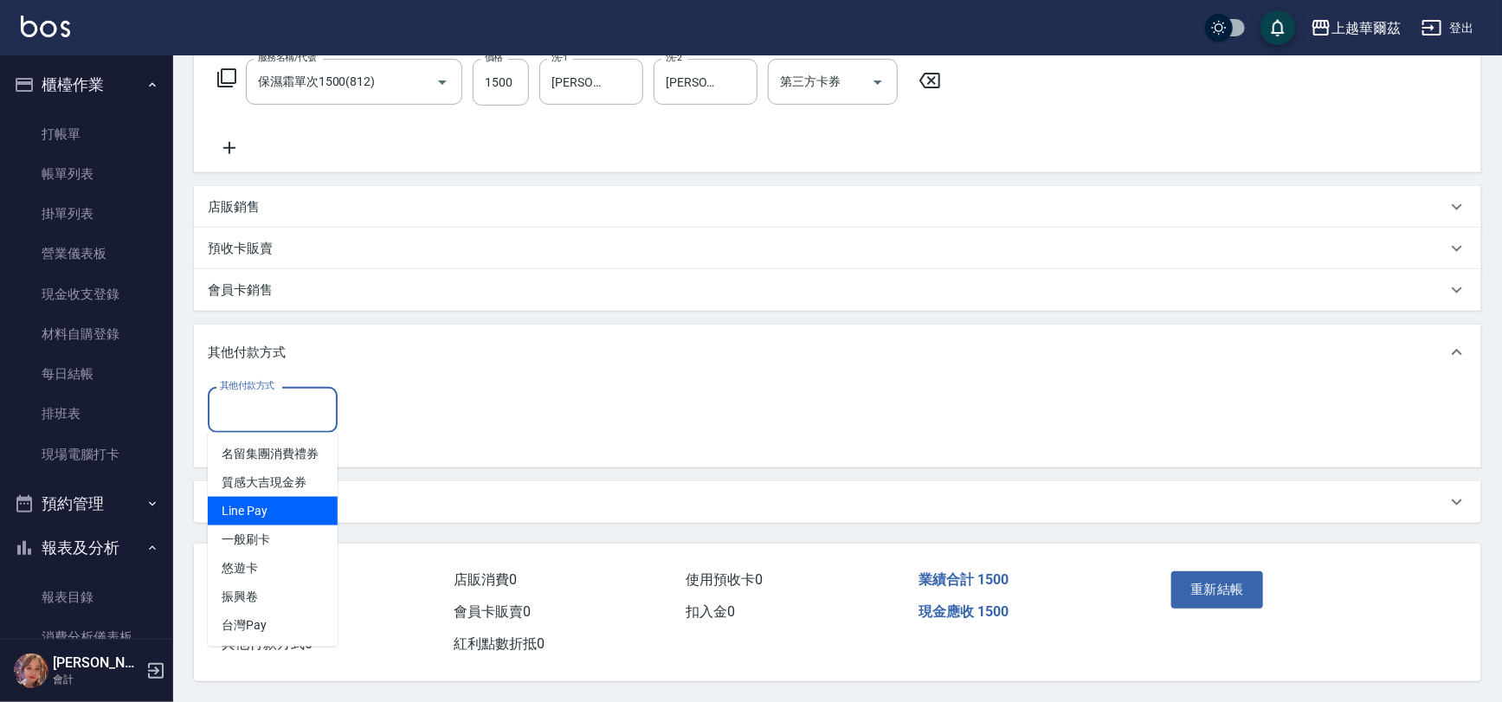
drag, startPoint x: 269, startPoint y: 512, endPoint x: 380, endPoint y: 430, distance: 138.0
click at [274, 512] on span "Line Pay" at bounding box center [273, 511] width 130 height 29
type input "Line Pay"
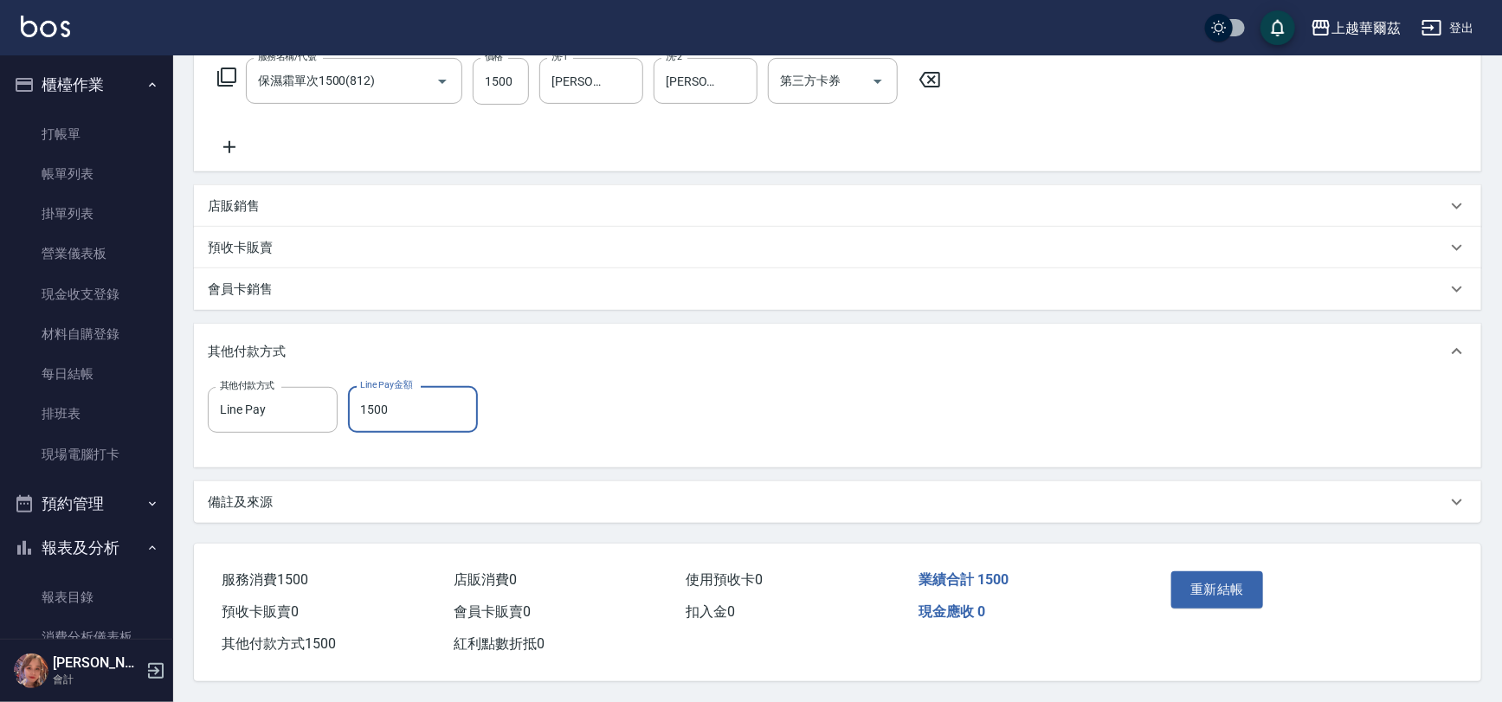
type input "1500"
drag, startPoint x: 429, startPoint y: 458, endPoint x: 442, endPoint y: 475, distance: 21.6
click at [442, 475] on div "項目消費 服務名稱/代號 保濕霜單次1500(812) 服務名稱/代號 價格 1500 價格 洗-1 [PERSON_NAME]-29 洗-1 洗-2 [PE…" at bounding box center [837, 259] width 1287 height 527
click at [1206, 590] on button "重新結帳" at bounding box center [1217, 589] width 92 height 36
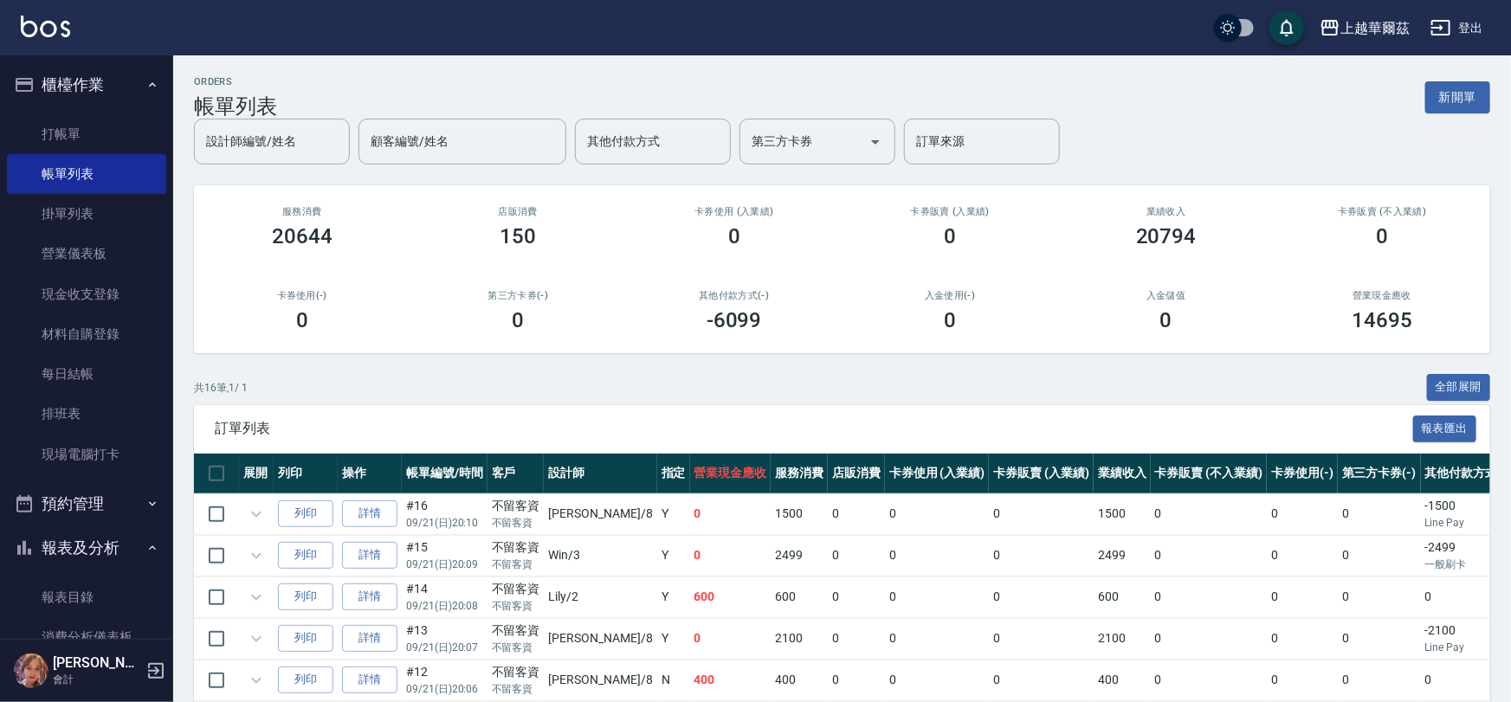
click at [78, 133] on link "打帳單" at bounding box center [86, 134] width 159 height 40
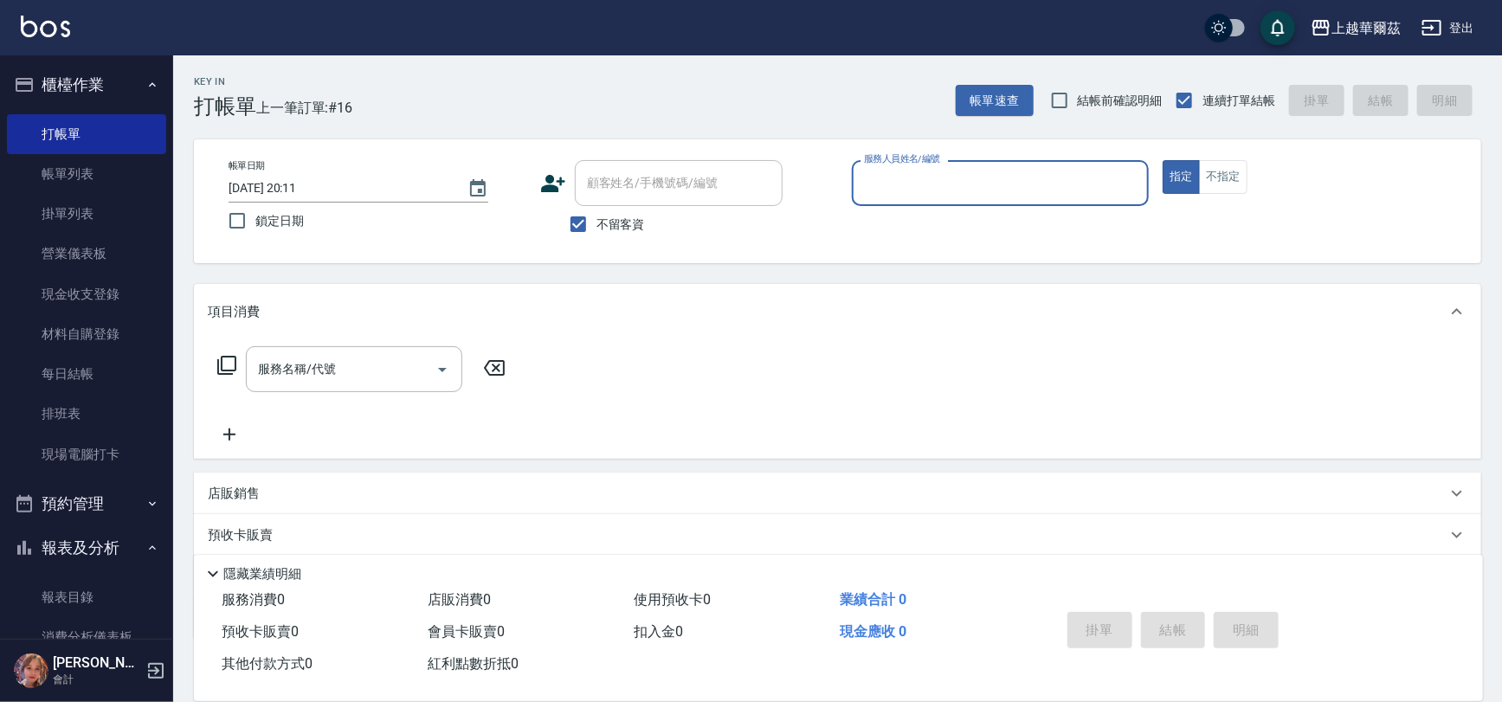
click at [968, 181] on input "服務人員姓名/編號" at bounding box center [1001, 183] width 282 height 30
type input "8"
type button "true"
type input "[PERSON_NAME]-8"
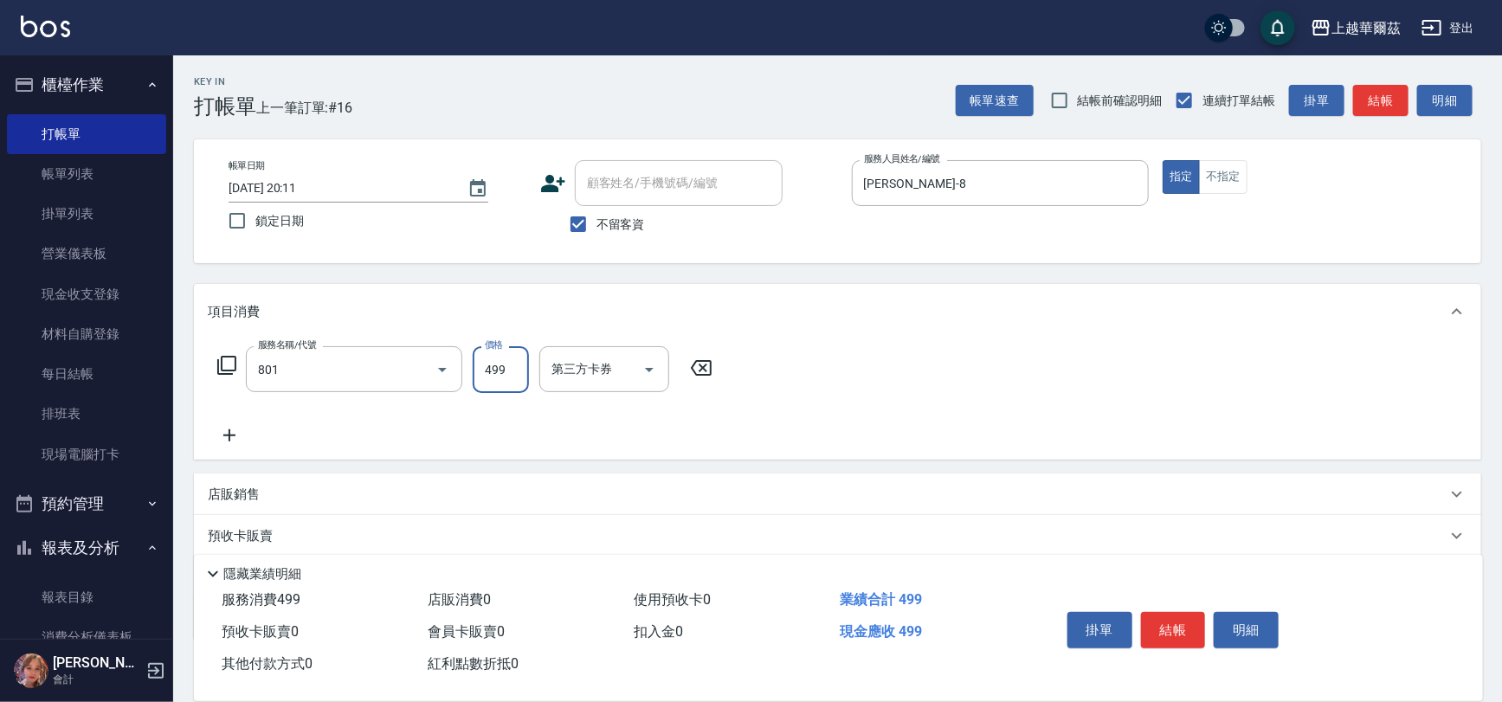
type input "舒壓洗499(801)"
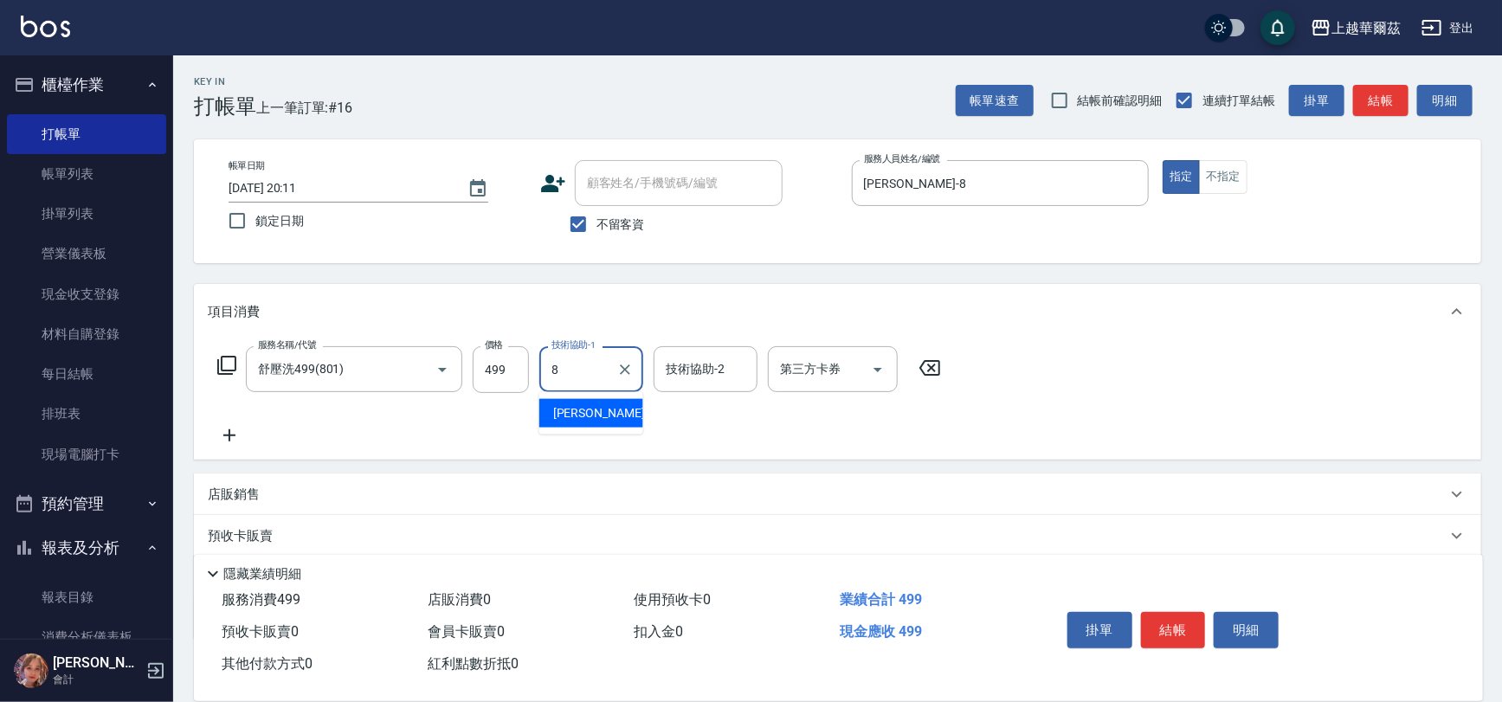
type input "[PERSON_NAME]-8"
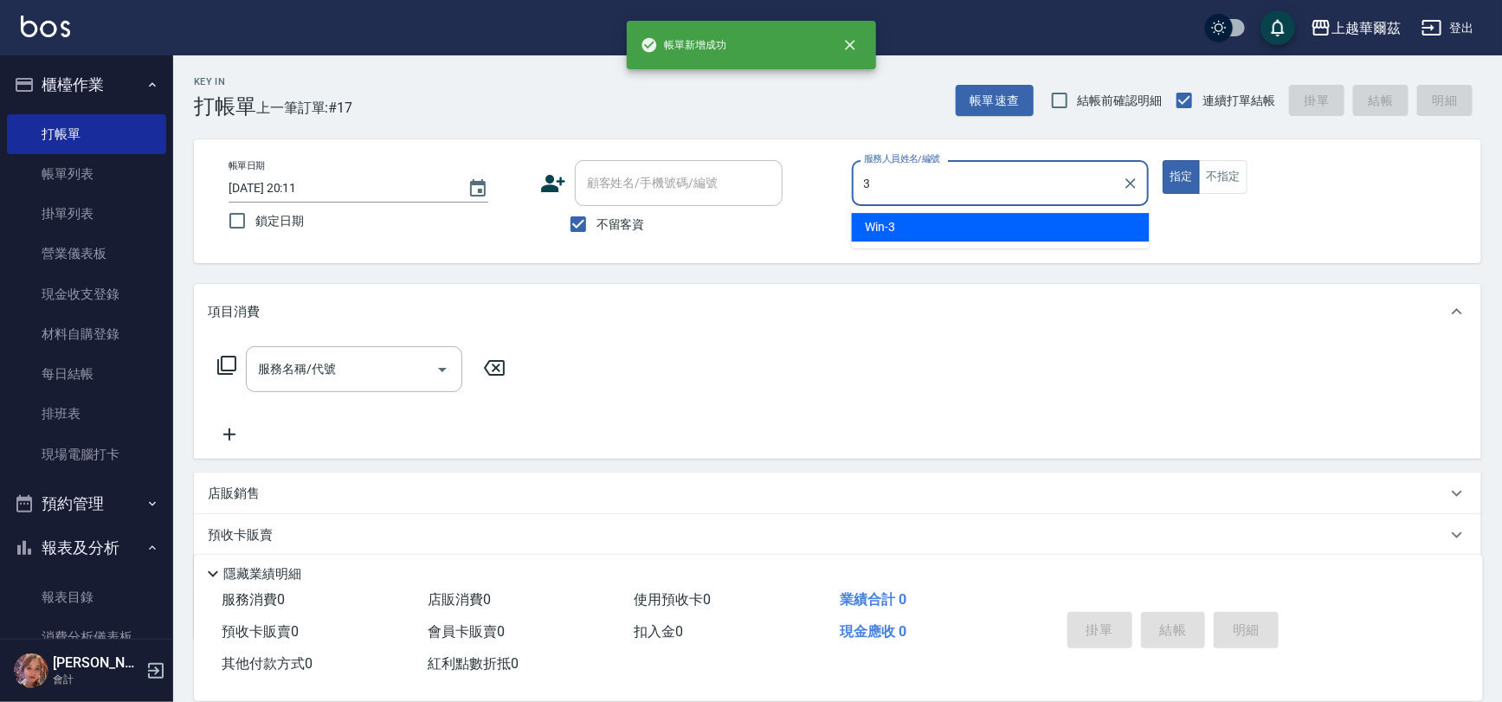
type input "Win-3"
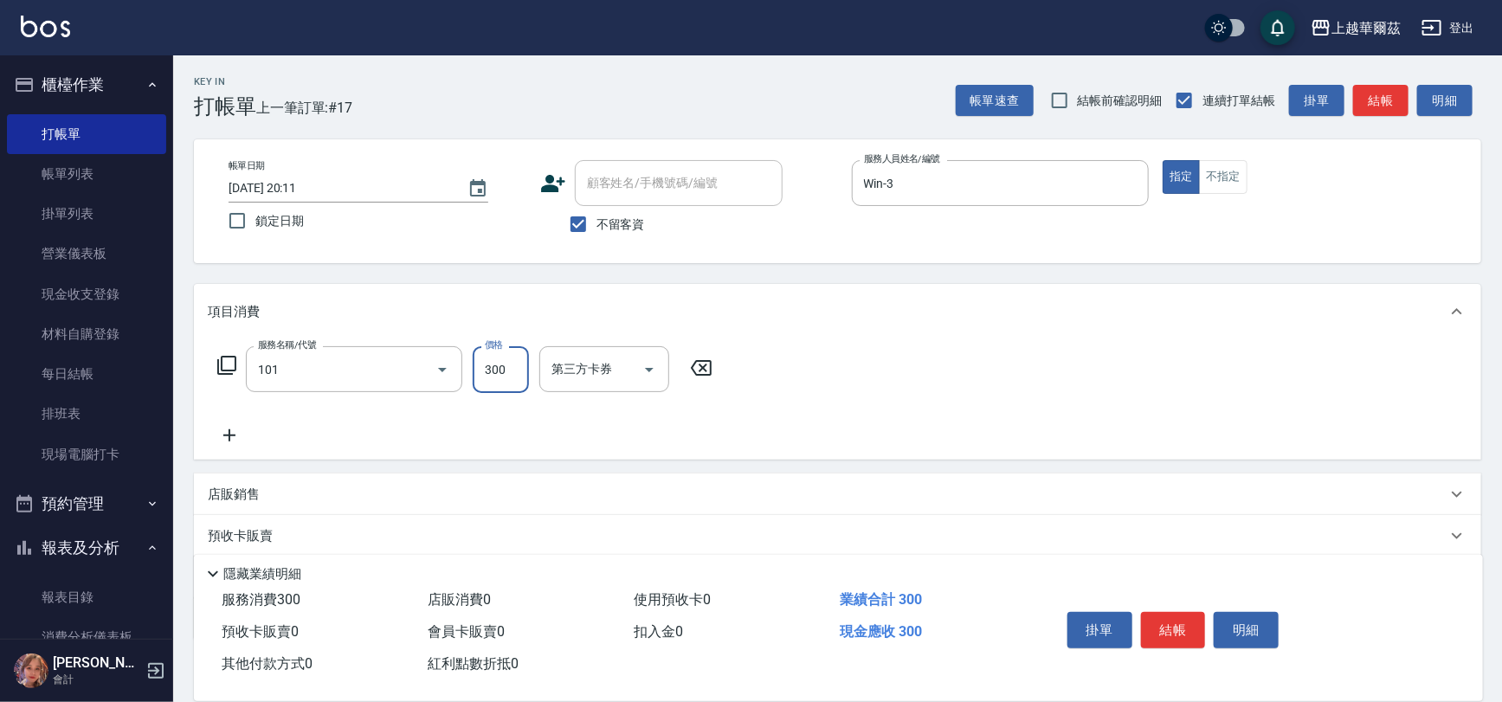
type input "洗髮300(101)"
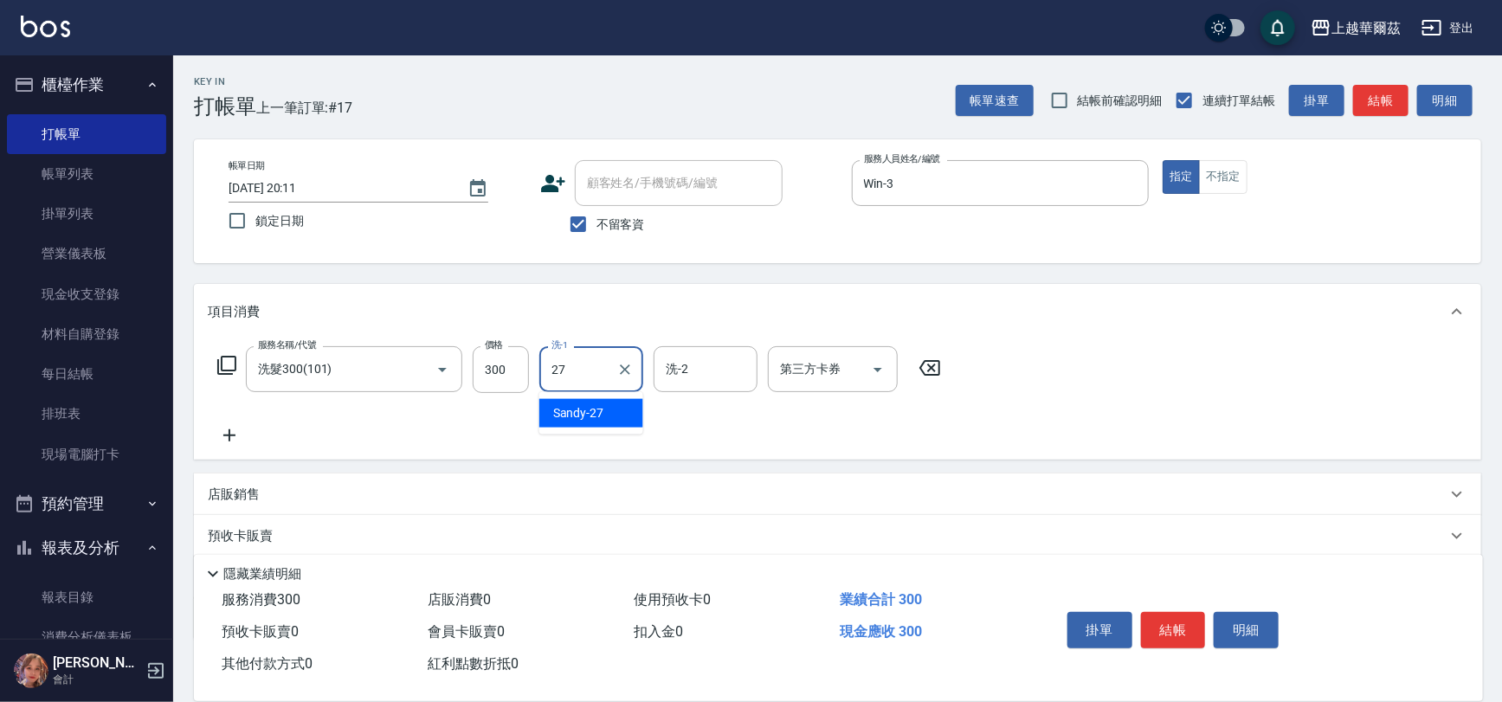
type input "Sandy-27"
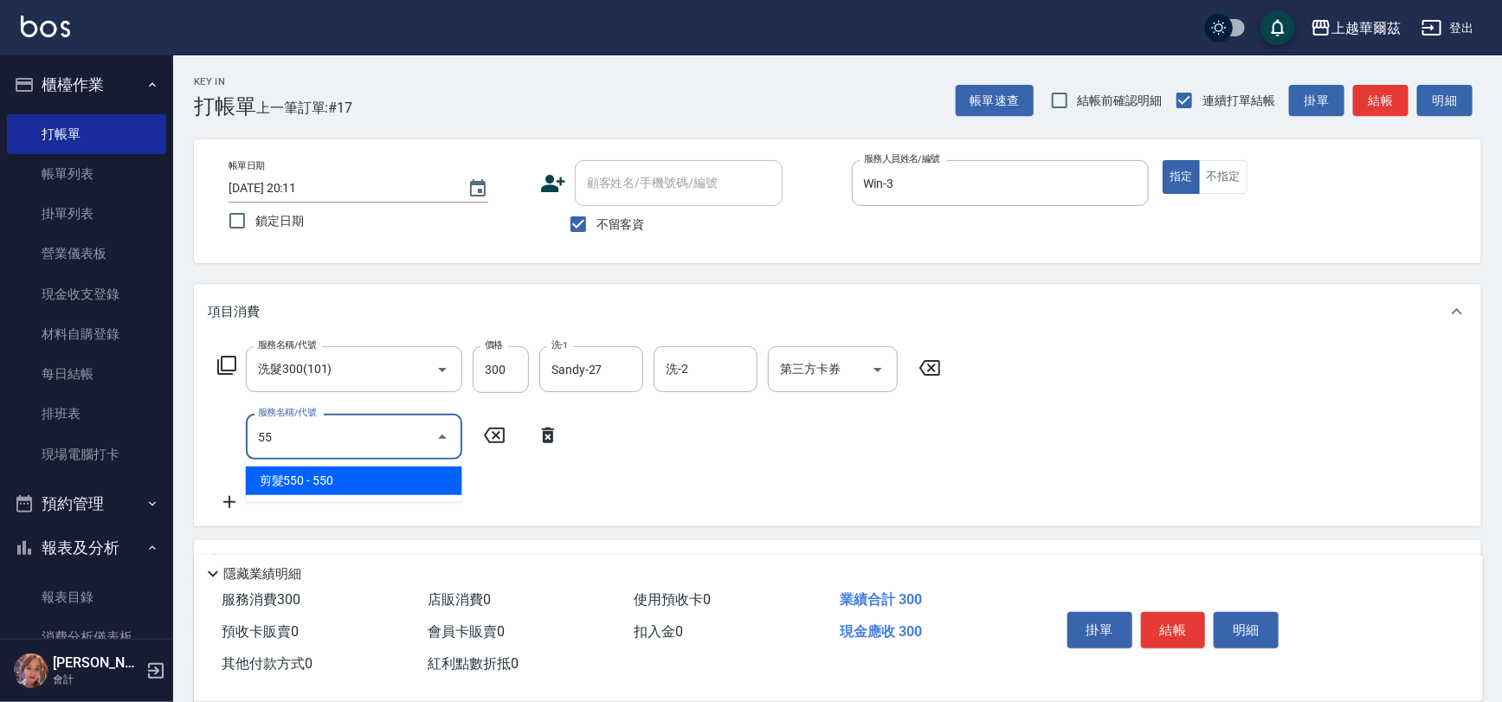
type input "剪髮550(301)"
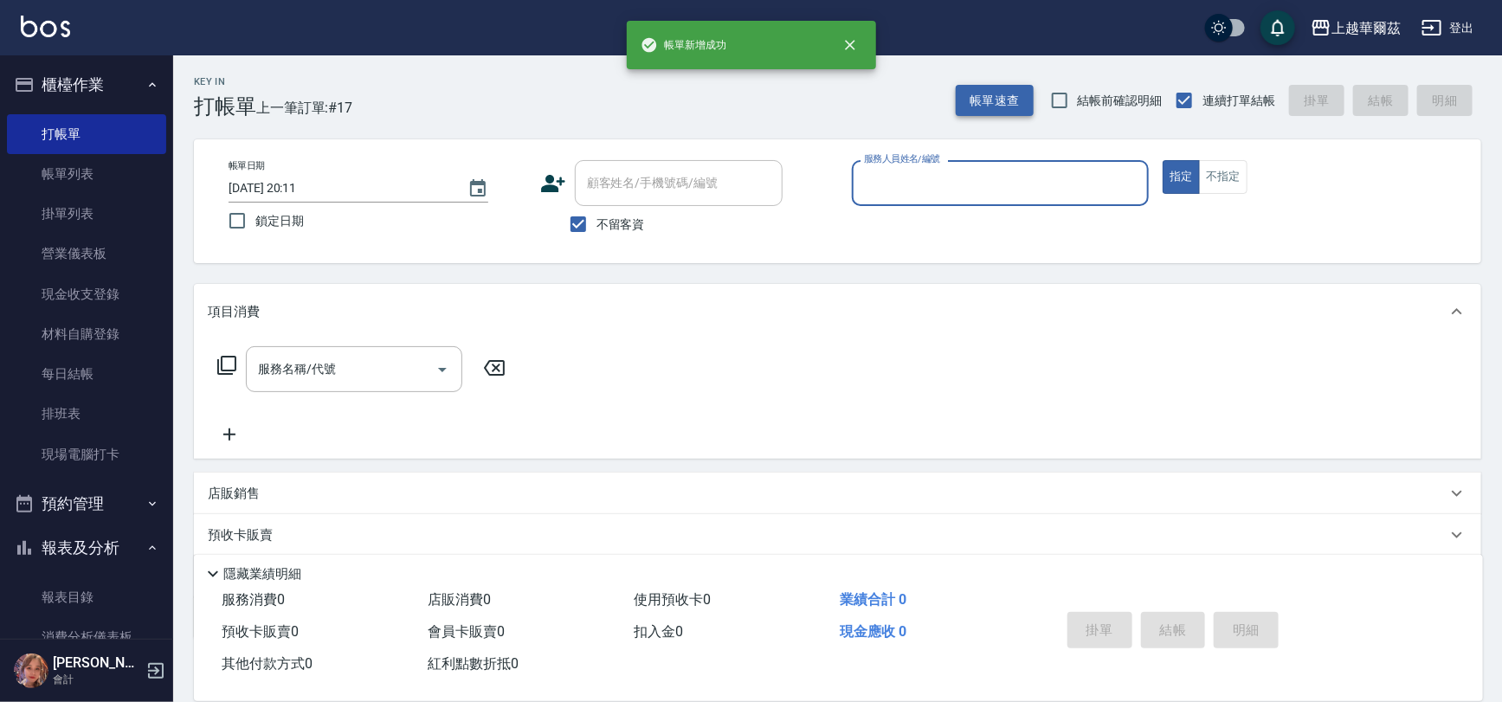
click at [988, 96] on button "帳單速查" at bounding box center [995, 101] width 78 height 32
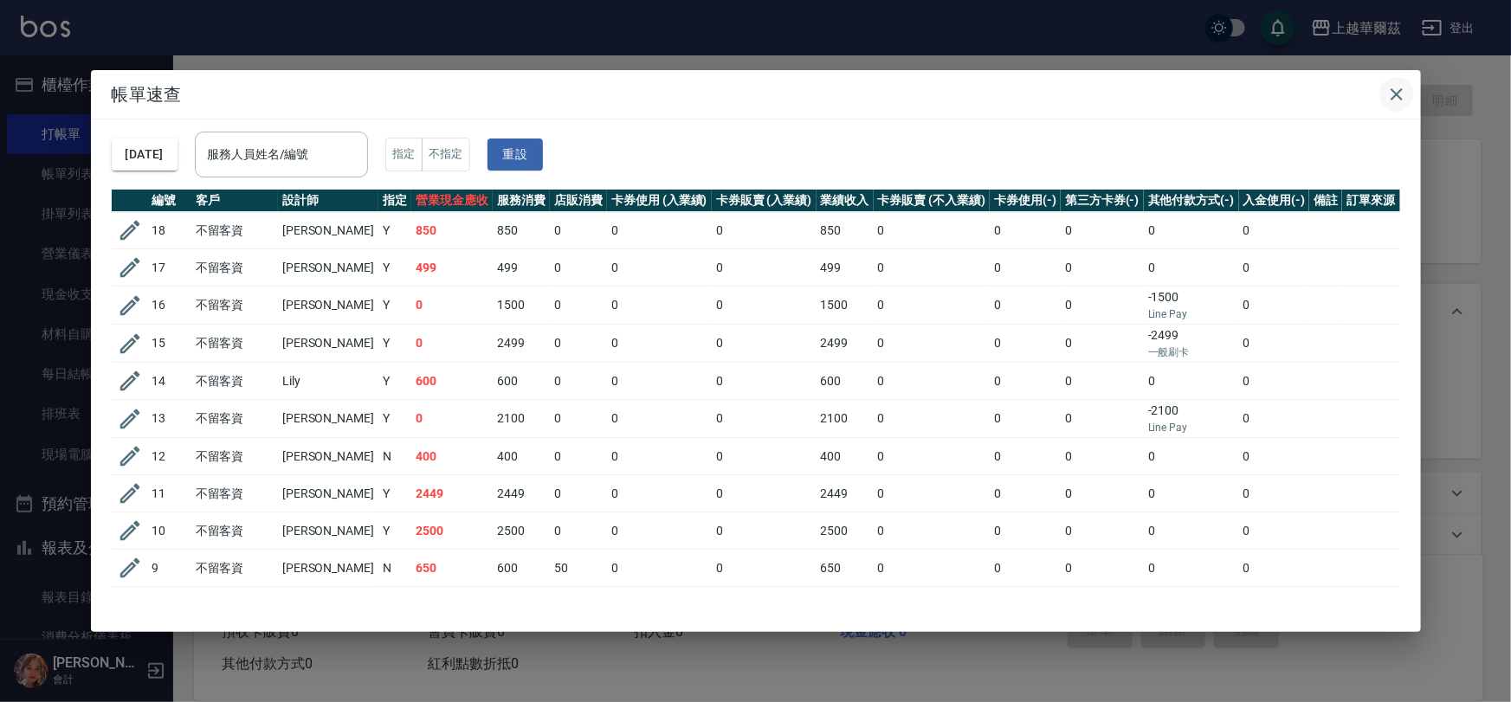
click at [1402, 91] on icon "button" at bounding box center [1396, 94] width 21 height 21
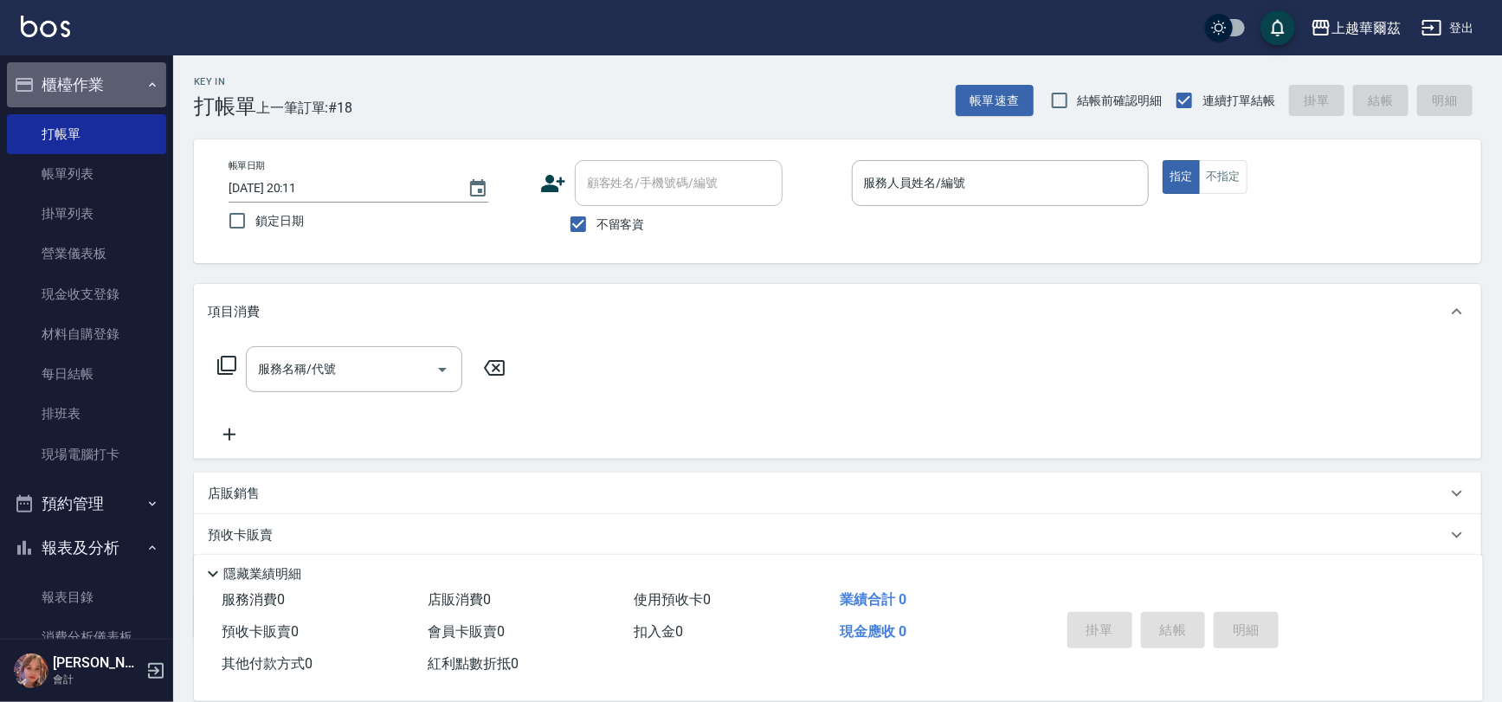
click at [111, 87] on button "櫃檯作業" at bounding box center [86, 84] width 159 height 45
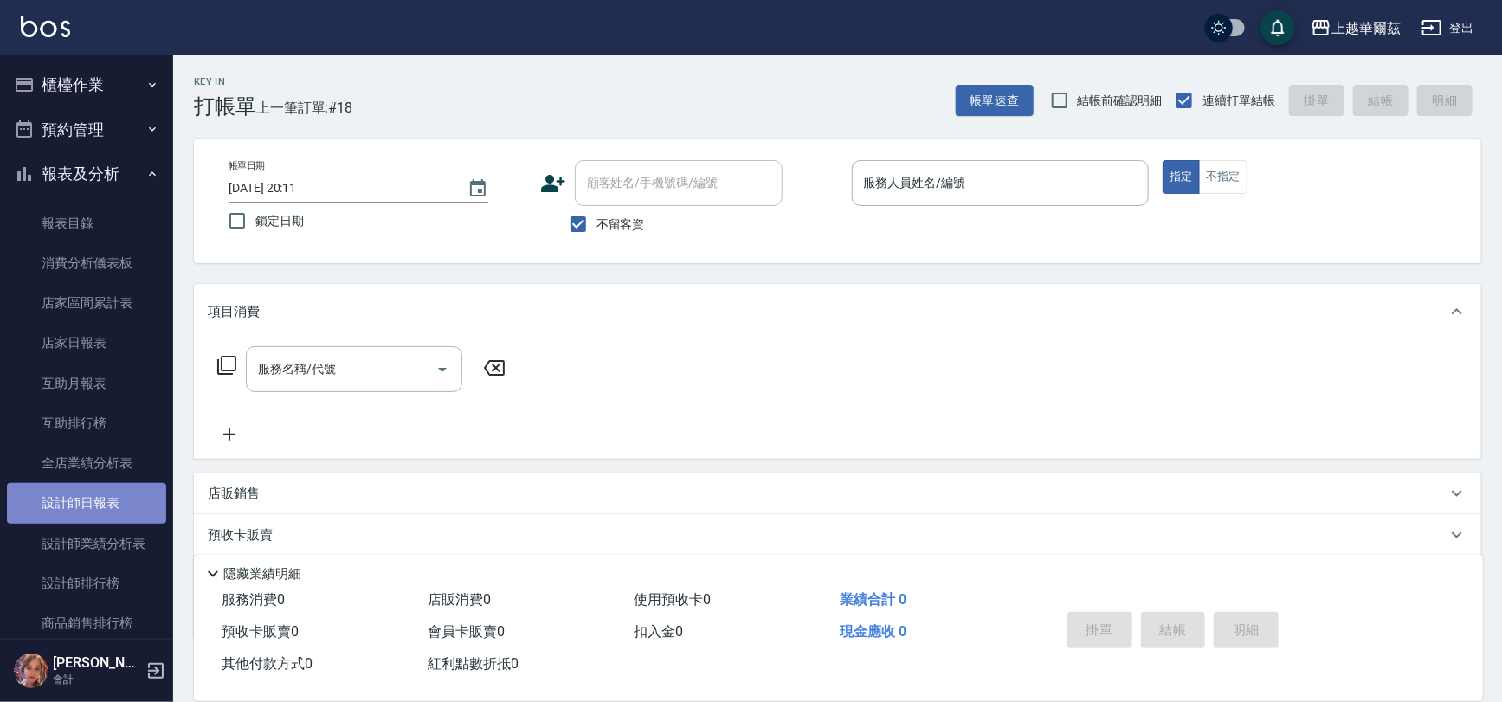
click at [91, 505] on link "設計師日報表" at bounding box center [86, 503] width 159 height 40
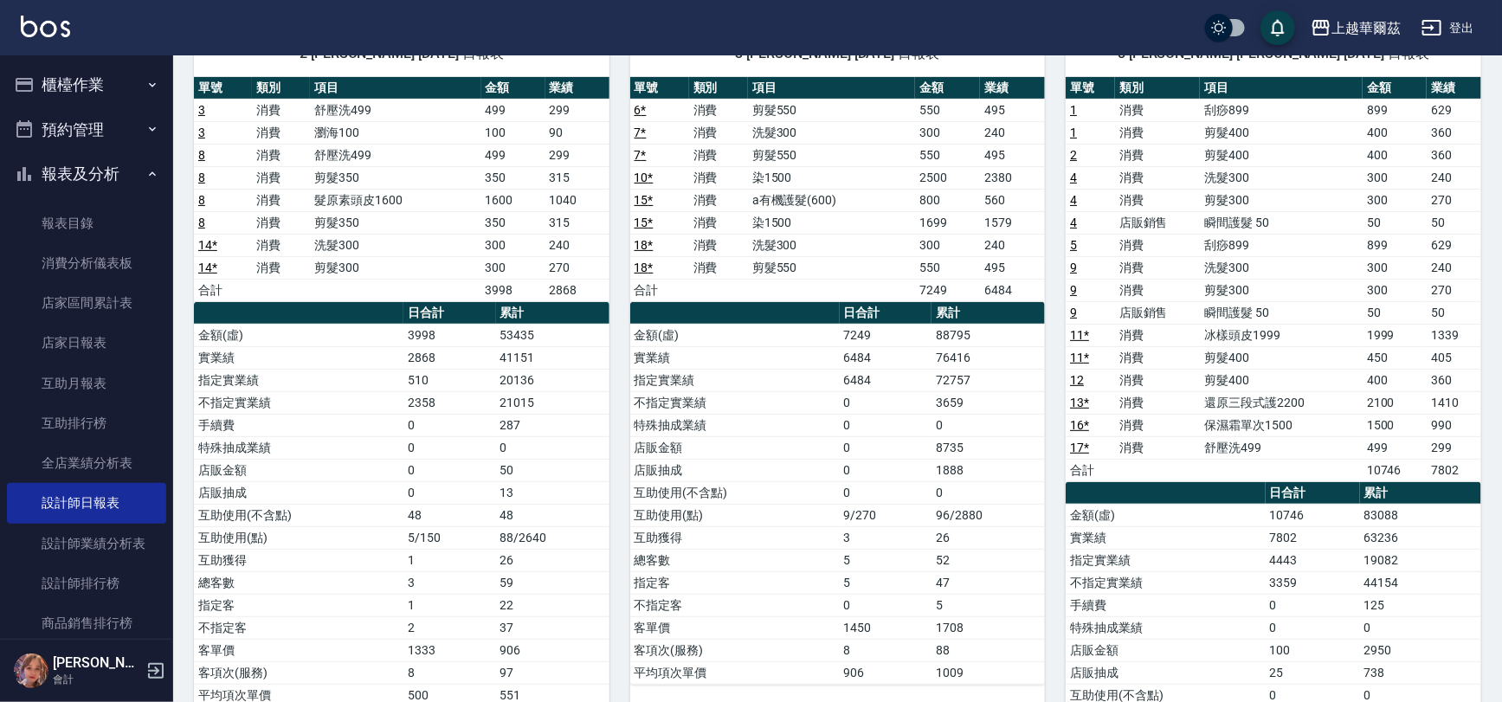
scroll to position [153, 0]
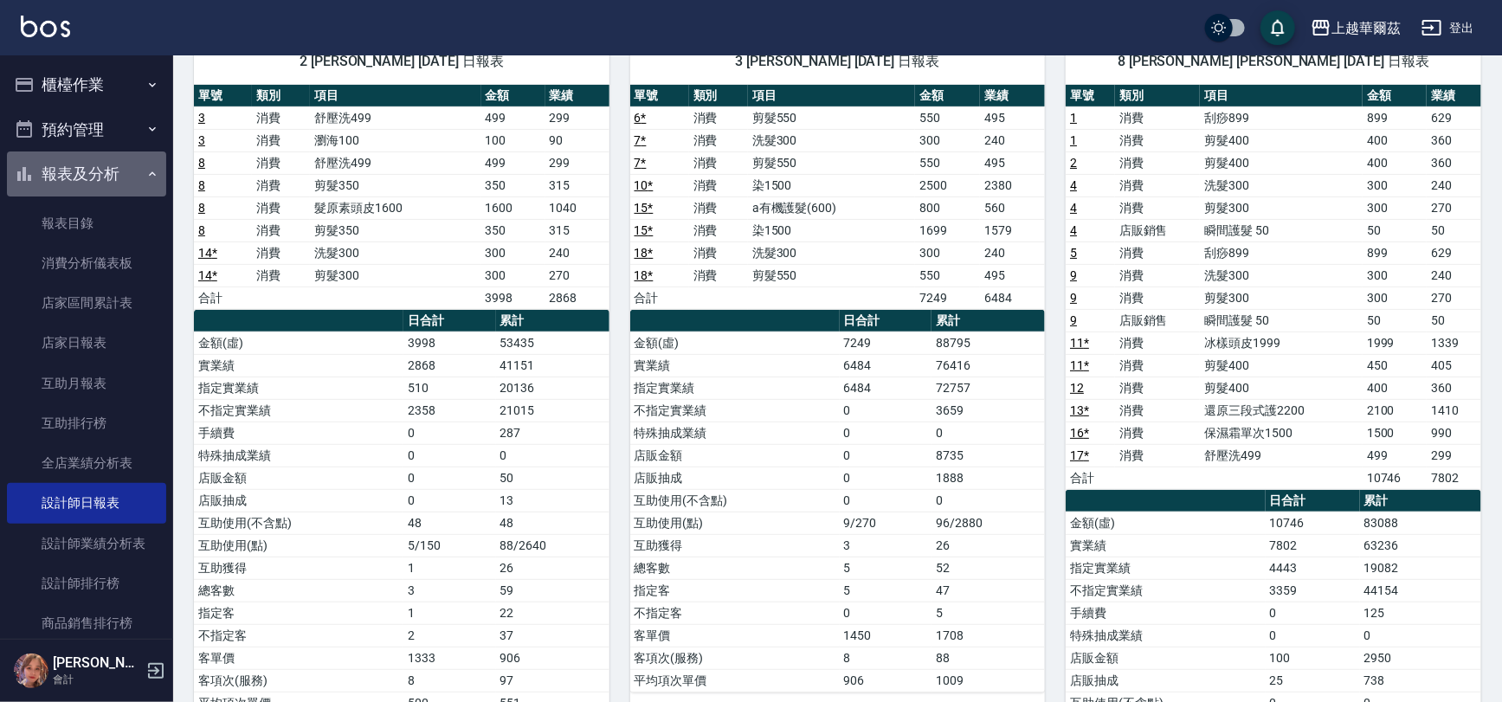
click at [113, 169] on button "報表及分析" at bounding box center [86, 173] width 159 height 45
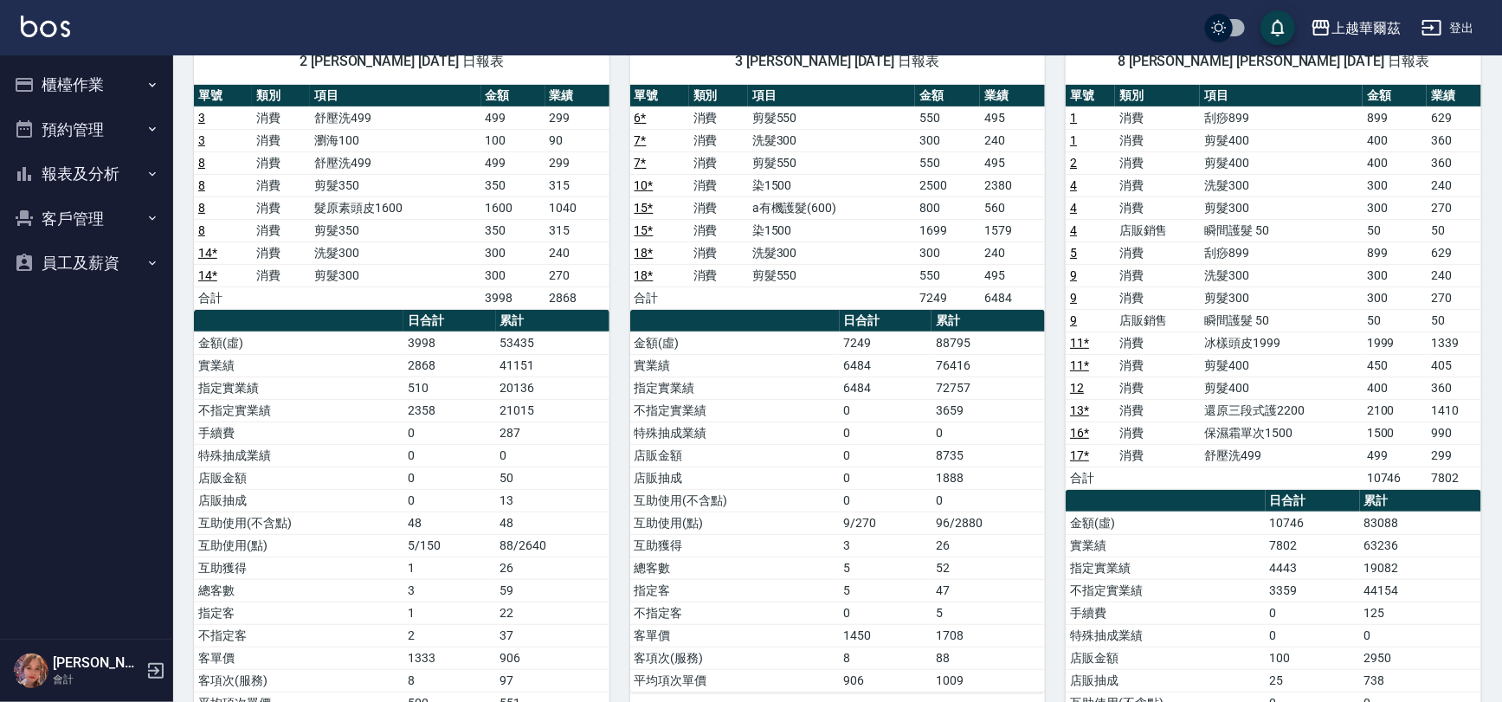
click at [112, 81] on button "櫃檯作業" at bounding box center [86, 84] width 159 height 45
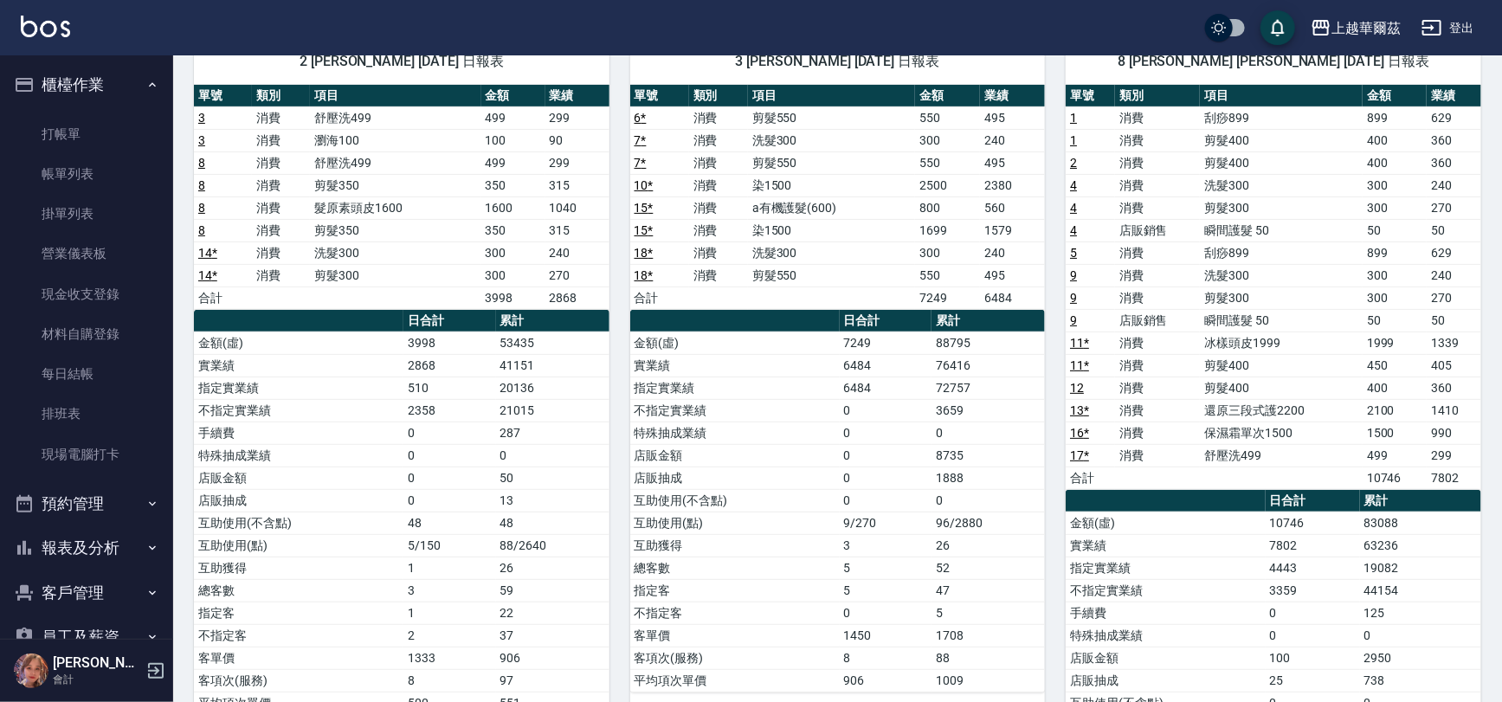
click at [77, 69] on button "櫃檯作業" at bounding box center [86, 84] width 159 height 45
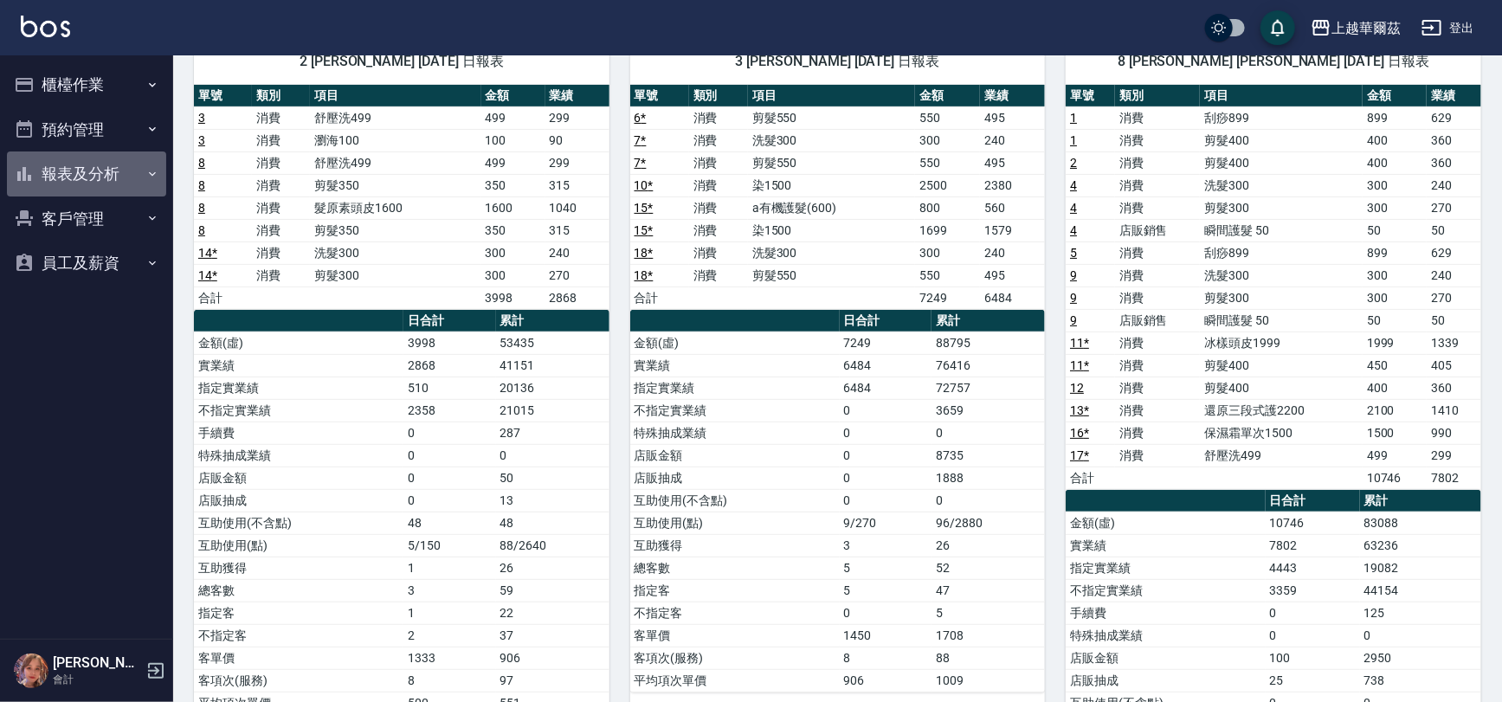
click at [95, 164] on button "報表及分析" at bounding box center [86, 173] width 159 height 45
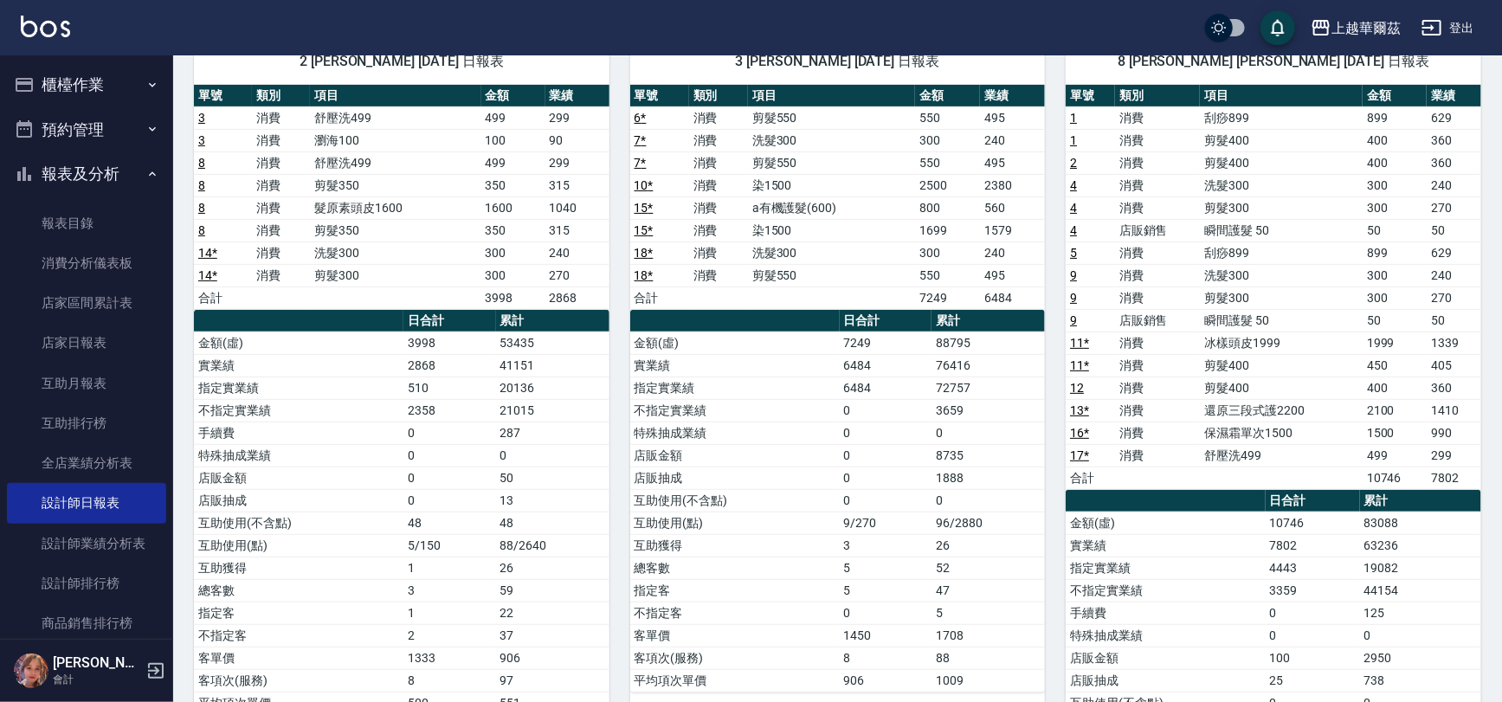
drag, startPoint x: 90, startPoint y: 349, endPoint x: 188, endPoint y: 53, distance: 311.8
click at [91, 348] on link "店家日報表" at bounding box center [86, 343] width 159 height 40
